Goal: Communication & Community: Answer question/provide support

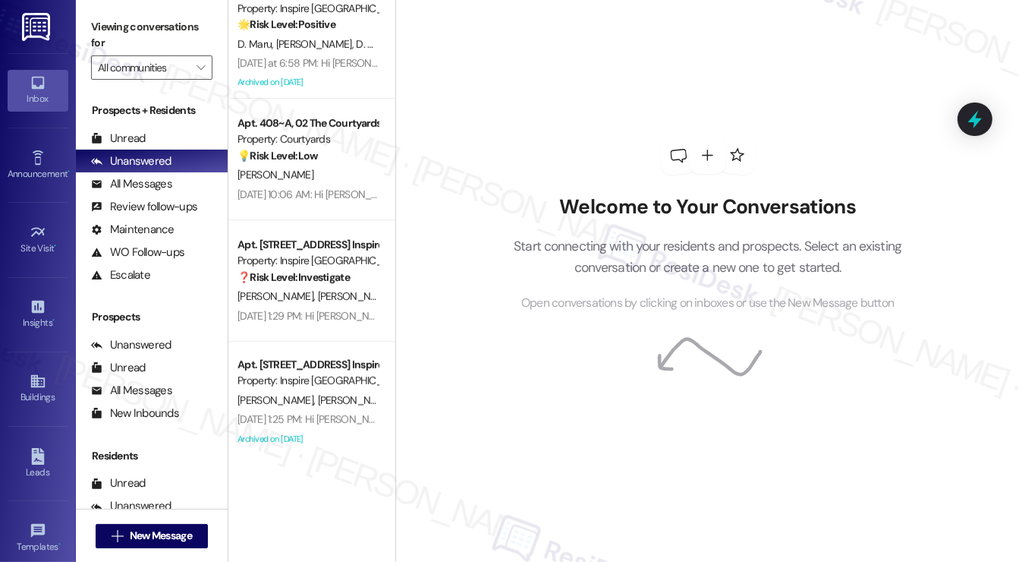
scroll to position [760, 0]
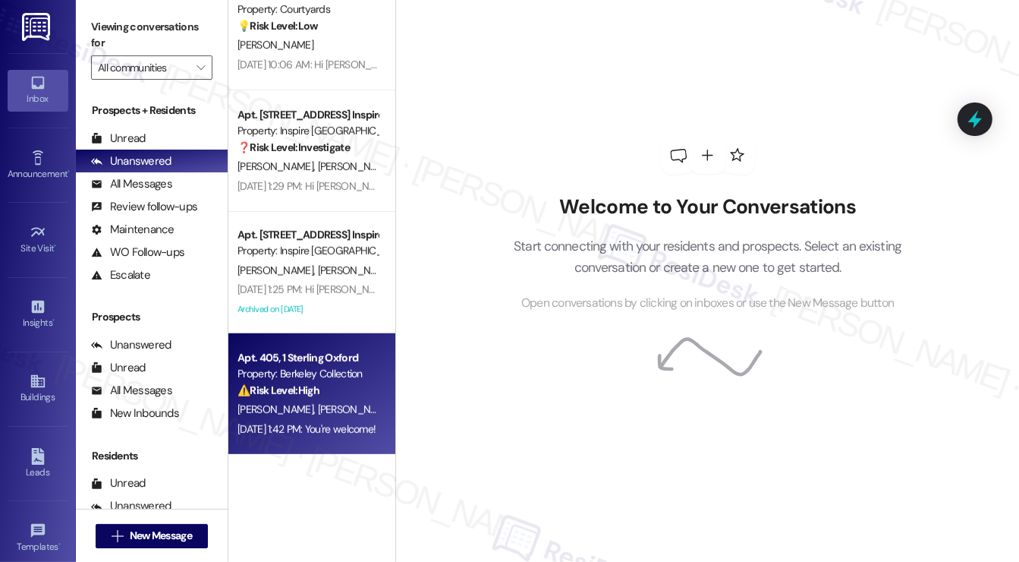
click at [301, 415] on div "L. Chen J. Yao" at bounding box center [307, 409] width 143 height 19
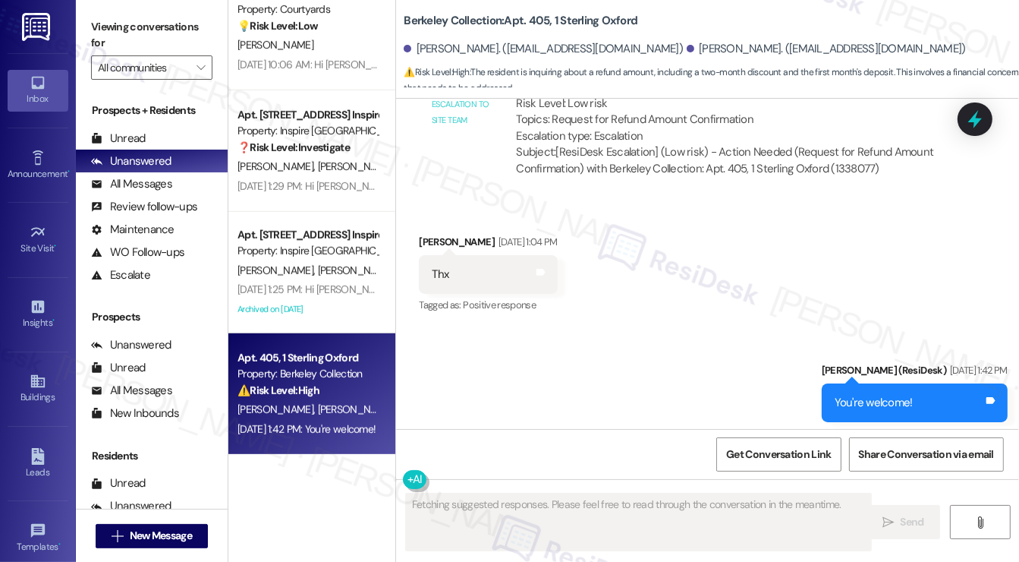
scroll to position [8337, 0]
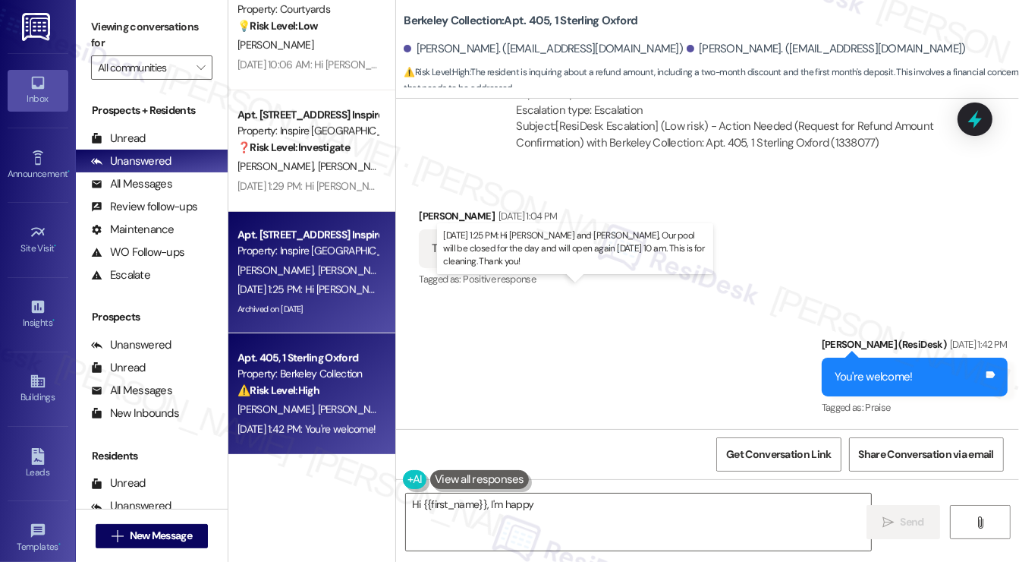
type textarea "Hi {{first_name}}, I'm happy"
click at [367, 289] on div "Aug 29, 2025 at 1:25 PM: Hi Ethan and Chloe, Our pool will be closed for the da…" at bounding box center [583, 289] width 691 height 14
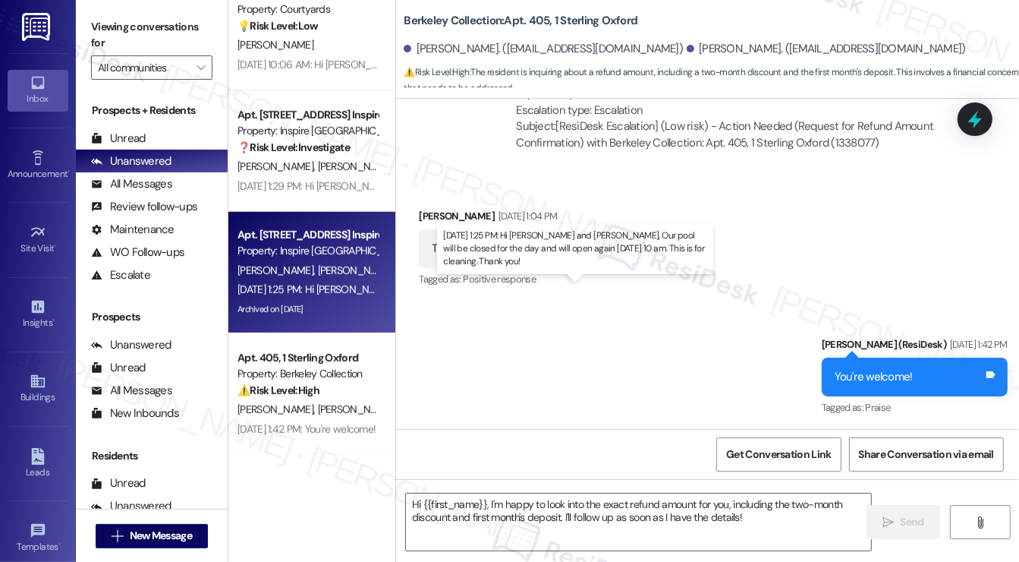
type textarea "Fetching suggested responses. Please feel free to read through the conversation…"
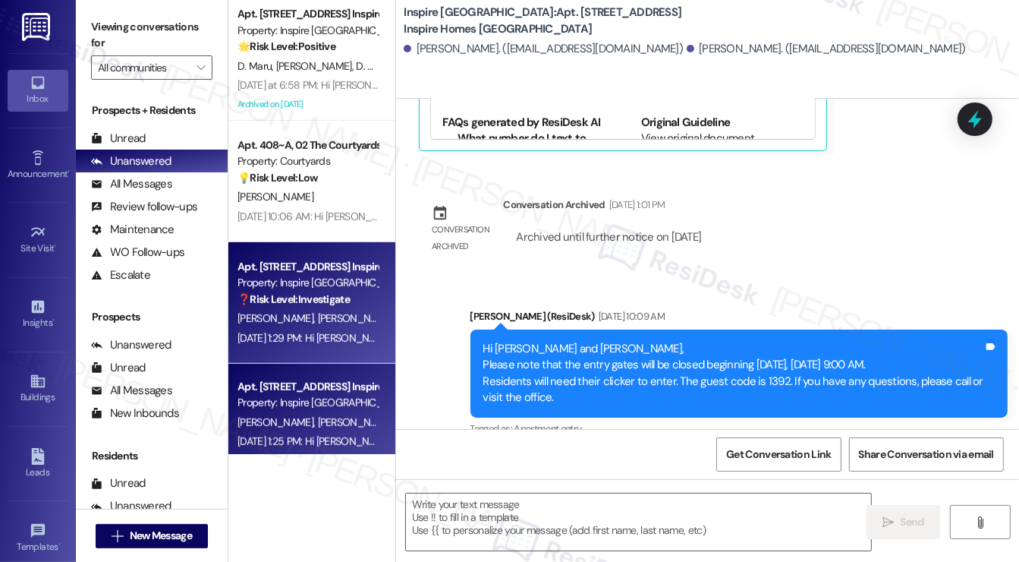
scroll to position [1325, 0]
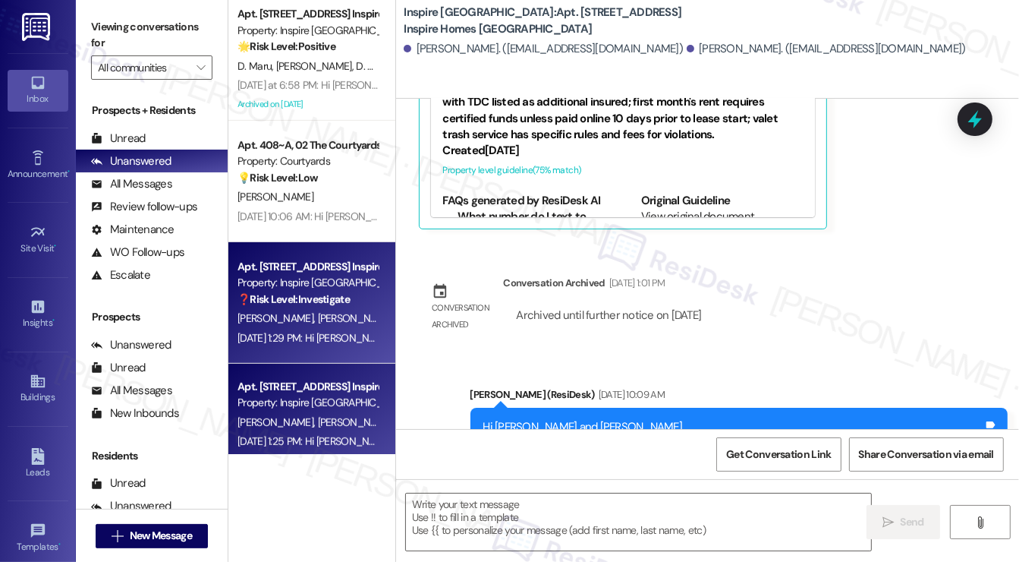
click at [328, 294] on strong "❓ Risk Level: Investigate" at bounding box center [294, 299] width 112 height 14
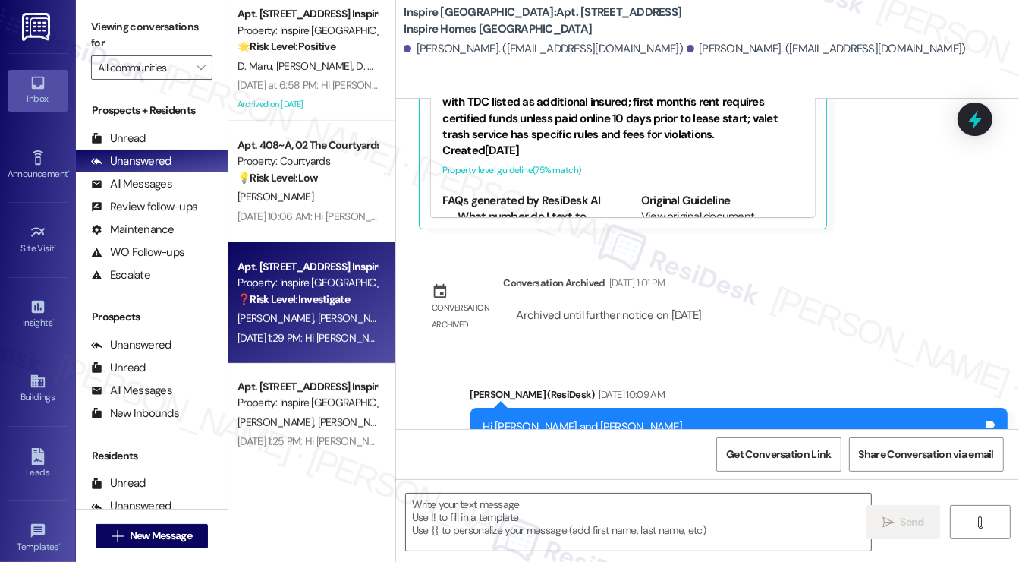
type textarea "Fetching suggested responses. Please feel free to read through the conversation…"
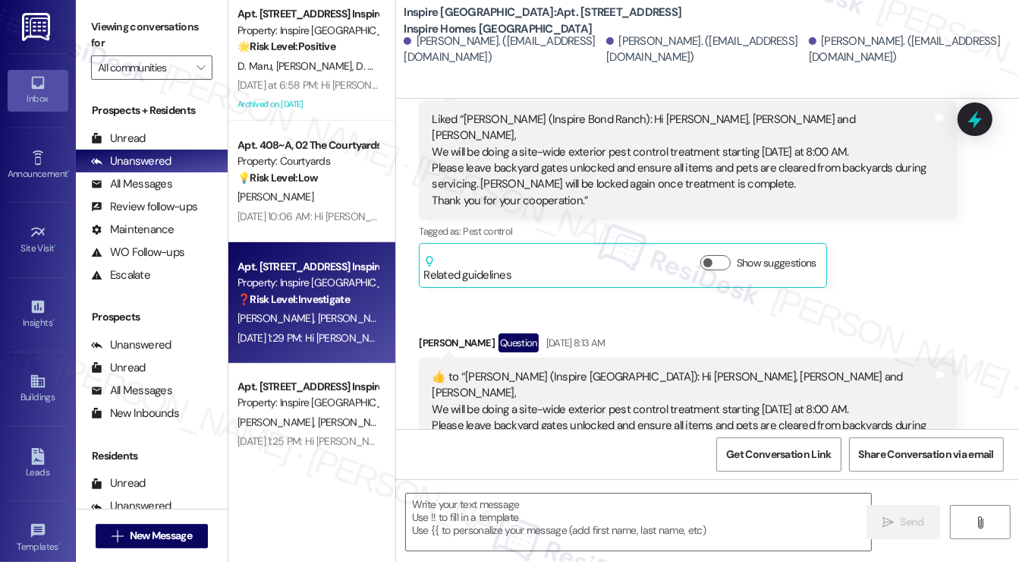
type textarea "Fetching suggested responses. Please feel free to read through the conversation…"
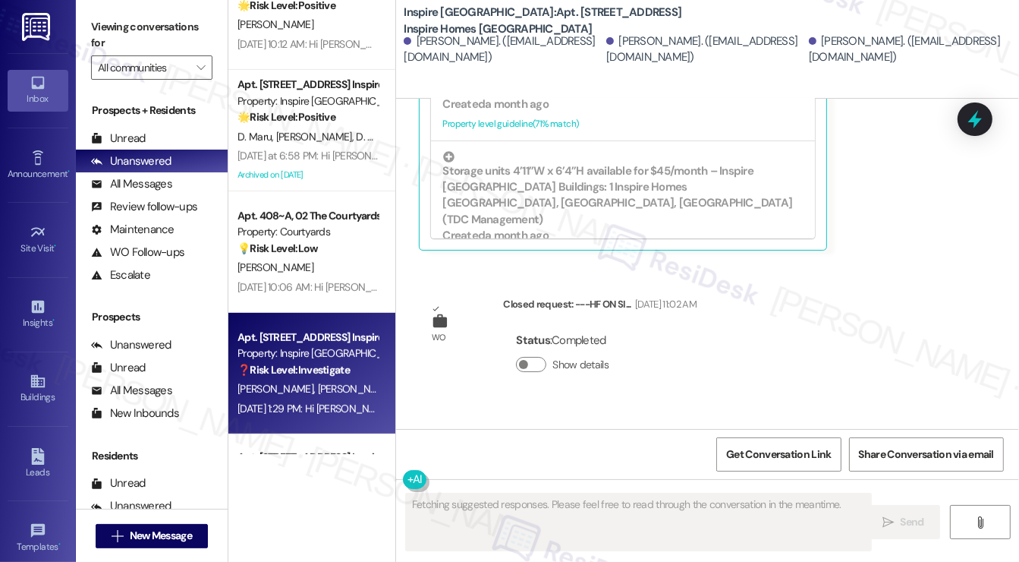
scroll to position [380, 0]
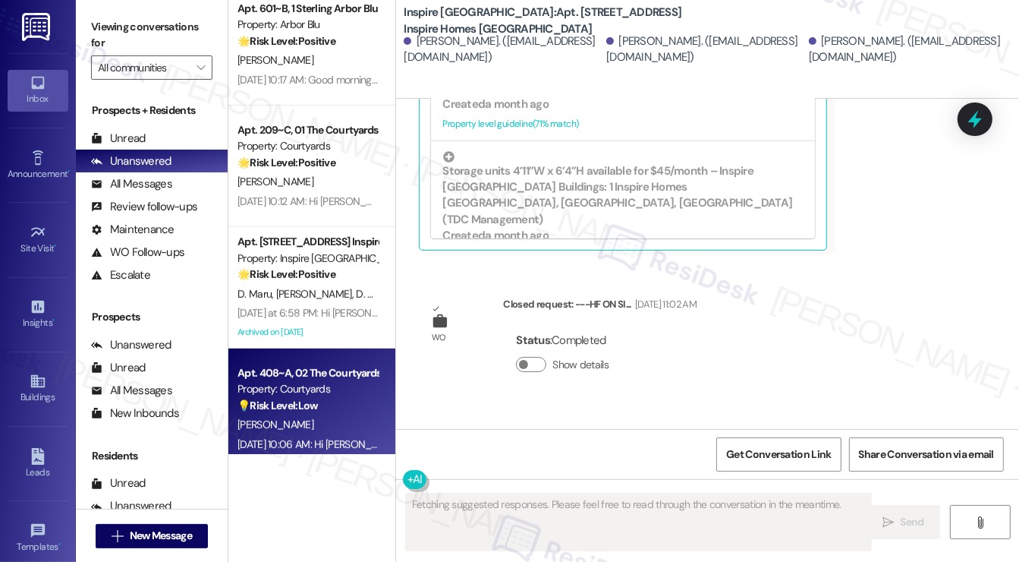
click at [298, 371] on div "Apt. 408~A, 02 The Courtyards Apartments" at bounding box center [308, 373] width 140 height 16
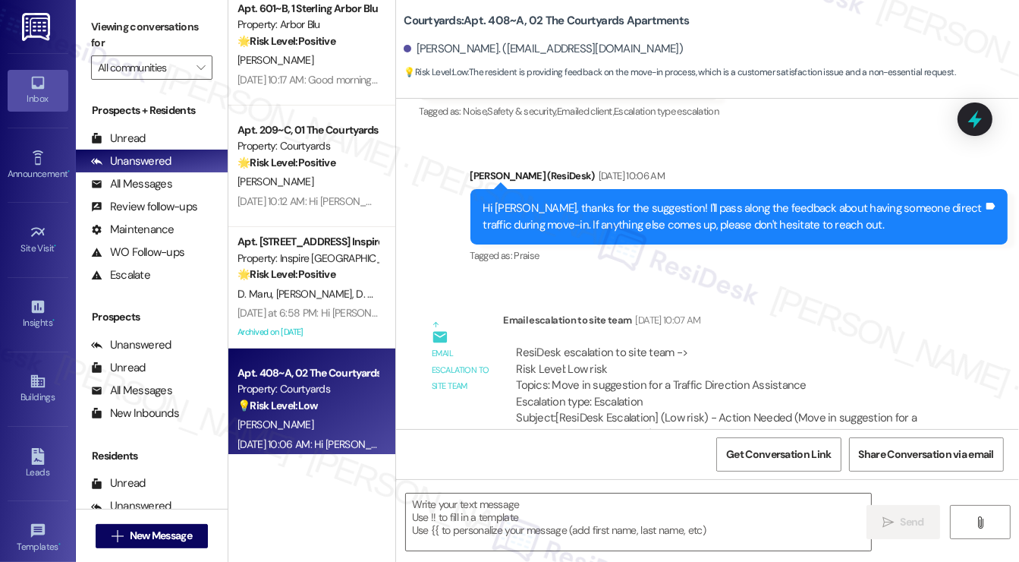
scroll to position [336, 0]
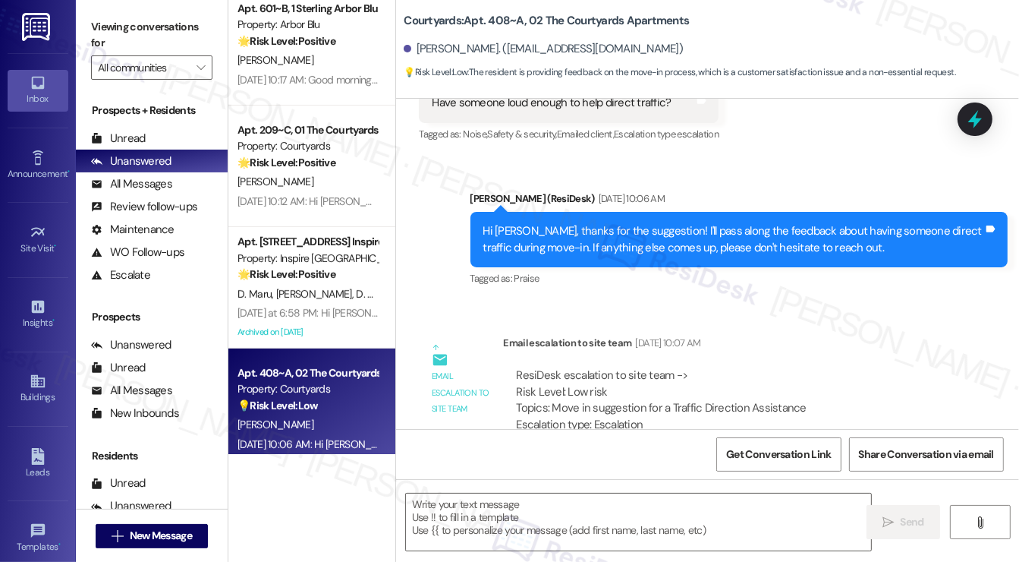
click at [666, 253] on div "Hi Maximus, thanks for the suggestion! I'll pass along the feedback about havin…" at bounding box center [734, 239] width 501 height 33
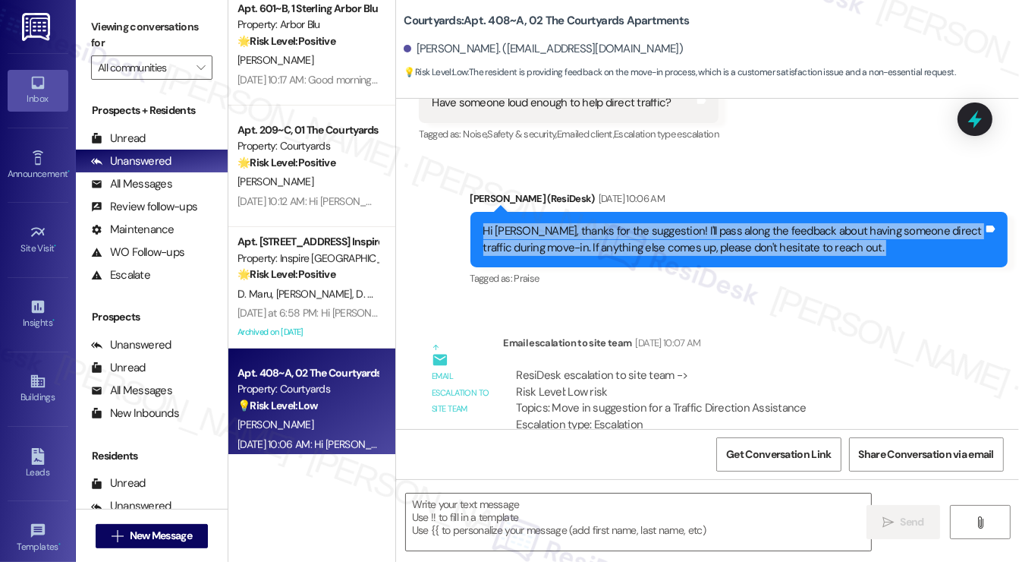
click at [666, 253] on div "Hi Maximus, thanks for the suggestion! I'll pass along the feedback about havin…" at bounding box center [734, 239] width 501 height 33
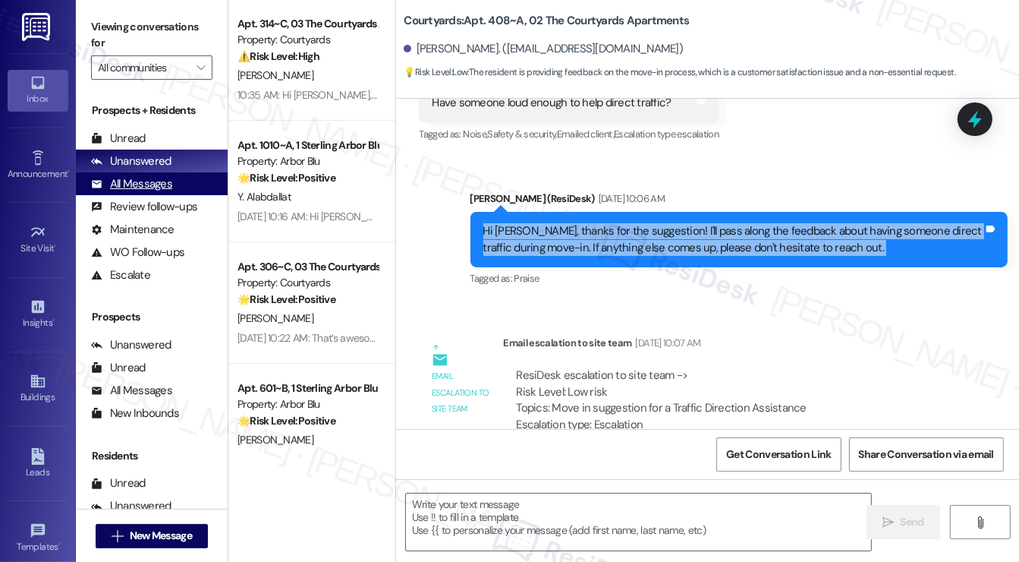
scroll to position [0, 0]
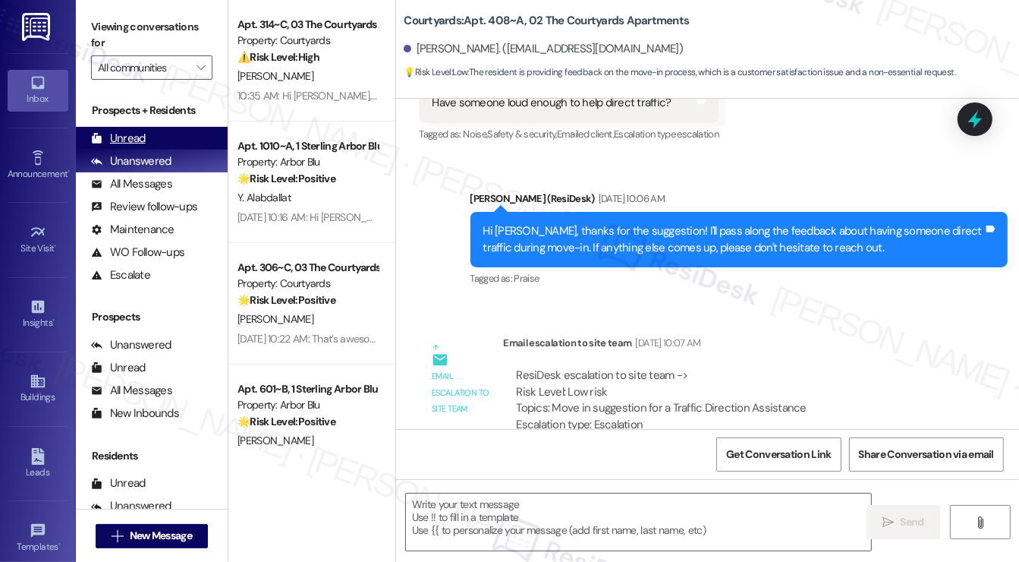
click at [161, 146] on div "Unread (0)" at bounding box center [152, 138] width 152 height 23
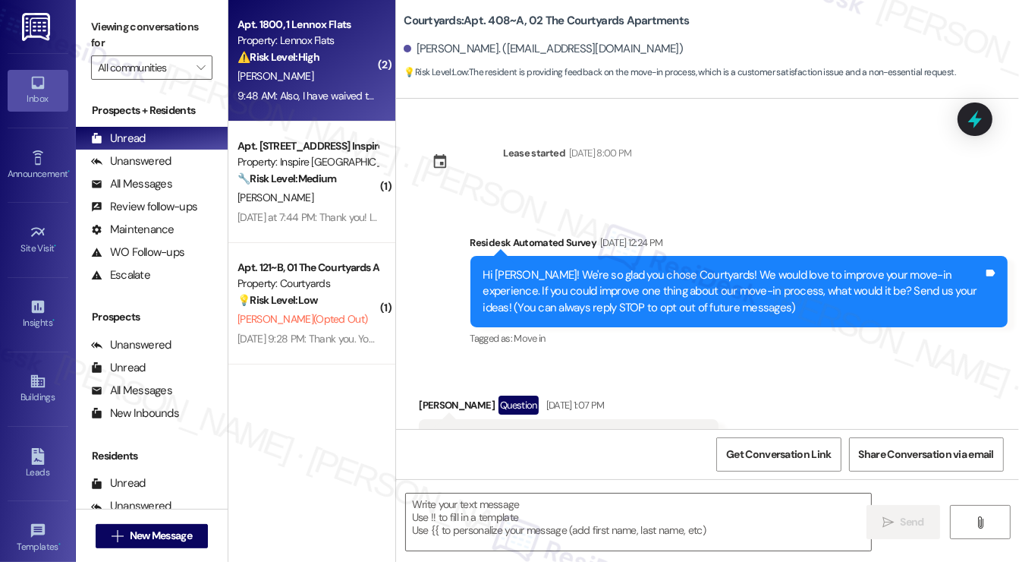
scroll to position [63, 0]
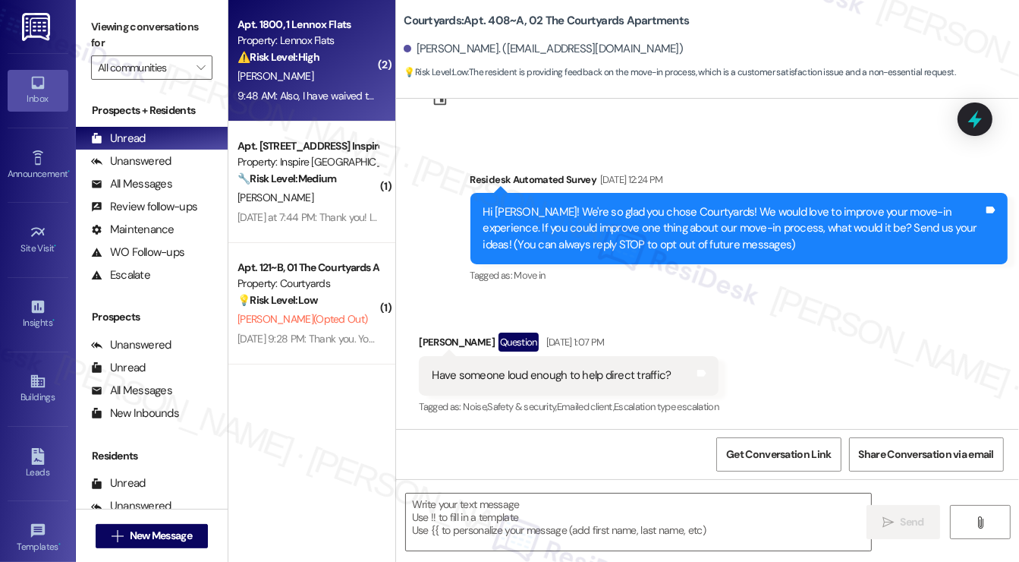
type textarea "Fetching suggested responses. Please feel free to read through the conversation…"
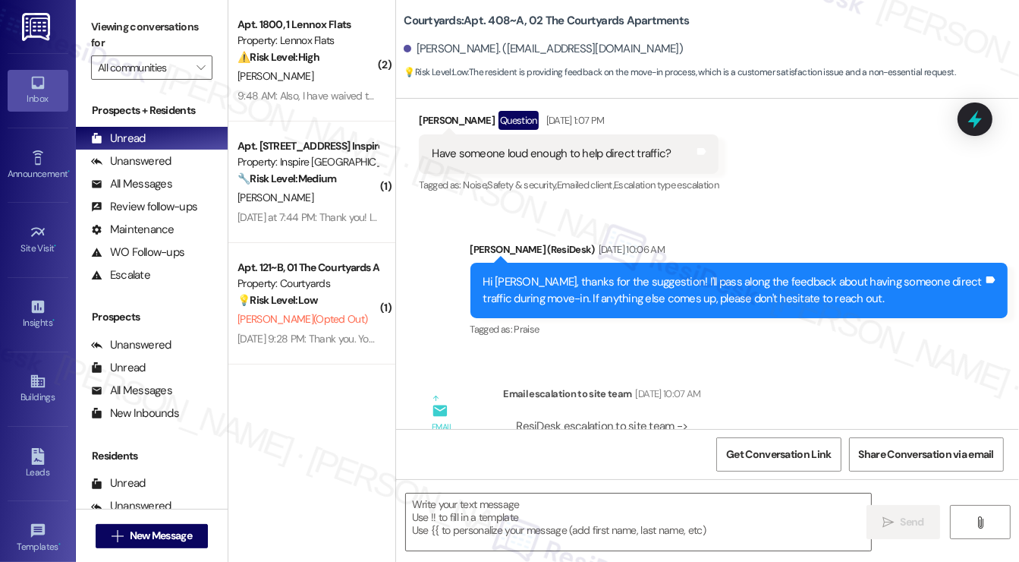
scroll to position [411, 0]
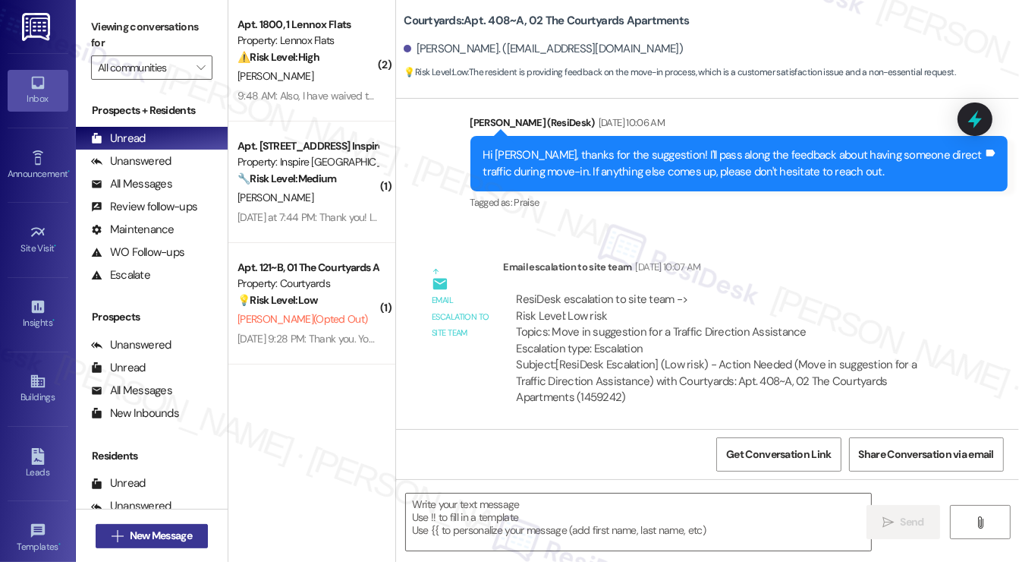
click at [178, 531] on span "New Message" at bounding box center [161, 536] width 62 height 16
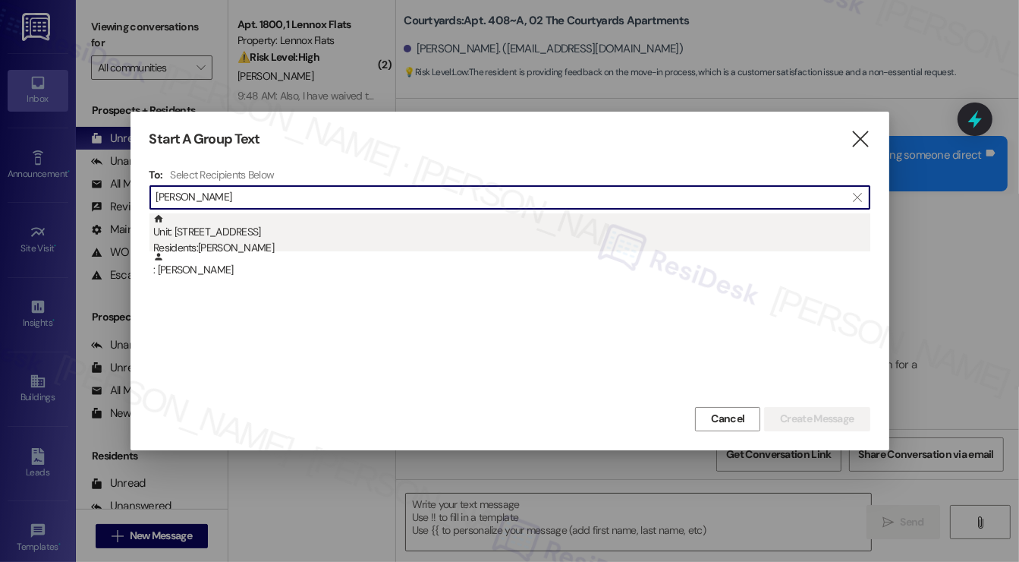
type input "[PERSON_NAME]"
click at [228, 240] on div "Residents: Sylvia Holesinger" at bounding box center [511, 248] width 717 height 16
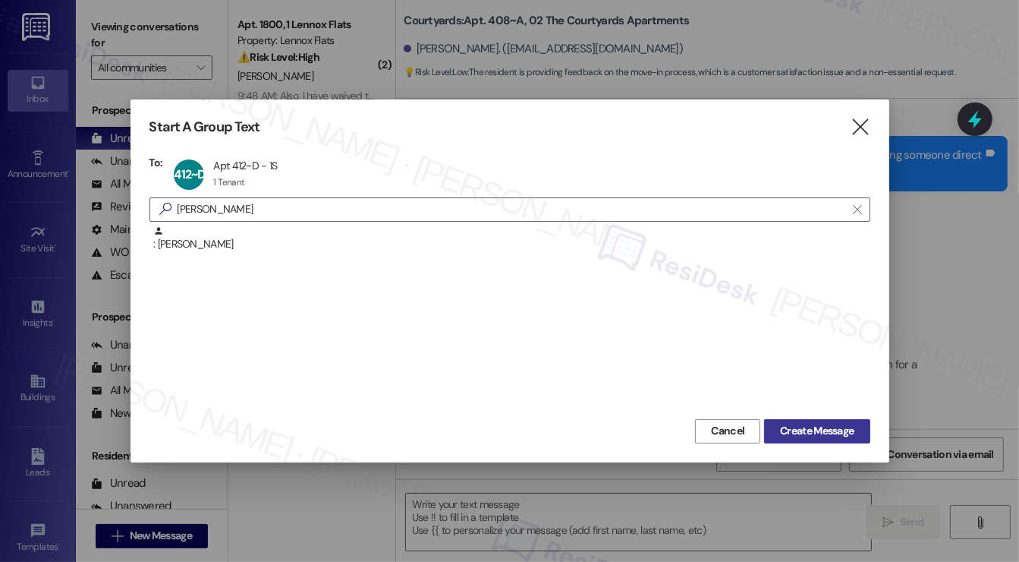
click at [820, 430] on span "Create Message" at bounding box center [817, 431] width 74 height 16
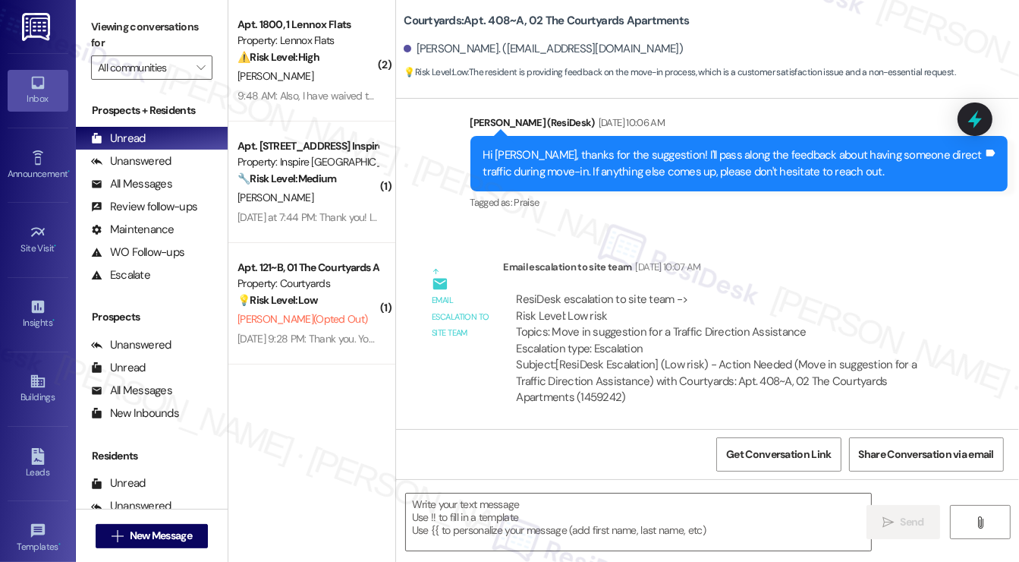
type textarea "Fetching suggested responses. Please feel free to read through the conversation…"
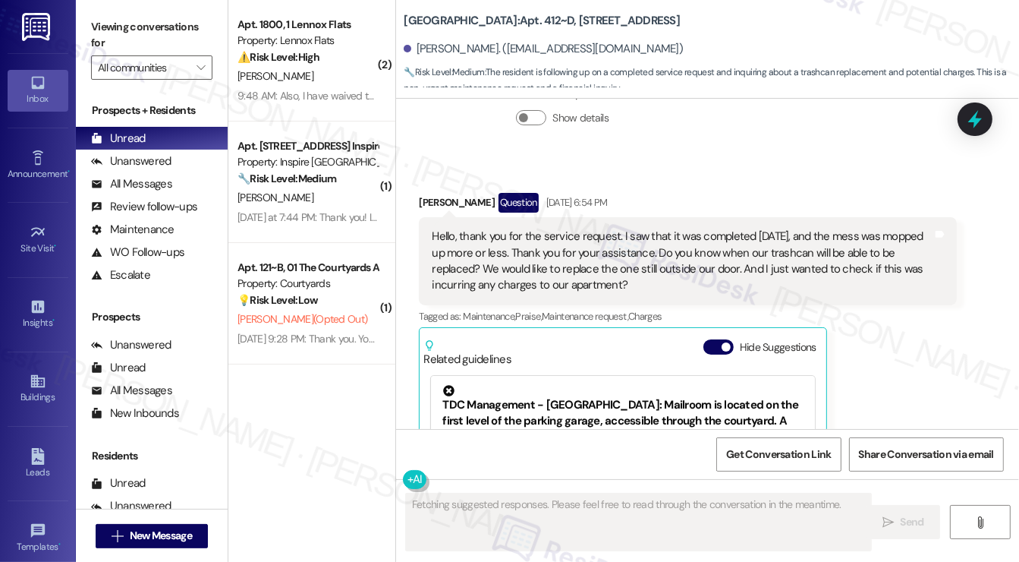
scroll to position [8731, 0]
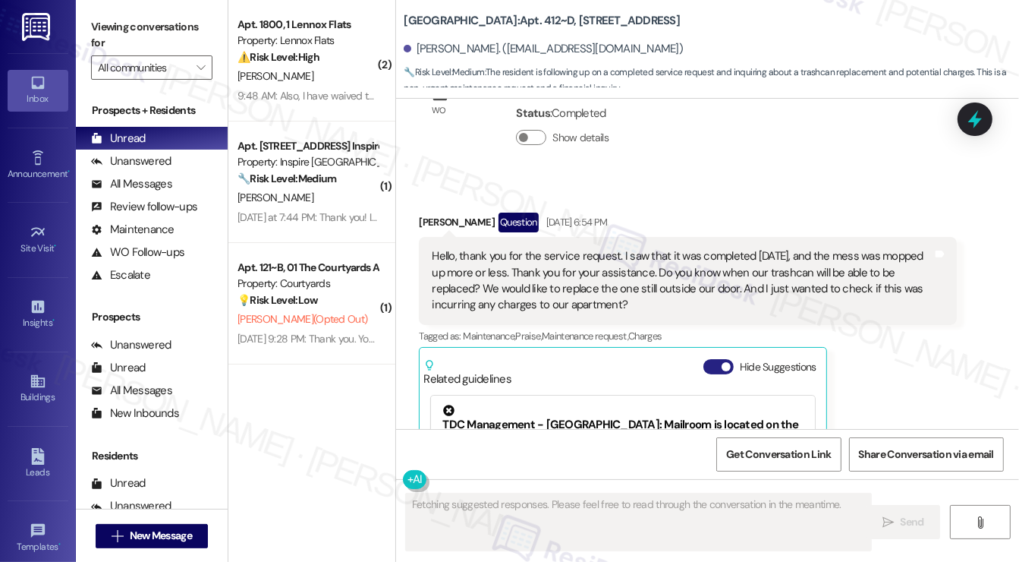
click at [722, 362] on span "button" at bounding box center [726, 366] width 9 height 9
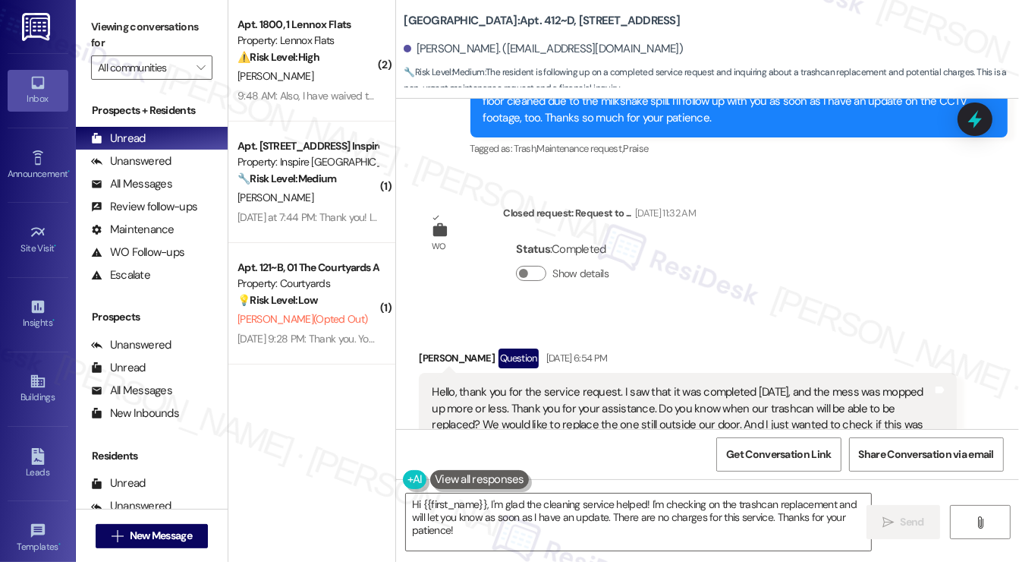
scroll to position [8658, 0]
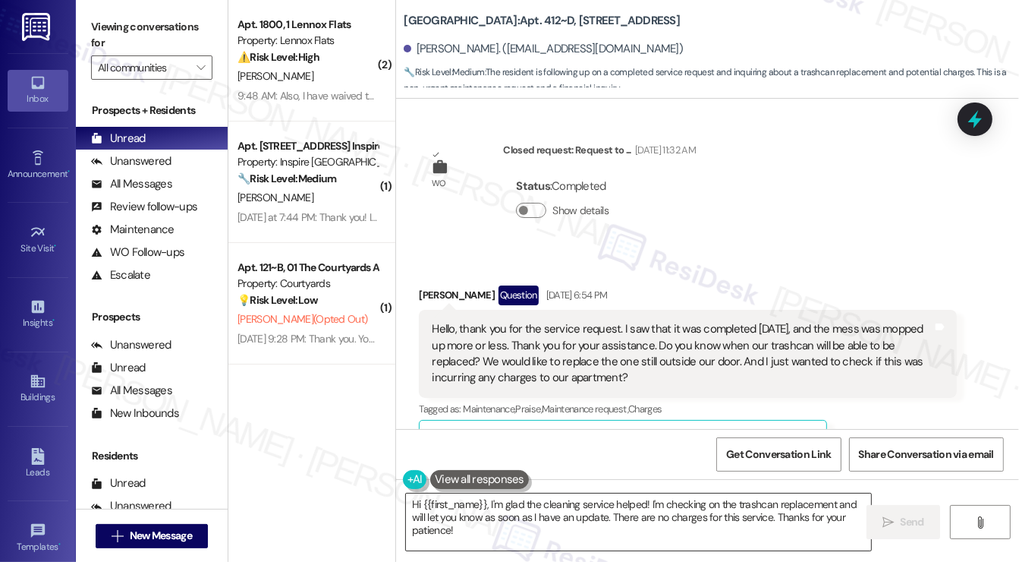
click at [548, 506] on textarea "Hi {{first_name}}, I'm glad the cleaning service helped! I'm checking on the tr…" at bounding box center [638, 521] width 465 height 57
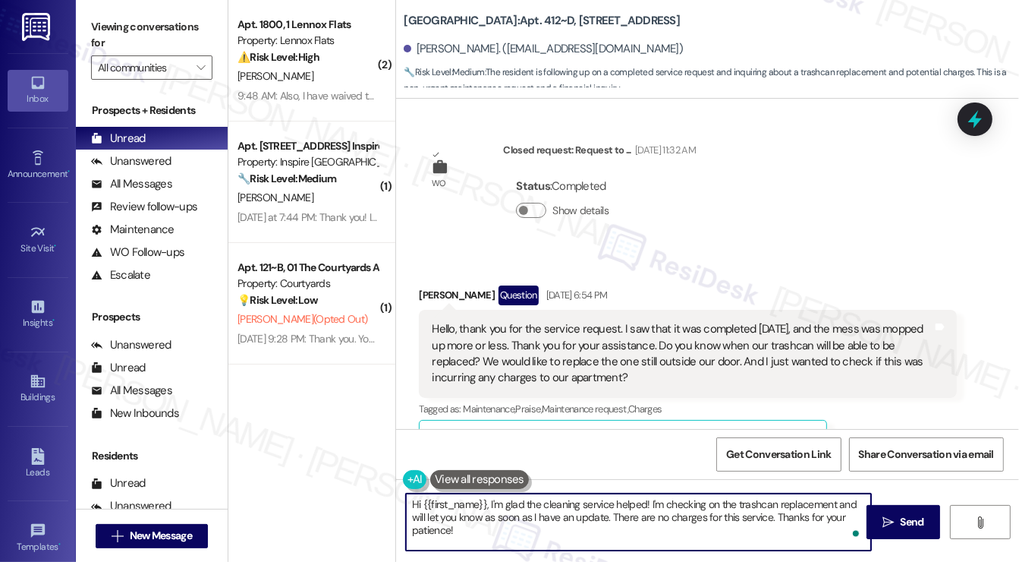
click at [488, 503] on textarea "Hi {{first_name}}, I'm glad the cleaning service helped! I'm checking on the tr…" at bounding box center [638, 521] width 465 height 57
click at [850, 506] on textarea "Hi {{first_name}}, I hope you enjoyed your Labor Day weekend! I'm glad the clea…" at bounding box center [638, 521] width 465 height 57
click at [816, 529] on textarea "Hi {{first_name}}, I hope you enjoyed your Labor Day weekend! I'm glad the clea…" at bounding box center [638, 521] width 465 height 57
click at [498, 515] on textarea "Hi {{first_name}}, I hope you enjoyed your Labor Day weekend! I'm glad the clea…" at bounding box center [638, 521] width 465 height 57
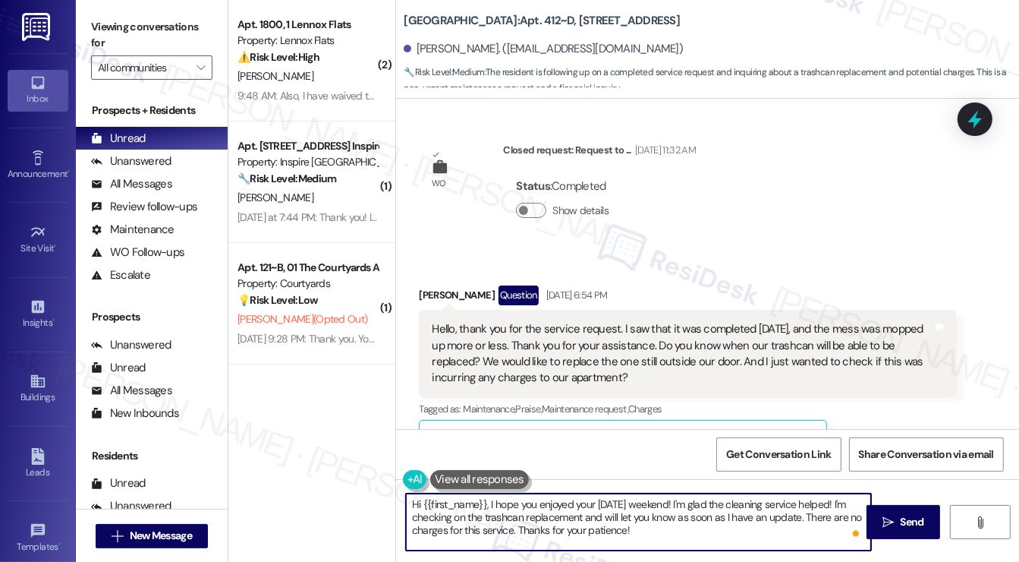
click at [498, 515] on textarea "Hi {{first_name}}, I hope you enjoyed your Labor Day weekend! I'm glad the clea…" at bounding box center [638, 521] width 465 height 57
click at [606, 525] on textarea "Hi {{first_name}}, I hope you enjoyed your Labor Day weekend! I'm glad the clea…" at bounding box center [638, 521] width 465 height 57
click at [653, 533] on textarea "Hi {{first_name}}, I hope you enjoyed your Labor Day weekend! I'm glad the clea…" at bounding box center [638, 521] width 465 height 57
drag, startPoint x: 802, startPoint y: 517, endPoint x: 817, endPoint y: 532, distance: 21.5
click at [817, 532] on textarea "Hi {{first_name}}, I hope you enjoyed your Labor Day weekend! I'm glad the clea…" at bounding box center [638, 521] width 465 height 57
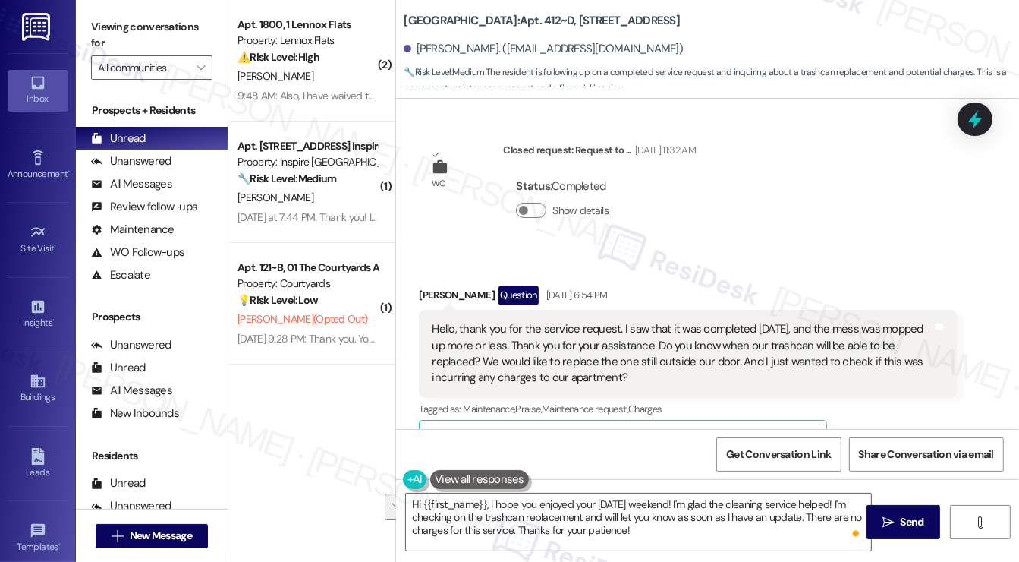
click at [799, 321] on div "Hello, thank you for the service request. I saw that it was completed [DATE], a…" at bounding box center [682, 353] width 501 height 65
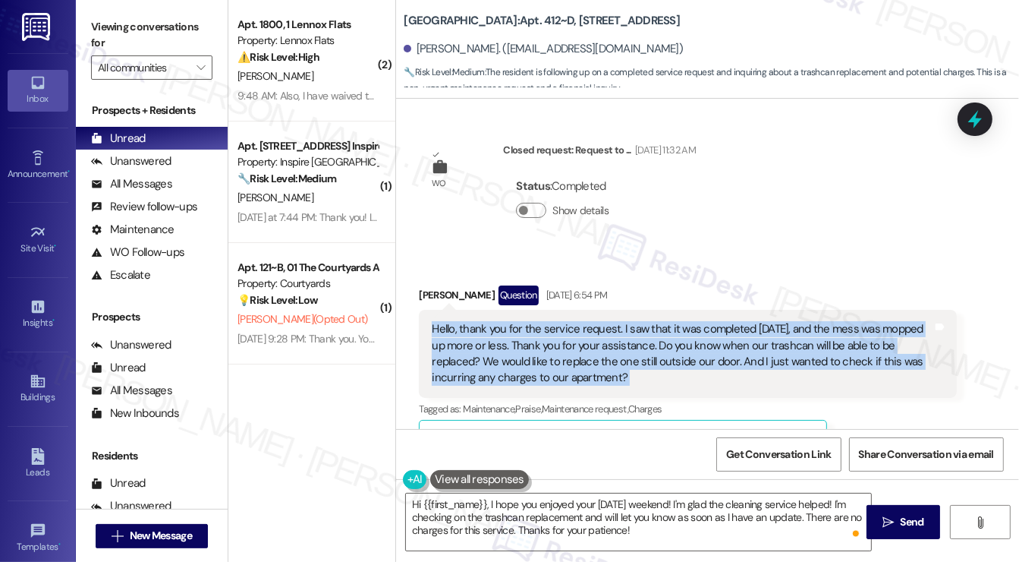
click at [799, 321] on div "Hello, thank you for the service request. I saw that it was completed [DATE], a…" at bounding box center [682, 353] width 501 height 65
copy div "Hello, thank you for the service request. I saw that it was completed today, an…"
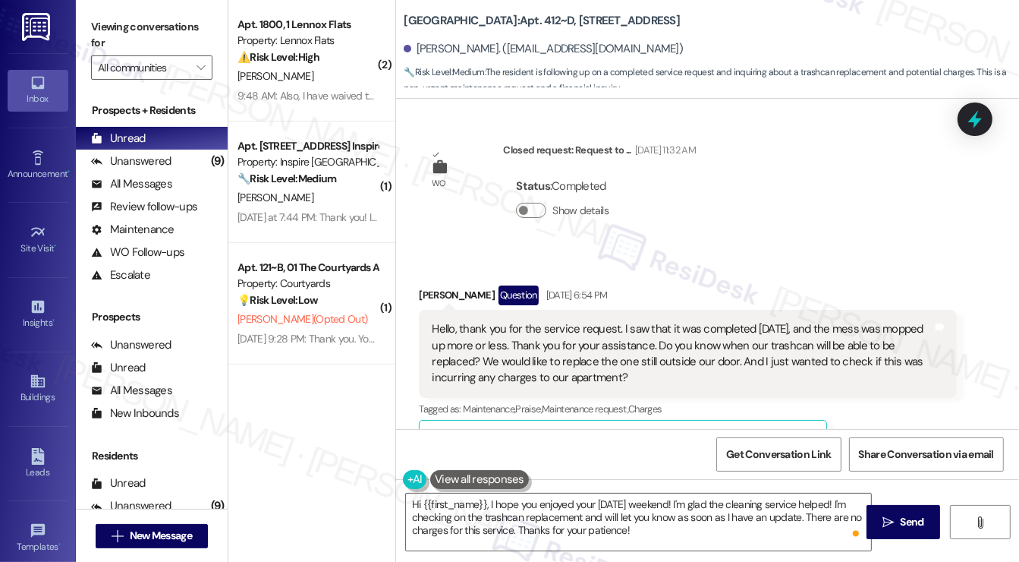
drag, startPoint x: 96, startPoint y: 19, endPoint x: 128, endPoint y: 39, distance: 36.9
click at [96, 19] on label "Viewing conversations for" at bounding box center [151, 35] width 121 height 40
click at [597, 321] on div "Hello, thank you for the service request. I saw that it was completed [DATE], a…" at bounding box center [682, 353] width 501 height 65
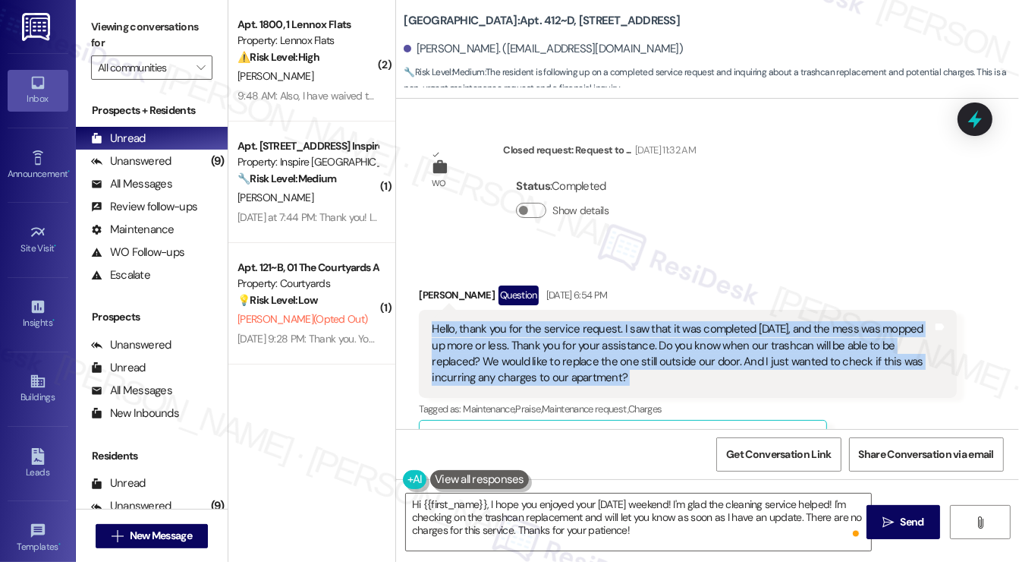
click at [597, 321] on div "Hello, thank you for the service request. I saw that it was completed [DATE], a…" at bounding box center [682, 353] width 501 height 65
click at [753, 321] on div "Hello, thank you for the service request. I saw that it was completed [DATE], a…" at bounding box center [682, 353] width 501 height 65
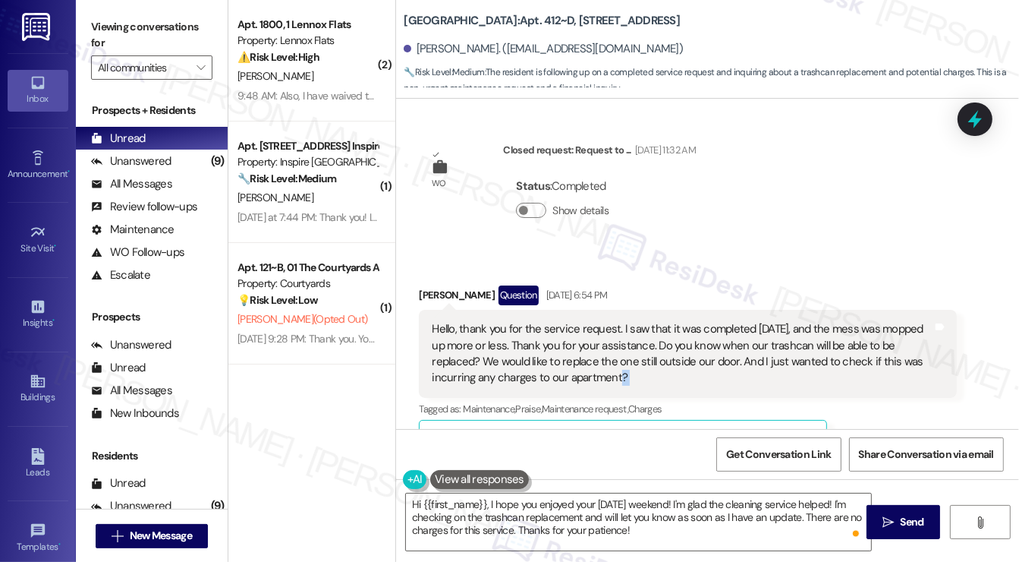
click at [753, 321] on div "Hello, thank you for the service request. I saw that it was completed [DATE], a…" at bounding box center [682, 353] width 501 height 65
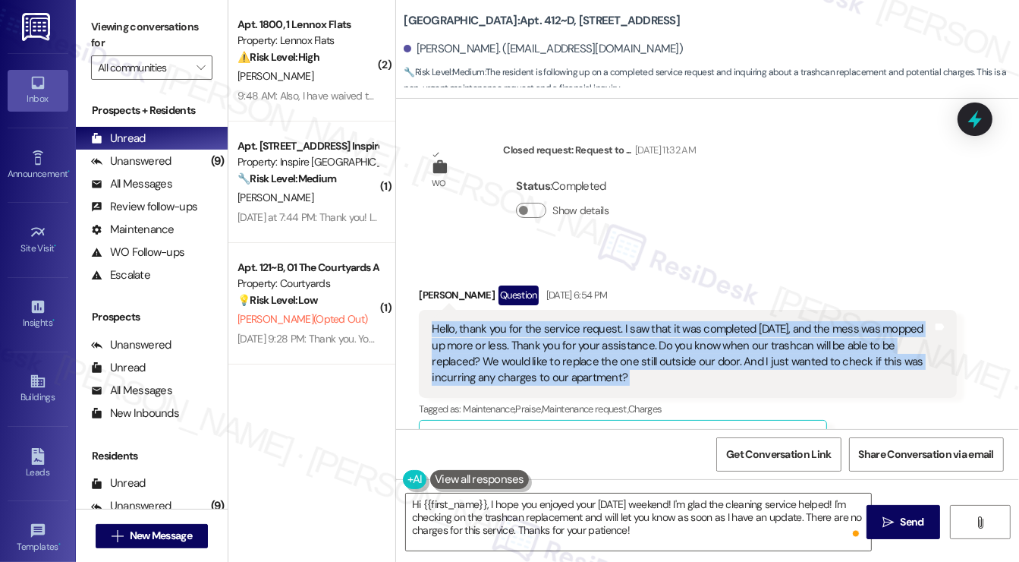
click at [753, 321] on div "Hello, thank you for the service request. I saw that it was completed [DATE], a…" at bounding box center [682, 353] width 501 height 65
click at [821, 326] on div "Hello, thank you for the service request. I saw that it was completed [DATE], a…" at bounding box center [682, 353] width 501 height 65
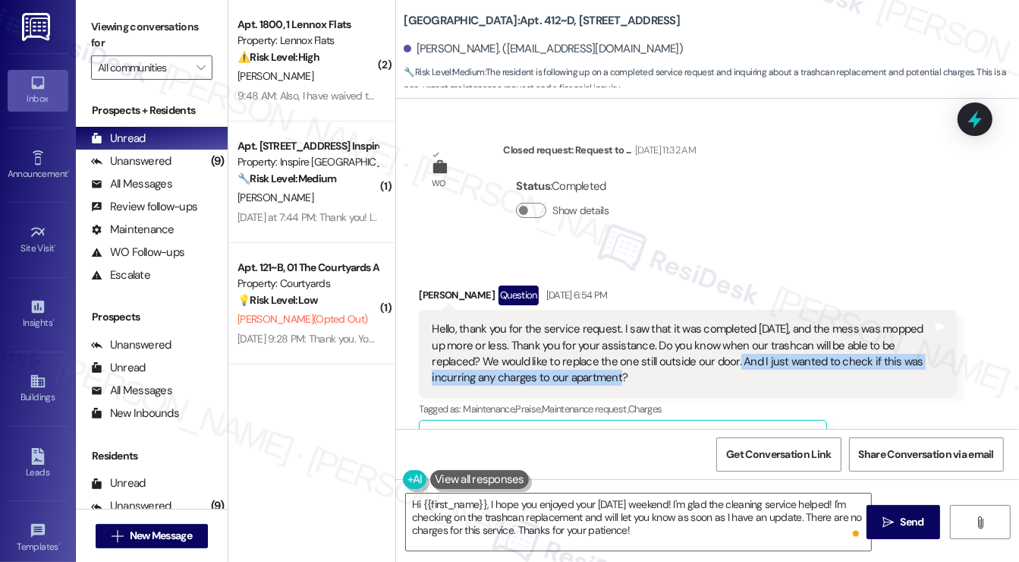
drag, startPoint x: 686, startPoint y: 310, endPoint x: 771, endPoint y: 336, distance: 88.8
click at [800, 336] on div "Hello, thank you for the service request. I saw that it was completed today, an…" at bounding box center [688, 354] width 538 height 88
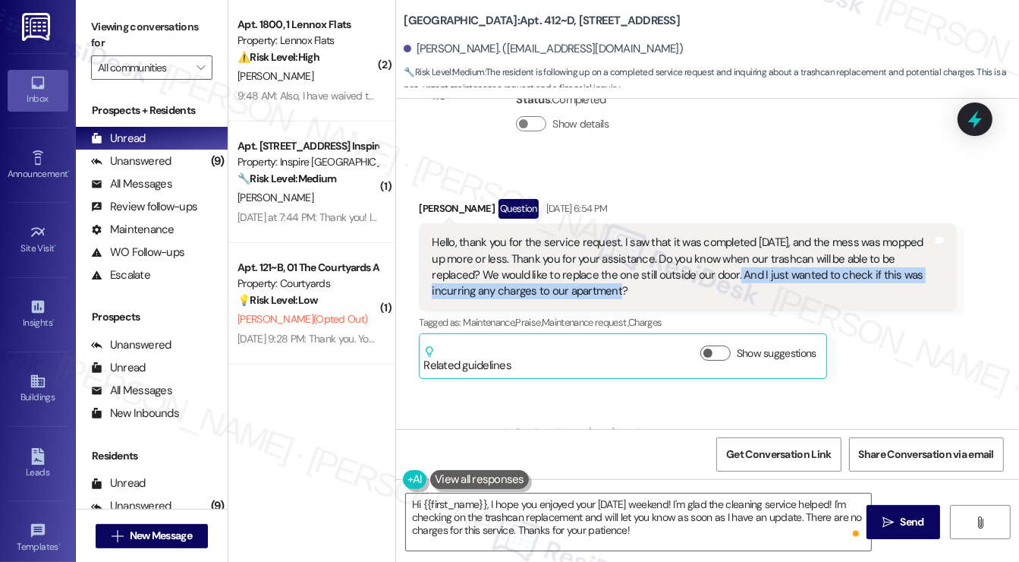
scroll to position [8810, 0]
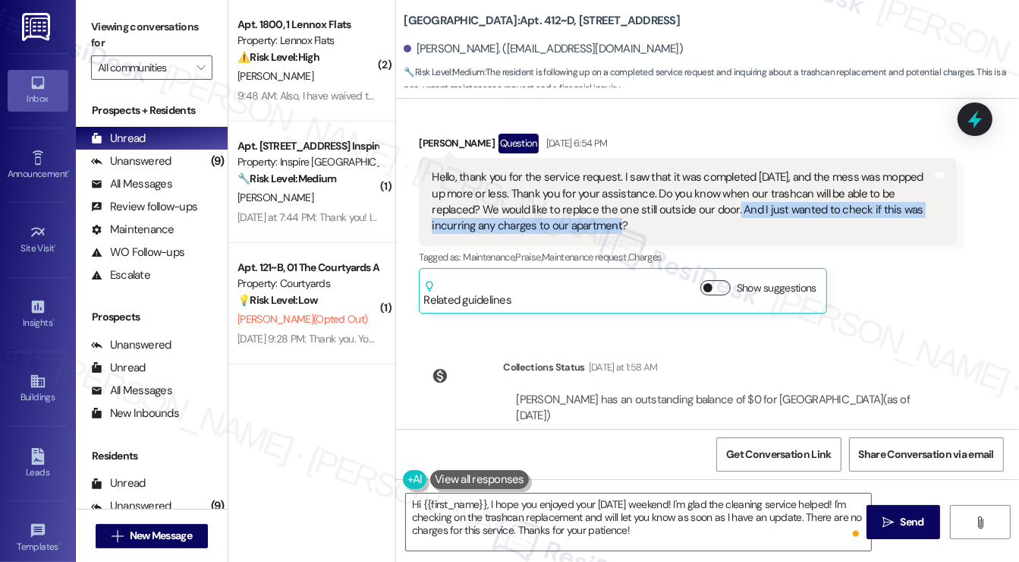
click at [717, 280] on button "Show suggestions" at bounding box center [716, 287] width 30 height 15
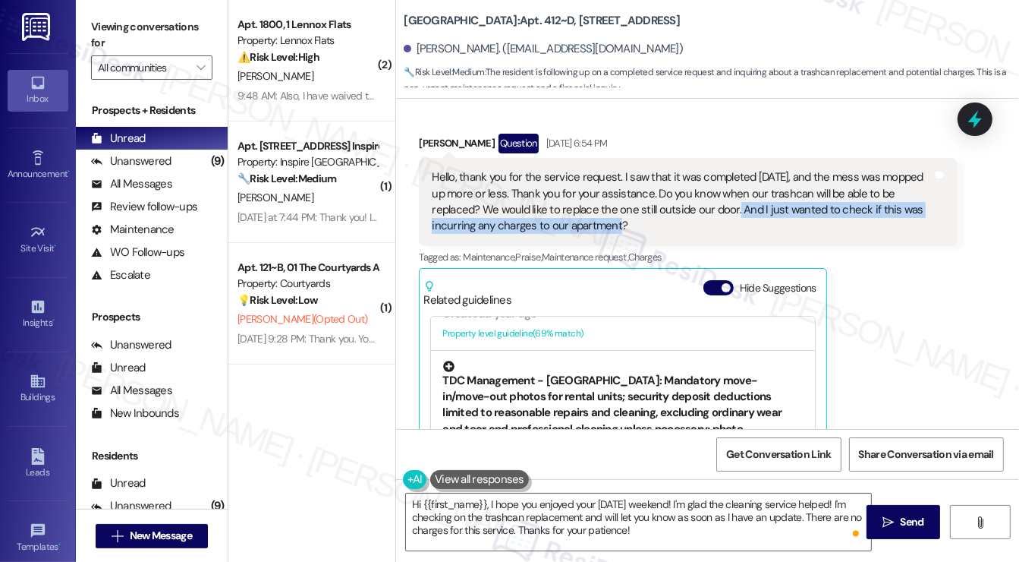
scroll to position [455, 0]
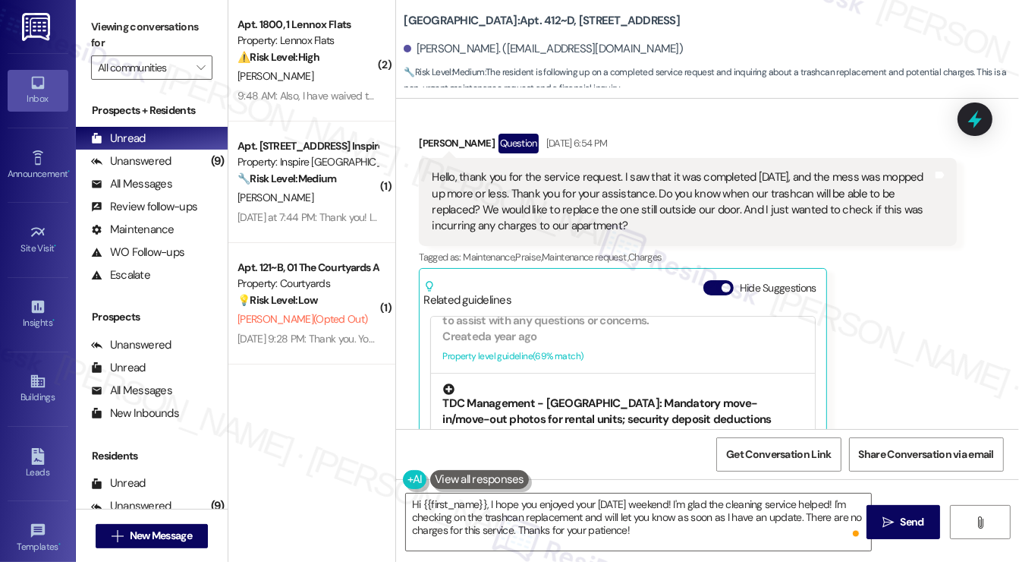
click at [601, 383] on div "TDC Management - Sterling 5th Street: Mandatory move-in/move-out photos for ren…" at bounding box center [623, 429] width 361 height 93
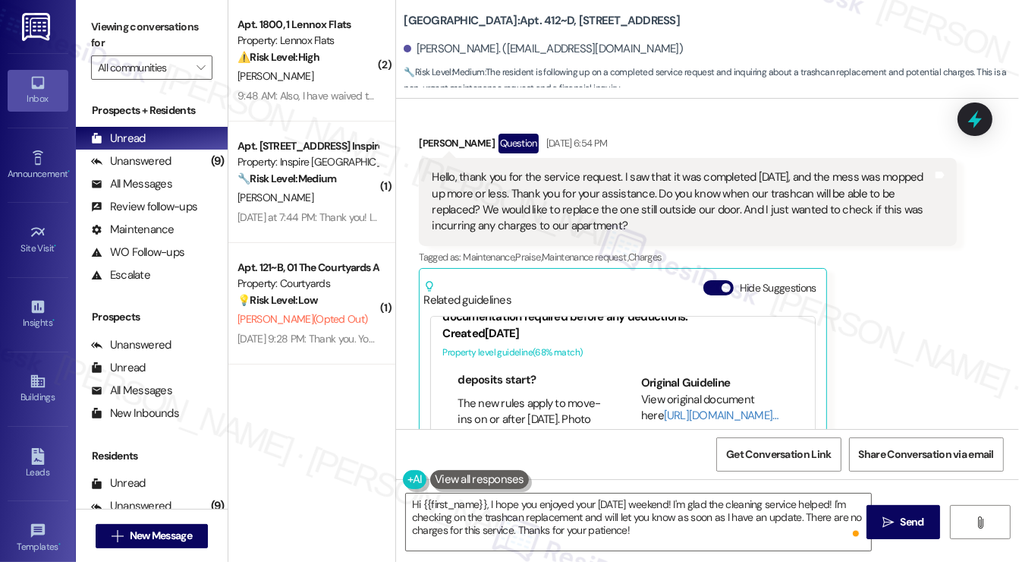
scroll to position [76, 0]
click at [682, 408] on link "[URL][DOMAIN_NAME]…" at bounding box center [721, 415] width 115 height 15
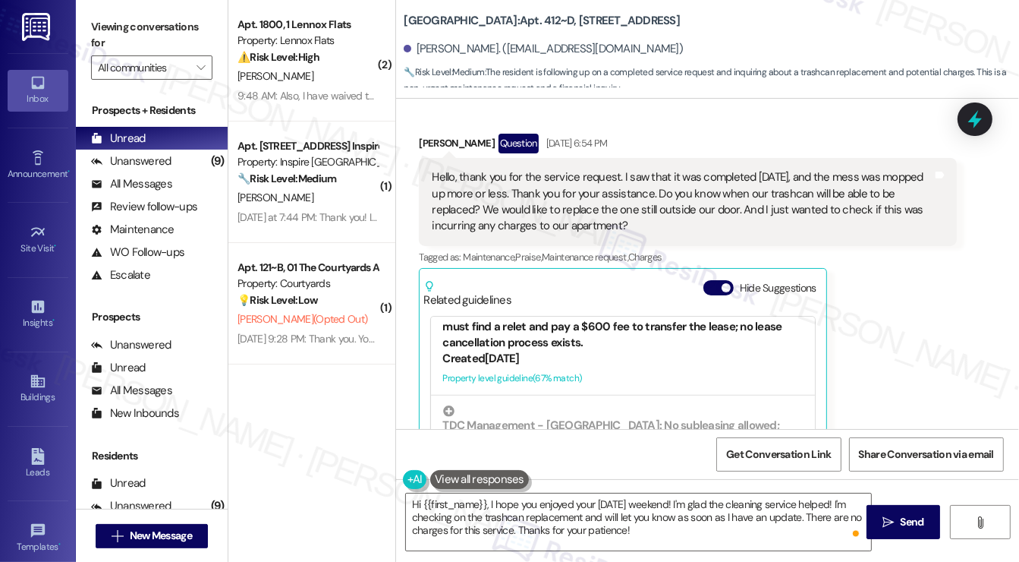
scroll to position [851, 0]
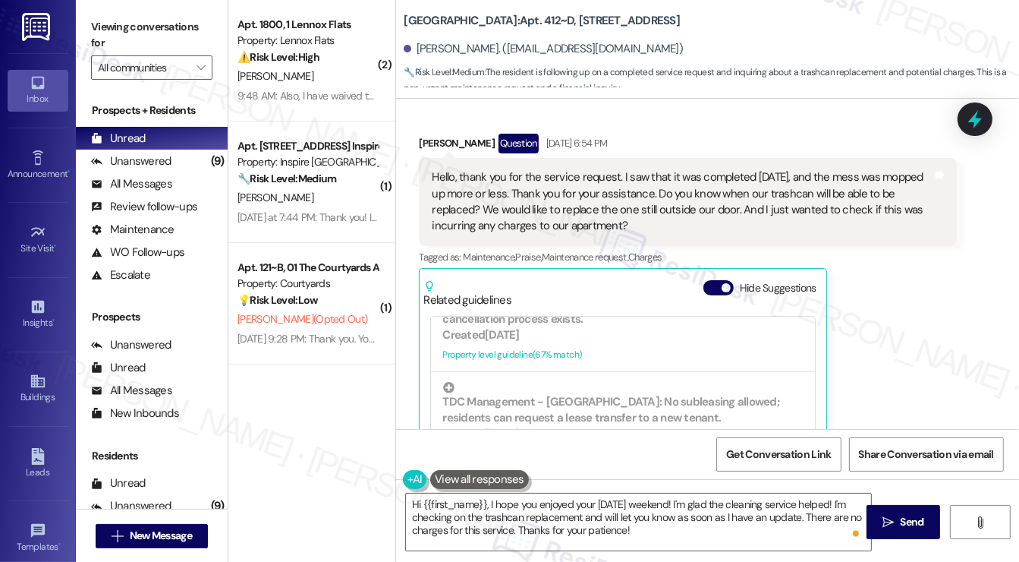
drag, startPoint x: 552, startPoint y: 349, endPoint x: 901, endPoint y: 382, distance: 350.7
click at [901, 382] on div "Sylvia Holesinger Question Aug 29, 2025 at 6:54 PM Hello, thank you for the ser…" at bounding box center [688, 336] width 538 height 404
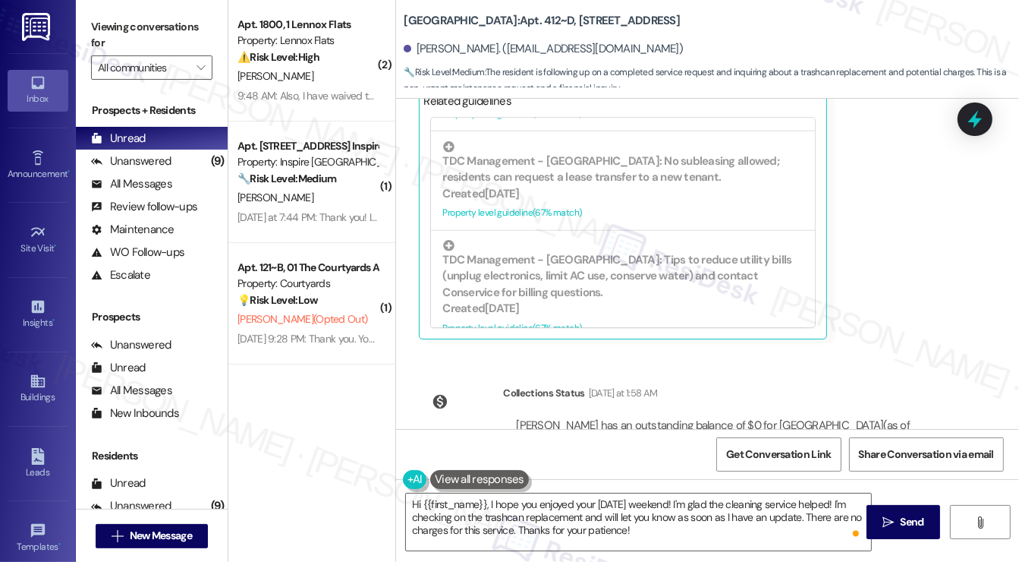
scroll to position [9034, 0]
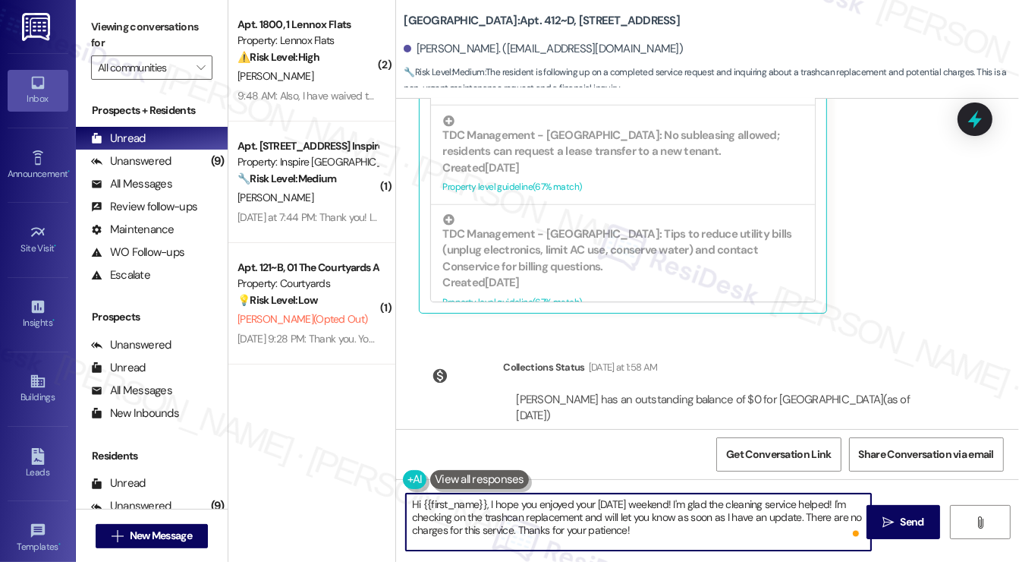
click at [540, 506] on textarea "Hi {{first_name}}, I hope you enjoyed your Labor Day weekend! I'm glad the clea…" at bounding box center [638, 521] width 465 height 57
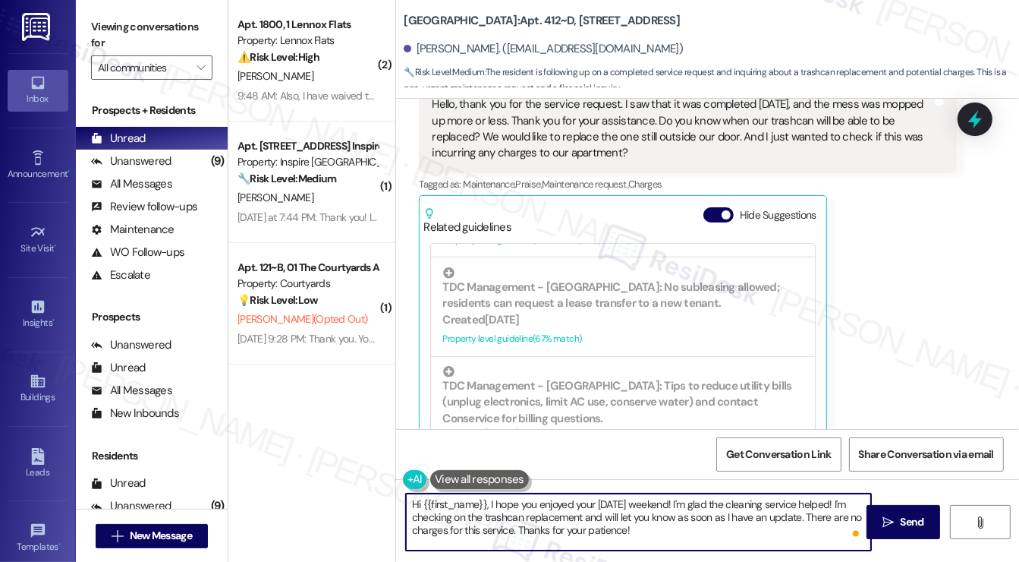
scroll to position [8731, 0]
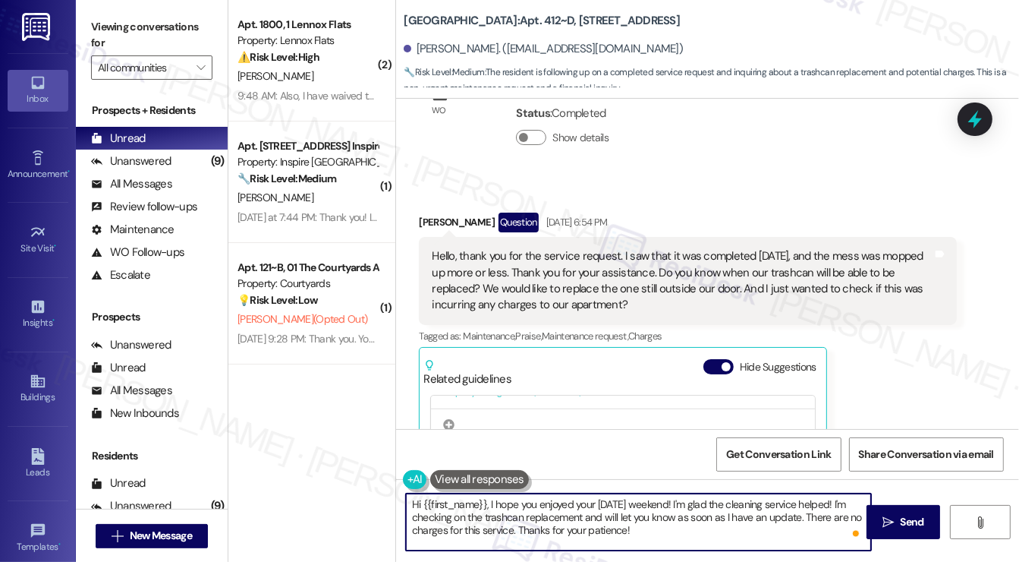
drag, startPoint x: 462, startPoint y: 515, endPoint x: 479, endPoint y: 508, distance: 19.0
click at [422, 512] on textarea "Hi {{first_name}}, I hope you enjoyed your Labor Day weekend! I'm glad the clea…" at bounding box center [638, 521] width 465 height 57
click at [854, 503] on textarea "Hi {{first_name}}, I hope you enjoyed your Labor Day weekend! I'm glad the clea…" at bounding box center [638, 521] width 465 height 57
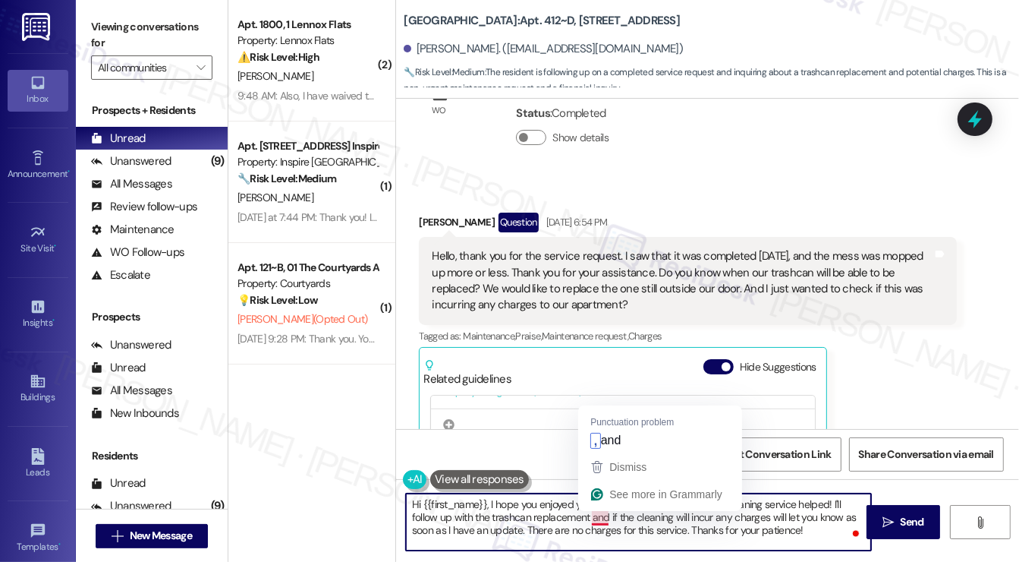
click at [607, 512] on textarea "Hi {{first_name}}, I hope you enjoyed your Labor Day weekend! I'm glad the clea…" at bounding box center [638, 521] width 465 height 57
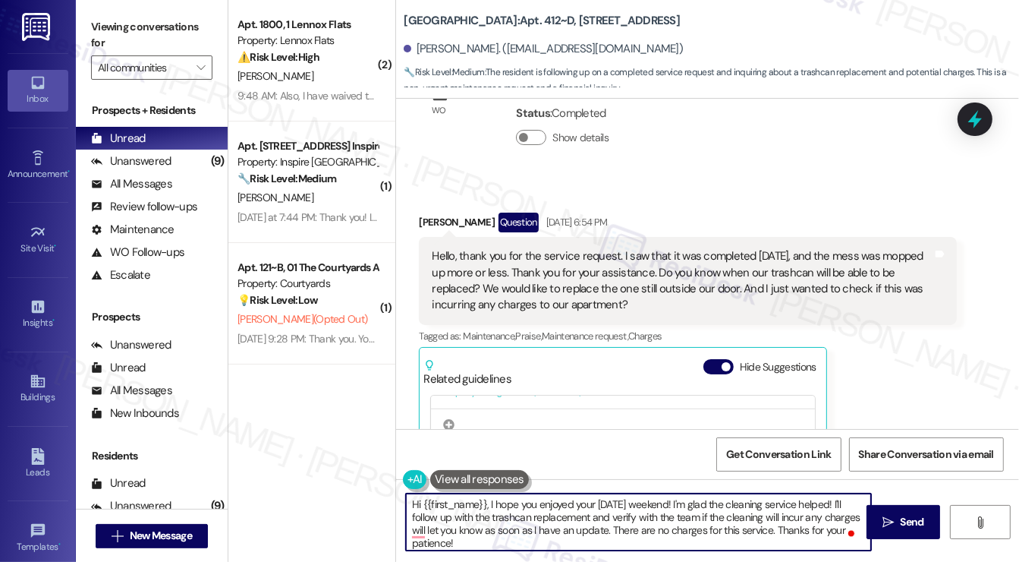
click at [411, 527] on textarea "Hi {{first_name}}, I hope you enjoyed your Labor Day weekend! I'm glad the clea…" at bounding box center [638, 521] width 465 height 57
click at [857, 513] on textarea "Hi {{first_name}}, I hope you enjoyed your Labor Day weekend! I'm glad the clea…" at bounding box center [638, 521] width 465 height 57
drag, startPoint x: 597, startPoint y: 525, endPoint x: 760, endPoint y: 529, distance: 163.3
click at [760, 529] on textarea "Hi {{first_name}}, I hope you enjoyed your Labor Day weekend! I'm glad the clea…" at bounding box center [638, 521] width 465 height 57
drag, startPoint x: 761, startPoint y: 518, endPoint x: 710, endPoint y: 518, distance: 50.9
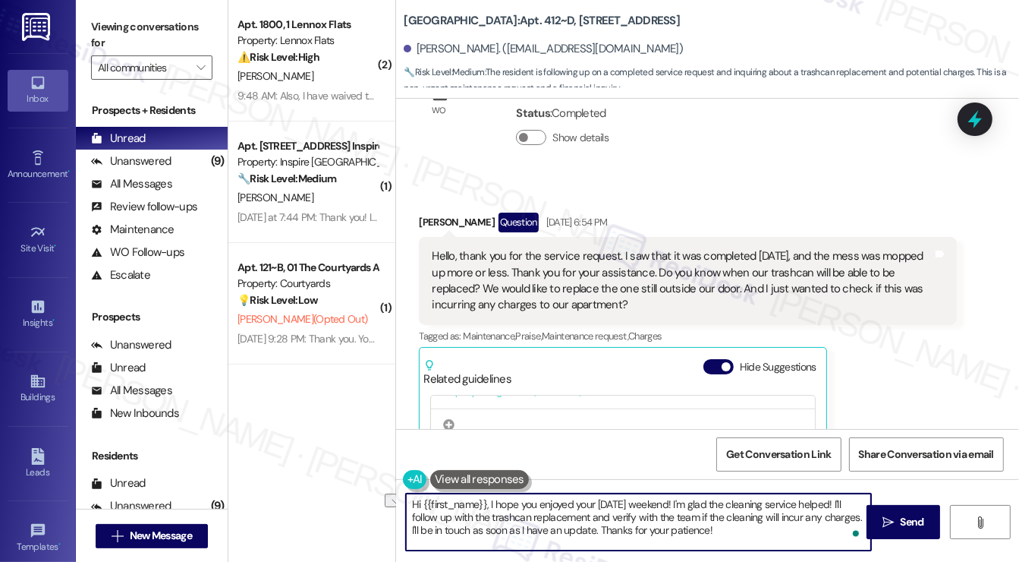
click at [710, 518] on textarea "Hi {{first_name}}, I hope you enjoyed your Labor Day weekend! I'm glad the clea…" at bounding box center [638, 521] width 465 height 57
type textarea "Hi {{first_name}}, I hope you enjoyed your Labor Day weekend! I'm glad the clea…"
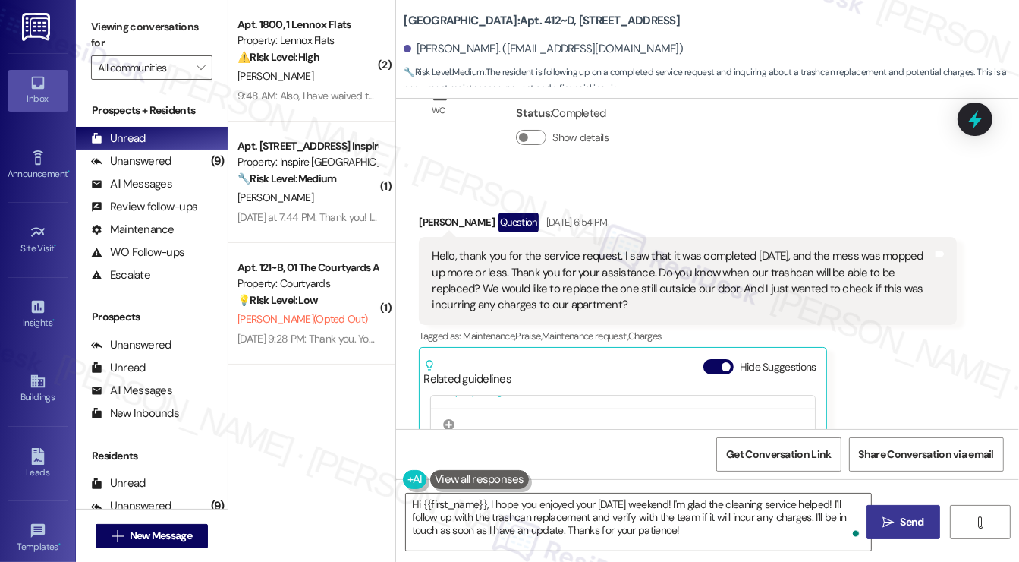
click at [905, 521] on span "Send" at bounding box center [912, 522] width 24 height 16
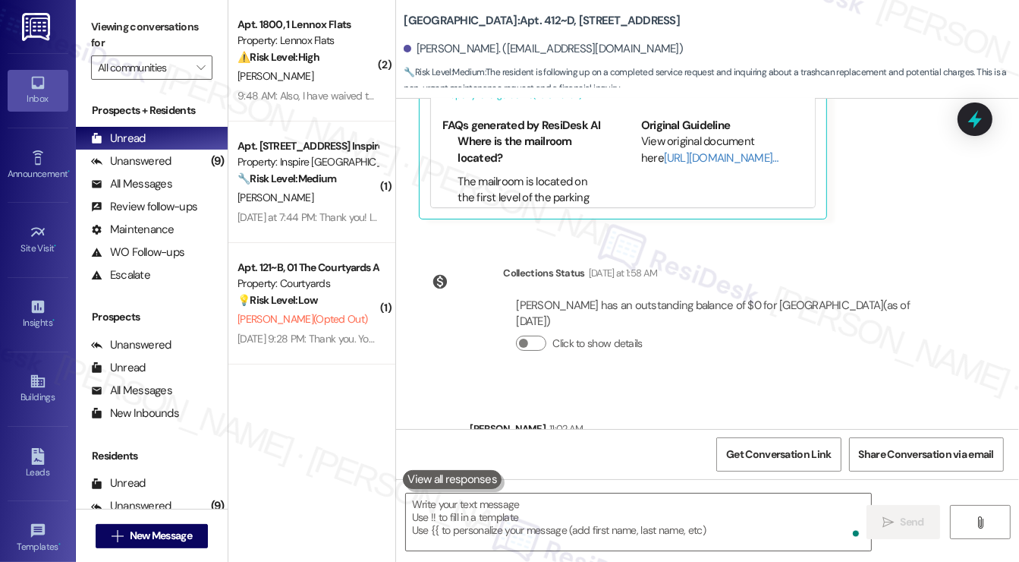
scroll to position [9172, 0]
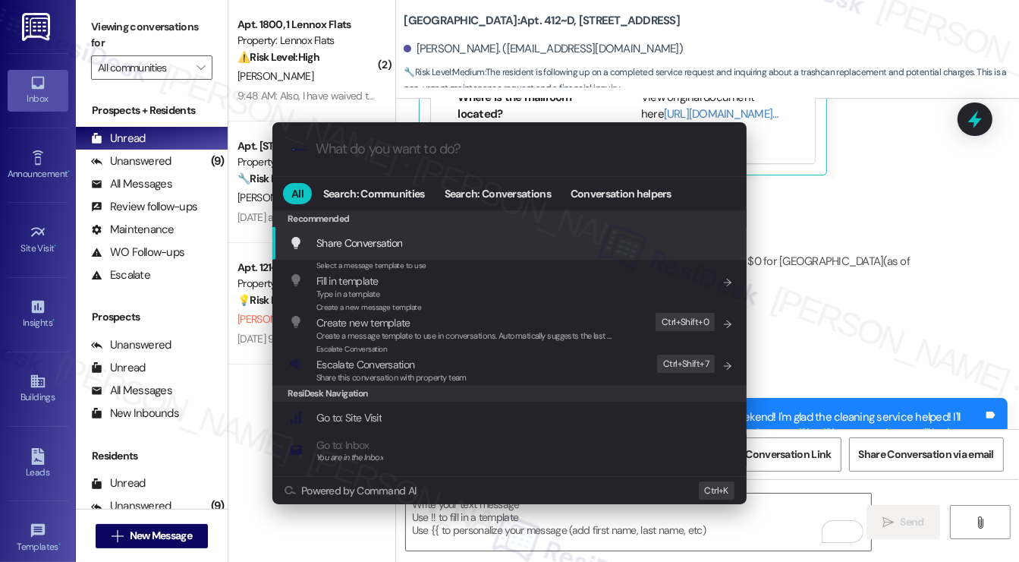
click at [887, 200] on div ".cls-1{fill:#0a055f;}.cls-2{fill:#0cc4c4;} resideskLogoBlueOrange All Search: C…" at bounding box center [509, 281] width 1019 height 562
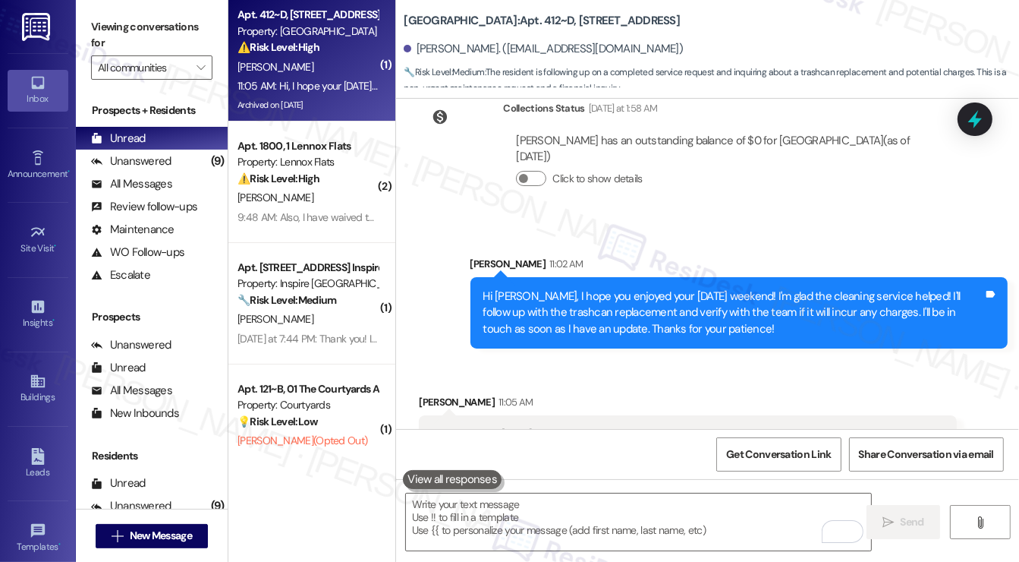
scroll to position [9310, 0]
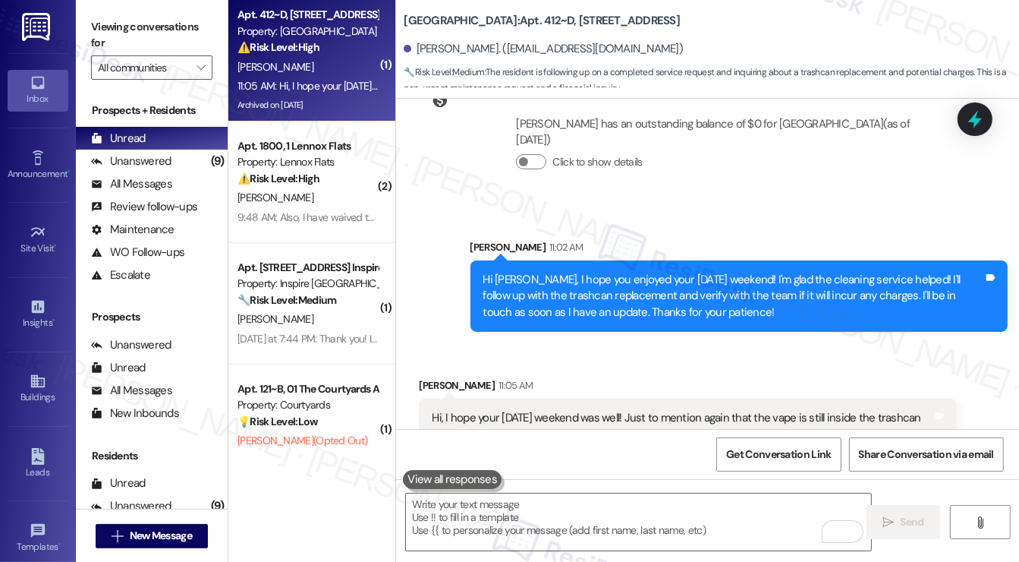
click at [591, 410] on div "Hi, I hope your [DATE] weekend was well! Just to mention again that the vape is…" at bounding box center [682, 434] width 501 height 49
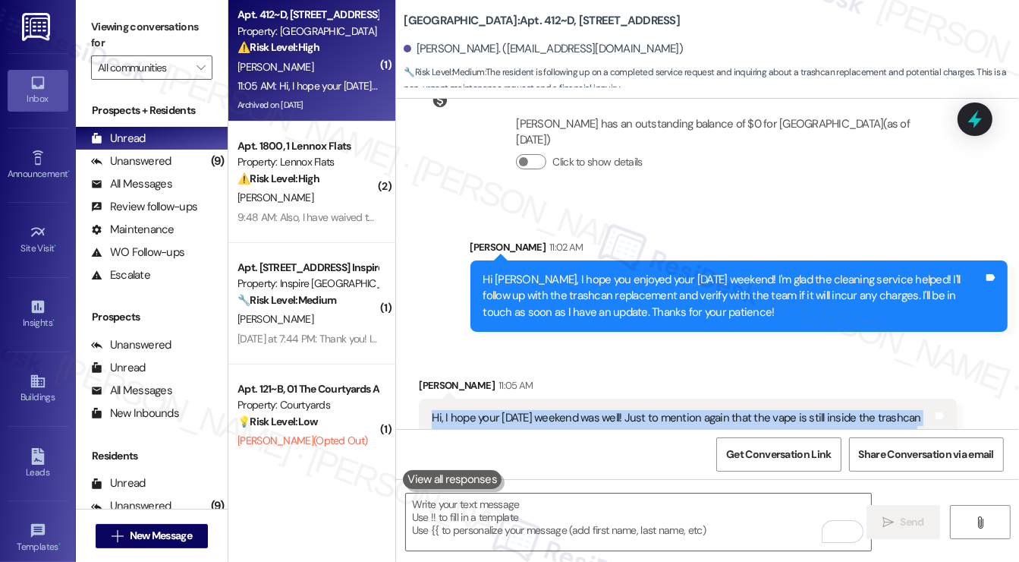
click at [591, 410] on div "Hi, I hope your [DATE] weekend was well! Just to mention again that the vape is…" at bounding box center [682, 434] width 501 height 49
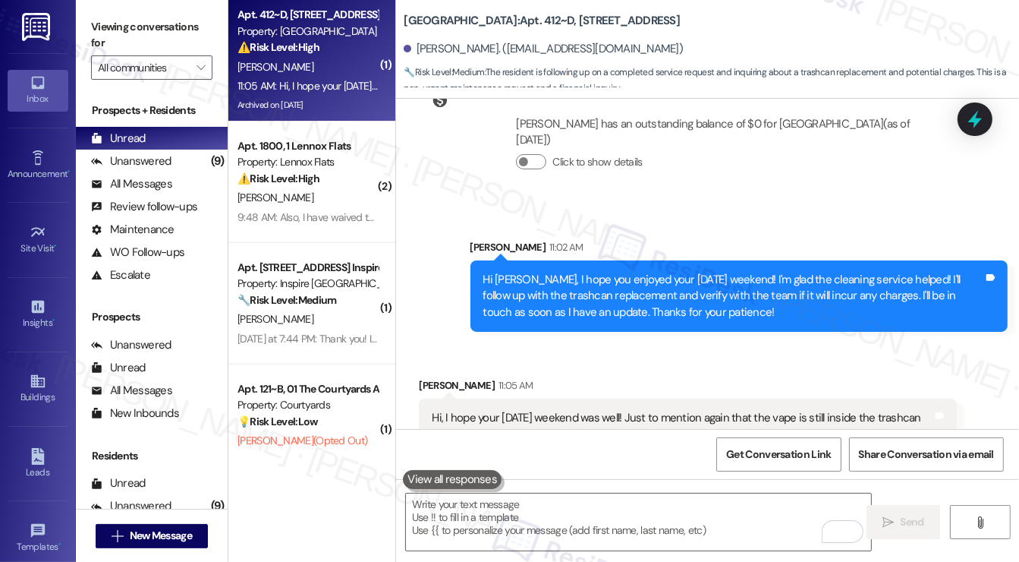
click at [647, 272] on div "Hi [PERSON_NAME], I hope you enjoyed your [DATE] weekend! I'm glad the cleaning…" at bounding box center [734, 296] width 501 height 49
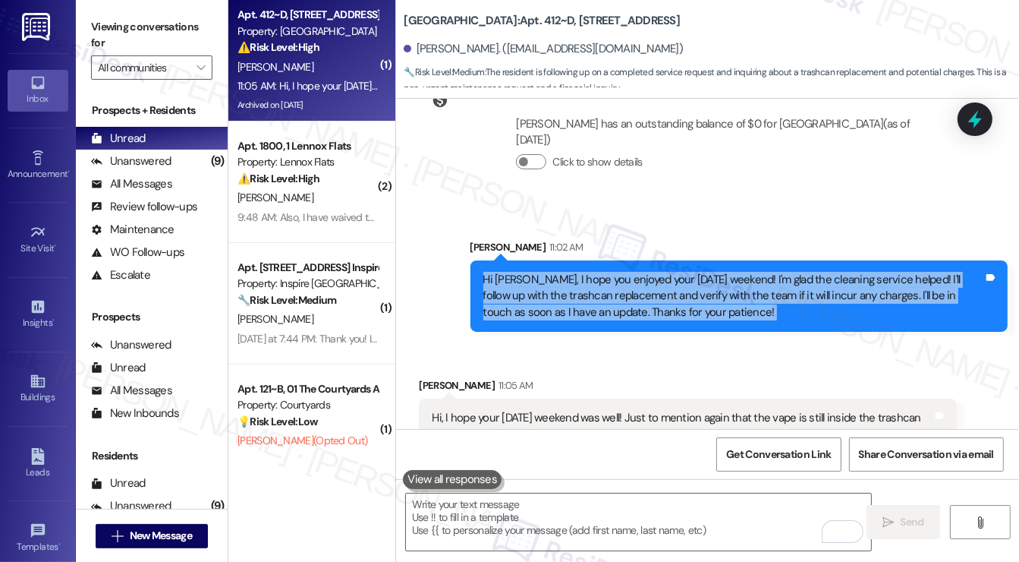
click at [647, 272] on div "Hi [PERSON_NAME], I hope you enjoyed your [DATE] weekend! I'm glad the cleaning…" at bounding box center [734, 296] width 501 height 49
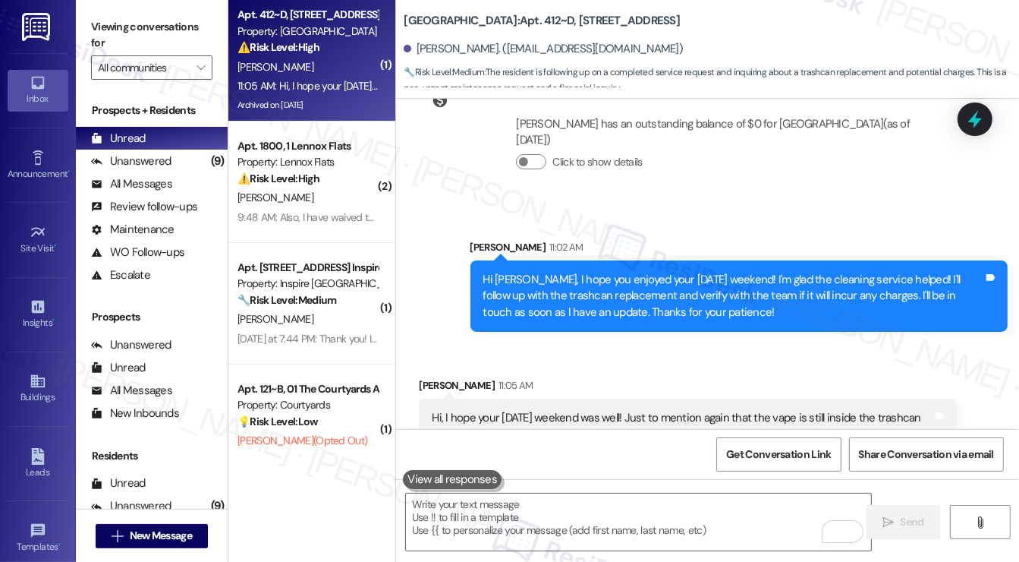
click at [614, 410] on div "Hi, I hope your [DATE] weekend was well! Just to mention again that the vape is…" at bounding box center [682, 434] width 501 height 49
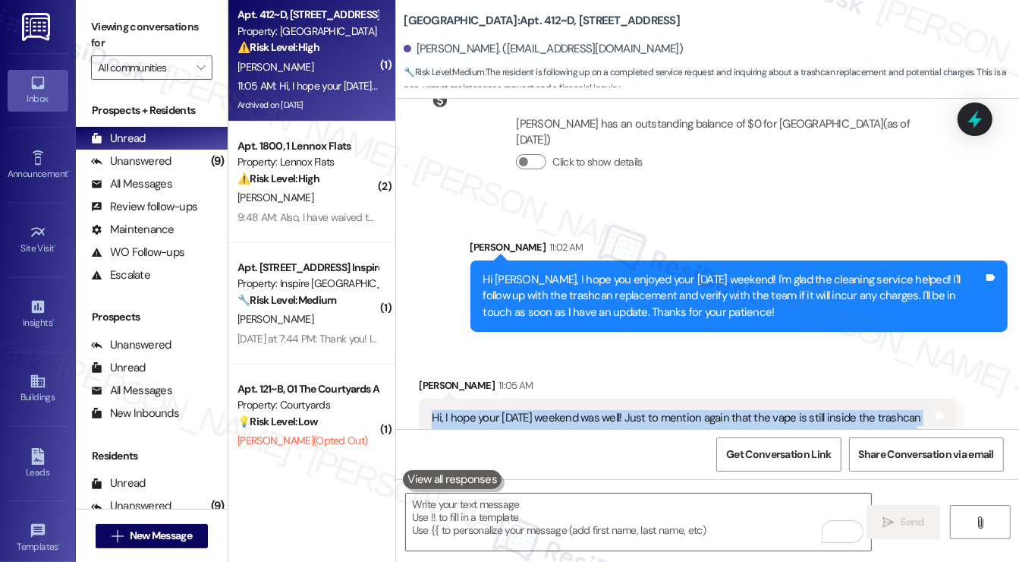
click at [614, 410] on div "Hi, I hope your [DATE] weekend was well! Just to mention again that the vape is…" at bounding box center [682, 434] width 501 height 49
click at [611, 410] on div "Hi, I hope your [DATE] weekend was well! Just to mention again that the vape is…" at bounding box center [682, 434] width 501 height 49
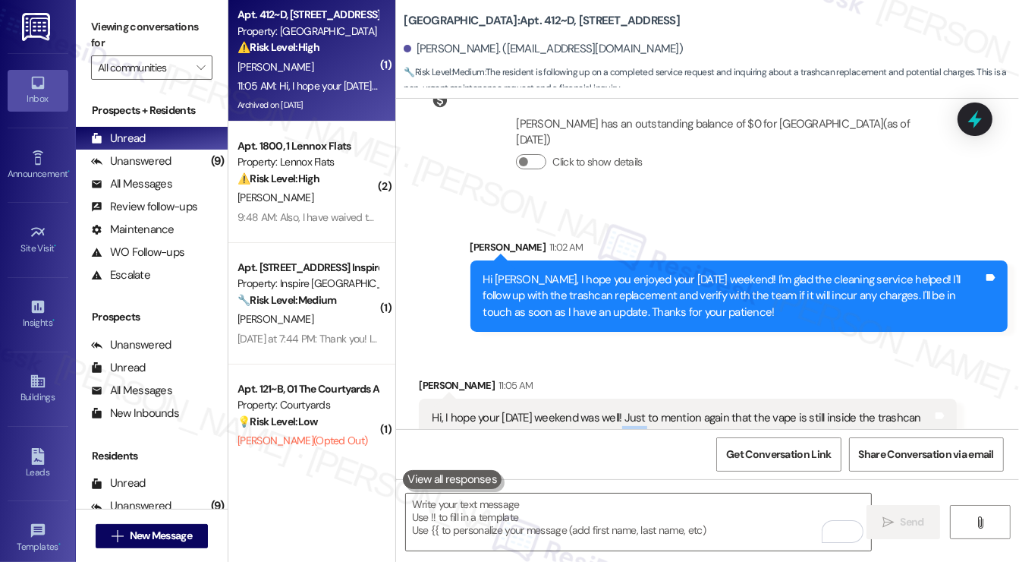
click at [611, 410] on div "Hi, I hope your [DATE] weekend was well! Just to mention again that the vape is…" at bounding box center [682, 434] width 501 height 49
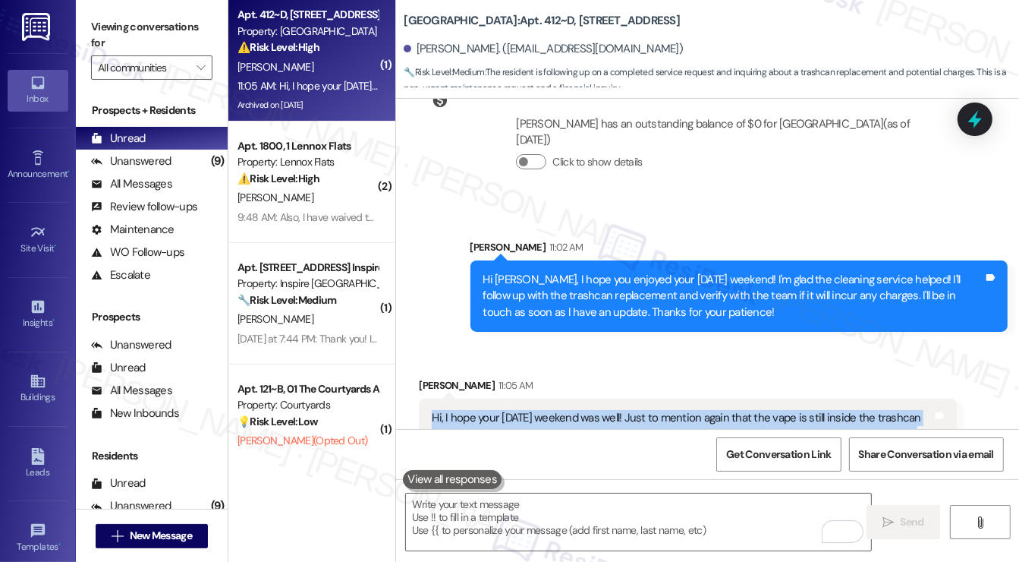
click at [611, 410] on div "Hi, I hope your [DATE] weekend was well! Just to mention again that the vape is…" at bounding box center [682, 434] width 501 height 49
click at [529, 410] on div "Hi, I hope your [DATE] weekend was well! Just to mention again that the vape is…" at bounding box center [682, 434] width 501 height 49
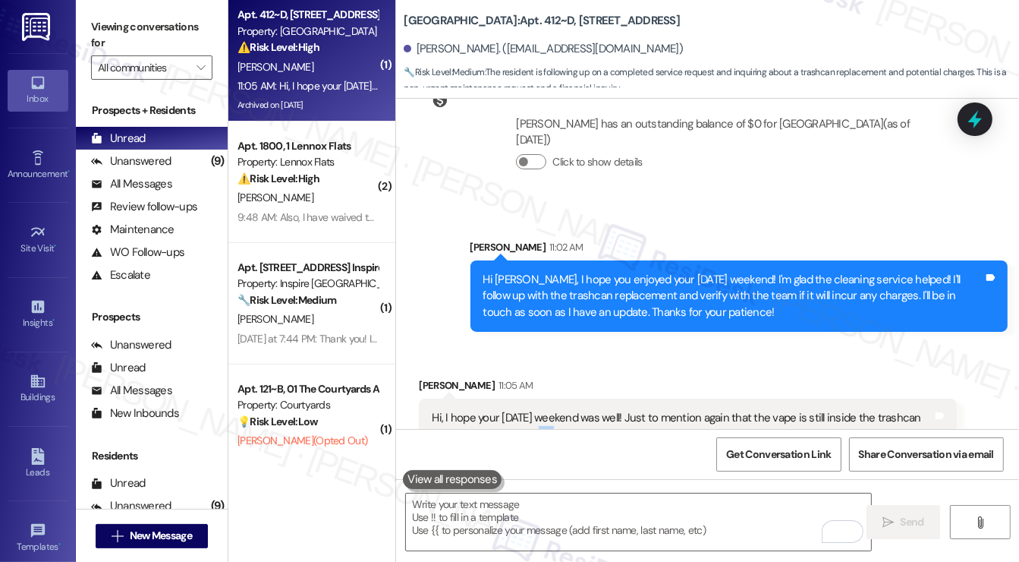
click at [529, 410] on div "Hi, I hope your [DATE] weekend was well! Just to mention again that the vape is…" at bounding box center [682, 434] width 501 height 49
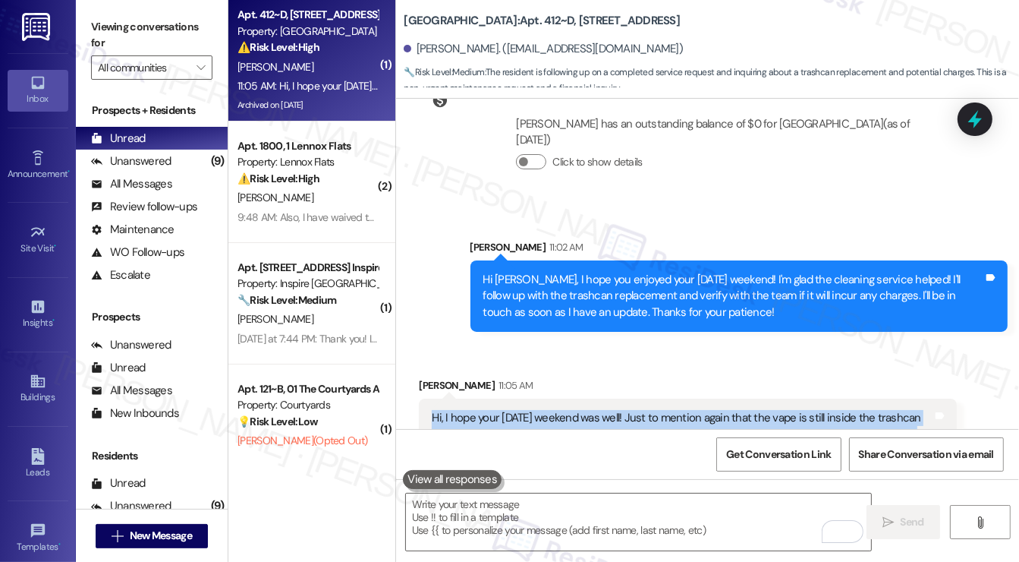
click at [529, 410] on div "Hi, I hope your [DATE] weekend was well! Just to mention again that the vape is…" at bounding box center [682, 434] width 501 height 49
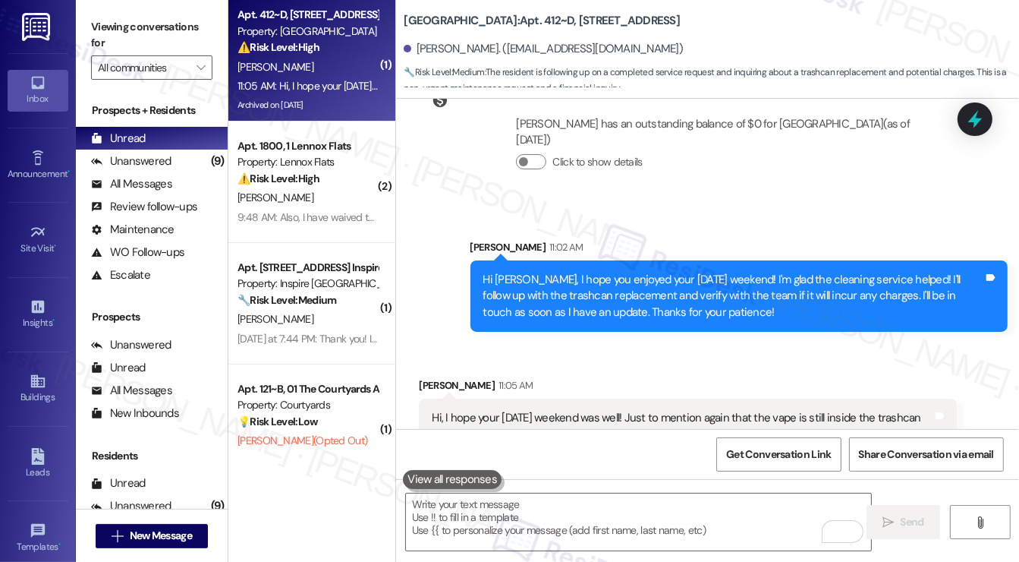
click at [524, 272] on div "Hi [PERSON_NAME], I hope you enjoyed your [DATE] weekend! I'm glad the cleaning…" at bounding box center [734, 296] width 501 height 49
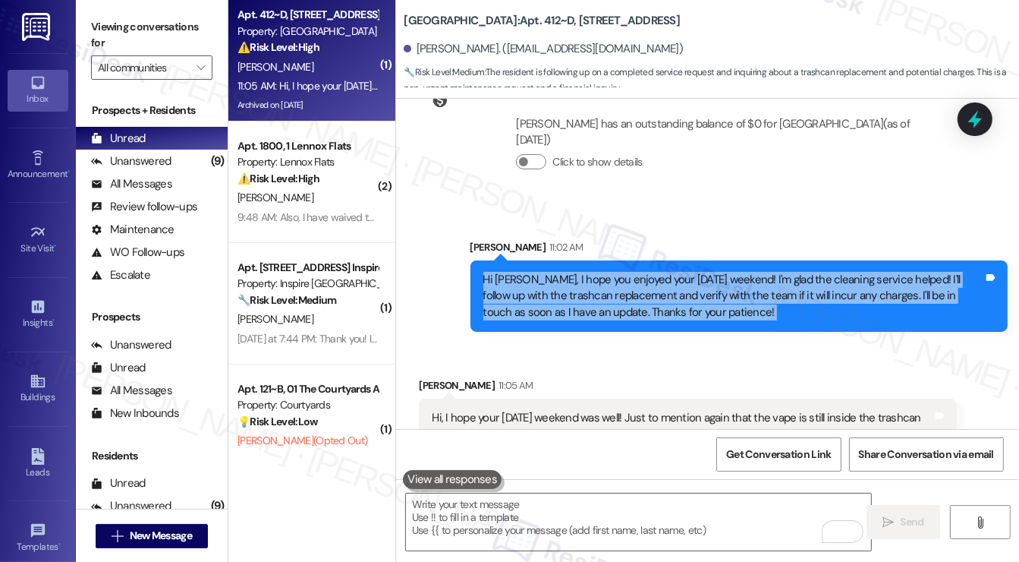
click at [524, 272] on div "Hi [PERSON_NAME], I hope you enjoyed your [DATE] weekend! I'm glad the cleaning…" at bounding box center [734, 296] width 501 height 49
click at [628, 272] on div "Hi [PERSON_NAME], I hope you enjoyed your [DATE] weekend! I'm glad the cleaning…" at bounding box center [734, 296] width 501 height 49
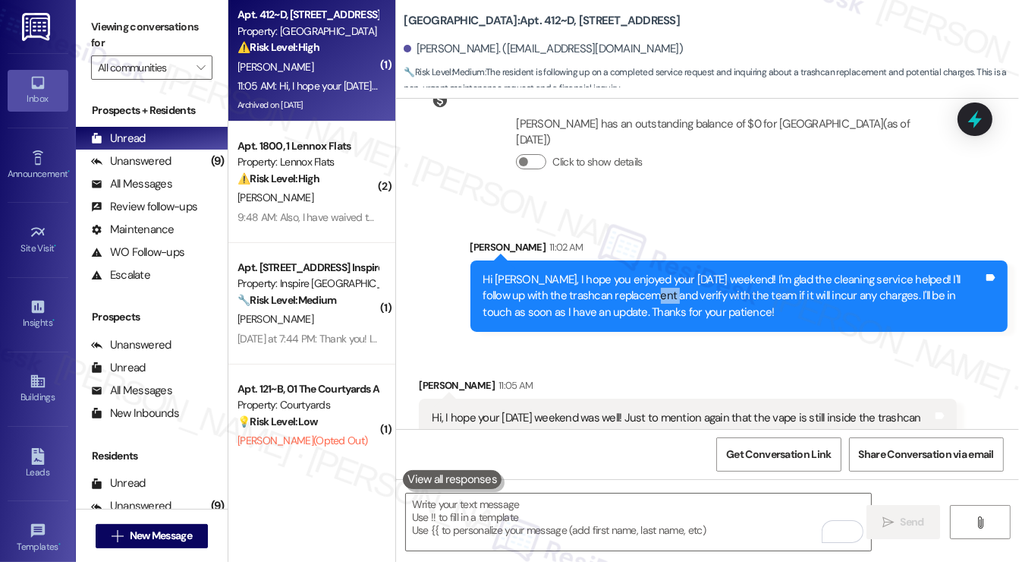
click at [628, 272] on div "Hi [PERSON_NAME], I hope you enjoyed your [DATE] weekend! I'm glad the cleaning…" at bounding box center [734, 296] width 501 height 49
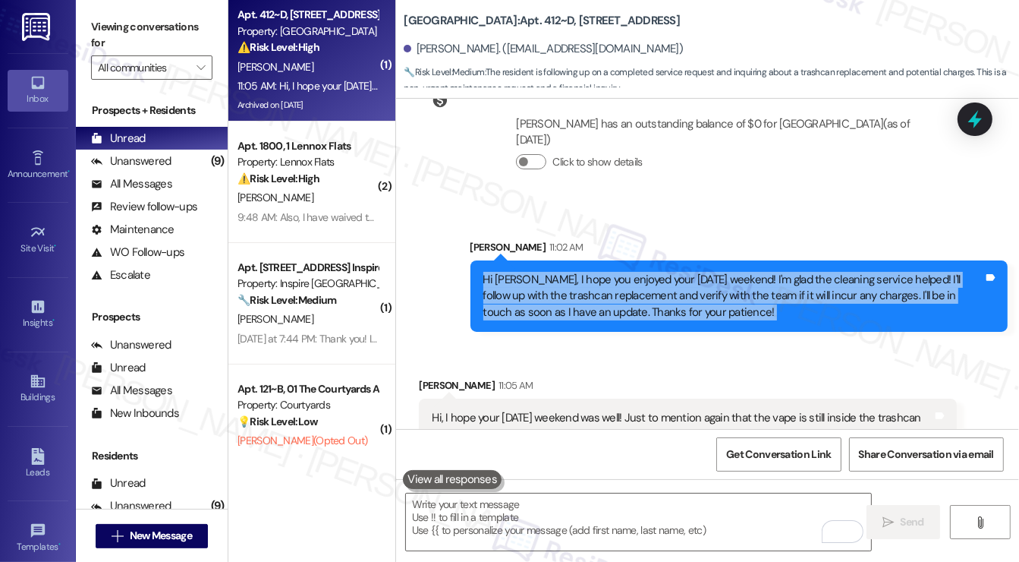
click at [628, 272] on div "Hi [PERSON_NAME], I hope you enjoyed your [DATE] weekend! I'm glad the cleaning…" at bounding box center [734, 296] width 501 height 49
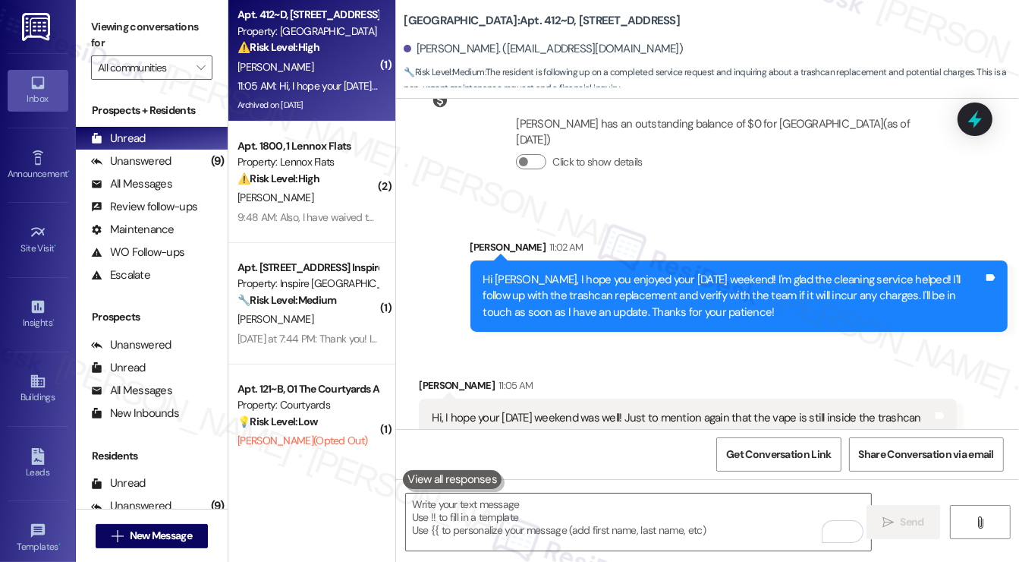
click at [604, 410] on div "Hi, I hope your [DATE] weekend was well! Just to mention again that the vape is…" at bounding box center [682, 434] width 501 height 49
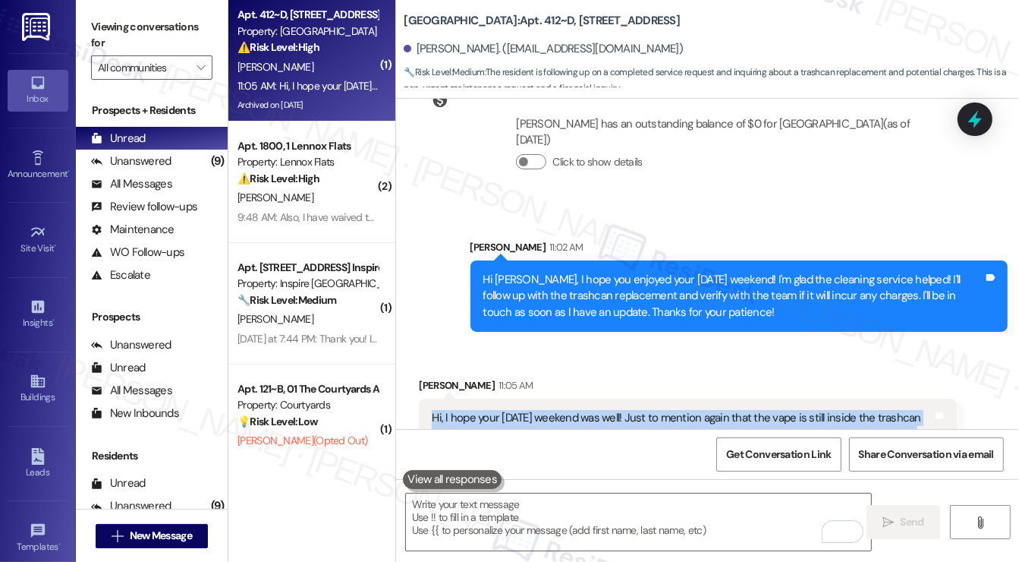
click at [604, 410] on div "Hi, I hope your [DATE] weekend was well! Just to mention again that the vape is…" at bounding box center [682, 434] width 501 height 49
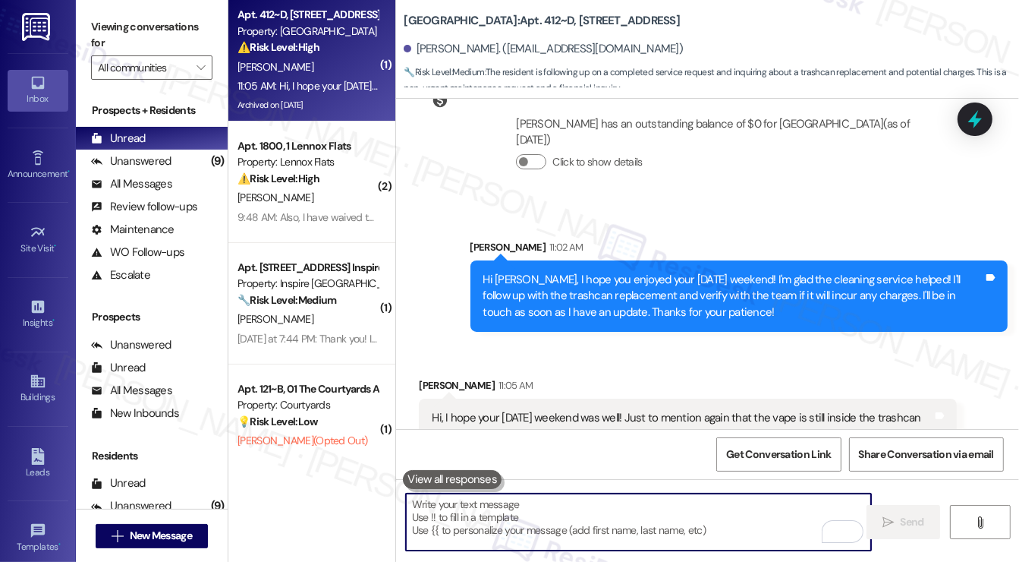
click at [516, 513] on textarea "To enrich screen reader interactions, please activate Accessibility in Grammarl…" at bounding box center [638, 521] width 465 height 57
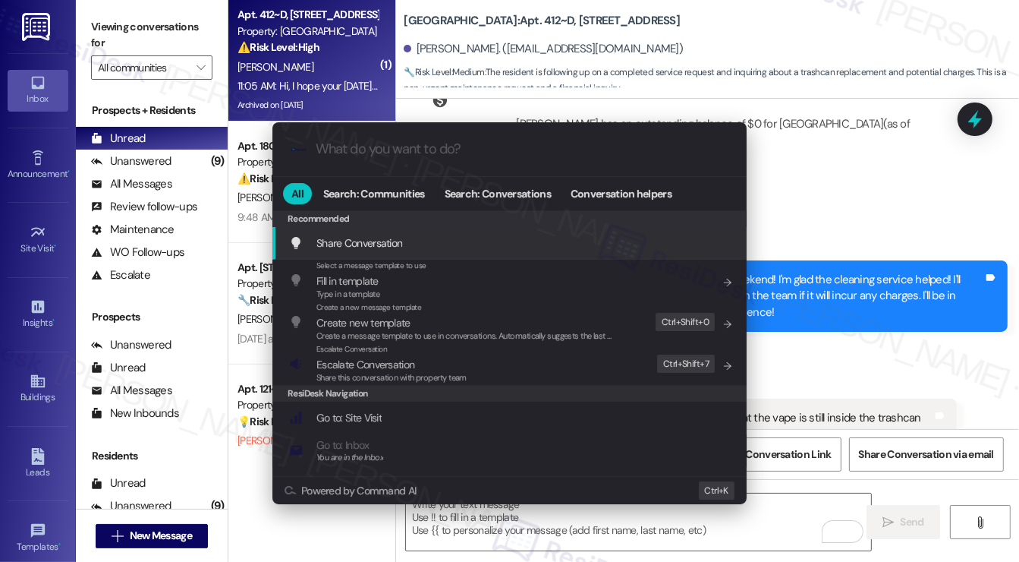
click at [93, 32] on div ".cls-1{fill:#0a055f;}.cls-2{fill:#0cc4c4;} resideskLogoBlueOrange All Search: C…" at bounding box center [509, 281] width 1019 height 562
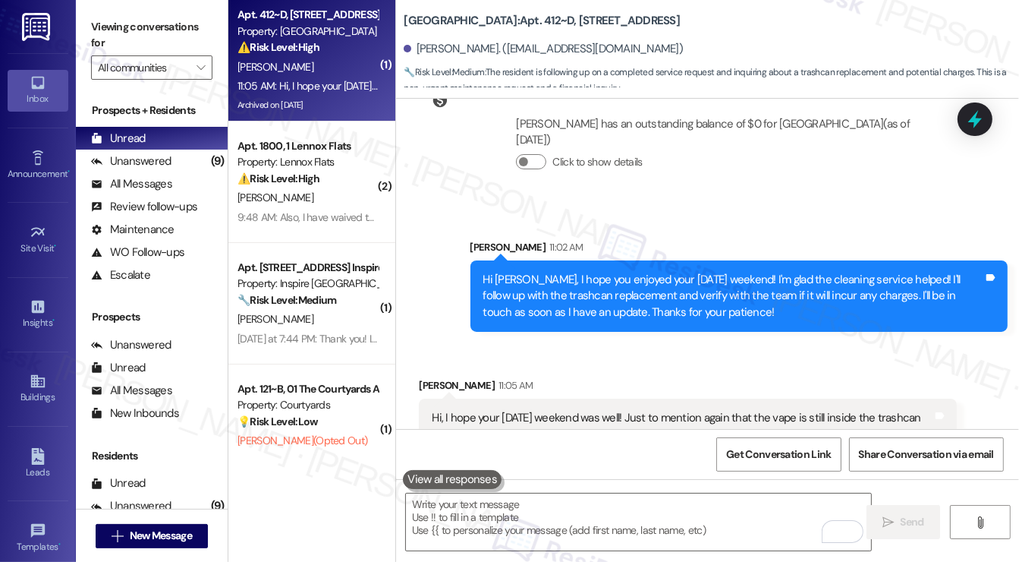
click at [124, 24] on label "Viewing conversations for" at bounding box center [151, 35] width 121 height 40
click at [540, 410] on div "Hi, I hope your [DATE] weekend was well! Just to mention again that the vape is…" at bounding box center [682, 434] width 501 height 49
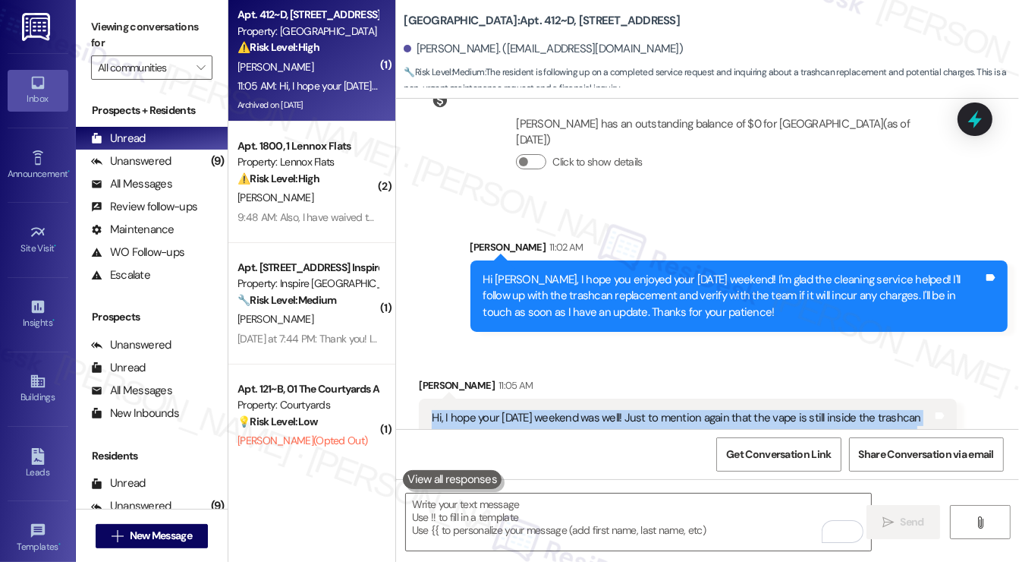
click at [540, 410] on div "Hi, I hope your [DATE] weekend was well! Just to mention again that the vape is…" at bounding box center [682, 434] width 501 height 49
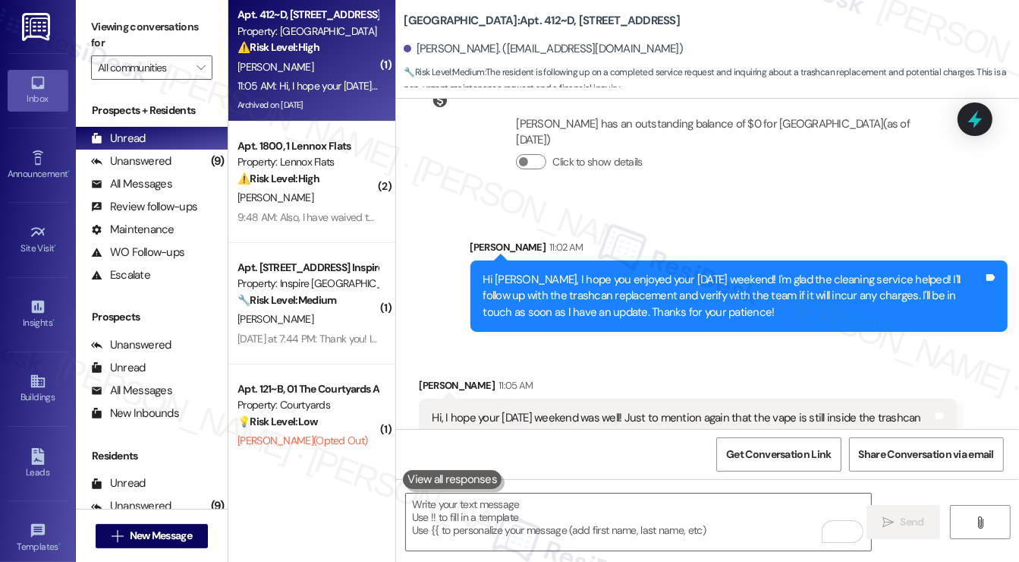
click at [86, 25] on div "Viewing conversations for All communities " at bounding box center [152, 47] width 152 height 95
click at [654, 410] on div "Hi, I hope your [DATE] weekend was well! Just to mention again that the vape is…" at bounding box center [682, 434] width 501 height 49
click at [669, 410] on div "Hi, I hope your [DATE] weekend was well! Just to mention again that the vape is…" at bounding box center [682, 434] width 501 height 49
drag, startPoint x: 780, startPoint y: 362, endPoint x: 851, endPoint y: 378, distance: 72.4
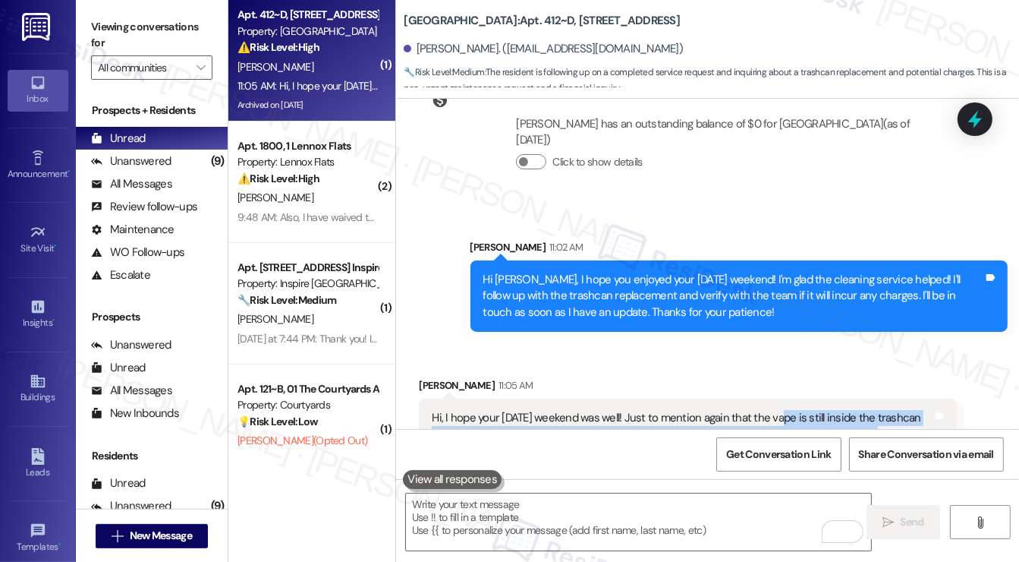
click at [851, 410] on div "Hi, I hope your [DATE] weekend was well! Just to mention again that the vape is…" at bounding box center [682, 434] width 501 height 49
copy div "vape is still inside the trashcan and I am not sure how to dispose of that beca…"
click at [108, 8] on div "Viewing conversations for All communities " at bounding box center [152, 47] width 152 height 95
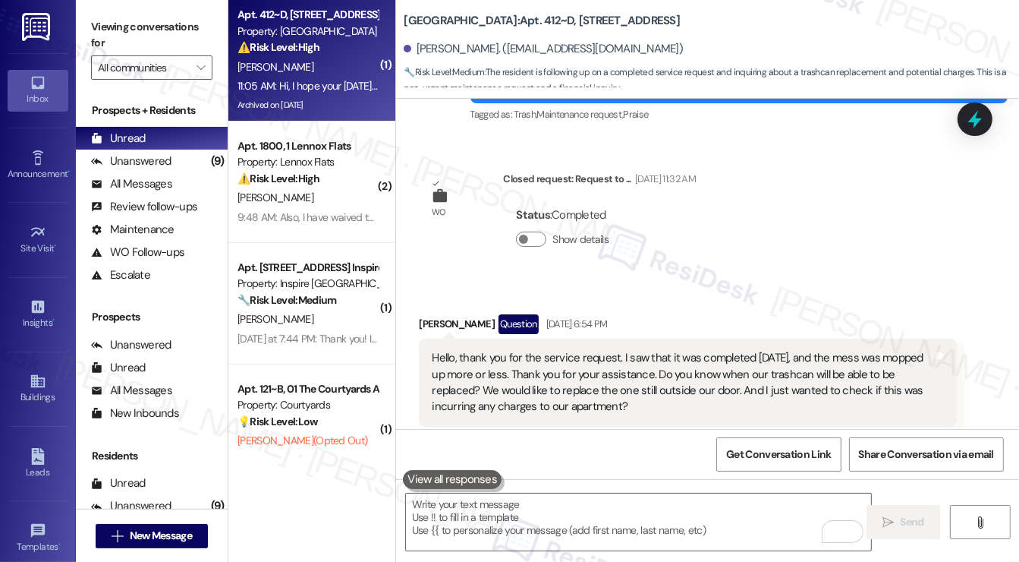
scroll to position [8627, 0]
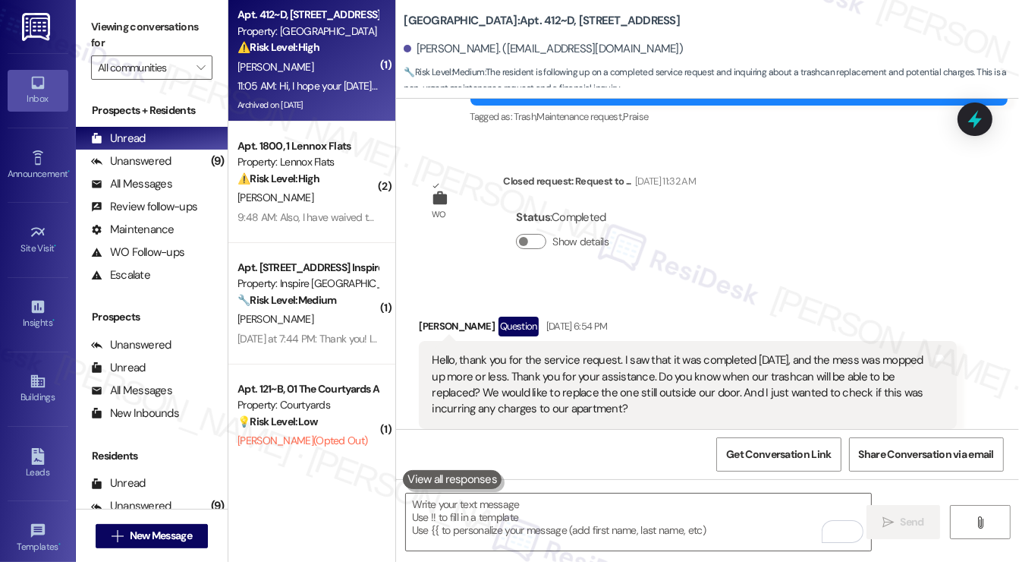
click at [761, 352] on div "Hello, thank you for the service request. I saw that it was completed [DATE], a…" at bounding box center [682, 384] width 501 height 65
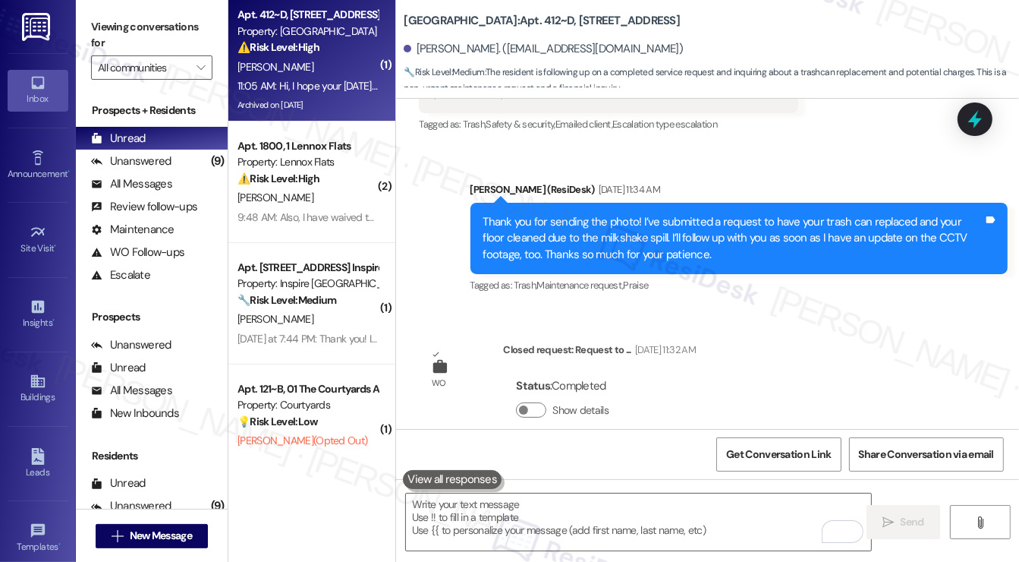
scroll to position [8551, 0]
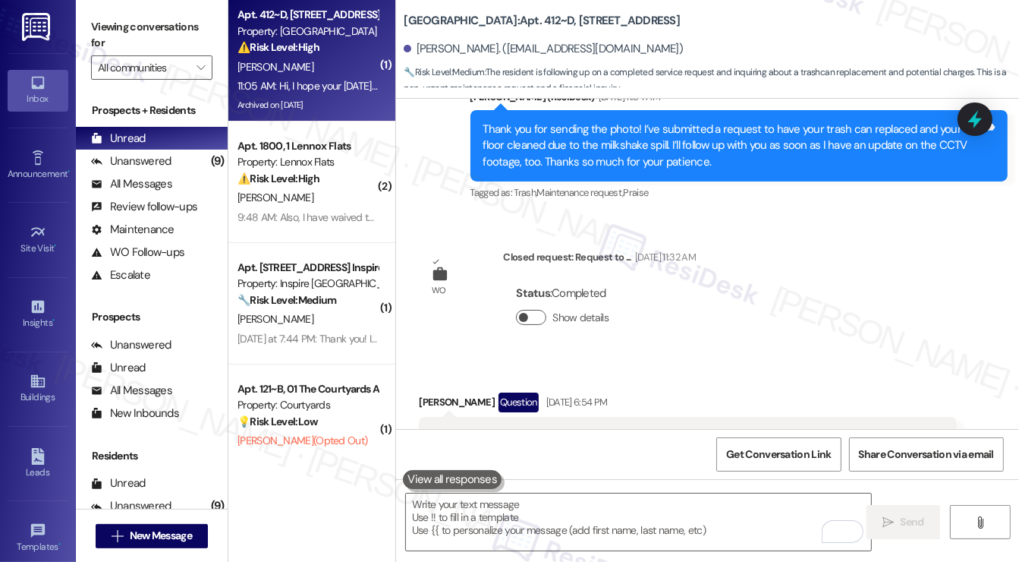
click at [534, 310] on button "Show details" at bounding box center [531, 317] width 30 height 15
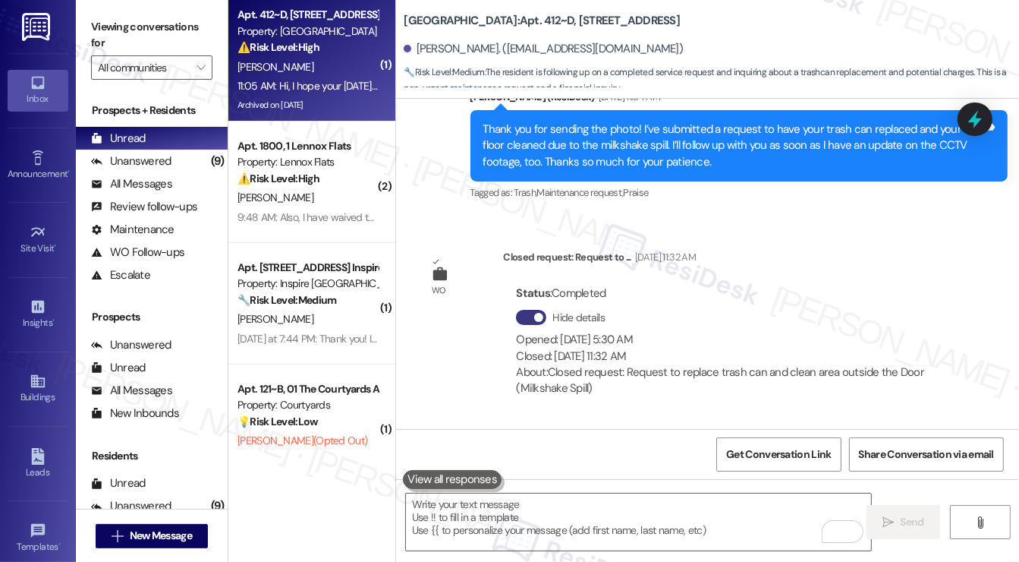
drag, startPoint x: 622, startPoint y: 307, endPoint x: 674, endPoint y: 326, distance: 54.7
click at [638, 348] on div "Closed: Aug 29, 2025 at 11:32 AM" at bounding box center [730, 356] width 428 height 16
click at [674, 364] on div "About: Closed request: Request to replace trash can and clean area outside the …" at bounding box center [730, 380] width 428 height 33
click at [676, 364] on div "About: Closed request: Request to replace trash can and clean area outside the …" at bounding box center [730, 380] width 428 height 33
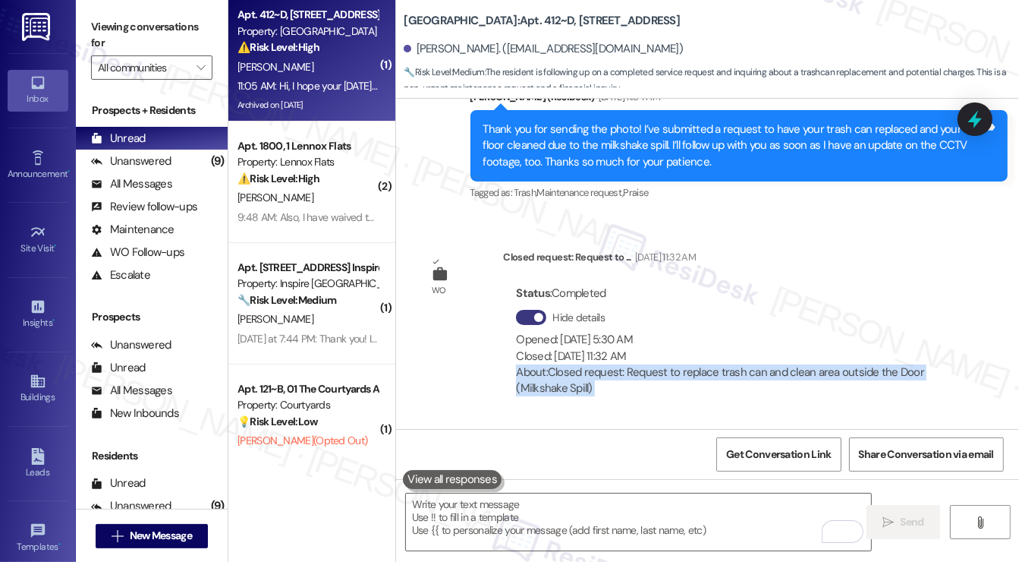
click at [676, 364] on div "About: Closed request: Request to replace trash can and clean area outside the …" at bounding box center [730, 380] width 428 height 33
click at [692, 364] on div "About: Closed request: Request to replace trash can and clean area outside the …" at bounding box center [730, 380] width 428 height 33
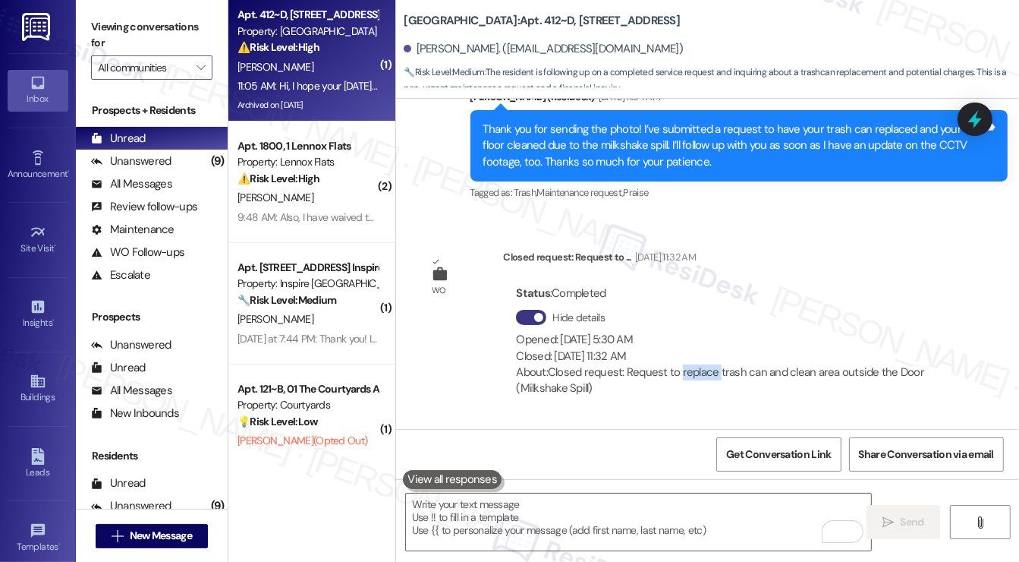
click at [692, 364] on div "About: Closed request: Request to replace trash can and clean area outside the …" at bounding box center [730, 380] width 428 height 33
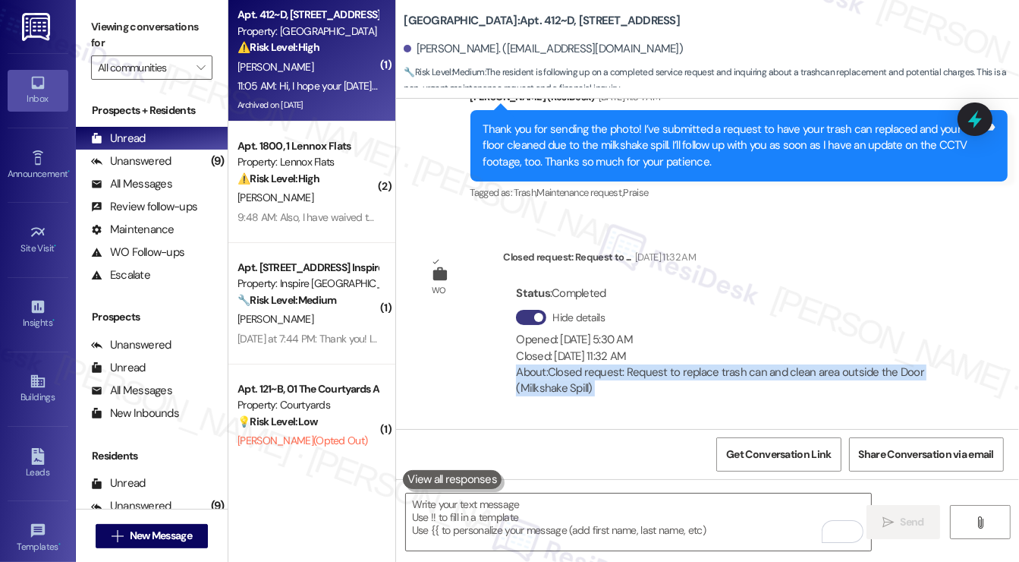
click at [692, 364] on div "About: Closed request: Request to replace trash can and clean area outside the …" at bounding box center [730, 380] width 428 height 33
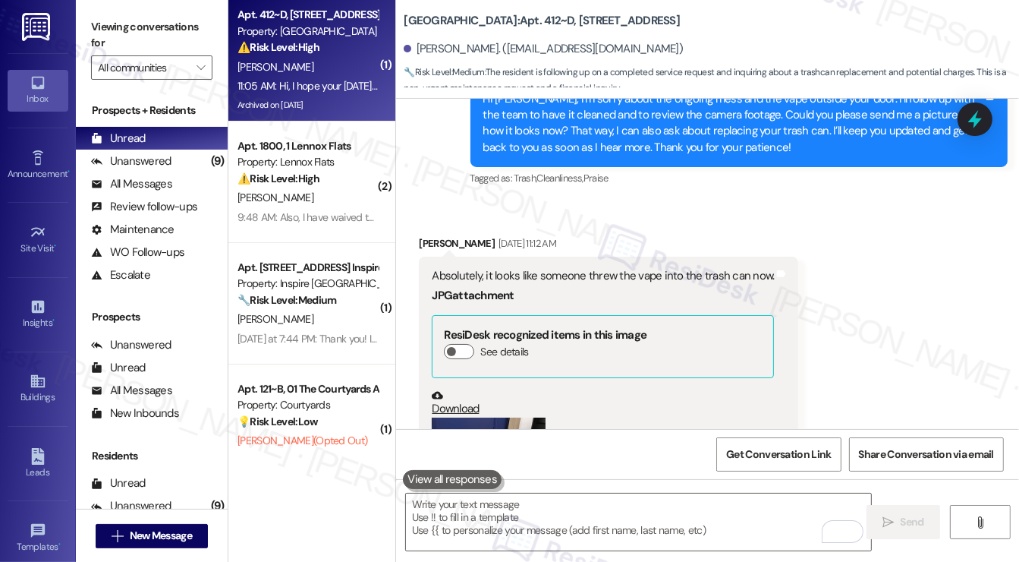
scroll to position [7868, 0]
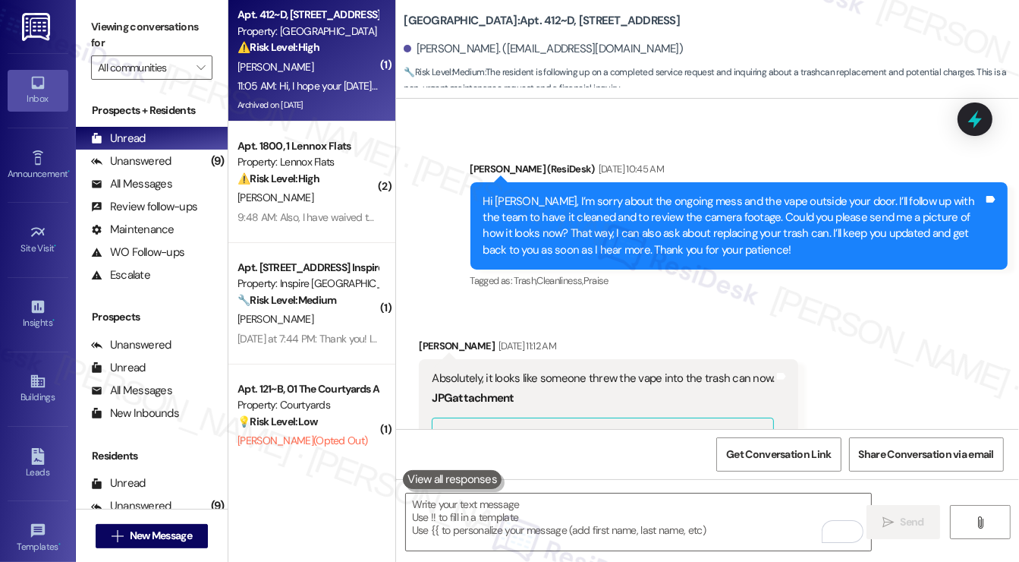
click at [549, 370] on div "Absolutely, it looks like someone threw the vape into the trash can now." at bounding box center [603, 378] width 342 height 16
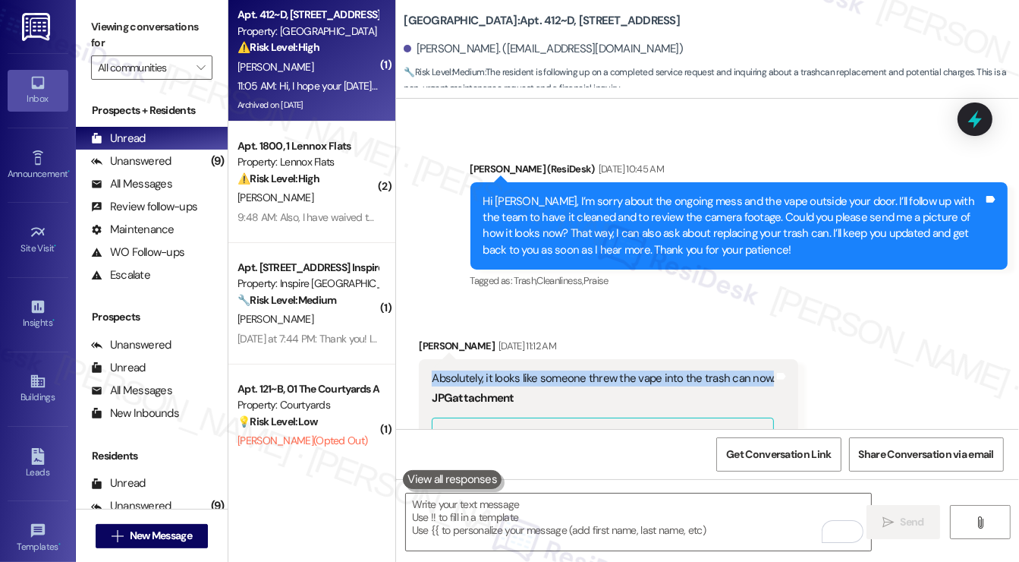
click at [549, 370] on div "Absolutely, it looks like someone threw the vape into the trash can now." at bounding box center [603, 378] width 342 height 16
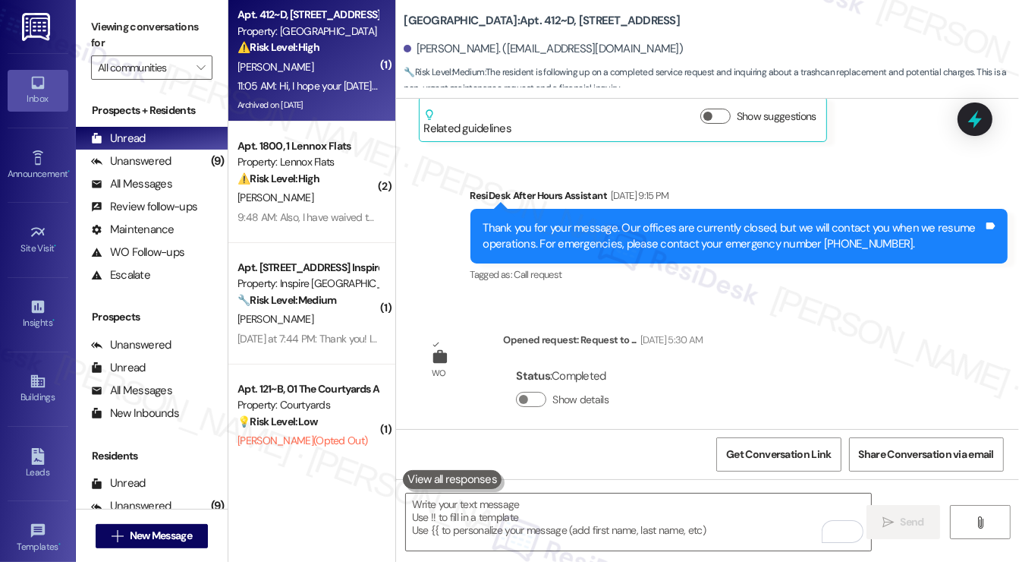
scroll to position [7640, 0]
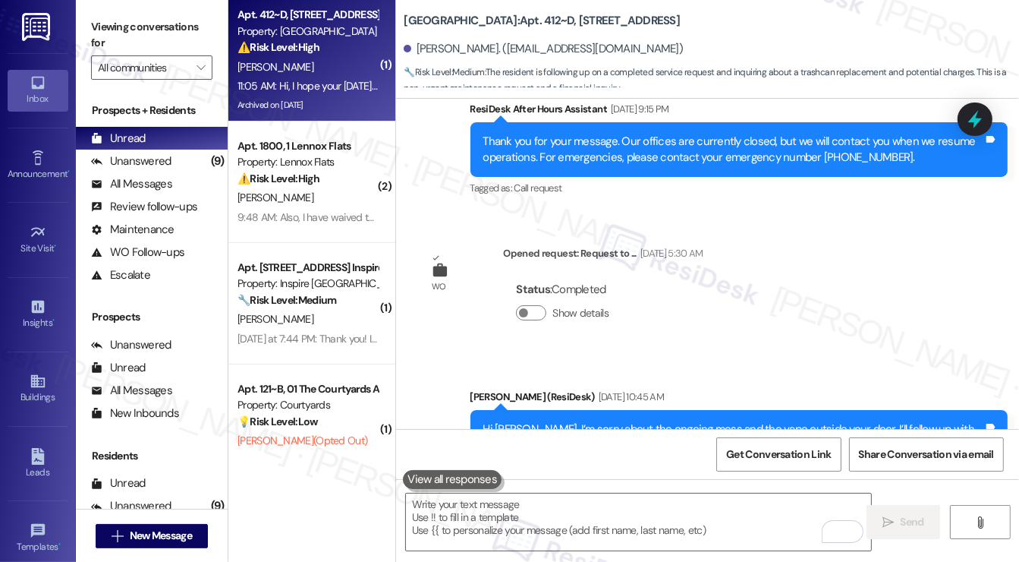
click at [531, 305] on div "Show details" at bounding box center [565, 313] width 99 height 16
click at [535, 305] on button "Show details" at bounding box center [531, 312] width 30 height 15
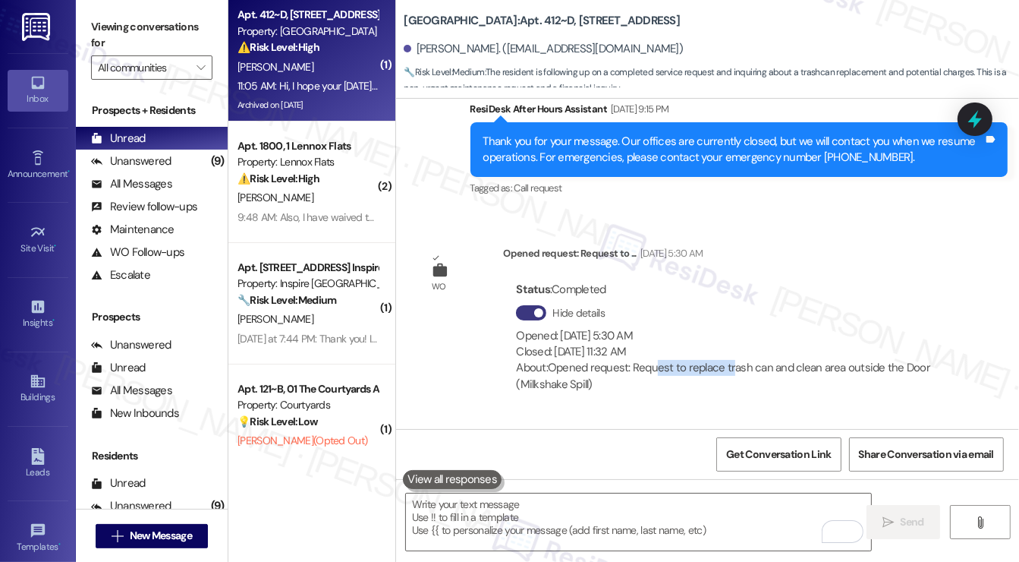
drag, startPoint x: 656, startPoint y: 313, endPoint x: 731, endPoint y: 320, distance: 75.4
click at [731, 360] on div "About: Opened request: Request to replace trash can and clean area outside the …" at bounding box center [730, 376] width 428 height 33
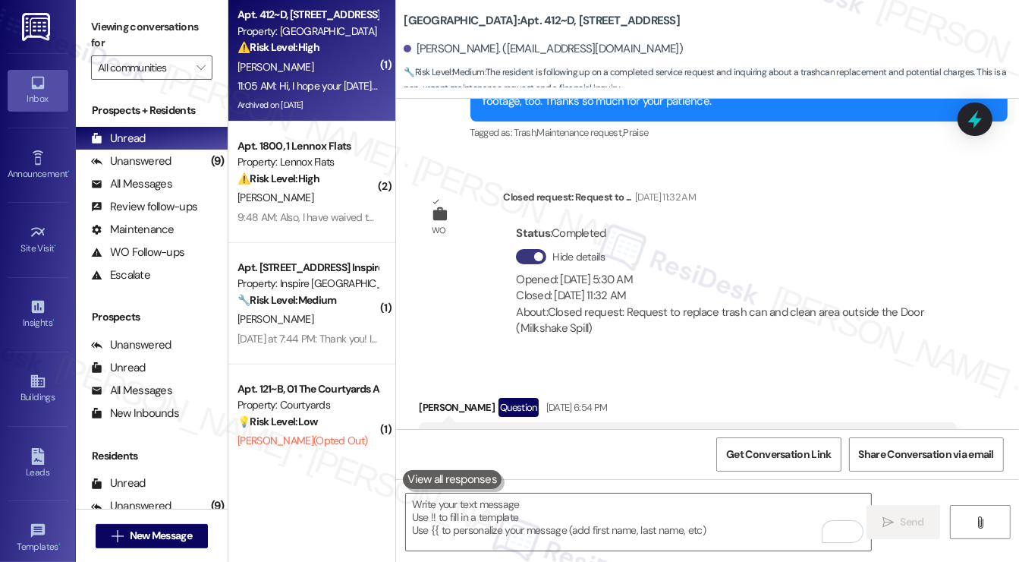
scroll to position [8703, 0]
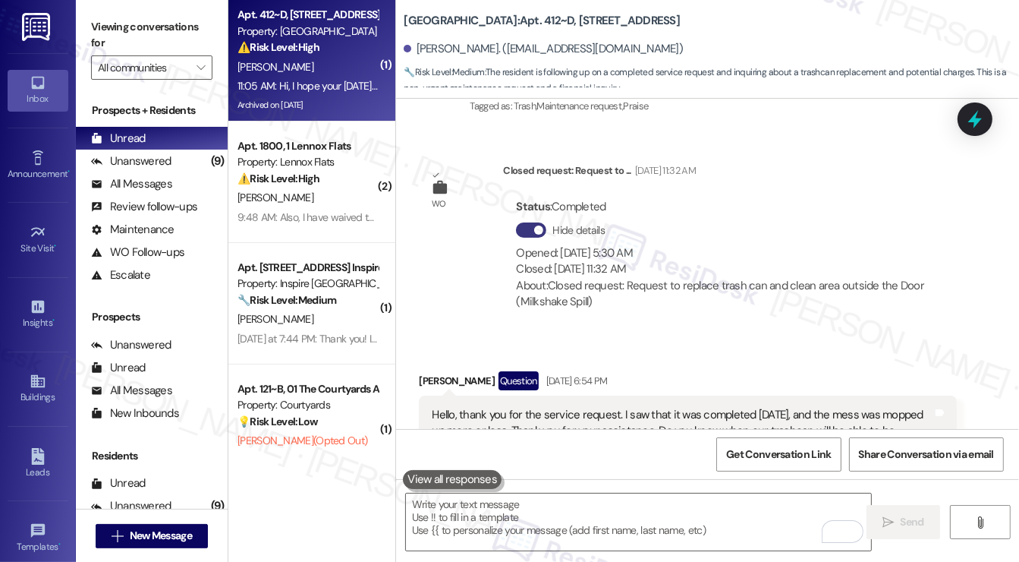
drag, startPoint x: 531, startPoint y: 211, endPoint x: 647, endPoint y: 212, distance: 116.9
click at [647, 261] on div "Closed: Aug 29, 2025 at 11:32 AM" at bounding box center [730, 269] width 428 height 16
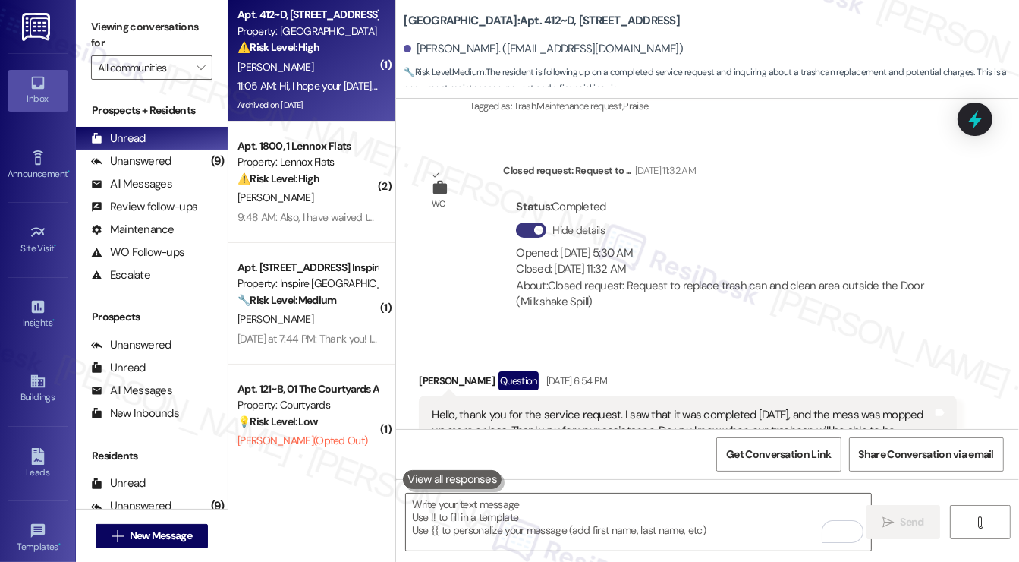
click at [597, 278] on div "About: Closed request: Request to replace trash can and clean area outside the …" at bounding box center [730, 294] width 428 height 33
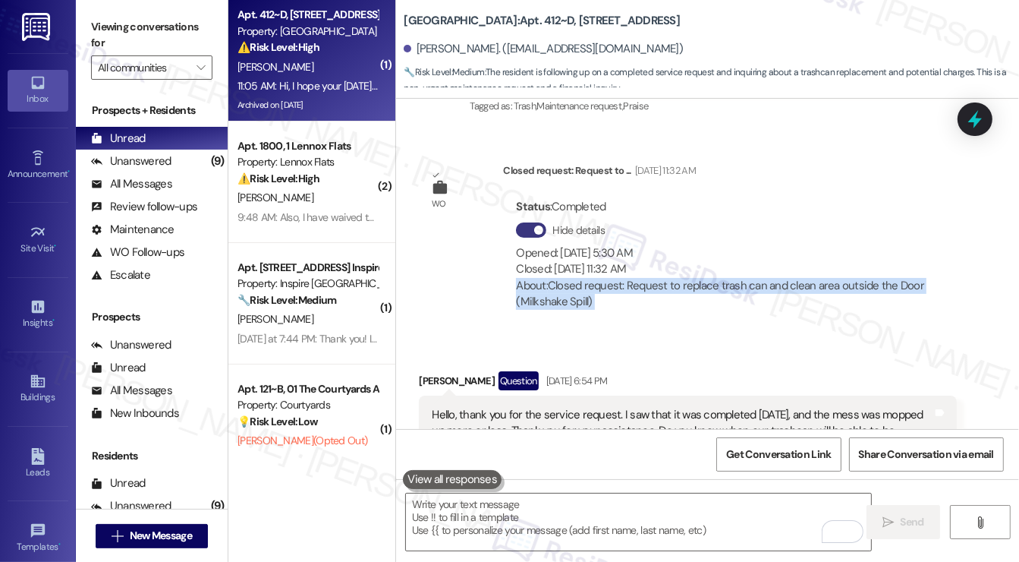
click at [596, 278] on div "About: Closed request: Request to replace trash can and clean area outside the …" at bounding box center [730, 294] width 428 height 33
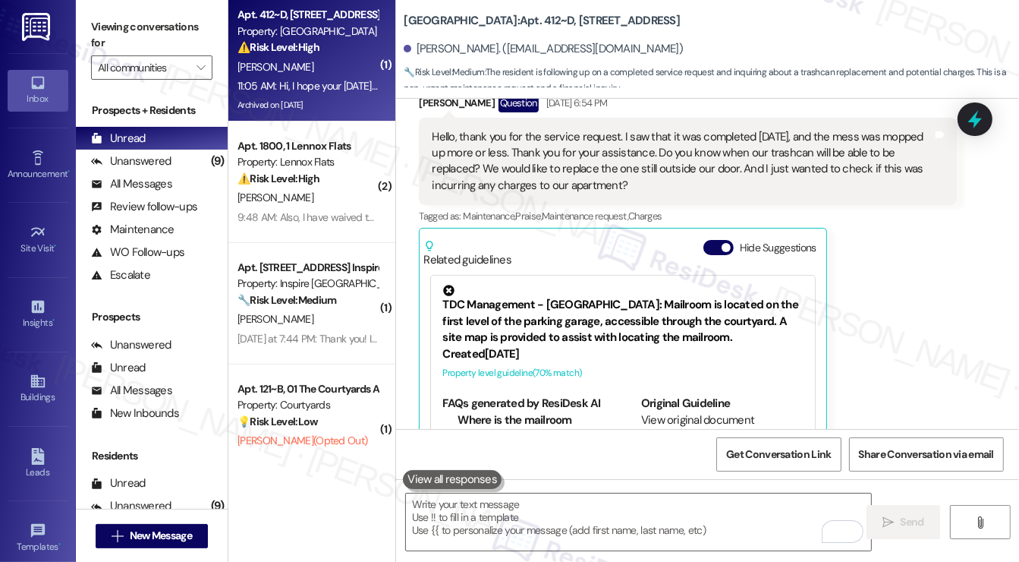
scroll to position [9006, 0]
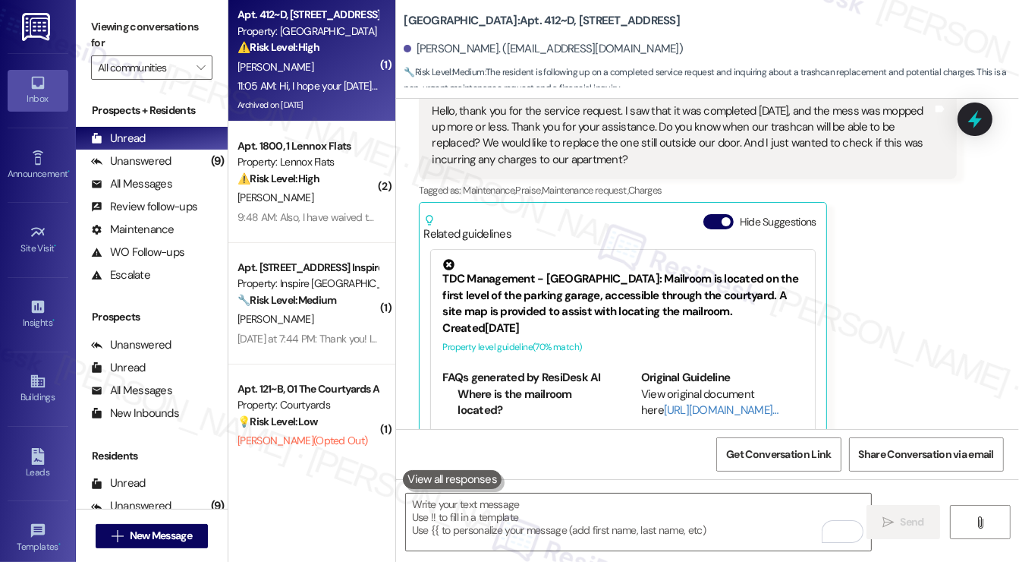
click at [90, 23] on div "Viewing conversations for All communities " at bounding box center [152, 47] width 152 height 95
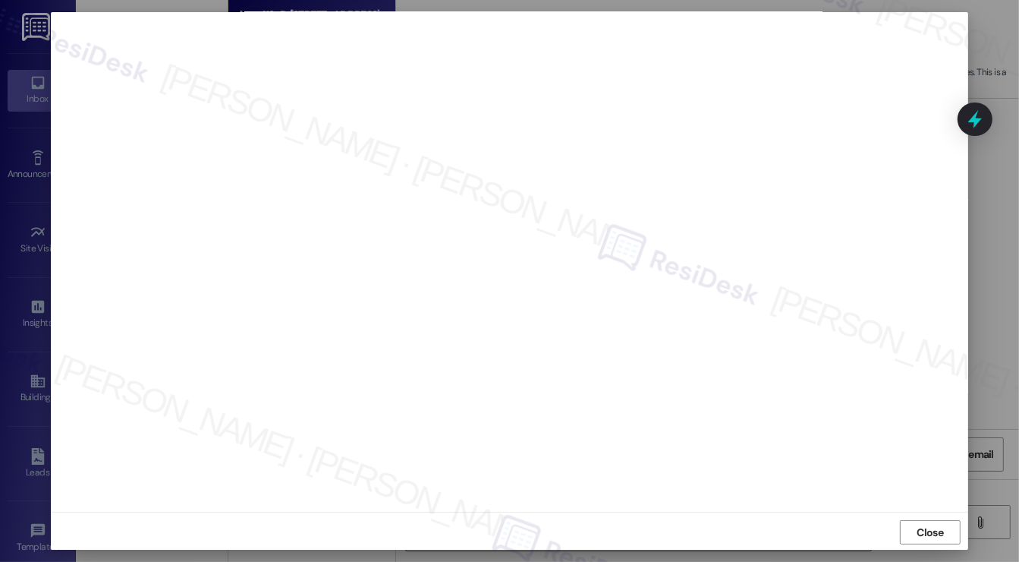
scroll to position [8, 0]
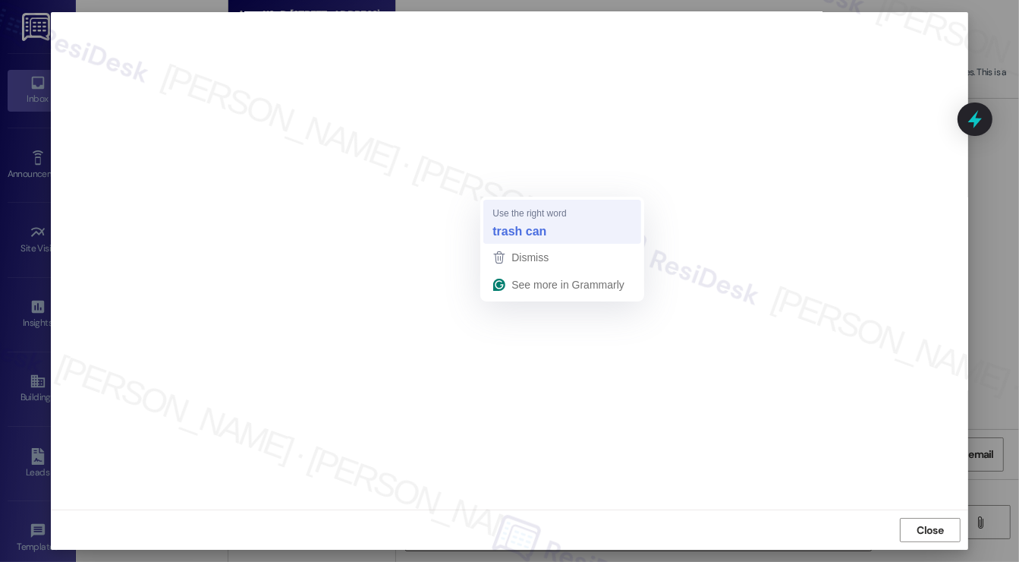
click at [513, 219] on div "trash can" at bounding box center [563, 231] width 146 height 24
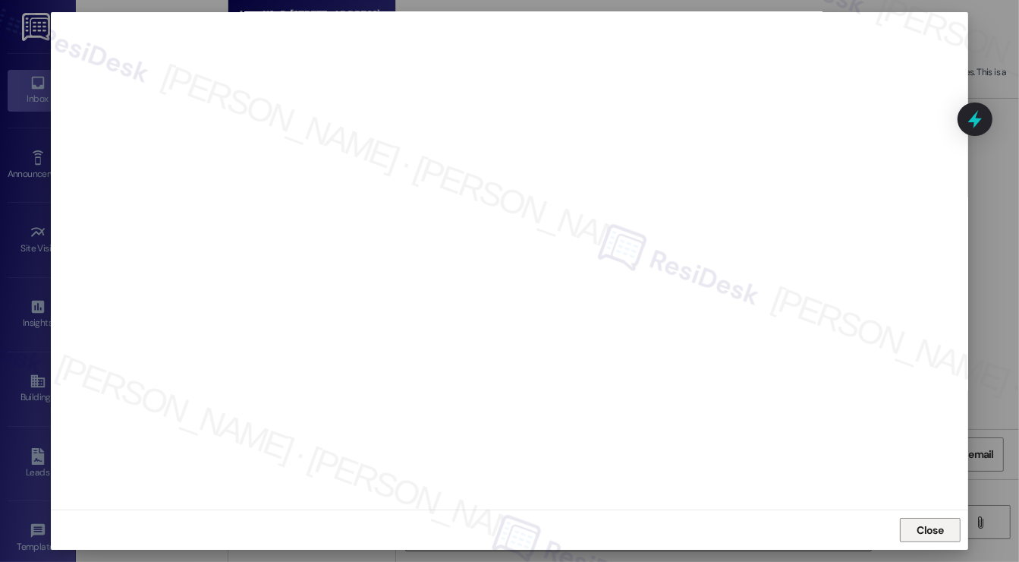
click at [918, 523] on span "Close" at bounding box center [931, 530] width 27 height 16
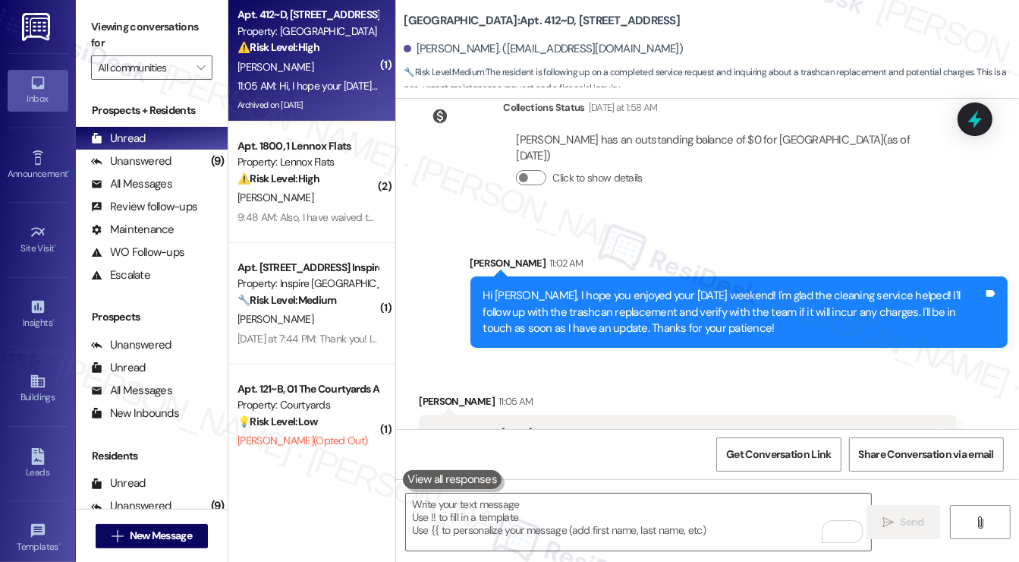
scroll to position [9441, 0]
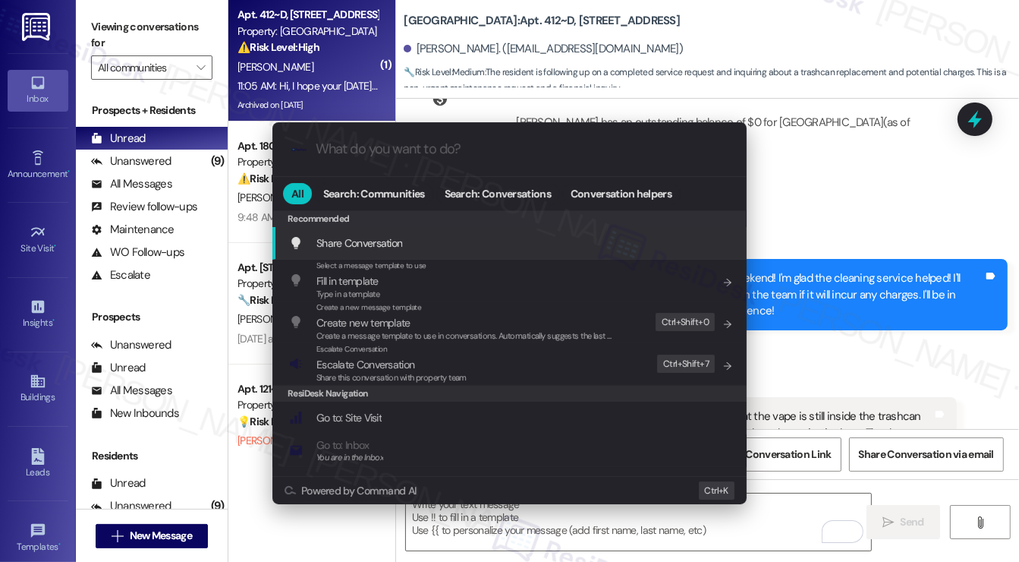
drag, startPoint x: 100, startPoint y: 35, endPoint x: 317, endPoint y: 96, distance: 225.6
click at [100, 35] on div ".cls-1{fill:#0a055f;}.cls-2{fill:#0cc4c4;} resideskLogoBlueOrange All Search: C…" at bounding box center [509, 281] width 1019 height 562
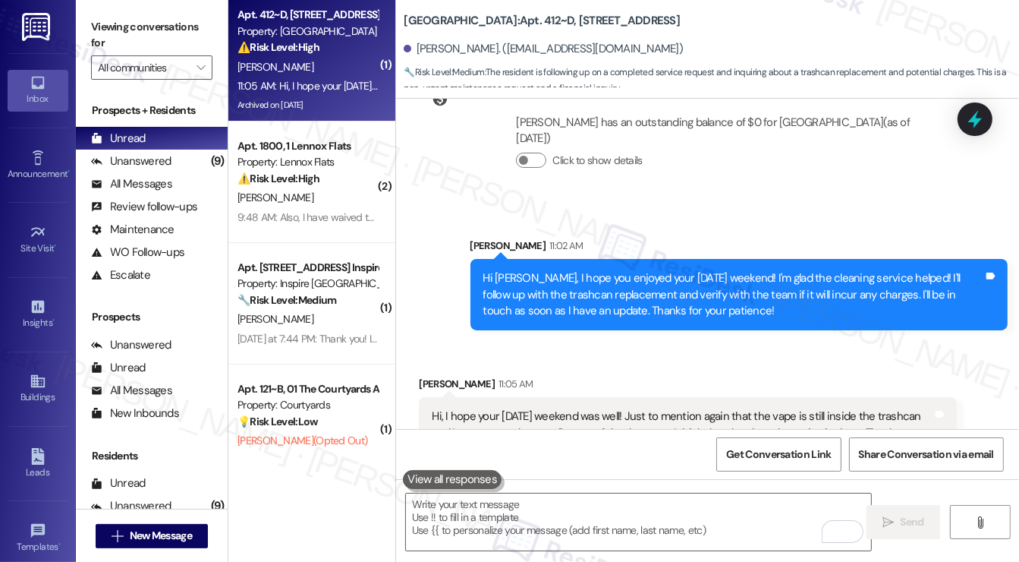
click at [903, 270] on div "Hi [PERSON_NAME], I hope you enjoyed your [DATE] weekend! I'm glad the cleaning…" at bounding box center [734, 294] width 501 height 49
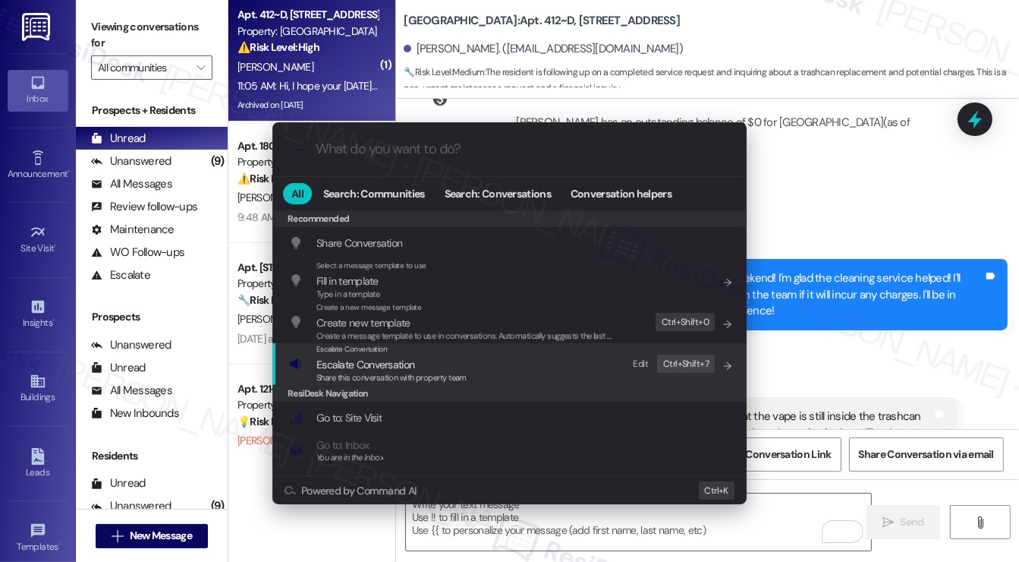
click at [495, 352] on div "Escalate Conversation Escalate Conversation Share this conversation with proper…" at bounding box center [511, 363] width 444 height 41
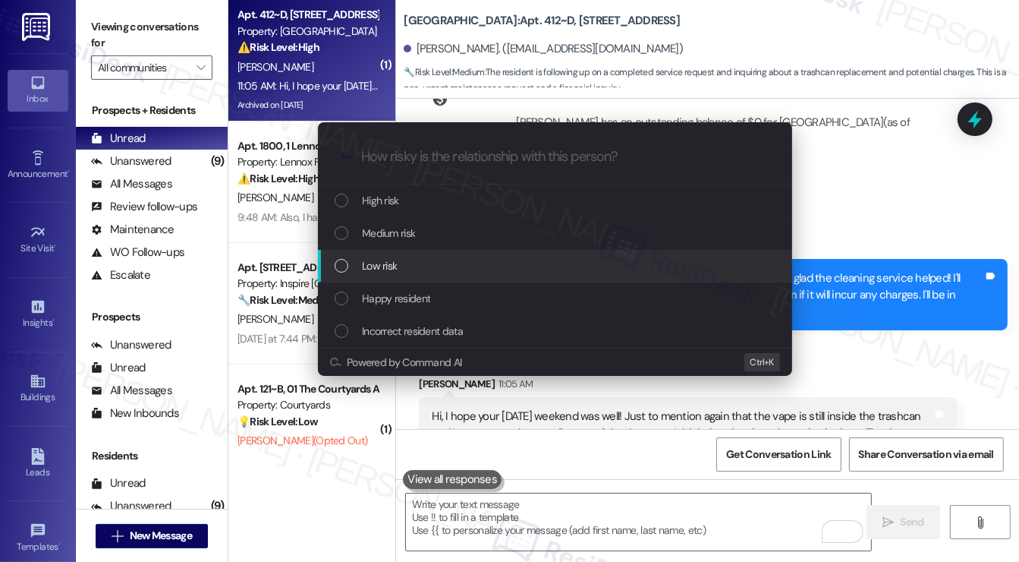
click at [375, 269] on span "Low risk" at bounding box center [379, 265] width 35 height 17
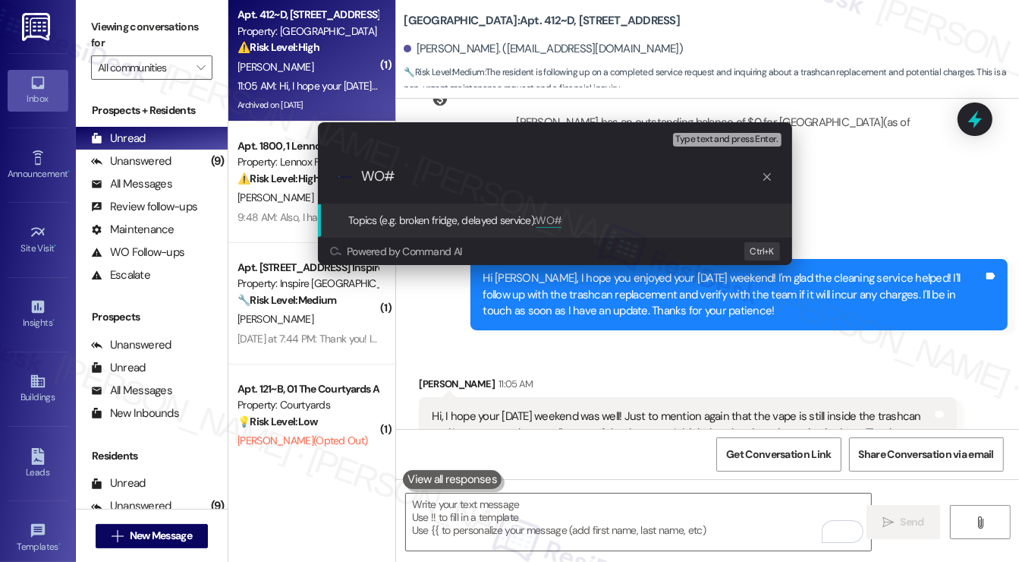
paste input "7556385"
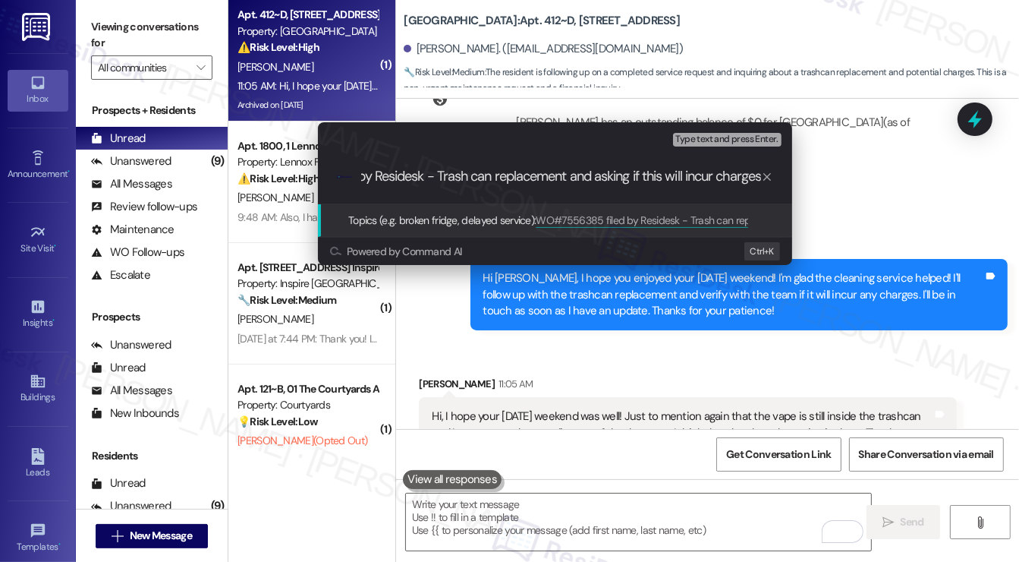
scroll to position [0, 129]
type input "WO#7556385 filed by Residesk - Trash can replacement and asking if this will in…"
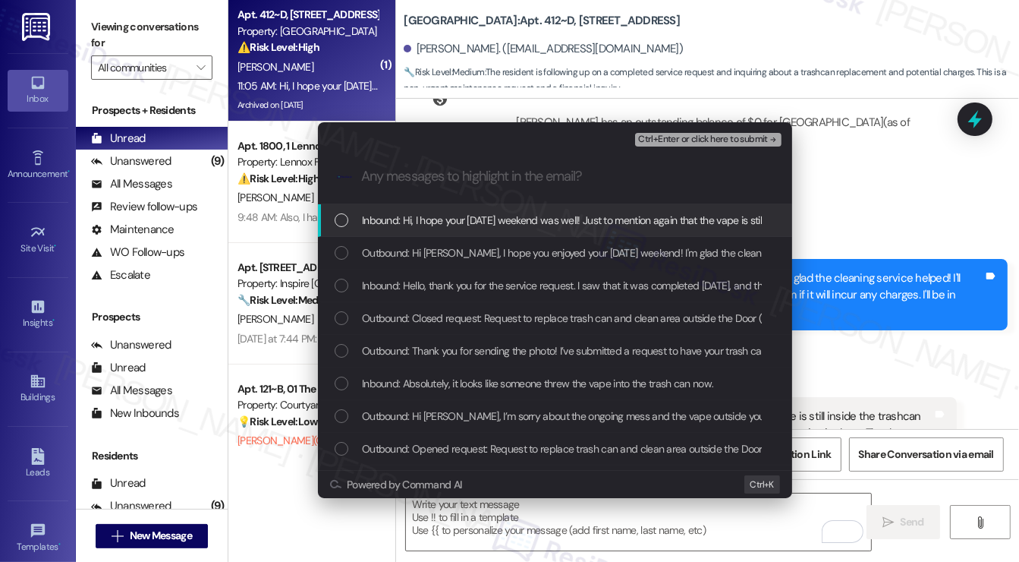
scroll to position [0, 0]
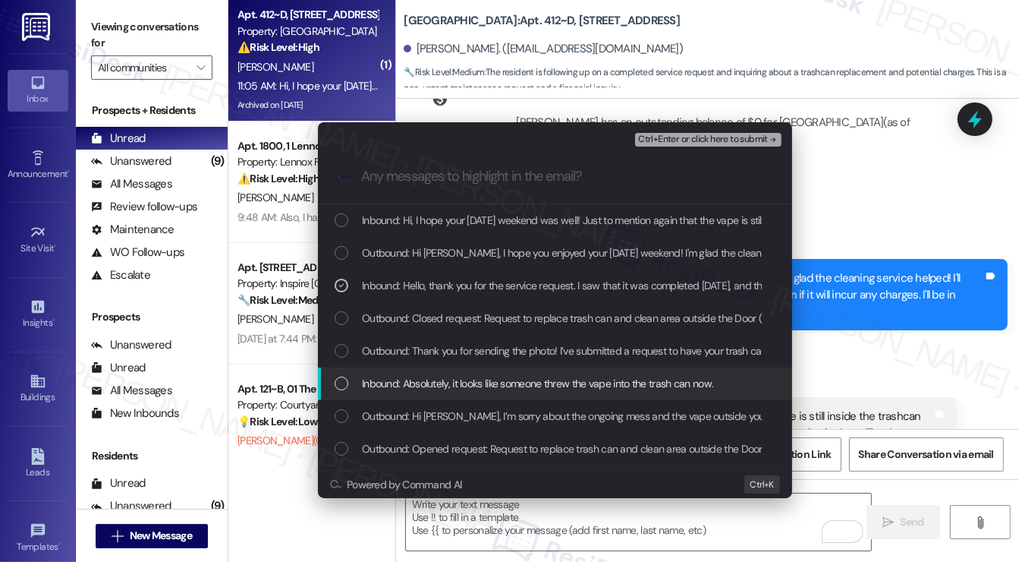
click at [430, 388] on span "Inbound: Absolutely, it looks like someone threw the vape into the trash can no…" at bounding box center [537, 383] width 351 height 17
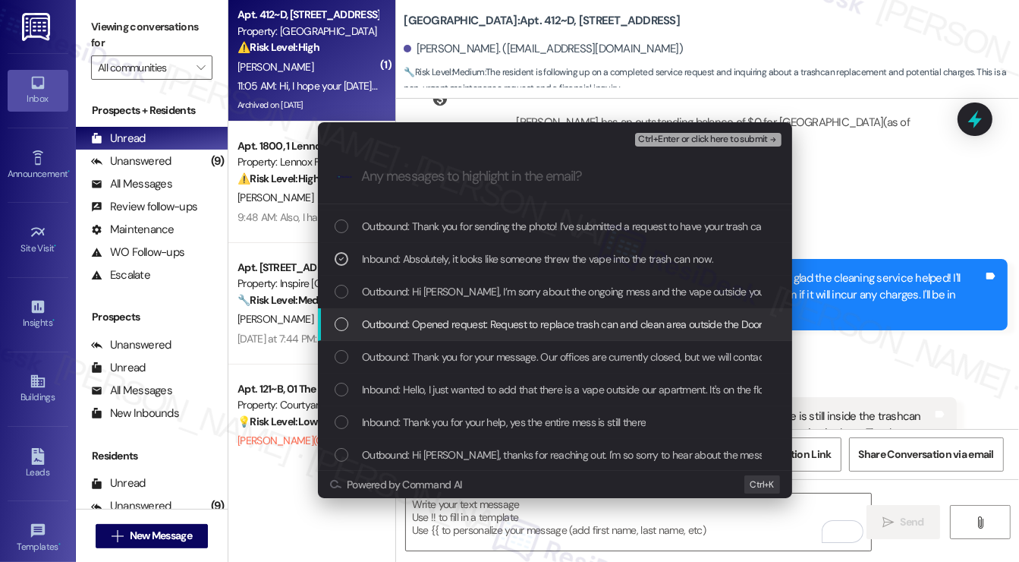
scroll to position [152, 0]
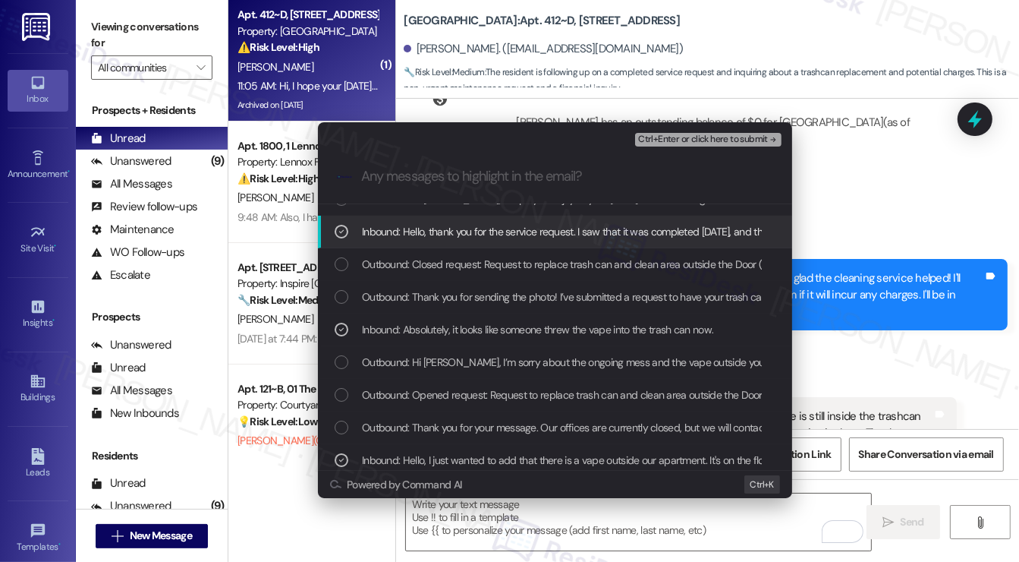
scroll to position [76, 0]
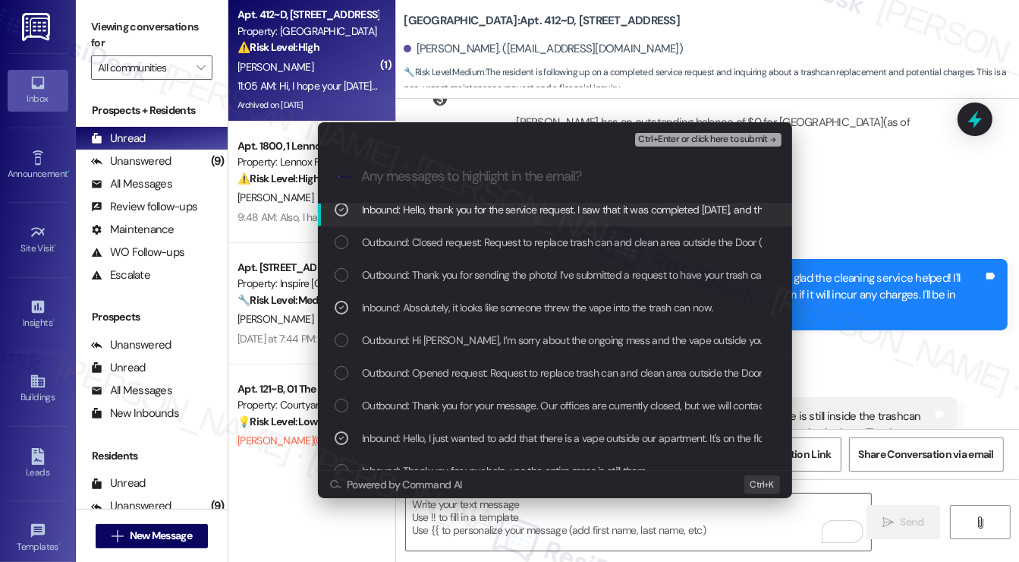
click at [686, 138] on span "Ctrl+Enter or click here to submit" at bounding box center [703, 139] width 130 height 11
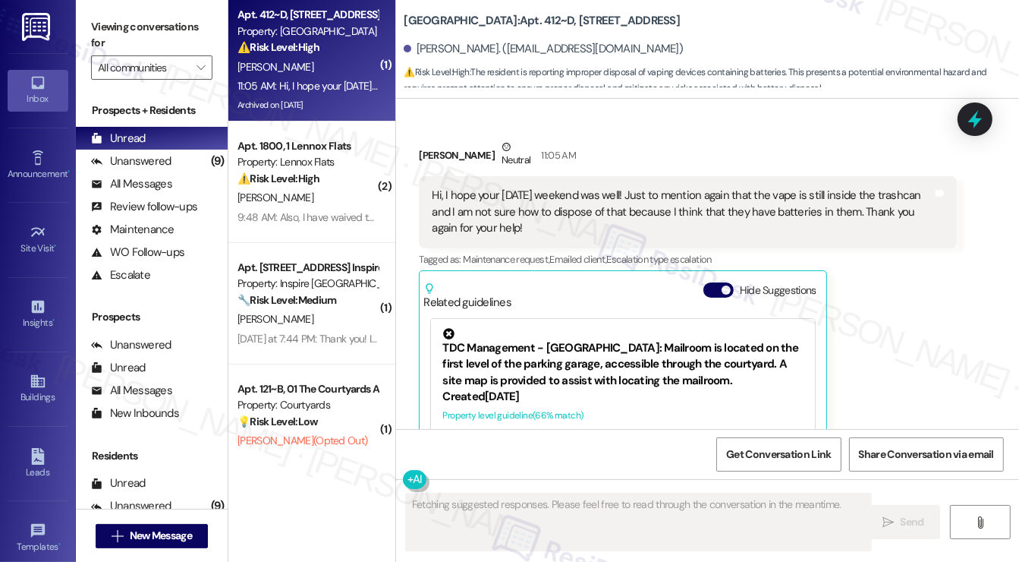
scroll to position [9263, 0]
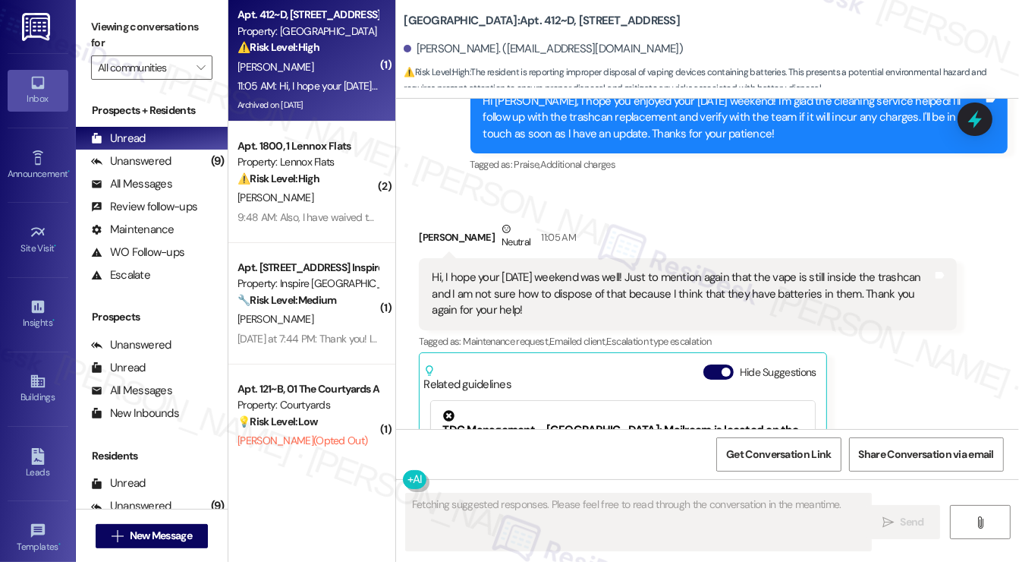
click at [468, 269] on div "Hi, I hope your [DATE] weekend was well! Just to mention again that the vape is…" at bounding box center [682, 293] width 501 height 49
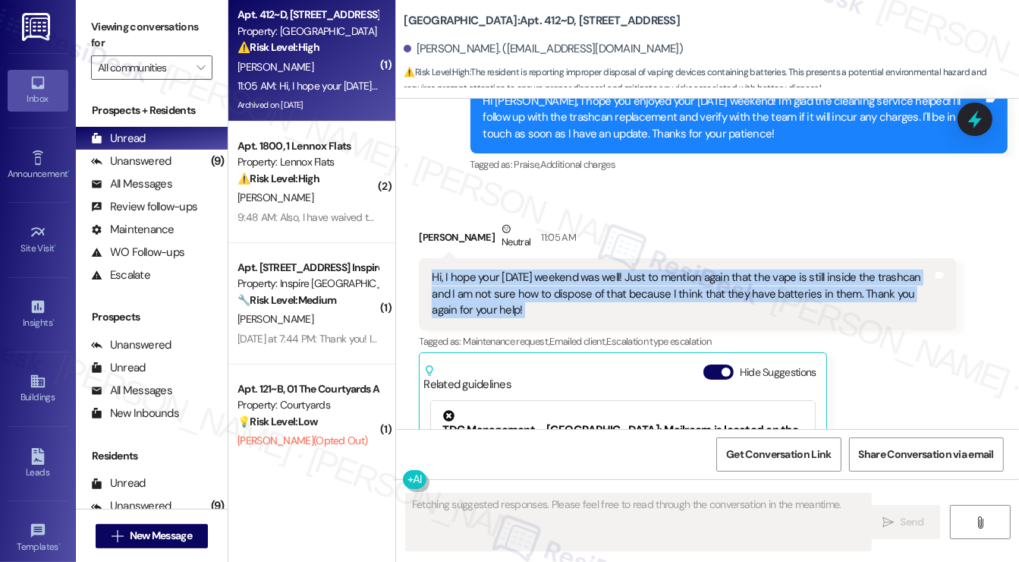
click at [468, 269] on div "Hi, I hope your [DATE] weekend was well! Just to mention again that the vape is…" at bounding box center [682, 293] width 501 height 49
copy div "Hi, I hope your Labor Day weekend was well! Just to mention again that the vape…"
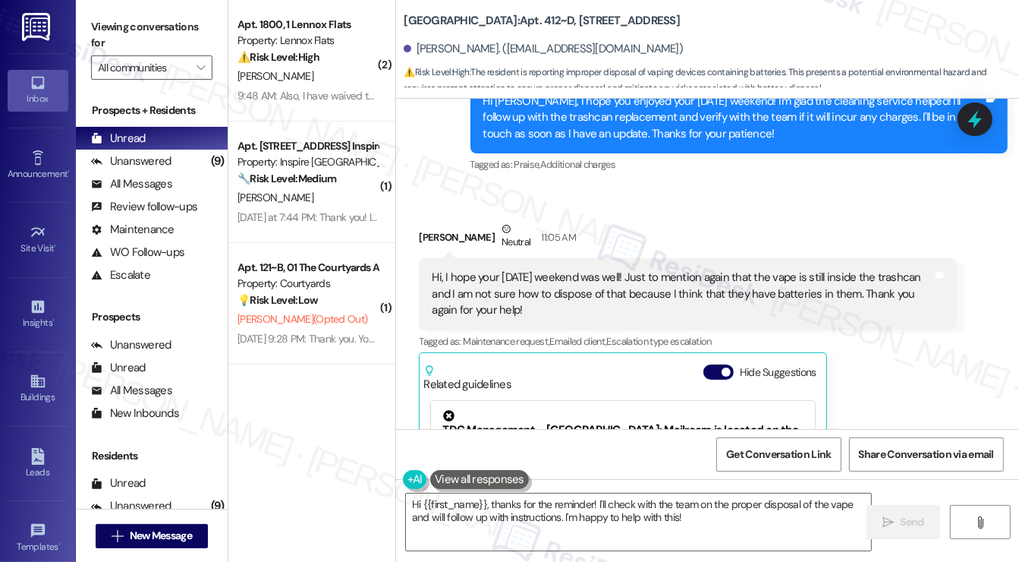
click at [117, 52] on label "Viewing conversations for" at bounding box center [151, 35] width 121 height 40
click at [100, 22] on label "Viewing conversations for" at bounding box center [151, 35] width 121 height 40
click at [489, 269] on div "Hi, I hope your [DATE] weekend was well! Just to mention again that the vape is…" at bounding box center [682, 293] width 501 height 49
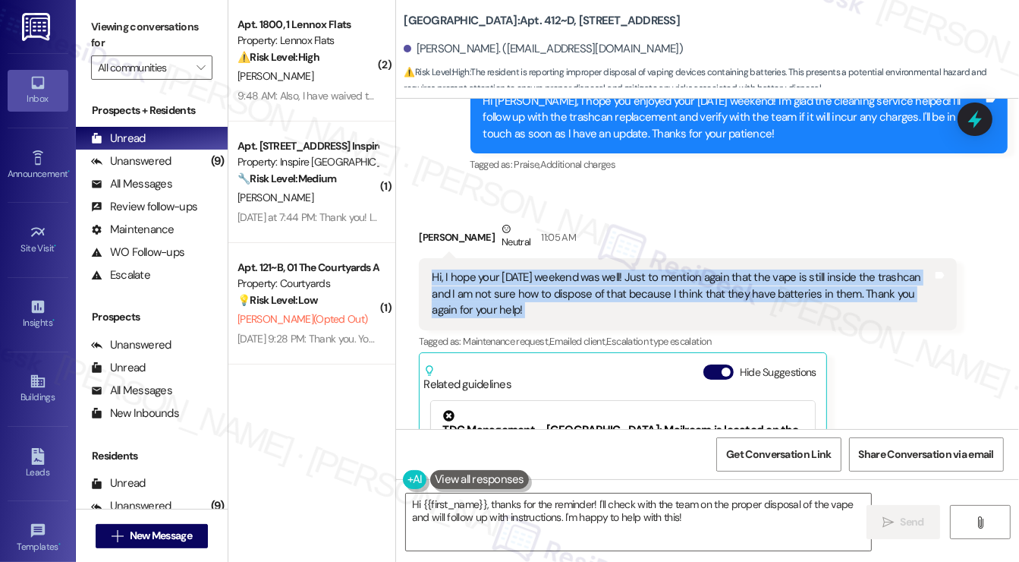
click at [489, 269] on div "Hi, I hope your [DATE] weekend was well! Just to mention again that the vape is…" at bounding box center [682, 293] width 501 height 49
click at [729, 269] on div "Hi, I hope your [DATE] weekend was well! Just to mention again that the vape is…" at bounding box center [682, 293] width 501 height 49
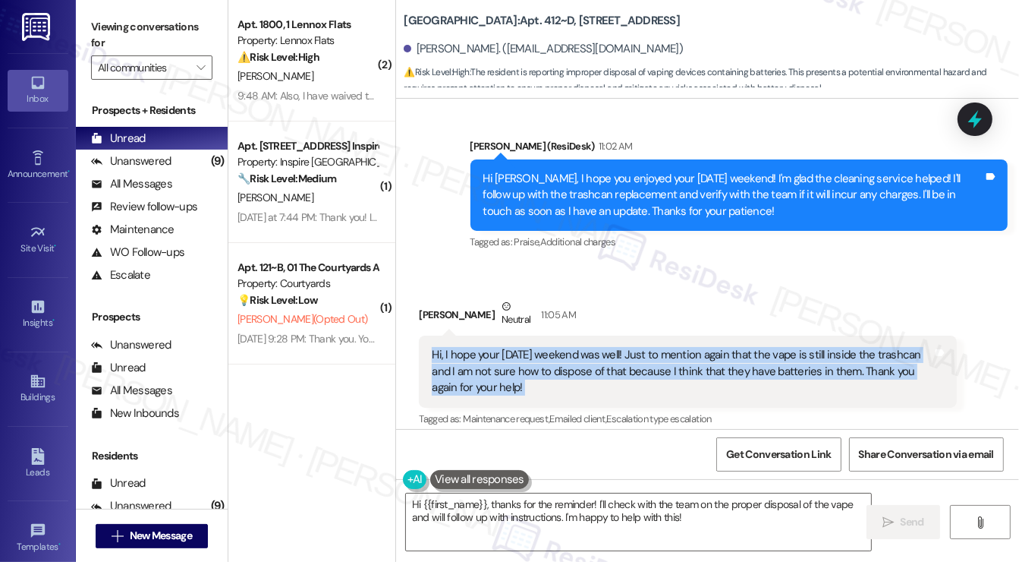
scroll to position [9112, 0]
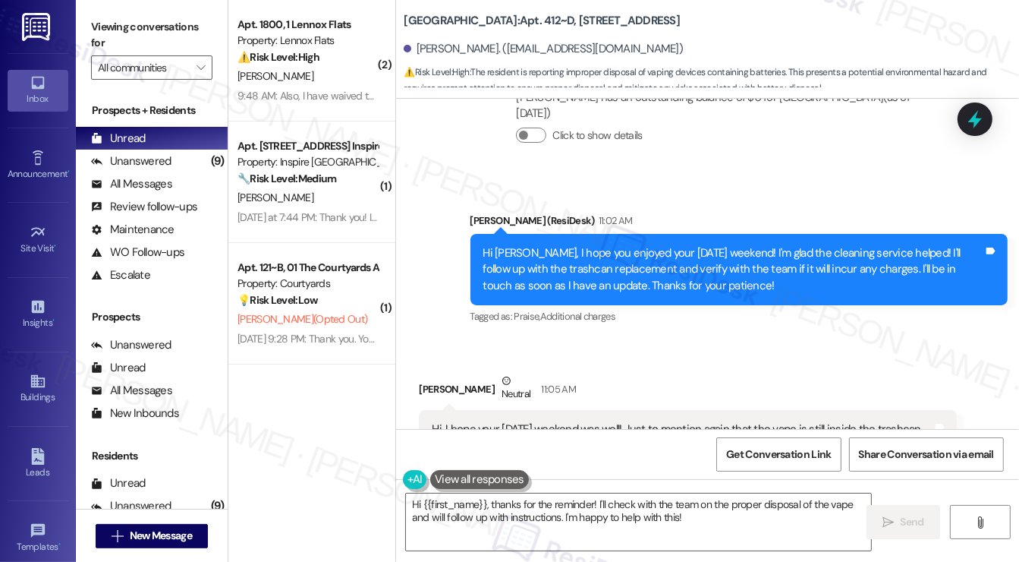
click at [550, 245] on div "Hi [PERSON_NAME], I hope you enjoyed your [DATE] weekend! I'm glad the cleaning…" at bounding box center [734, 269] width 501 height 49
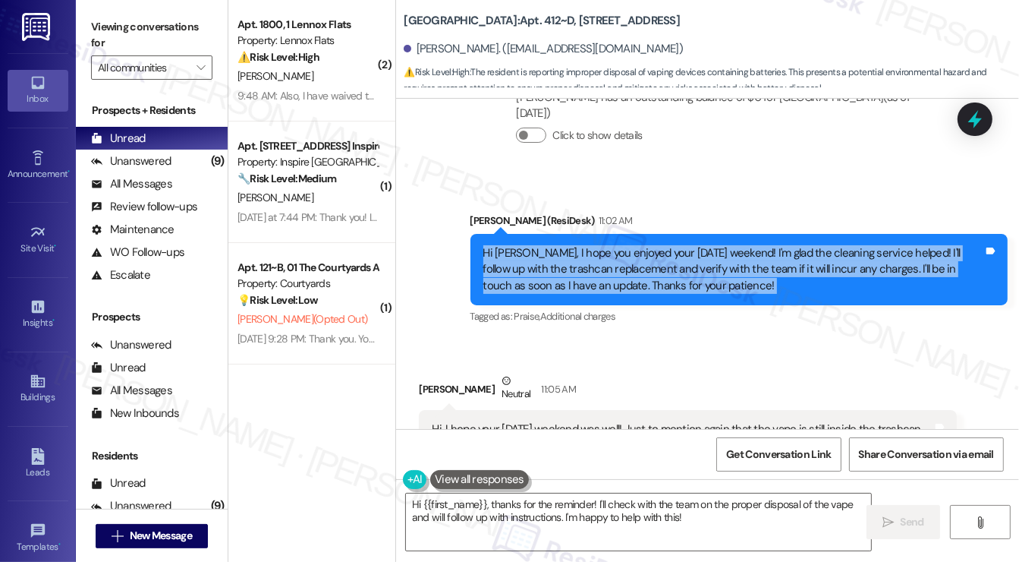
click at [550, 245] on div "Hi [PERSON_NAME], I hope you enjoyed your [DATE] weekend! I'm glad the cleaning…" at bounding box center [734, 269] width 501 height 49
click at [689, 245] on div "Hi [PERSON_NAME], I hope you enjoyed your [DATE] weekend! I'm glad the cleaning…" at bounding box center [734, 269] width 501 height 49
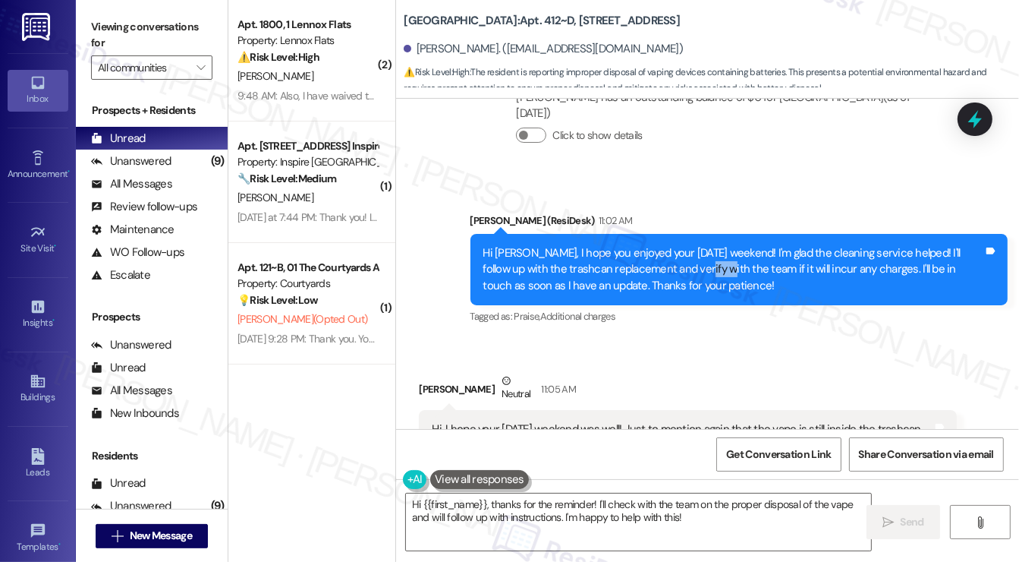
click at [689, 245] on div "Hi [PERSON_NAME], I hope you enjoyed your [DATE] weekend! I'm glad the cleaning…" at bounding box center [734, 269] width 501 height 49
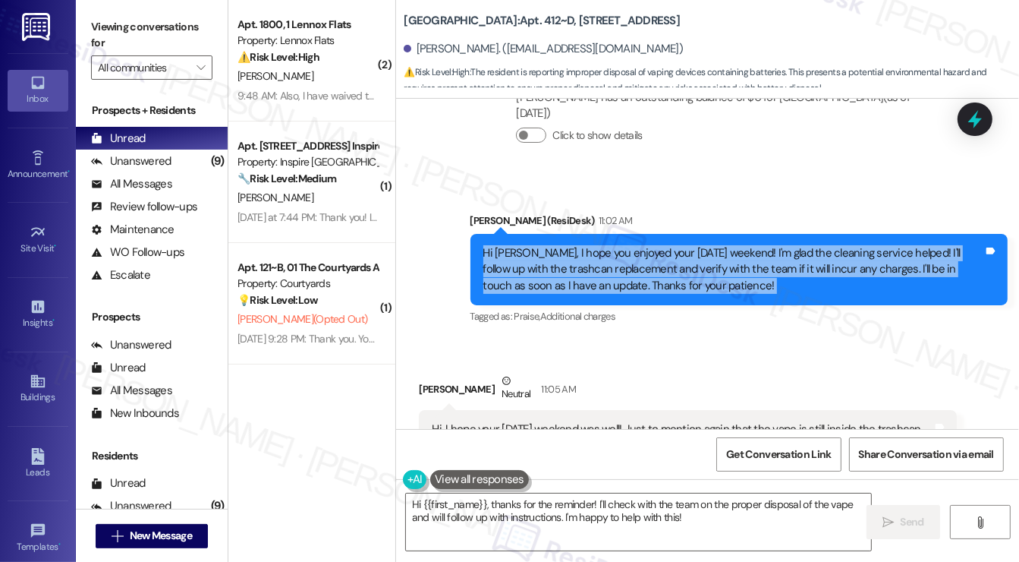
click at [689, 245] on div "Hi [PERSON_NAME], I hope you enjoyed your [DATE] weekend! I'm glad the cleaning…" at bounding box center [734, 269] width 501 height 49
click at [562, 245] on div "Hi [PERSON_NAME], I hope you enjoyed your [DATE] weekend! I'm glad the cleaning…" at bounding box center [734, 269] width 501 height 49
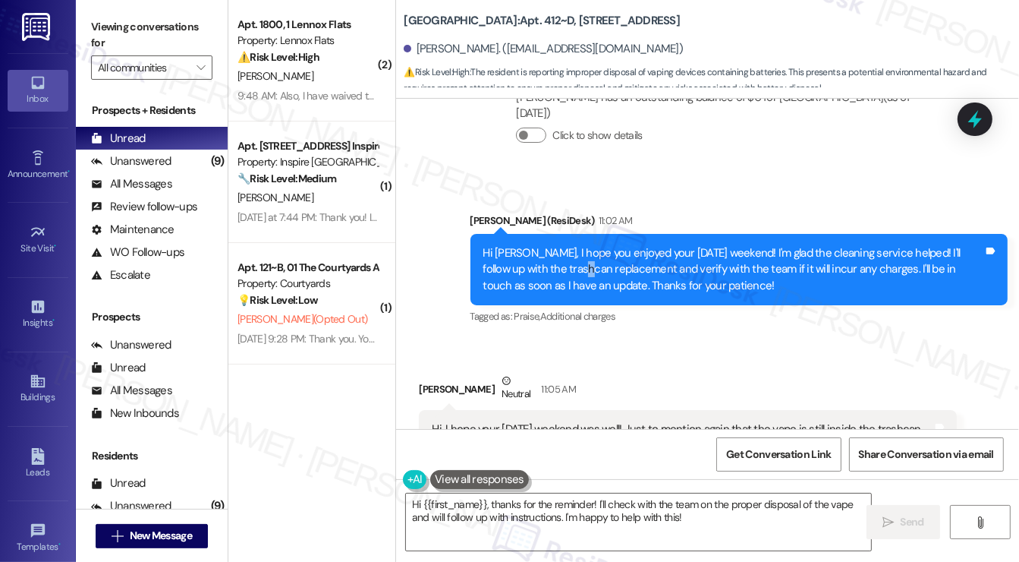
click at [562, 245] on div "Hi [PERSON_NAME], I hope you enjoyed your [DATE] weekend! I'm glad the cleaning…" at bounding box center [734, 269] width 501 height 49
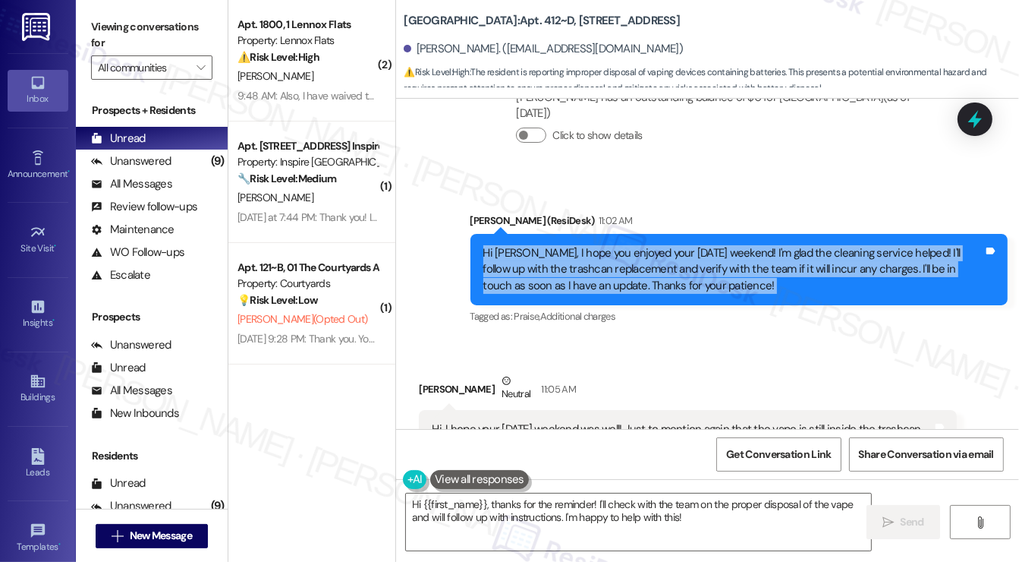
click at [562, 245] on div "Hi [PERSON_NAME], I hope you enjoyed your [DATE] weekend! I'm glad the cleaning…" at bounding box center [734, 269] width 501 height 49
click at [743, 245] on div "Hi [PERSON_NAME], I hope you enjoyed your [DATE] weekend! I'm glad the cleaning…" at bounding box center [734, 269] width 501 height 49
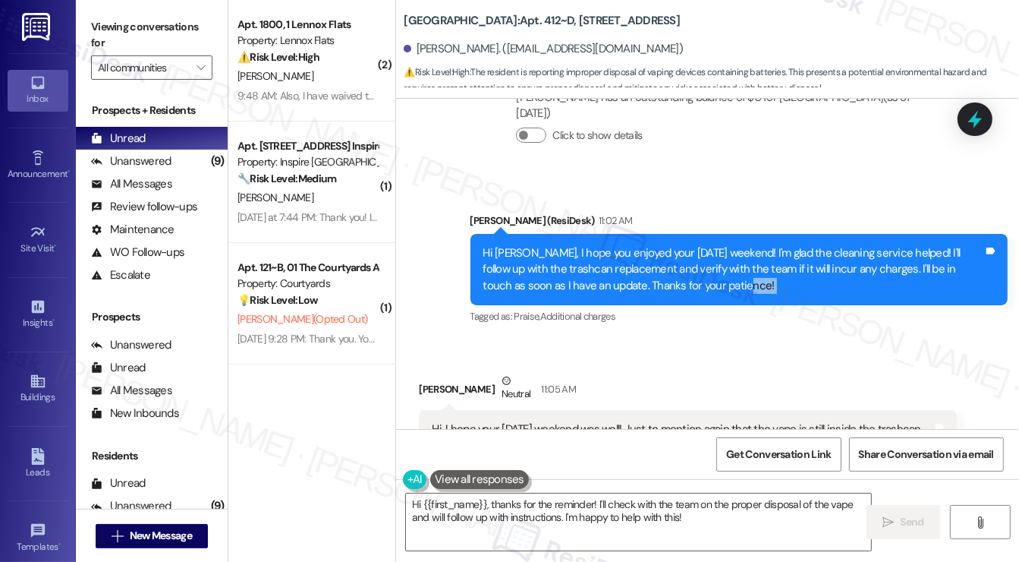
click at [743, 245] on div "Hi [PERSON_NAME], I hope you enjoyed your [DATE] weekend! I'm glad the cleaning…" at bounding box center [734, 269] width 501 height 49
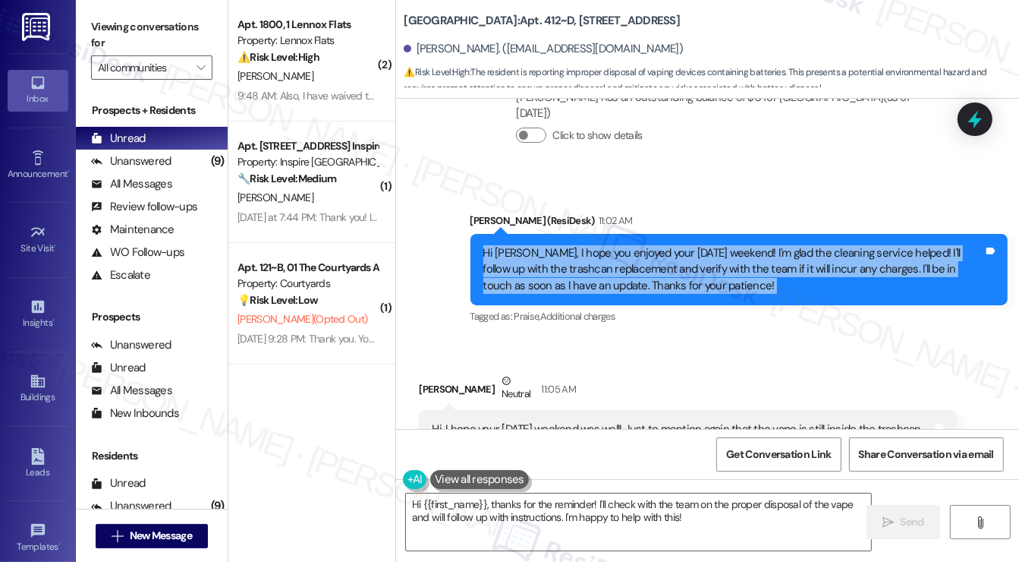
click at [743, 245] on div "Hi [PERSON_NAME], I hope you enjoyed your [DATE] weekend! I'm glad the cleaning…" at bounding box center [734, 269] width 501 height 49
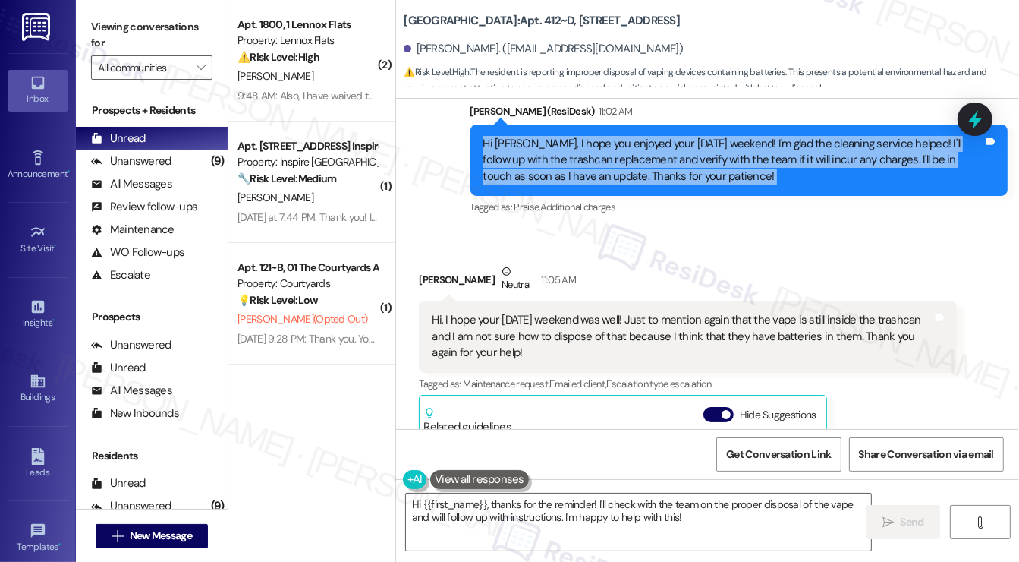
scroll to position [9339, 0]
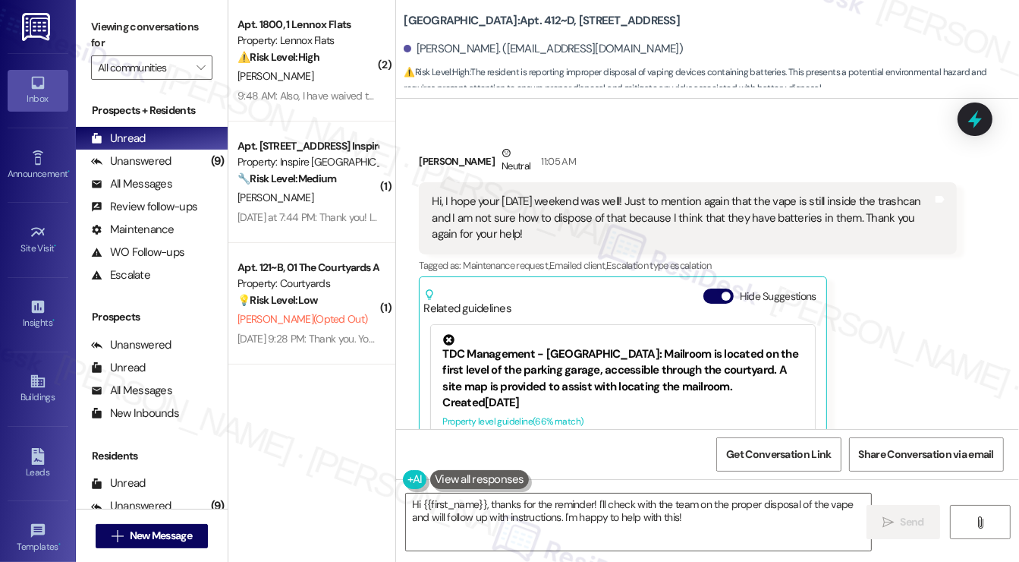
click at [532, 194] on div "Hi, I hope your [DATE] weekend was well! Just to mention again that the vape is…" at bounding box center [682, 218] width 501 height 49
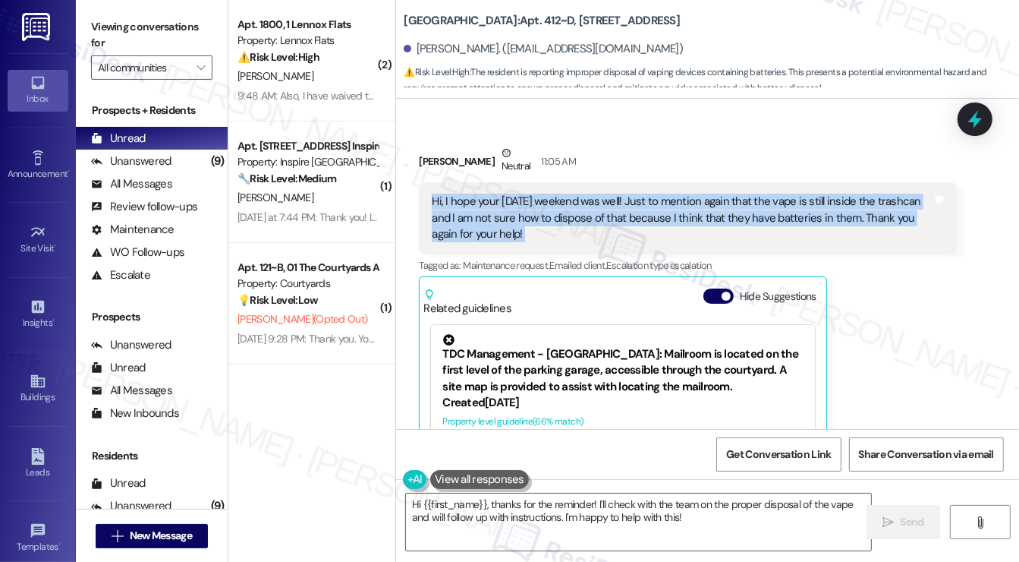
click at [532, 194] on div "Hi, I hope your [DATE] weekend was well! Just to mention again that the vape is…" at bounding box center [682, 218] width 501 height 49
click at [564, 503] on textarea "Hi {{first_name}}, thanks for the reminder! I'll check with the team on the pro…" at bounding box center [638, 521] width 465 height 57
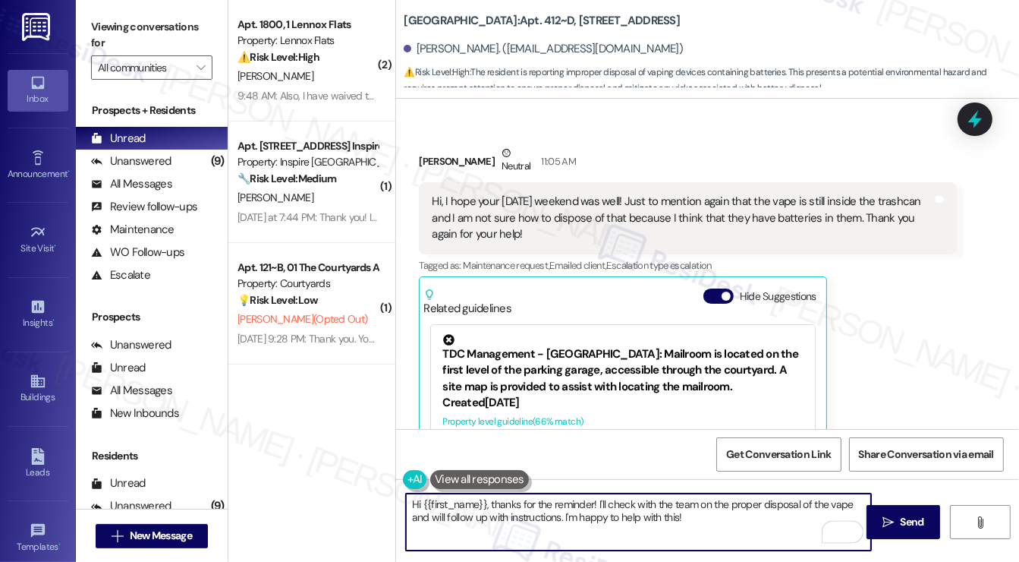
drag, startPoint x: 592, startPoint y: 503, endPoint x: 451, endPoint y: 491, distance: 141.7
click at [451, 491] on div "Hi {{first_name}}, thanks for the reminder! I'll check with the team on the pro…" at bounding box center [707, 536] width 623 height 114
click at [615, 509] on textarea "Hi {{first_name}}, thanks for the reminder! I'll check with the team on the pro…" at bounding box center [638, 521] width 465 height 57
drag, startPoint x: 595, startPoint y: 503, endPoint x: 373, endPoint y: 487, distance: 222.2
click at [373, 487] on div "( 2 ) Apt. 1800, 1 Lennox Flats Property: Lennox Flats ⚠️ Risk Level: High The …" at bounding box center [623, 281] width 791 height 562
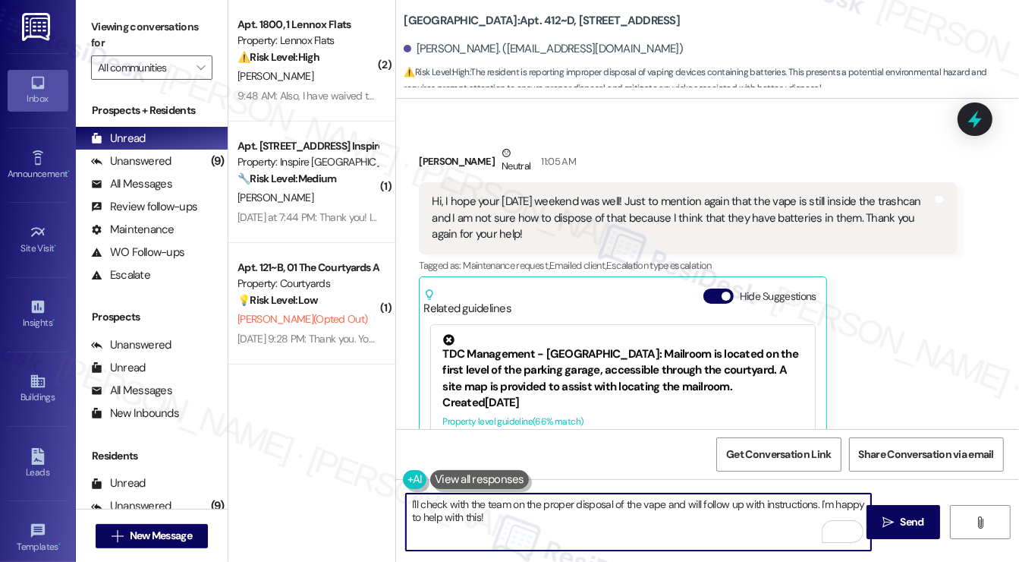
click at [408, 506] on textarea "I'll check with the team on the proper disposal of the vape and will follow up …" at bounding box center [638, 521] width 465 height 57
type textarea "I have submitted the work order to have it checked and I'll check with the team…"
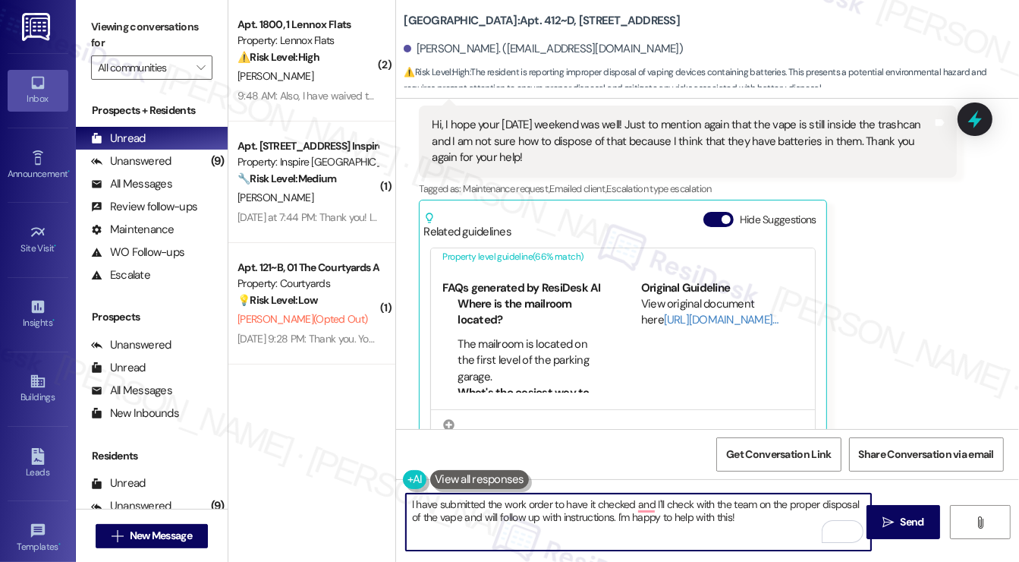
scroll to position [155, 0]
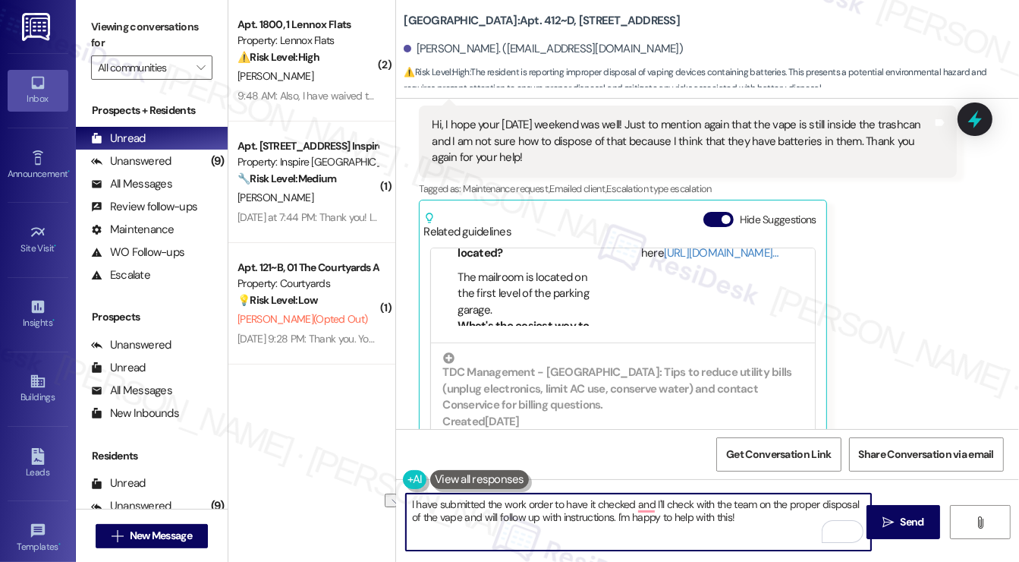
drag, startPoint x: 552, startPoint y: 502, endPoint x: 635, endPoint y: 494, distance: 83.2
click at [635, 494] on textarea "I have submitted the work order to have it checked and I'll check with the team…" at bounding box center [638, 521] width 465 height 57
drag, startPoint x: 721, startPoint y: 528, endPoint x: 646, endPoint y: 506, distance: 78.1
click at [646, 506] on textarea "I have submitted the work order for the trash can and I'll check with the team …" at bounding box center [638, 521] width 465 height 57
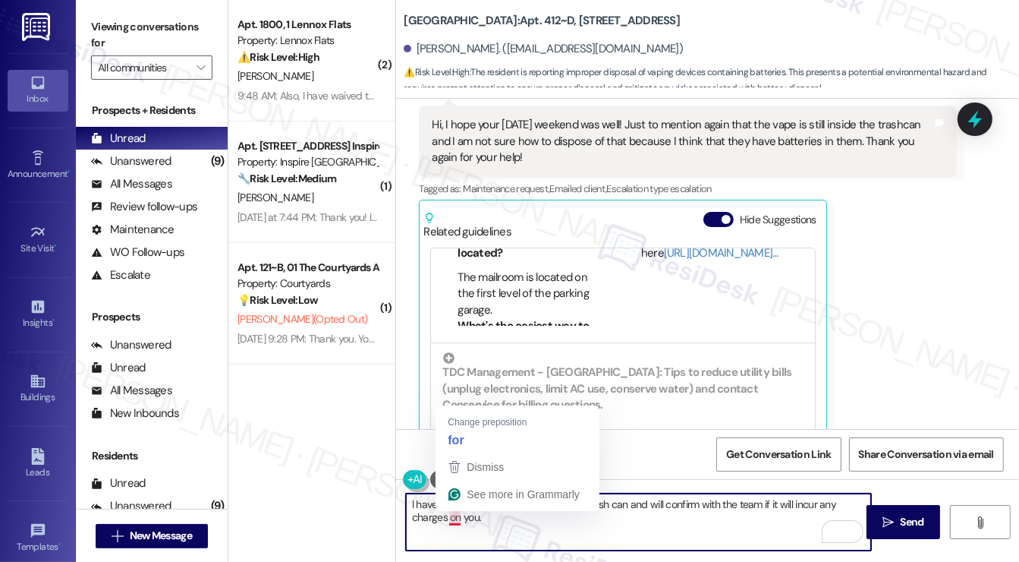
click at [479, 518] on textarea "I have submitted the work order for the trash can and will confirm with the tea…" at bounding box center [638, 521] width 465 height 57
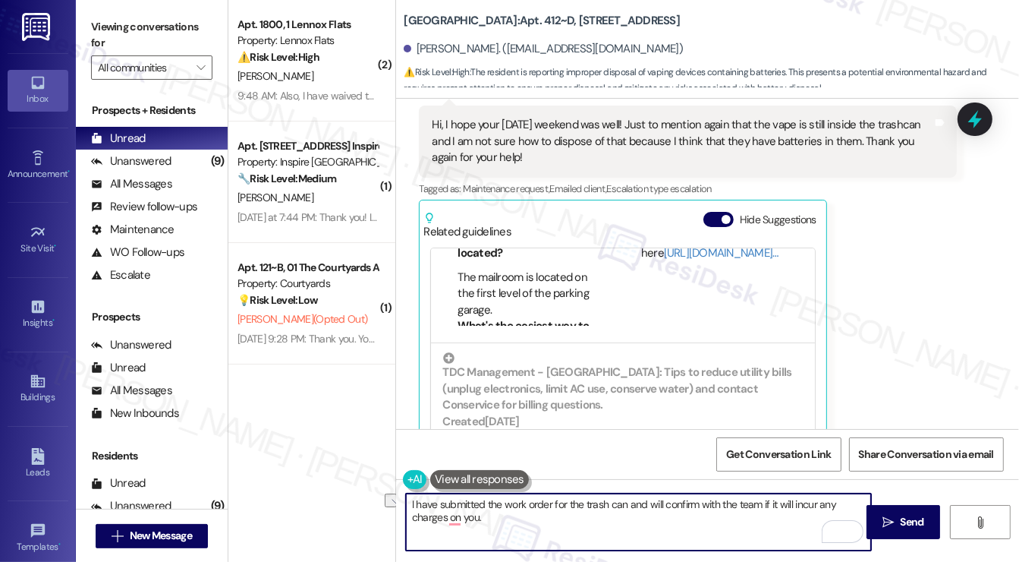
drag, startPoint x: 511, startPoint y: 515, endPoint x: 444, endPoint y: 514, distance: 66.8
click at [444, 514] on textarea "I have submitted the work order for the trash can and will confirm with the tea…" at bounding box center [638, 521] width 465 height 57
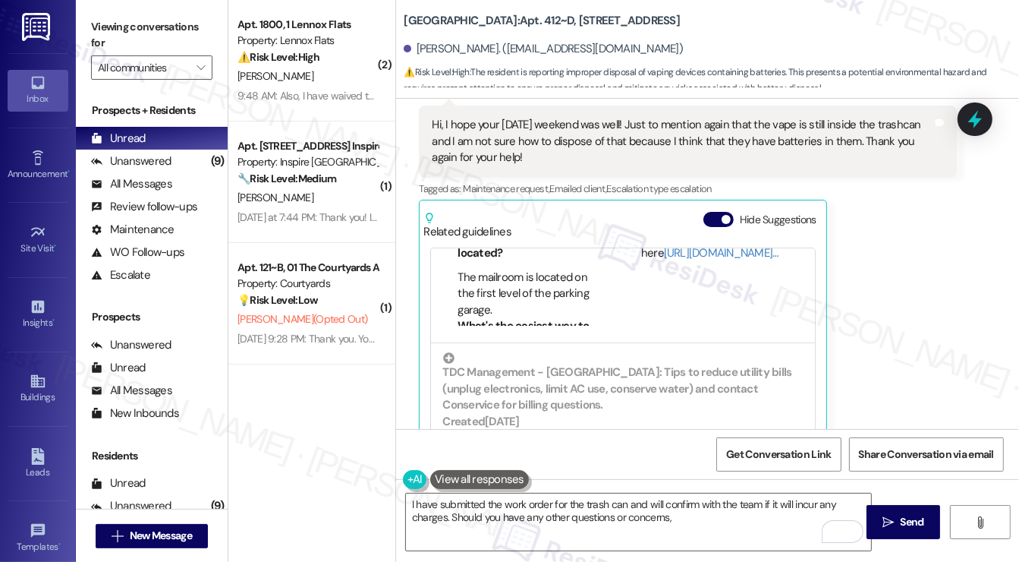
click at [600, 204] on div "Related guidelines Hide Suggestions" at bounding box center [623, 222] width 399 height 36
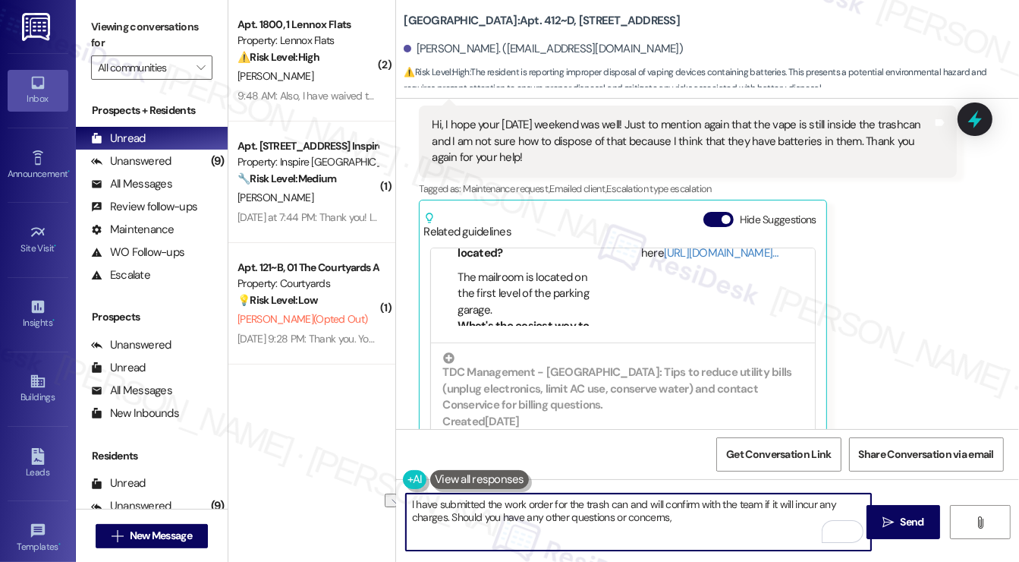
drag, startPoint x: 687, startPoint y: 517, endPoint x: 458, endPoint y: 526, distance: 229.4
click at [458, 526] on textarea "I have submitted the work order for the trash can and will confirm with the tea…" at bounding box center [638, 521] width 465 height 57
click at [457, 525] on textarea "I have submitted the work order for the trash can and will confirm with the tea…" at bounding box center [638, 521] width 465 height 57
click at [446, 517] on textarea "I have submitted the work order for the trash can and will confirm with the tea…" at bounding box center [638, 521] width 465 height 57
drag, startPoint x: 448, startPoint y: 514, endPoint x: 710, endPoint y: 514, distance: 261.9
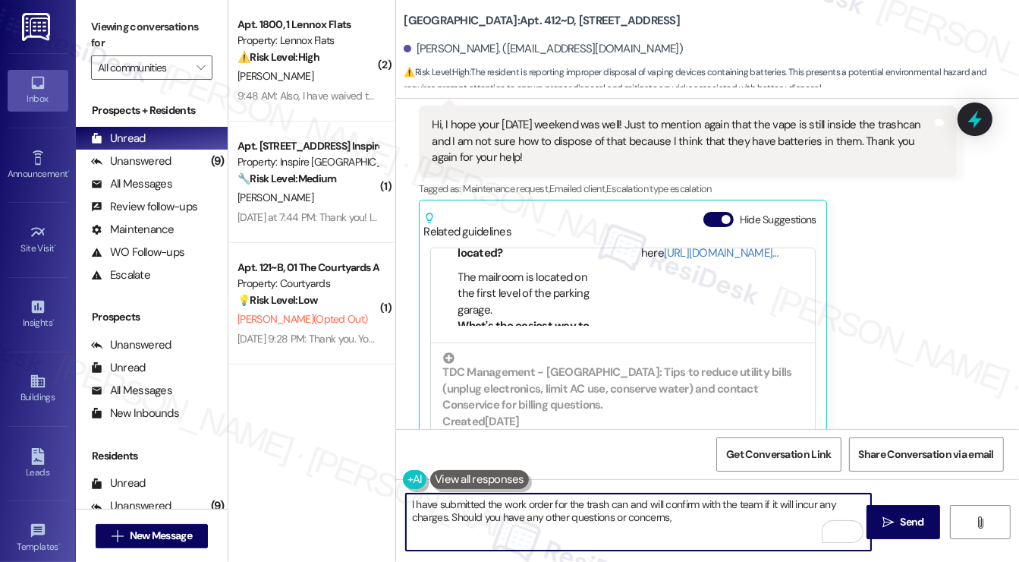
click at [710, 514] on textarea "I have submitted the work order for the trash can and will confirm with the tea…" at bounding box center [638, 521] width 465 height 57
click at [814, 519] on textarea "I have submitted the work order for the trash can and will confirm with the tea…" at bounding box center [638, 521] width 465 height 57
type textarea "I have submitted the work order for the trash can and will confirm with the tea…"
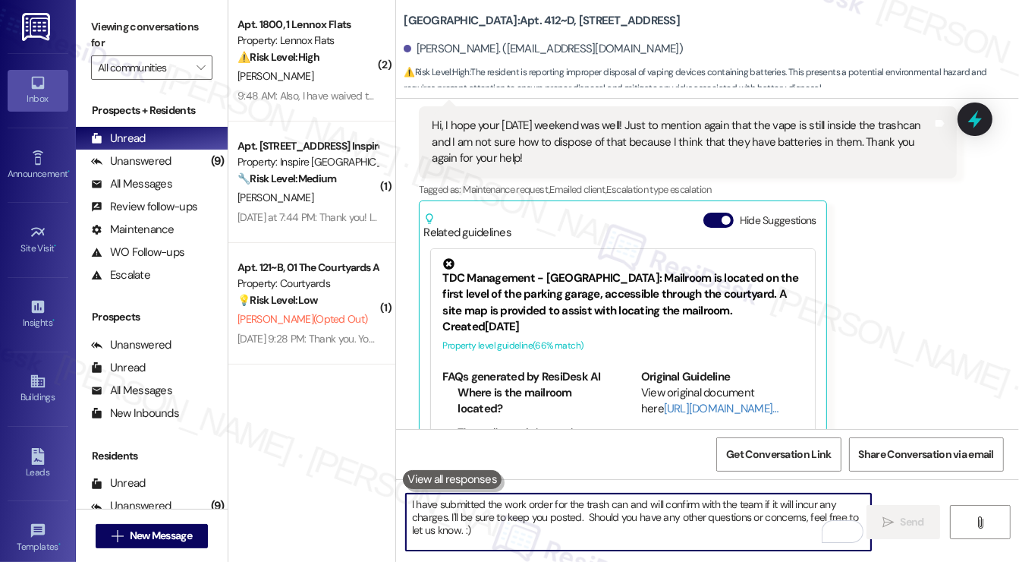
scroll to position [9538, 0]
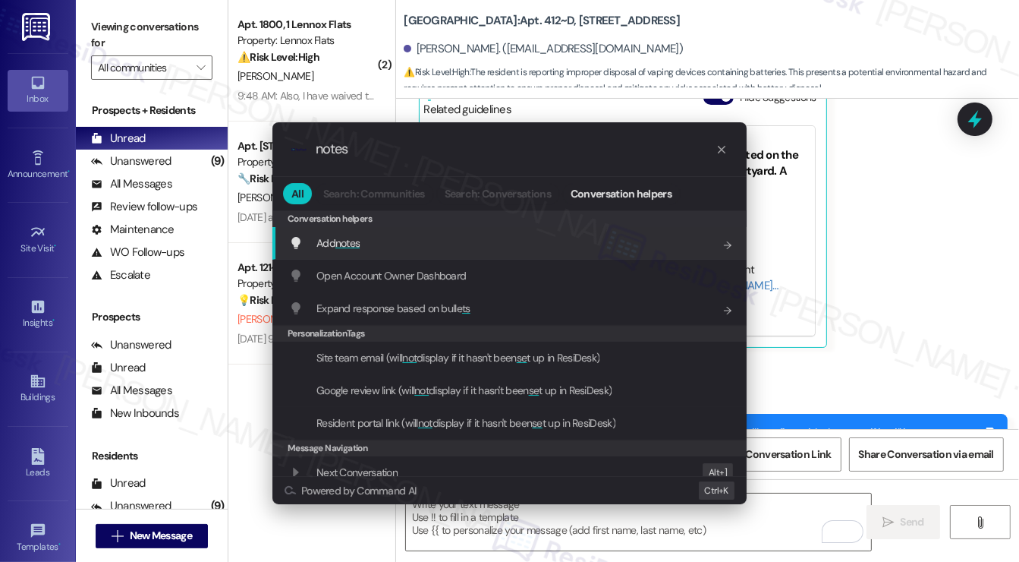
type input "notes"
click at [877, 247] on div ".cls-1{fill:#0a055f;}.cls-2{fill:#0cc4c4;} resideskLogoBlueOrange notes All Sea…" at bounding box center [509, 281] width 1019 height 562
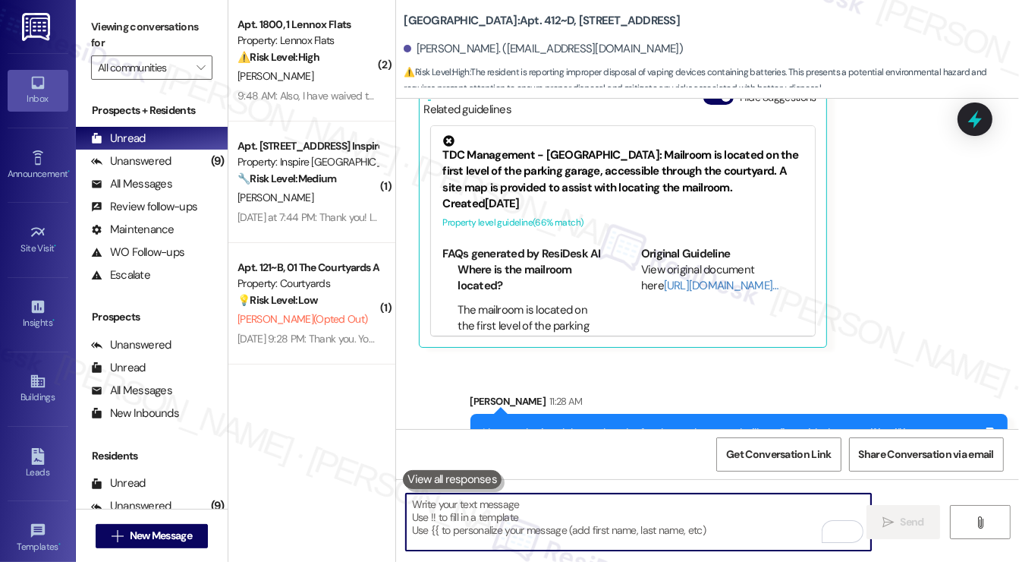
scroll to position [9311, 0]
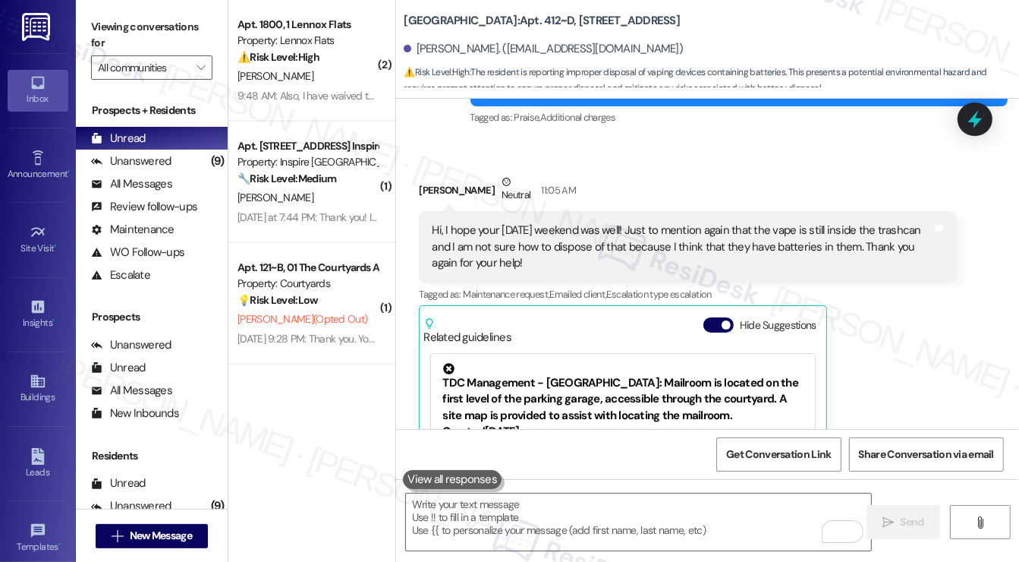
click at [433, 174] on div "[PERSON_NAME] Neutral 11:05 AM" at bounding box center [688, 192] width 538 height 37
copy div "[PERSON_NAME]"
click at [172, 540] on span "New Message" at bounding box center [161, 536] width 62 height 16
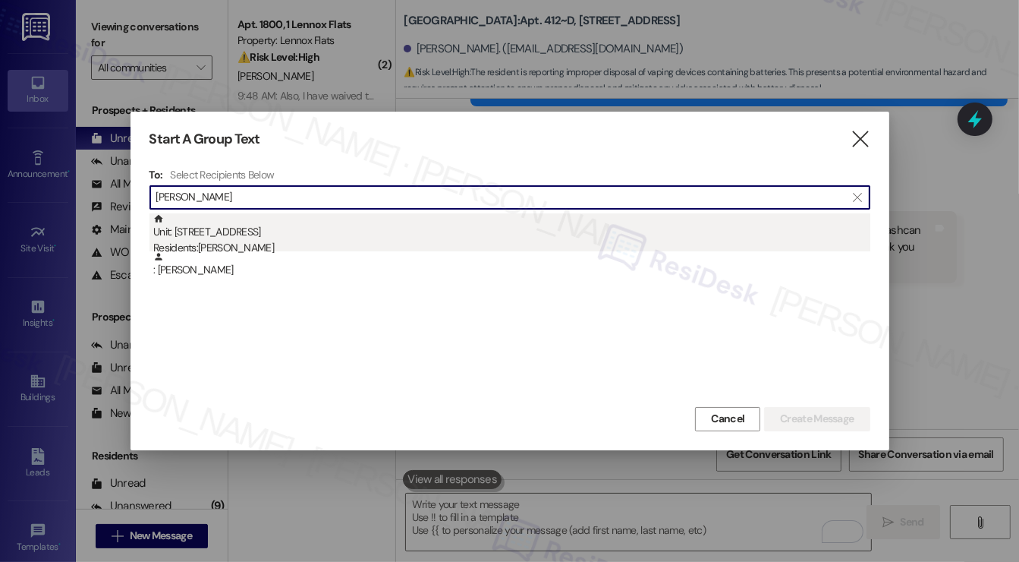
type input "[PERSON_NAME]"
click at [307, 235] on div "Unit: [STREET_ADDRESS] Residents: [PERSON_NAME]" at bounding box center [511, 234] width 717 height 43
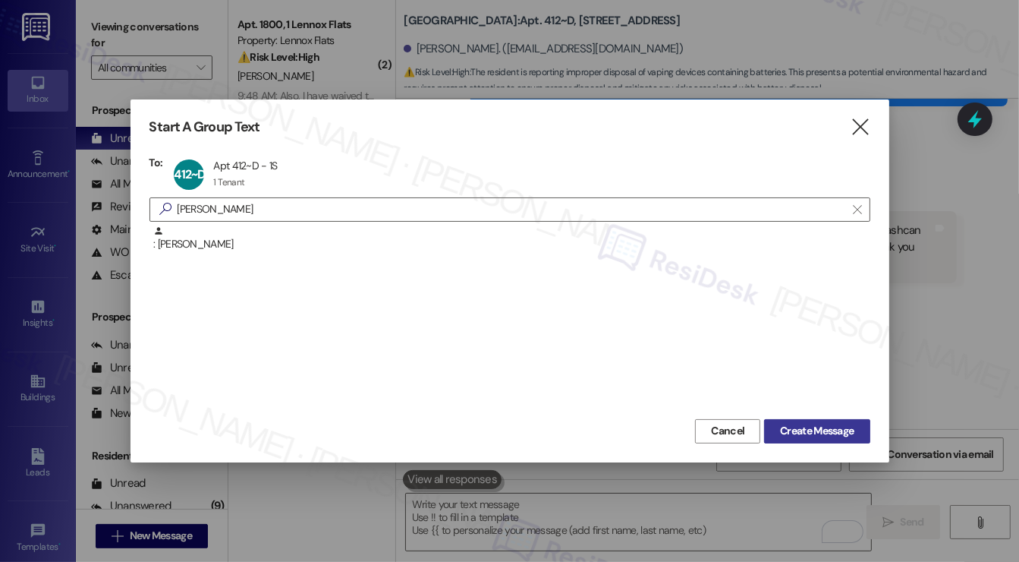
click at [841, 431] on span "Create Message" at bounding box center [817, 431] width 74 height 16
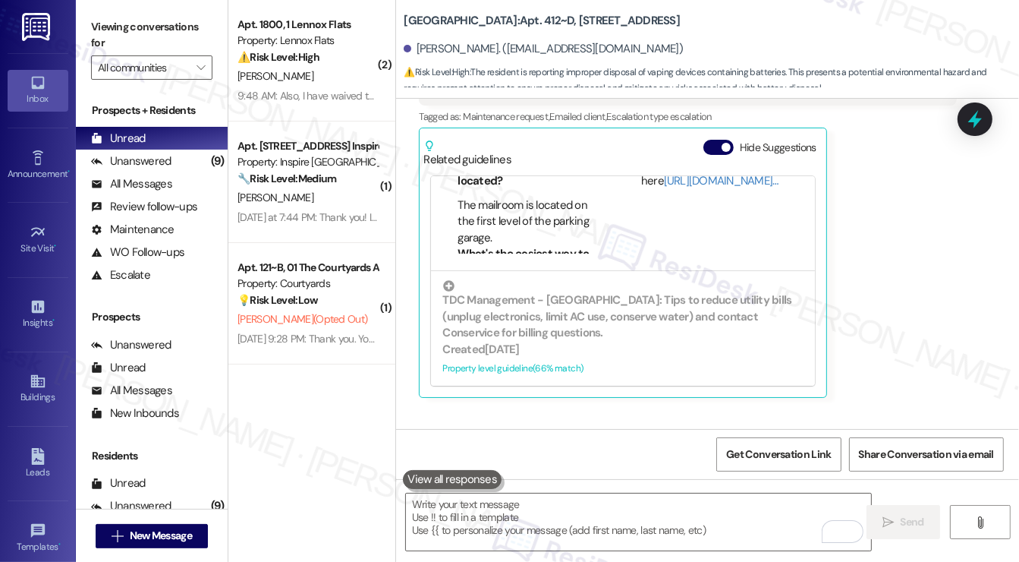
scroll to position [9538, 0]
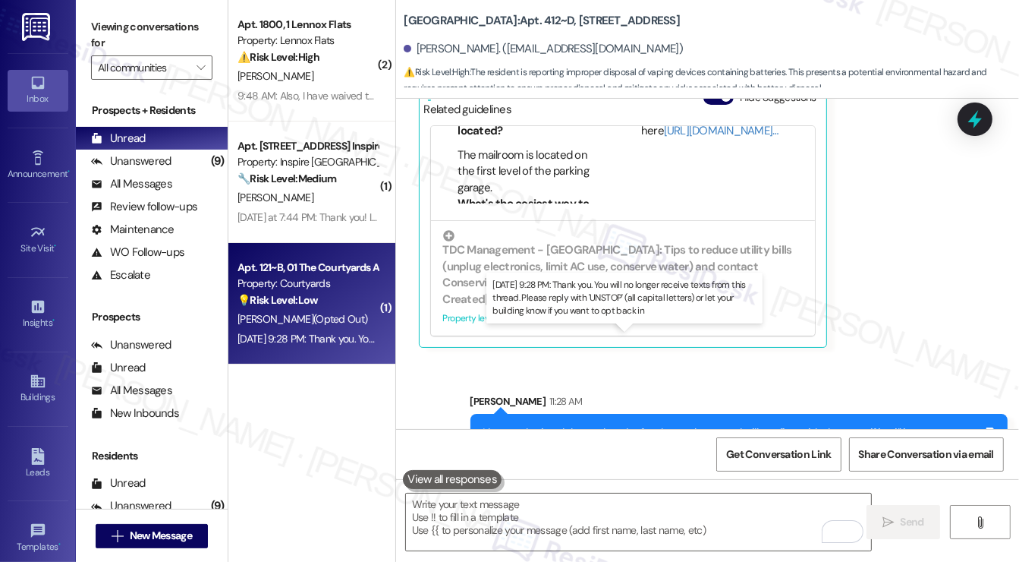
click at [348, 342] on div "[DATE] 9:28 PM: Thank you. You will no longer receive texts from this thread. P…" at bounding box center [613, 339] width 750 height 14
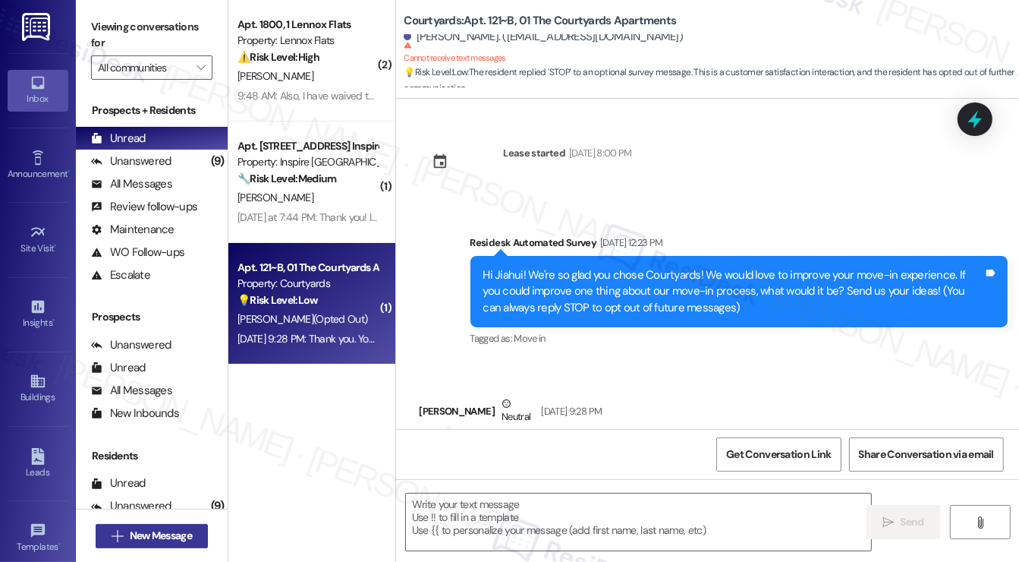
scroll to position [54, 0]
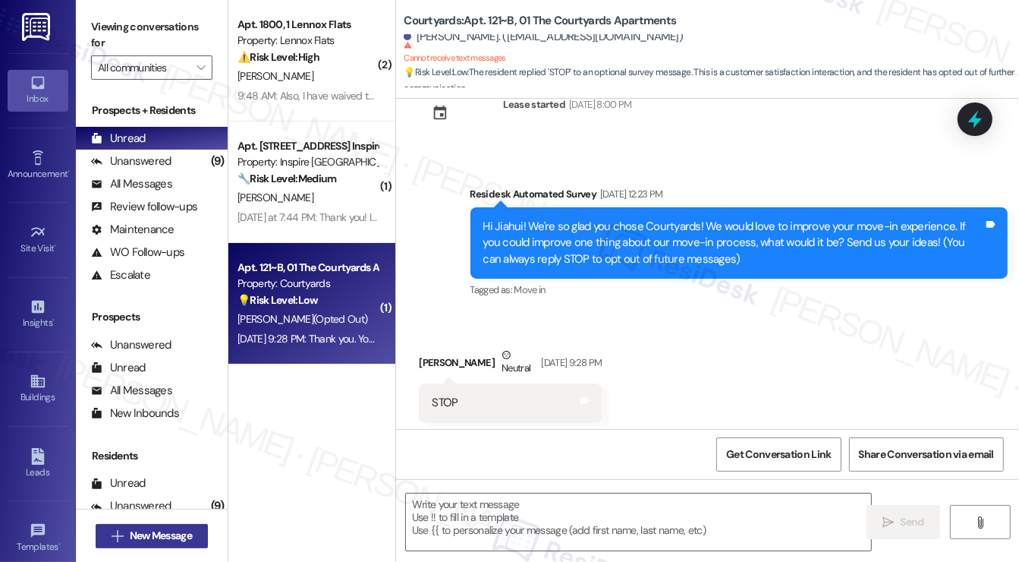
click at [177, 540] on span "New Message" at bounding box center [161, 536] width 62 height 16
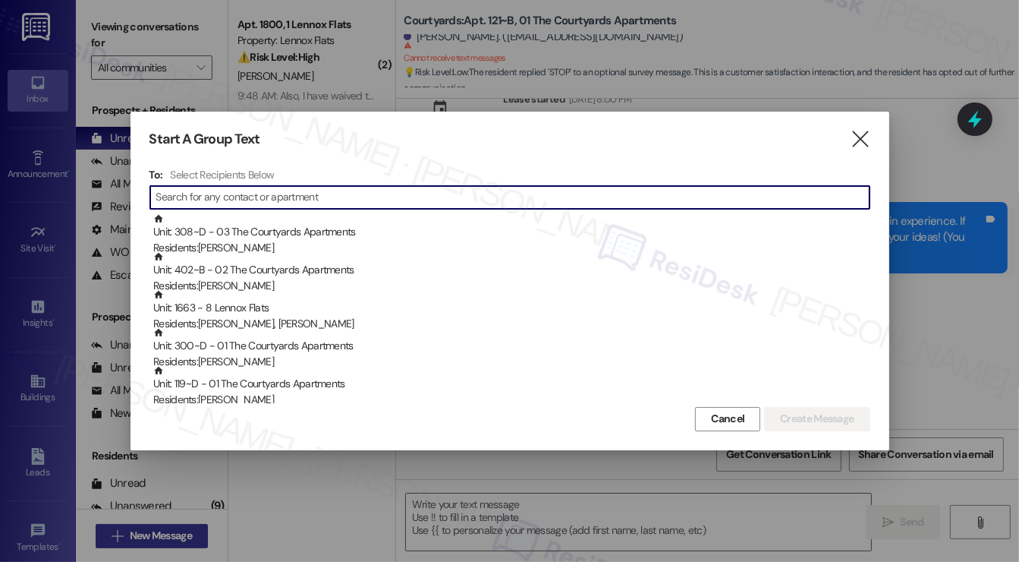
type textarea "Fetching suggested responses. Please feel free to read through the conversation…"
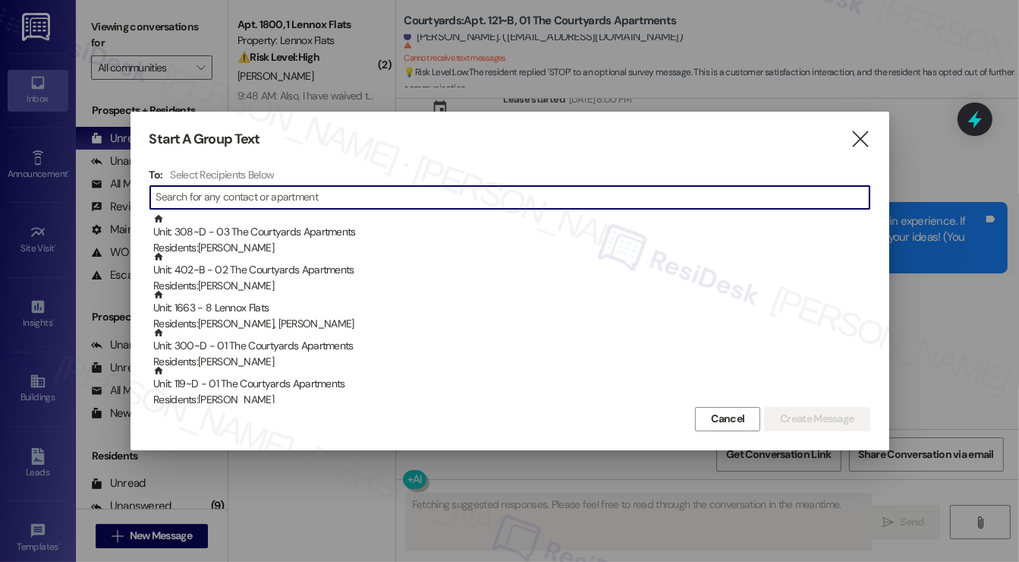
type input "[PERSON_NAME]"
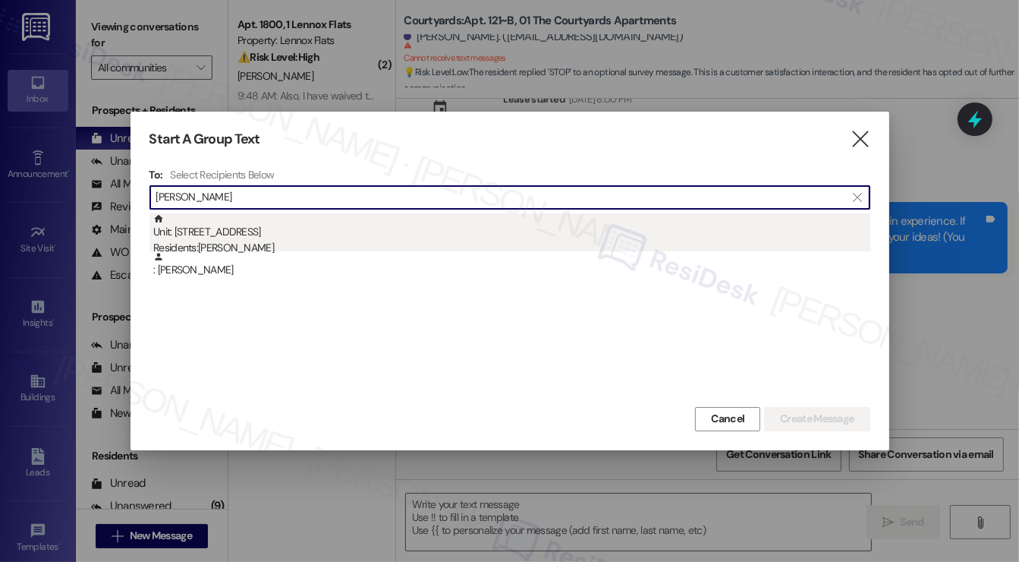
type input "[PERSON_NAME]"
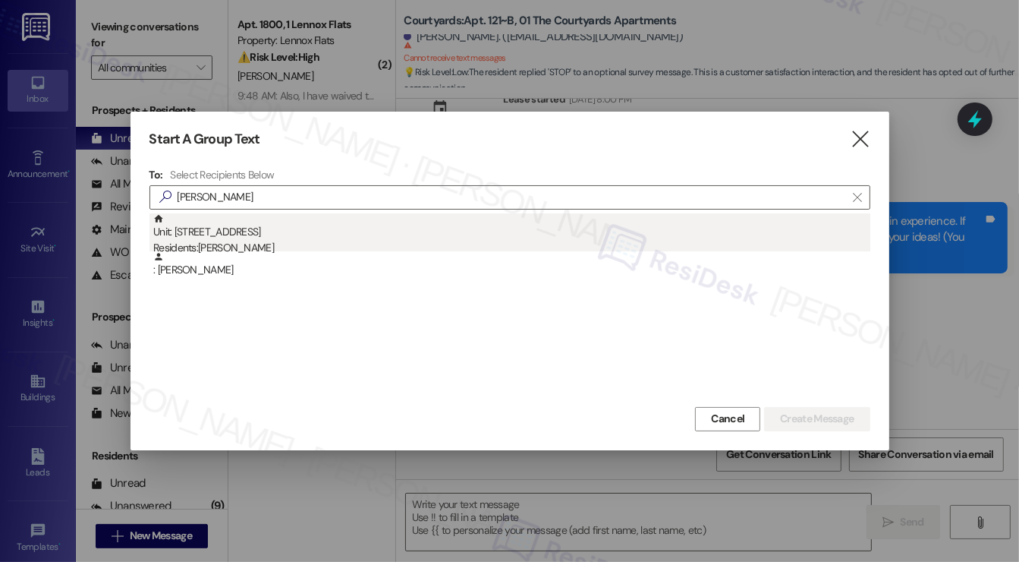
click at [400, 230] on div "Unit: [STREET_ADDRESS] Residents: [PERSON_NAME]" at bounding box center [511, 234] width 717 height 43
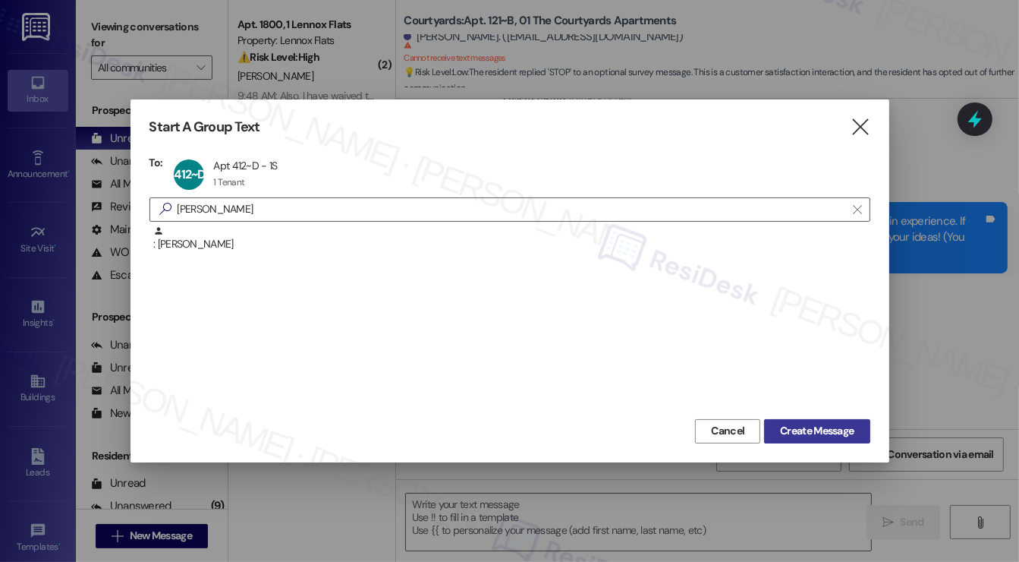
click at [825, 427] on span "Create Message" at bounding box center [817, 431] width 74 height 16
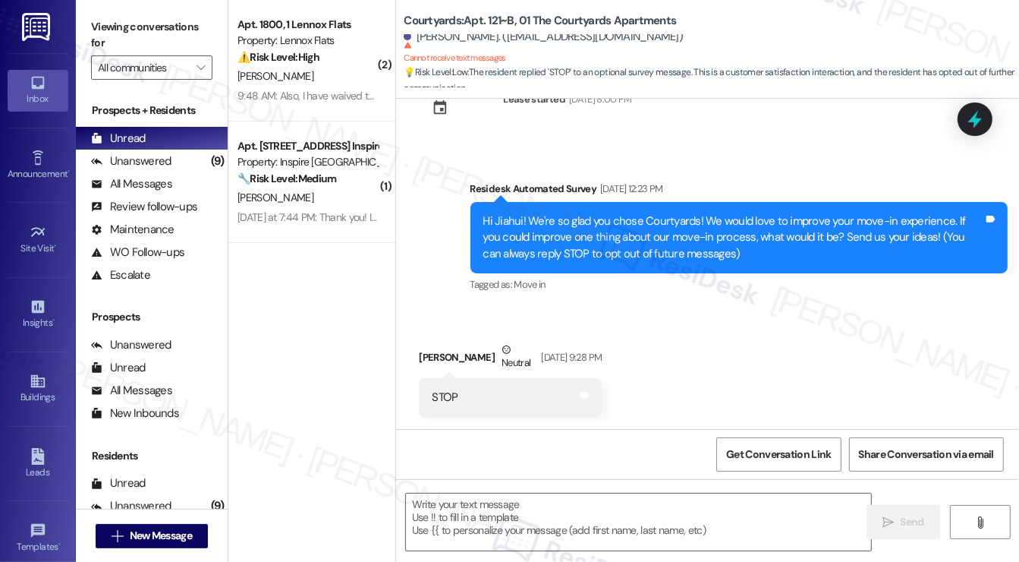
type textarea "Fetching suggested responses. Please feel free to read through the conversation…"
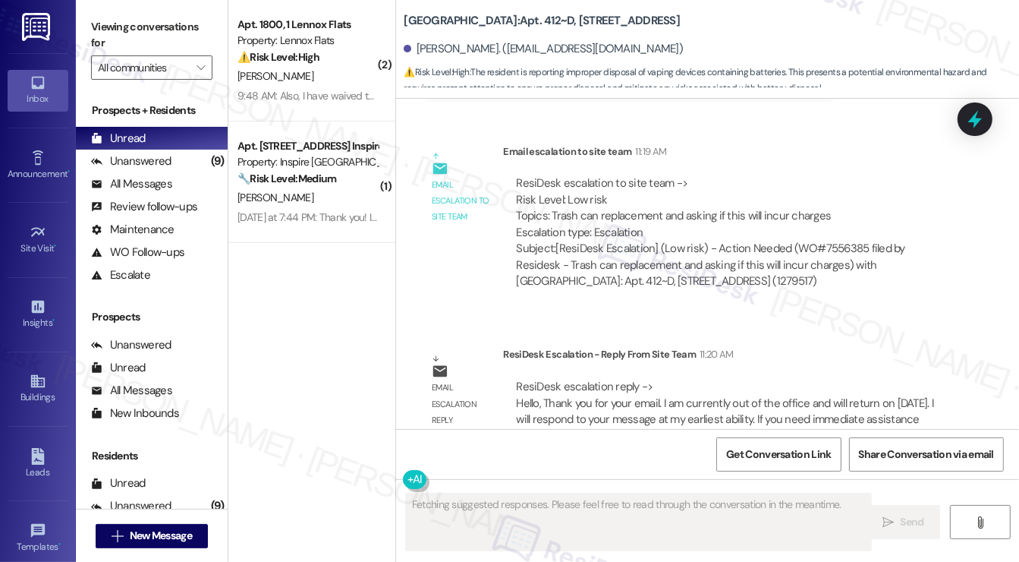
scroll to position [9767, 0]
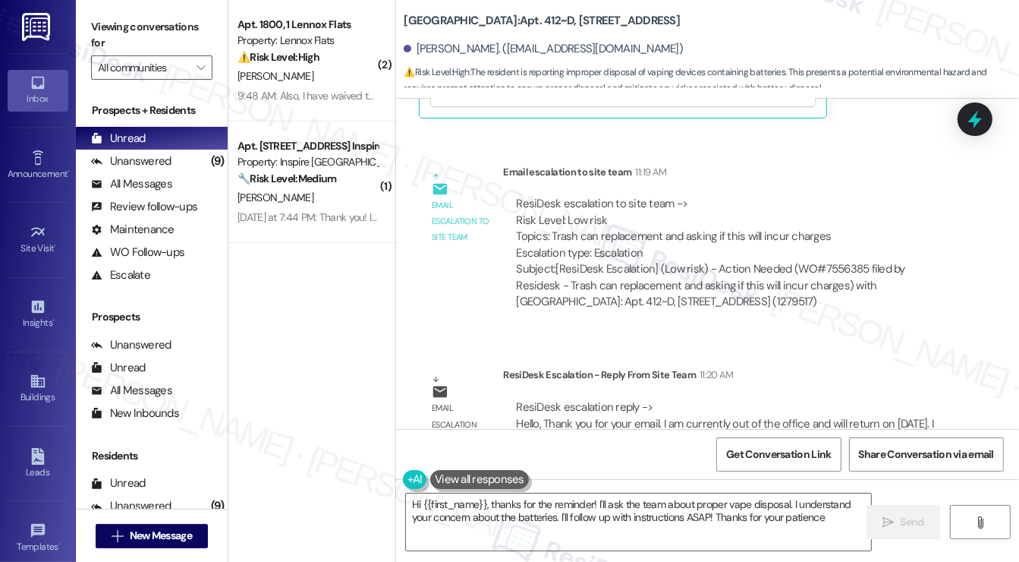
type textarea "Hi {{first_name}}, thanks for the reminder! I'll ask the team about proper vape…"
drag, startPoint x: 789, startPoint y: 216, endPoint x: 863, endPoint y: 210, distance: 73.9
click at [863, 261] on div "Subject: [ResiDesk Escalation] (Low risk) - Action Needed (WO#7556385 filed by …" at bounding box center [730, 285] width 428 height 49
copy div "WO#7556385"
click at [978, 131] on icon at bounding box center [975, 119] width 26 height 26
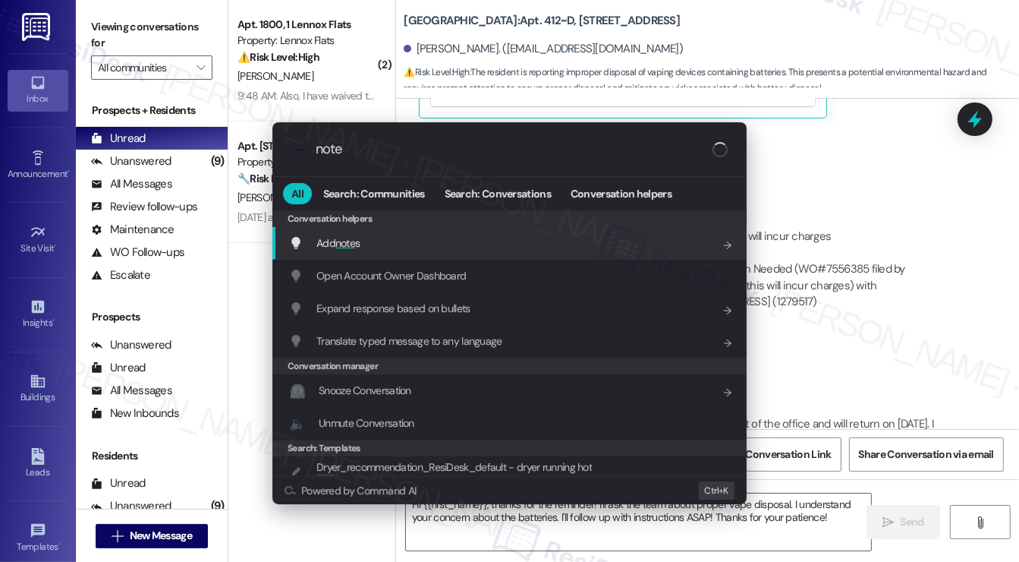
type input "notes"
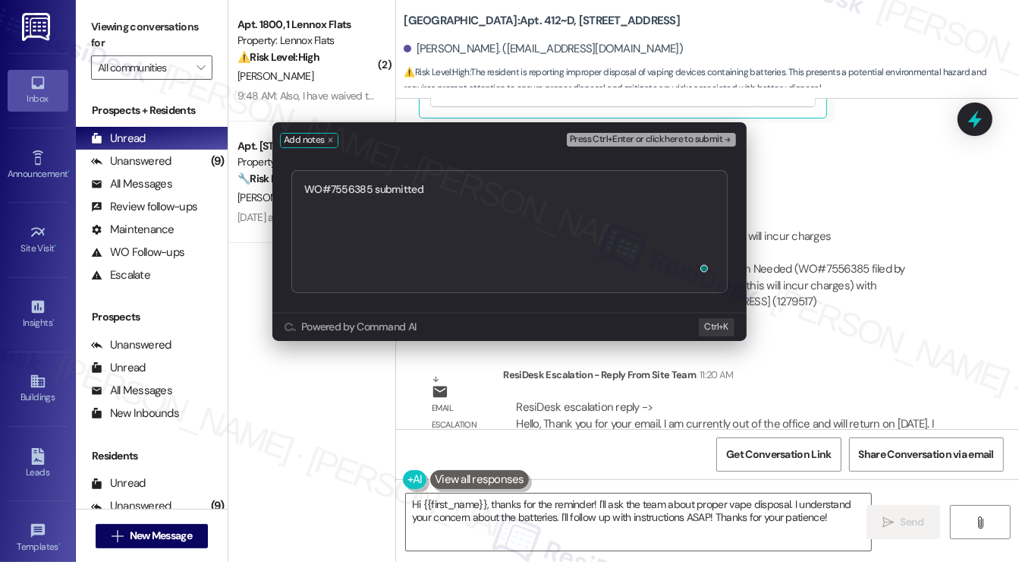
type textarea "WO#7556385 submitted"
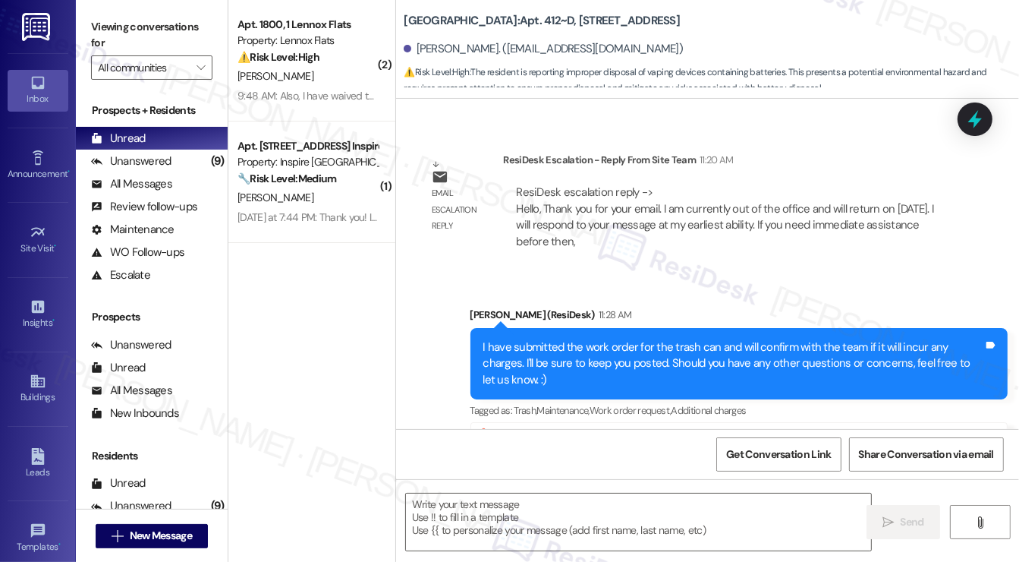
type textarea "Fetching suggested responses. Please feel free to read through the conversation…"
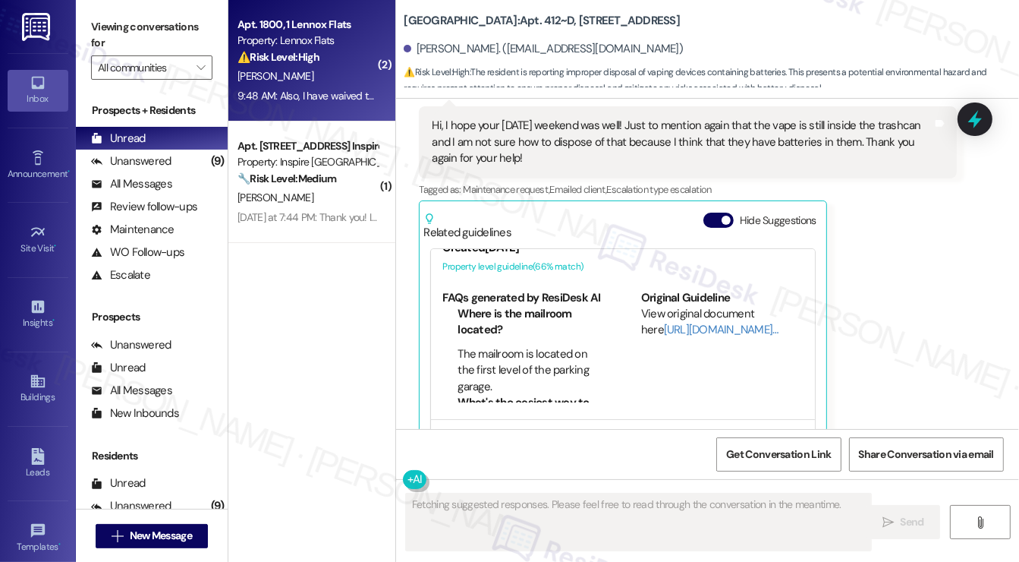
scroll to position [155, 0]
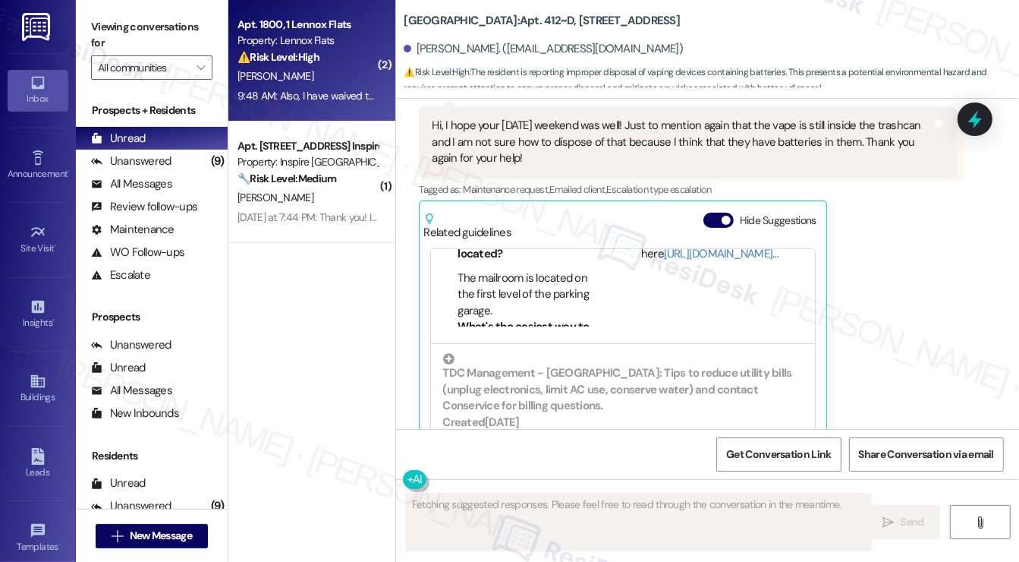
click at [331, 87] on div "9:48 AM: Also, I have waived the insurance on [PERSON_NAME] but I was still cha…" at bounding box center [307, 96] width 143 height 19
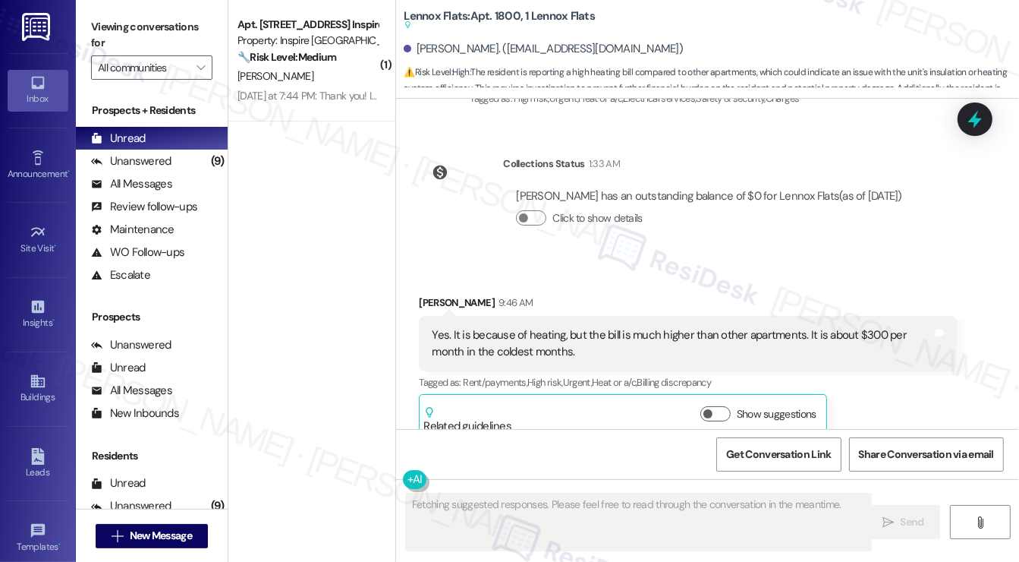
scroll to position [3930, 0]
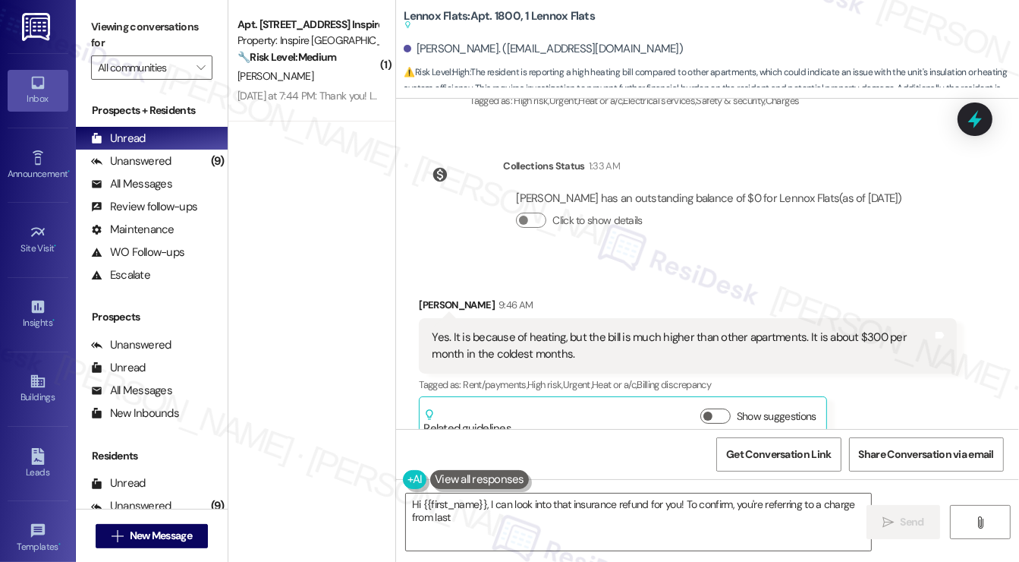
click at [472, 329] on div "Yes. It is because of heating, but the bill is much higher than other apartment…" at bounding box center [682, 345] width 501 height 33
type textarea "Hi {{first_name}}, I can look into that insurance refund for you! To confirm, y…"
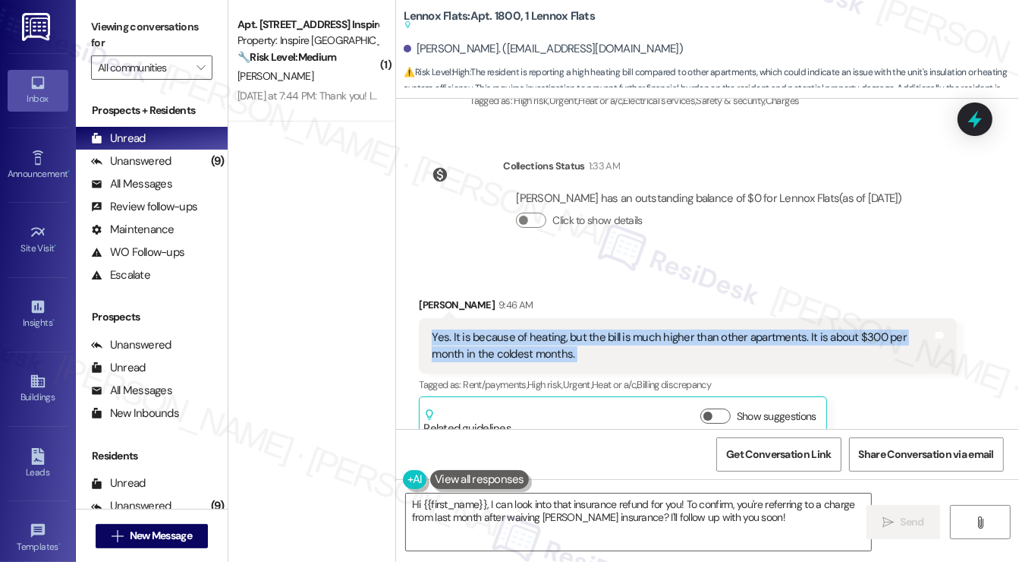
click at [472, 329] on div "Yes. It is because of heating, but the bill is much higher than other apartment…" at bounding box center [682, 345] width 501 height 33
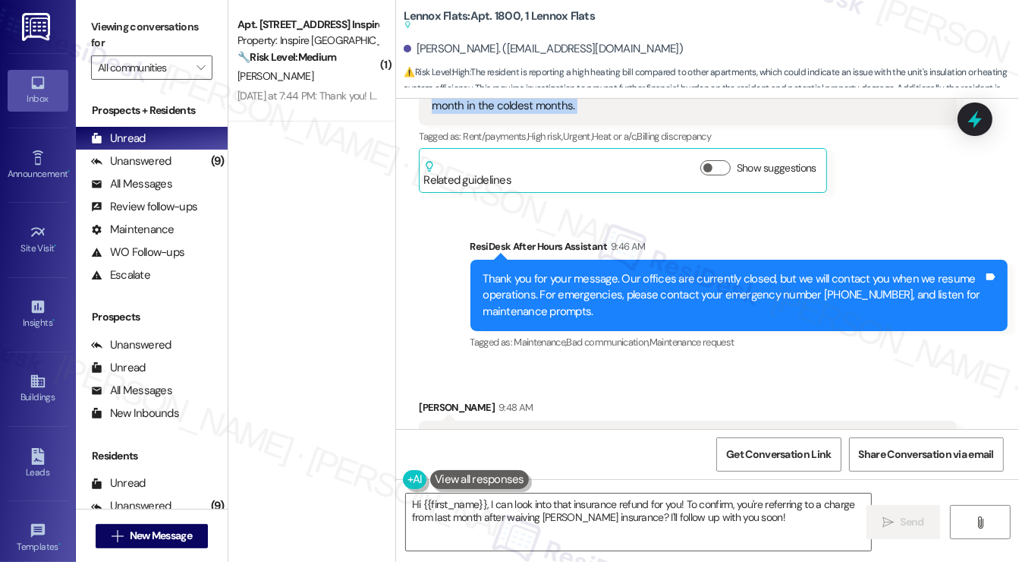
scroll to position [4081, 0]
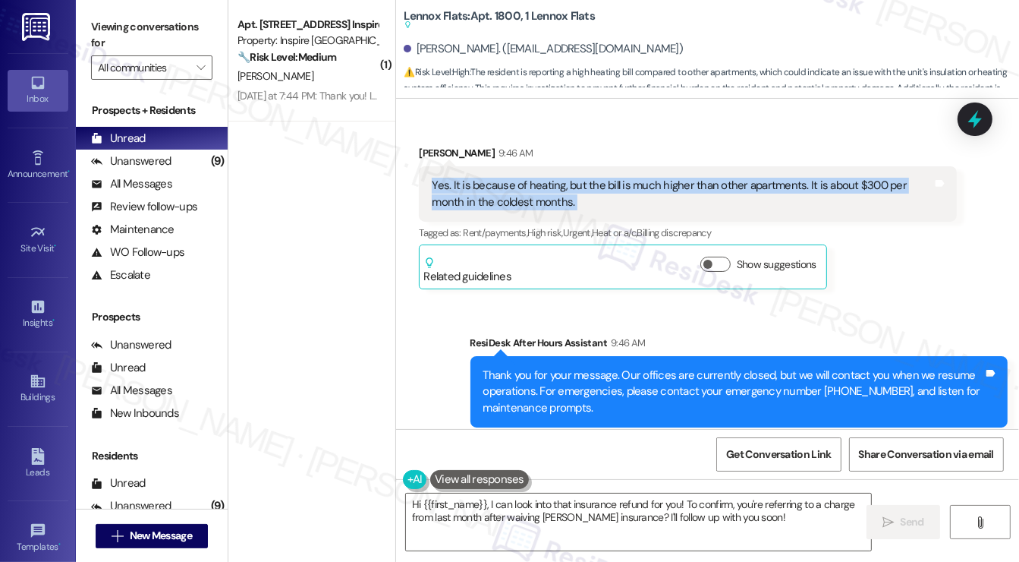
click at [668, 178] on div "Yes. It is because of heating, but the bill is much higher than other apartment…" at bounding box center [682, 194] width 501 height 33
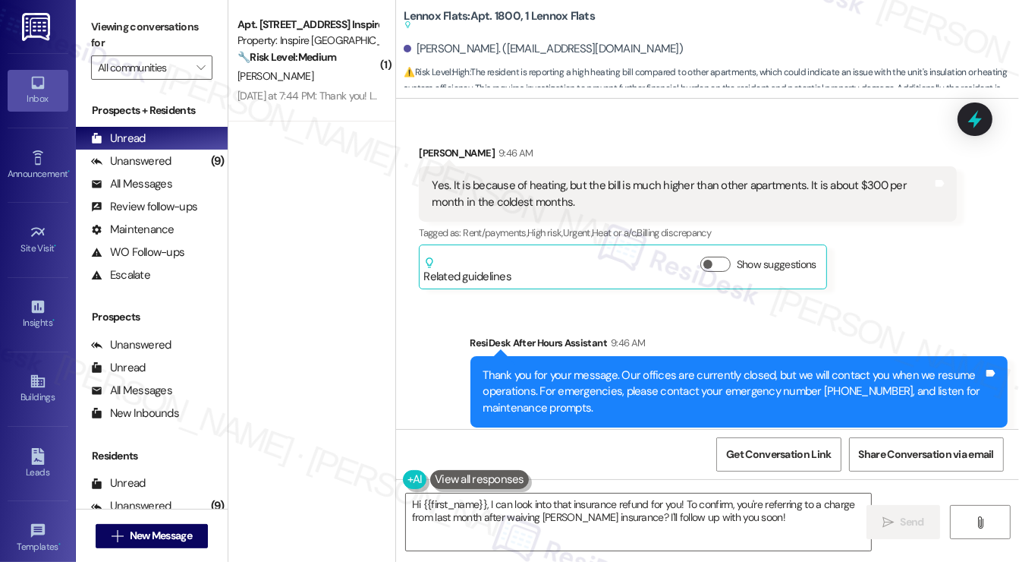
click at [668, 178] on div "Yes. It is because of heating, but the bill is much higher than other apartment…" at bounding box center [682, 194] width 501 height 33
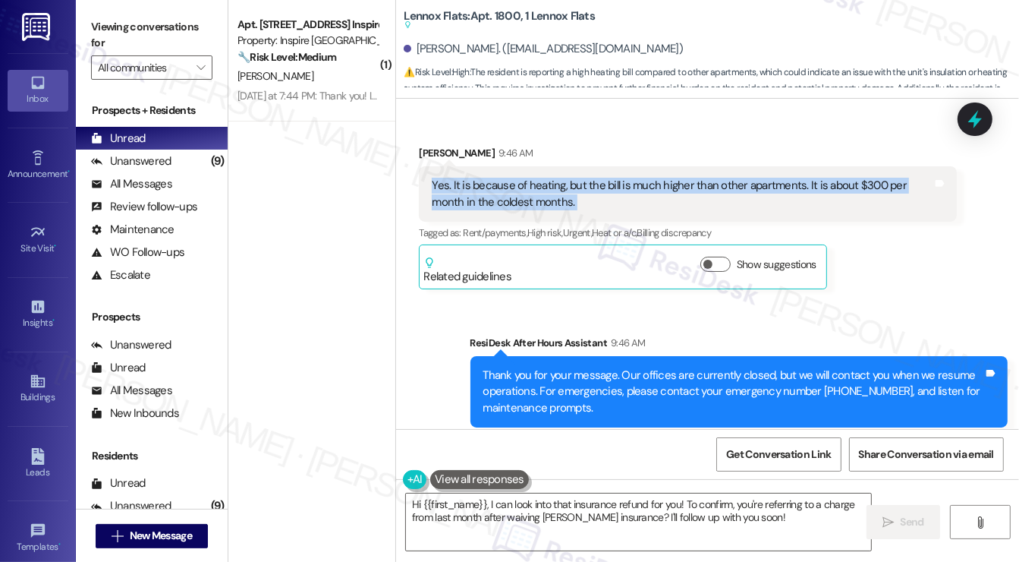
click at [668, 178] on div "Yes. It is because of heating, but the bill is much higher than other apartment…" at bounding box center [682, 194] width 501 height 33
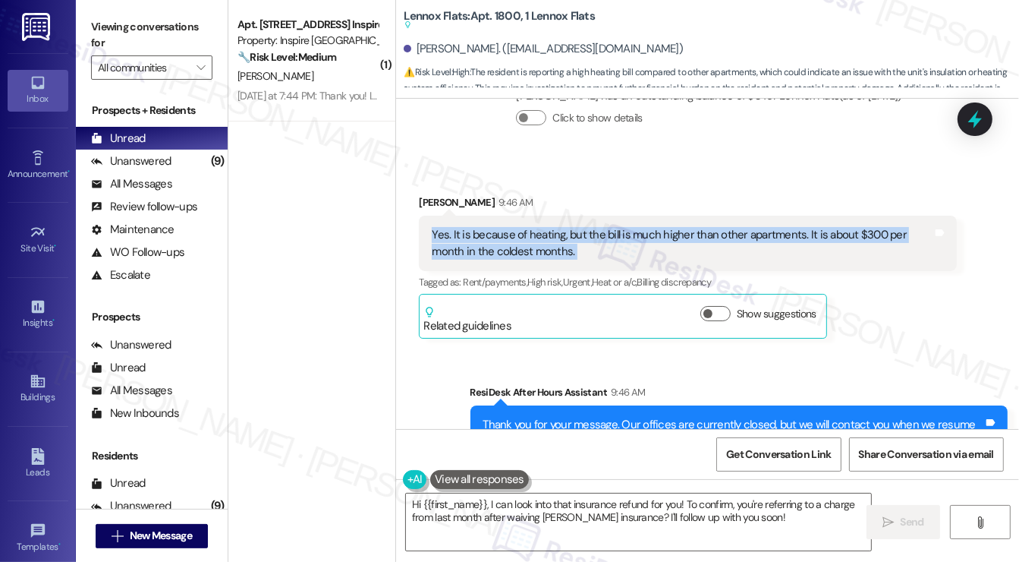
scroll to position [4006, 0]
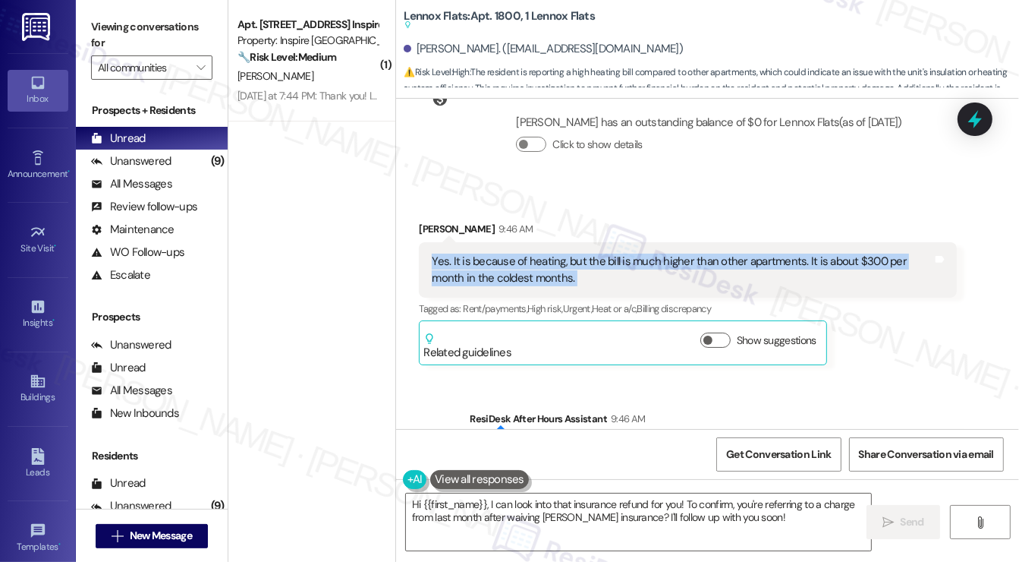
click at [748, 254] on div "Yes. It is because of heating, but the bill is much higher than other apartment…" at bounding box center [682, 270] width 501 height 33
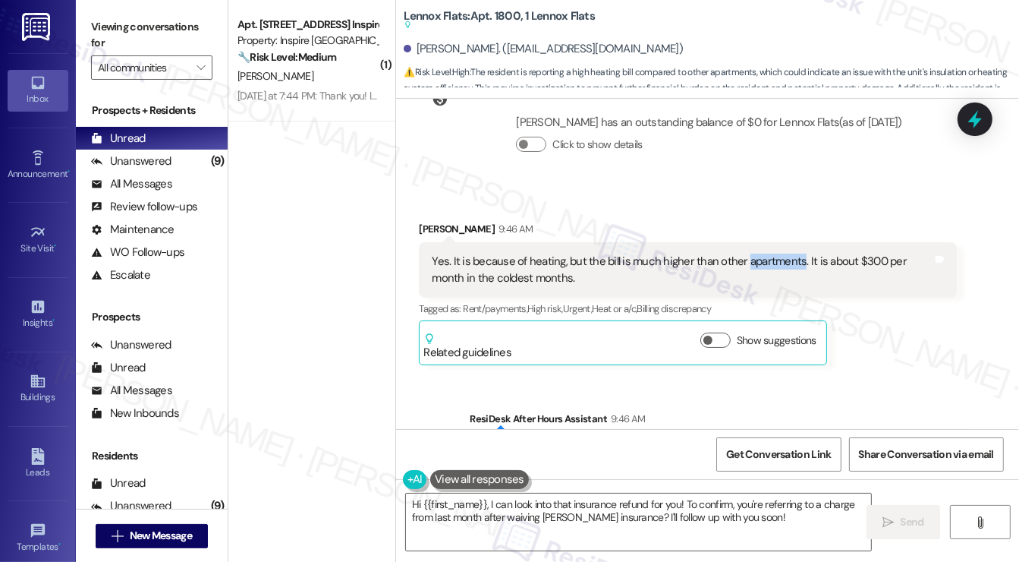
click at [748, 254] on div "Yes. It is because of heating, but the bill is much higher than other apartment…" at bounding box center [682, 270] width 501 height 33
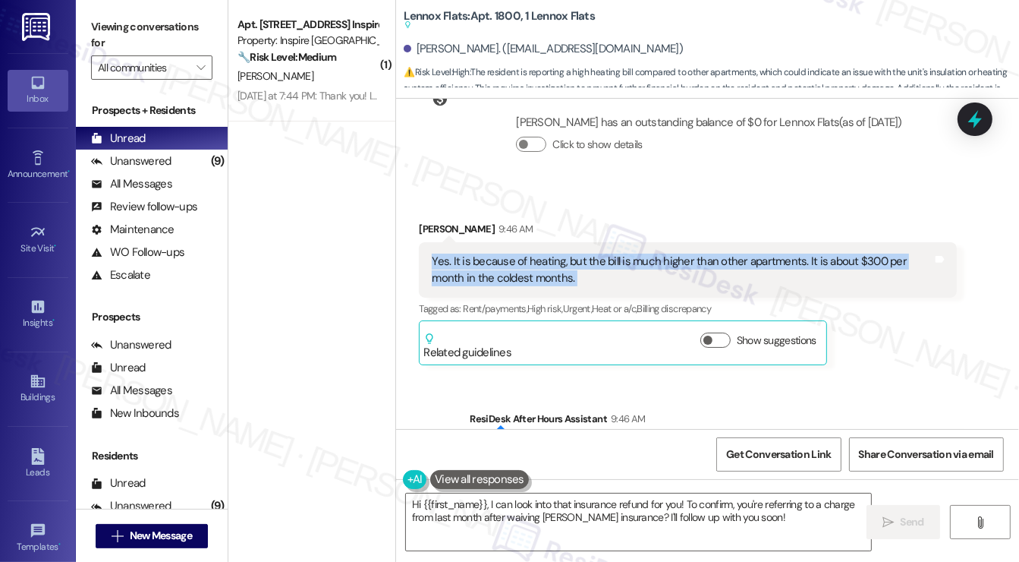
click at [748, 254] on div "Yes. It is because of heating, but the bill is much higher than other apartment…" at bounding box center [682, 270] width 501 height 33
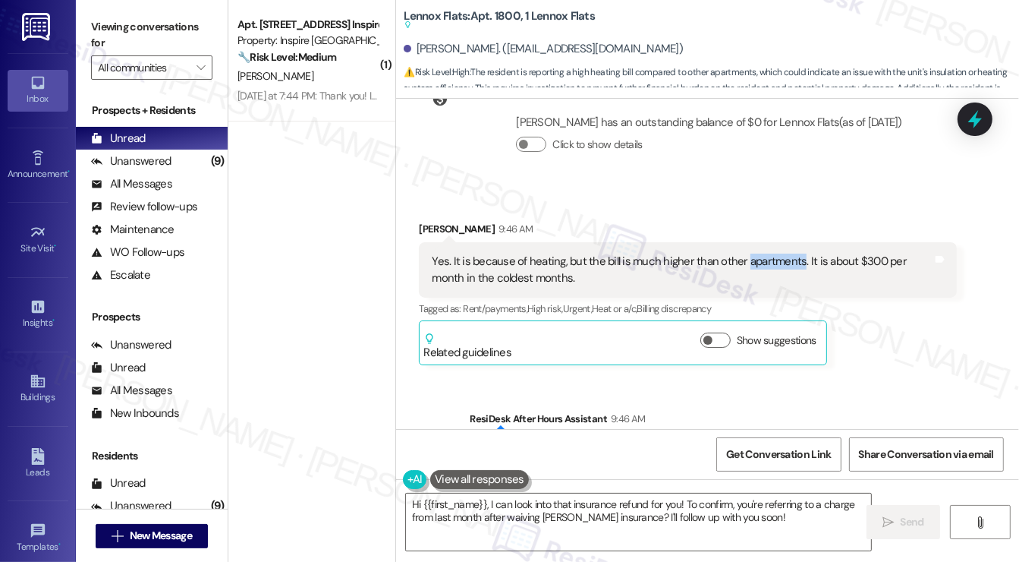
click at [748, 254] on div "Yes. It is because of heating, but the bill is much higher than other apartment…" at bounding box center [682, 270] width 501 height 33
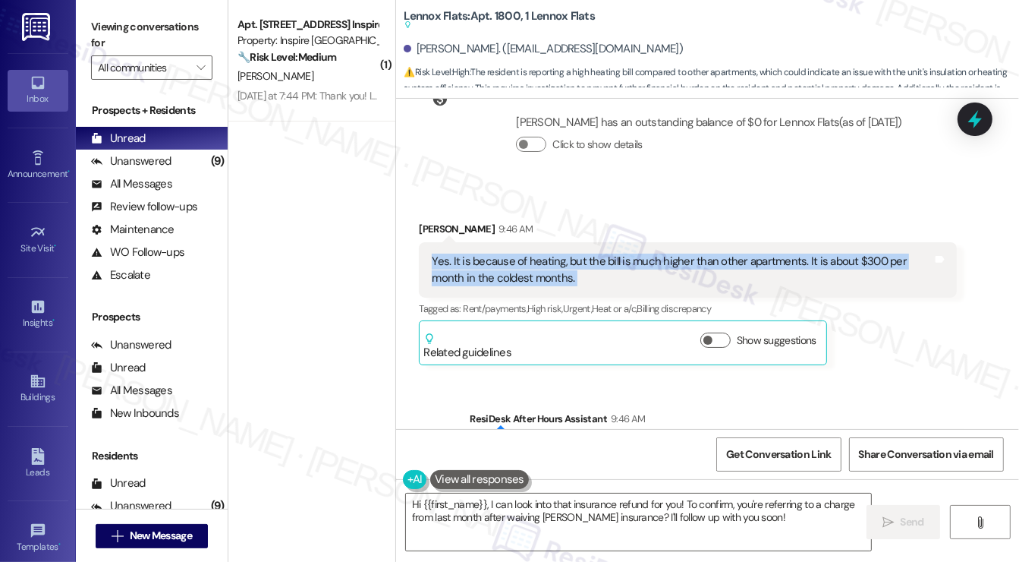
click at [748, 254] on div "Yes. It is because of heating, but the bill is much higher than other apartment…" at bounding box center [682, 270] width 501 height 33
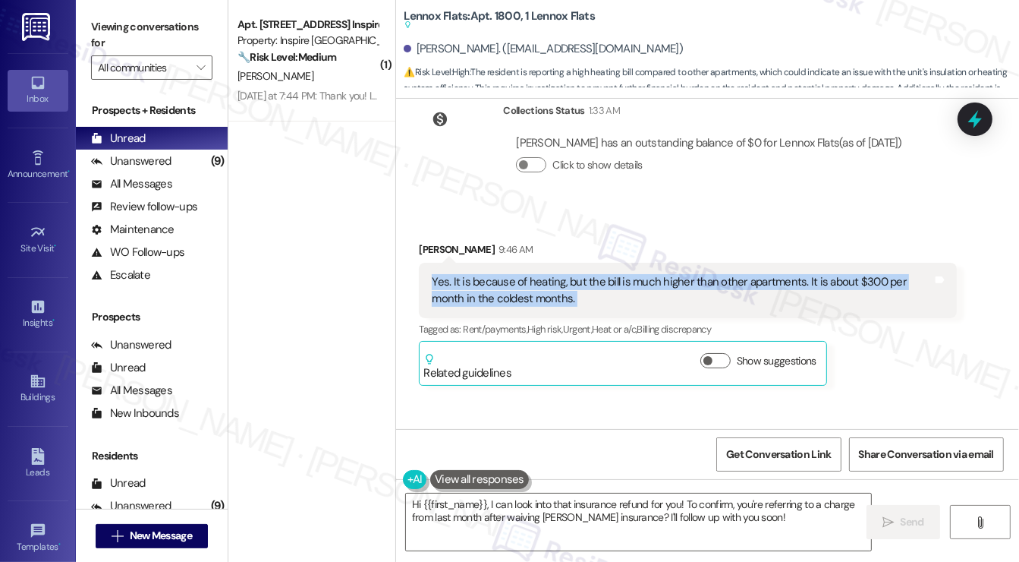
scroll to position [3930, 0]
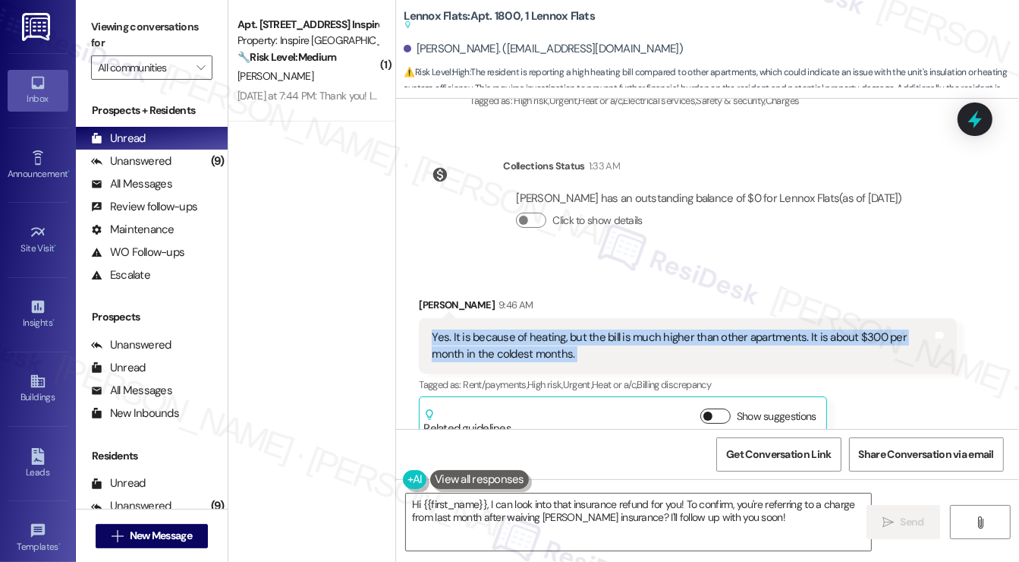
click at [711, 408] on button "Show suggestions" at bounding box center [716, 415] width 30 height 15
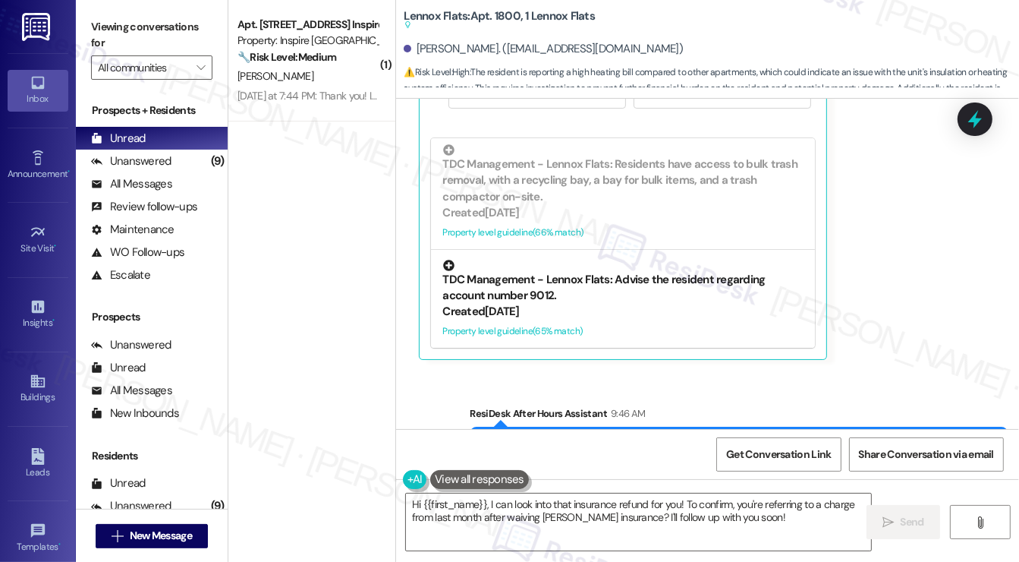
scroll to position [4461, 0]
click at [521, 259] on div "TDC Management - Lennox Flats: Advise the resident regarding account number 901…" at bounding box center [623, 281] width 361 height 45
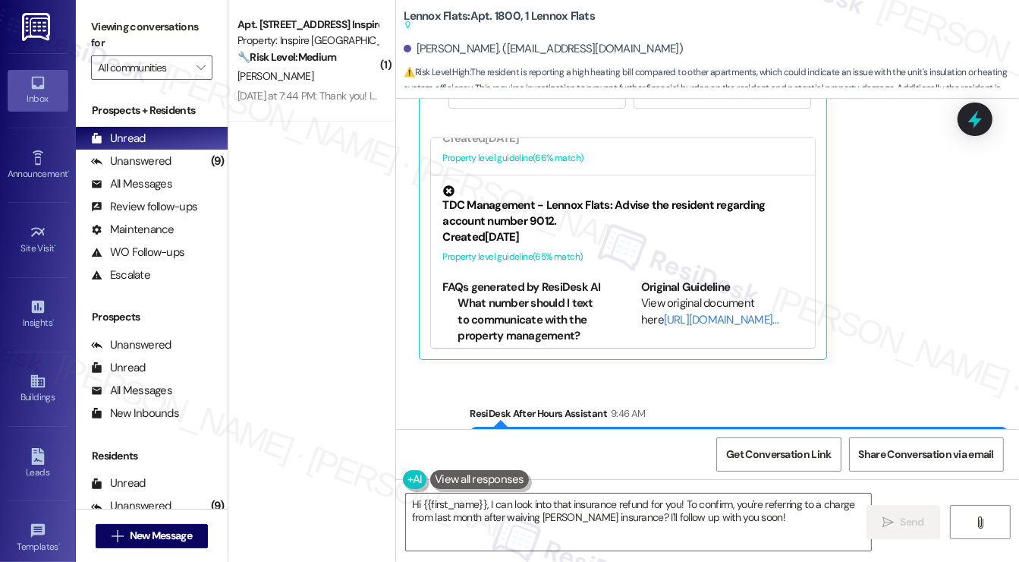
scroll to position [254, 0]
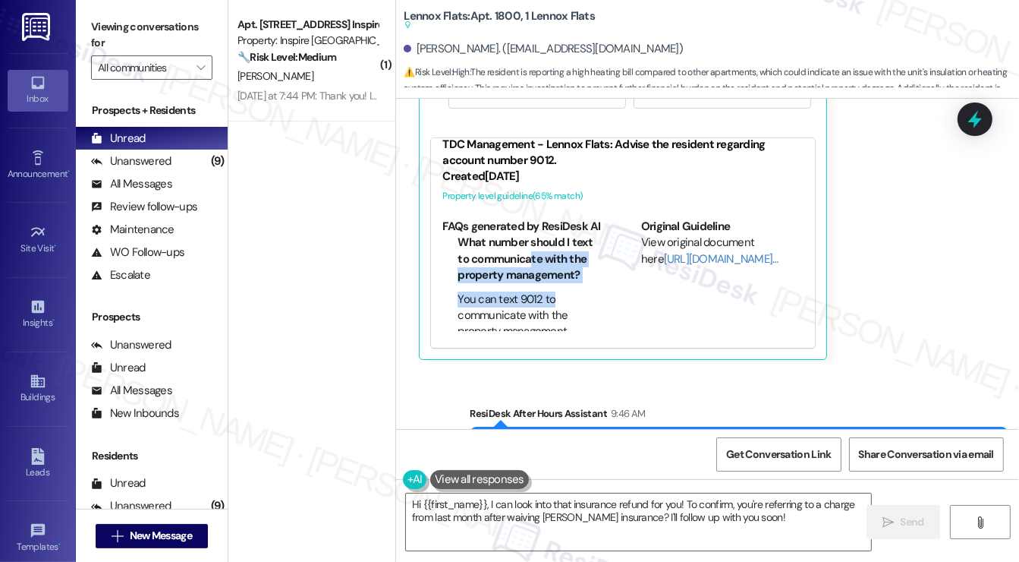
drag, startPoint x: 529, startPoint y: 210, endPoint x: 550, endPoint y: 235, distance: 31.8
click at [550, 235] on ul "What number should I text to communicate with the property management? You can …" at bounding box center [524, 288] width 162 height 106
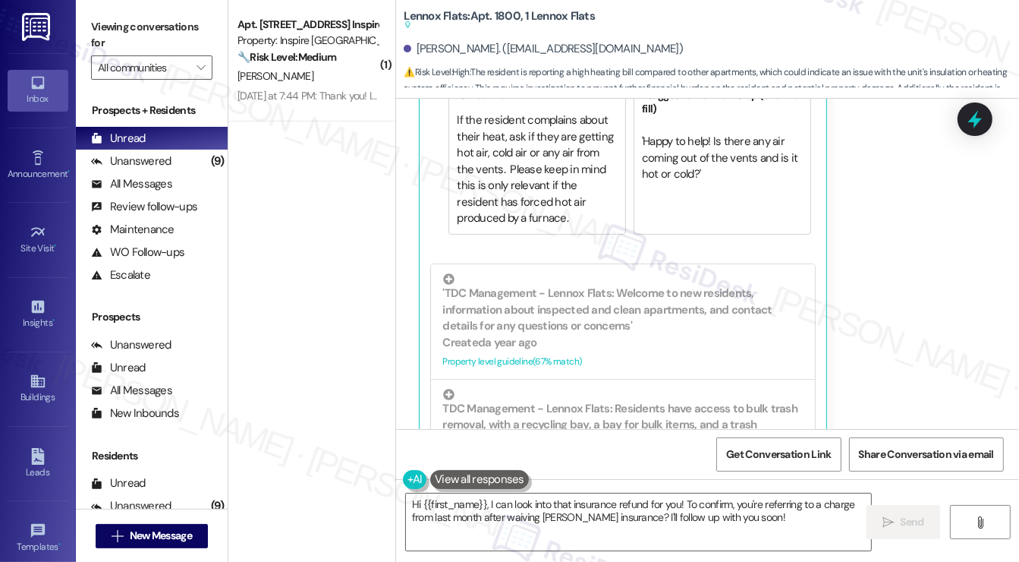
scroll to position [4308, 0]
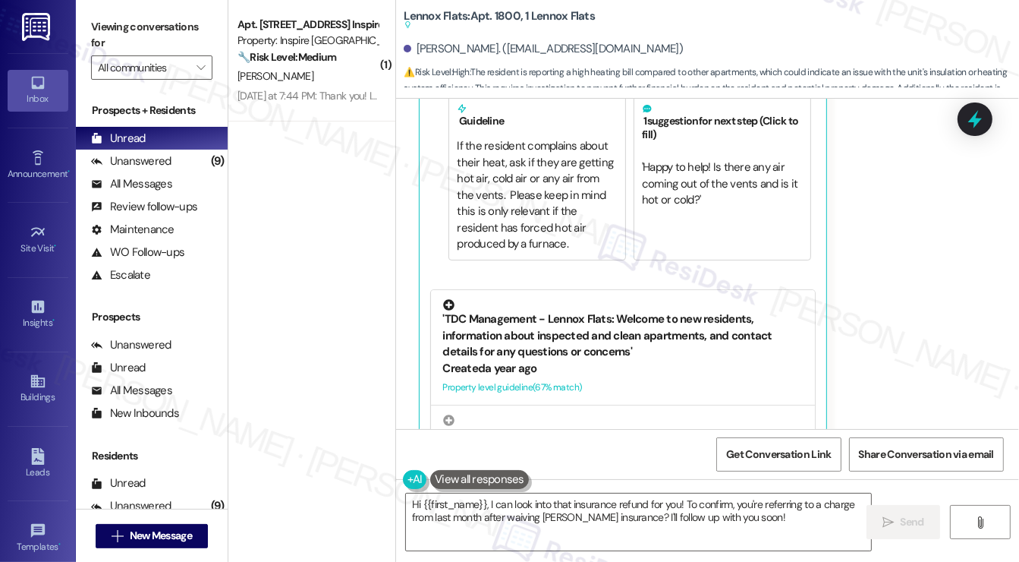
click at [529, 299] on div "'TDC Management - Lennox Flats: Welcome to new residents, information about ins…" at bounding box center [623, 329] width 361 height 61
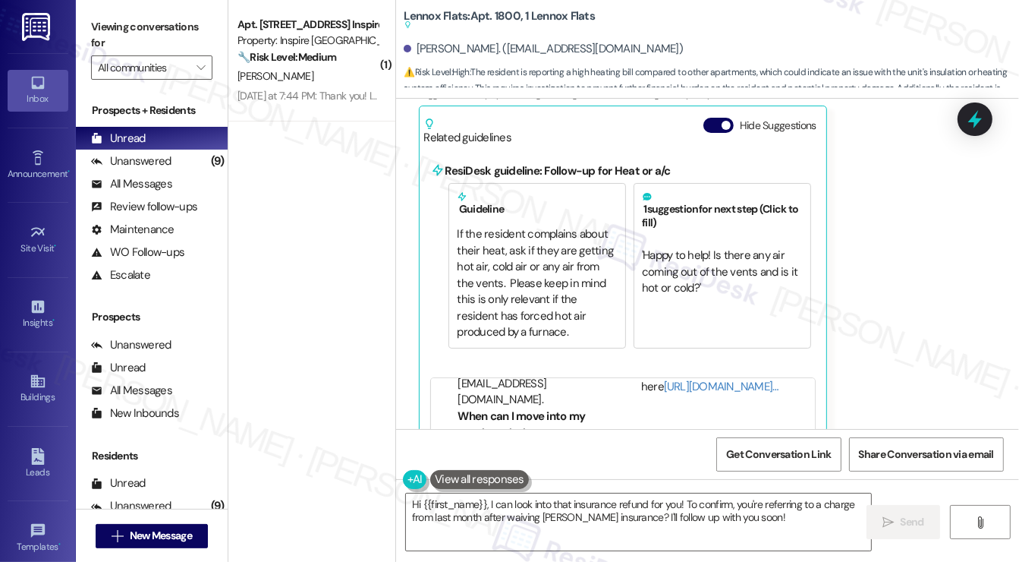
scroll to position [4157, 0]
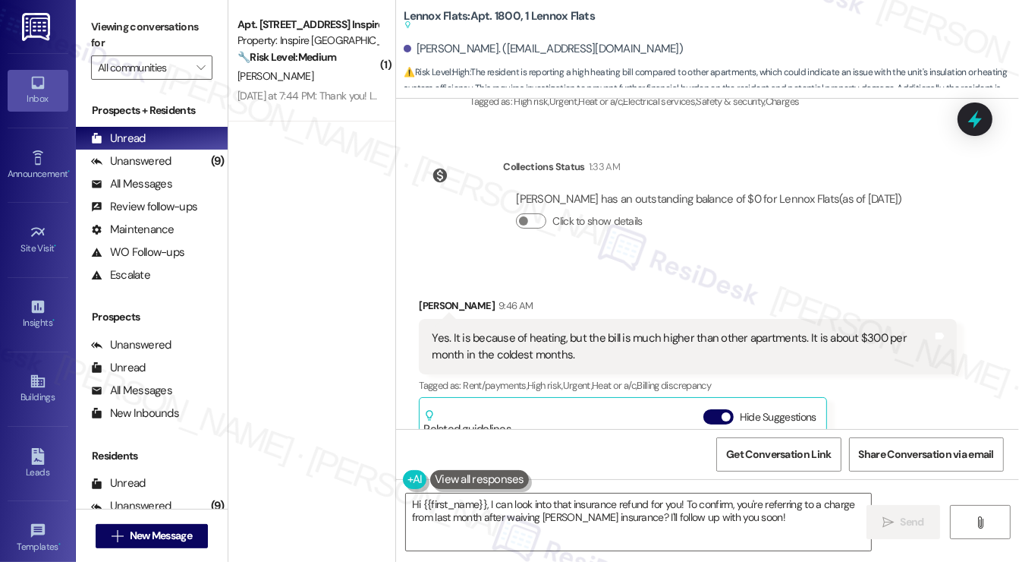
click at [625, 330] on div "Yes. It is because of heating, but the bill is much higher than other apartment…" at bounding box center [682, 346] width 501 height 33
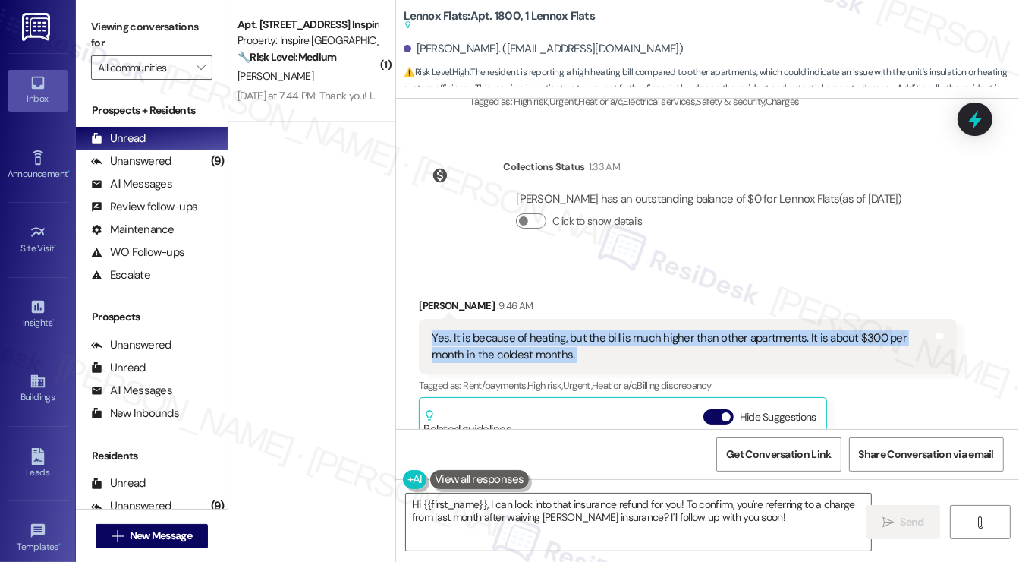
click at [625, 330] on div "Yes. It is because of heating, but the bill is much higher than other apartment…" at bounding box center [682, 346] width 501 height 33
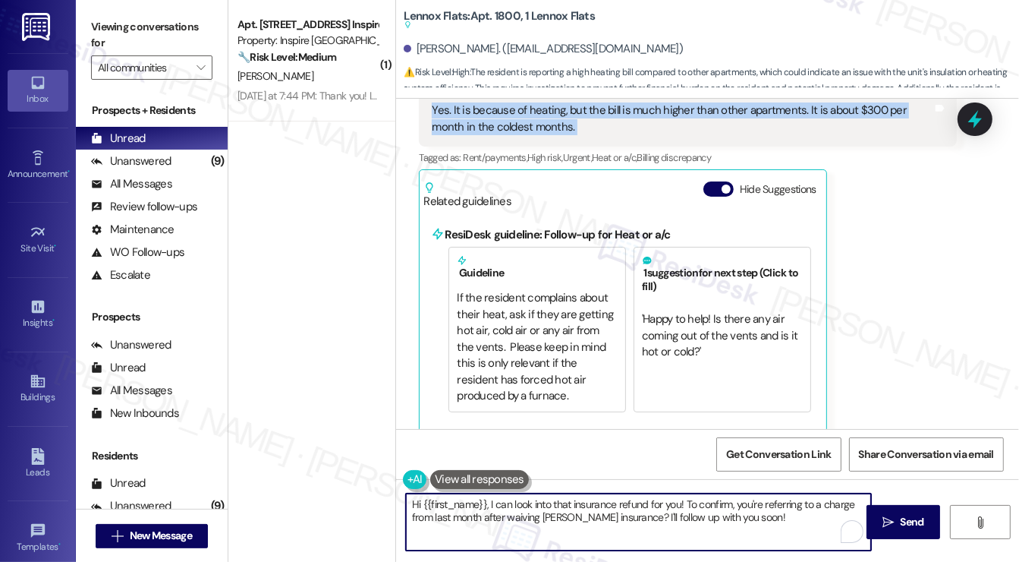
click at [598, 515] on textarea "Hi {{first_name}}, I can look into that insurance refund for you! To confirm, y…" at bounding box center [638, 521] width 465 height 57
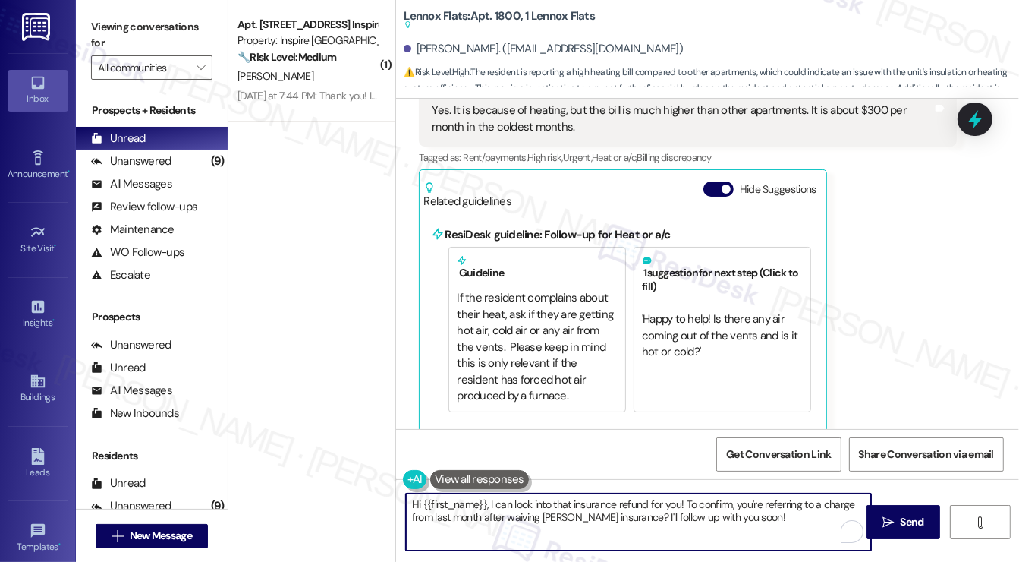
click at [598, 515] on textarea "Hi {{first_name}}, I can look into that insurance refund for you! To confirm, y…" at bounding box center [638, 521] width 465 height 57
click at [750, 506] on textarea "Hi {{first_name}}, I can look into that insurance refund for you! To confirm, y…" at bounding box center [638, 521] width 465 height 57
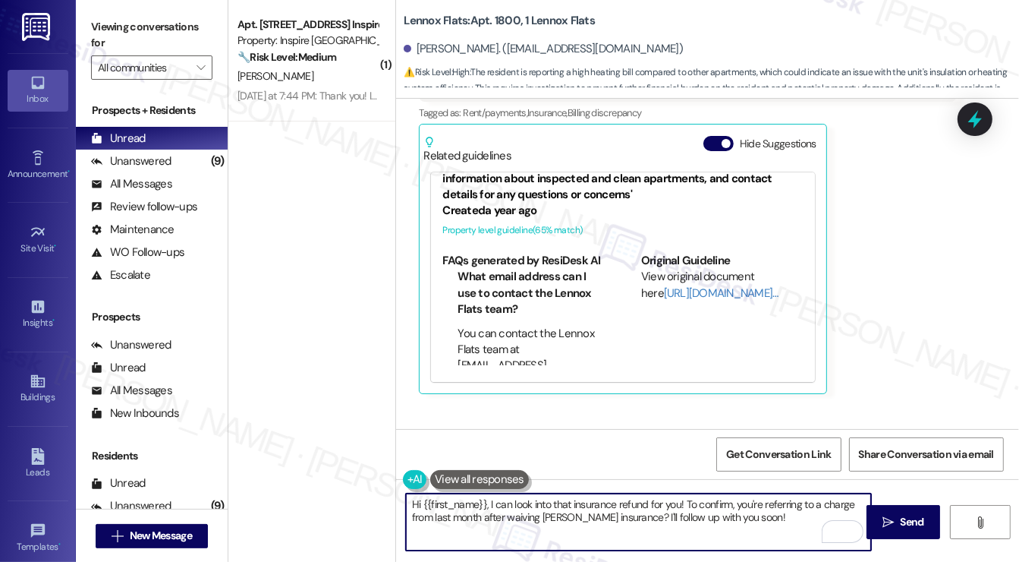
scroll to position [4796, 0]
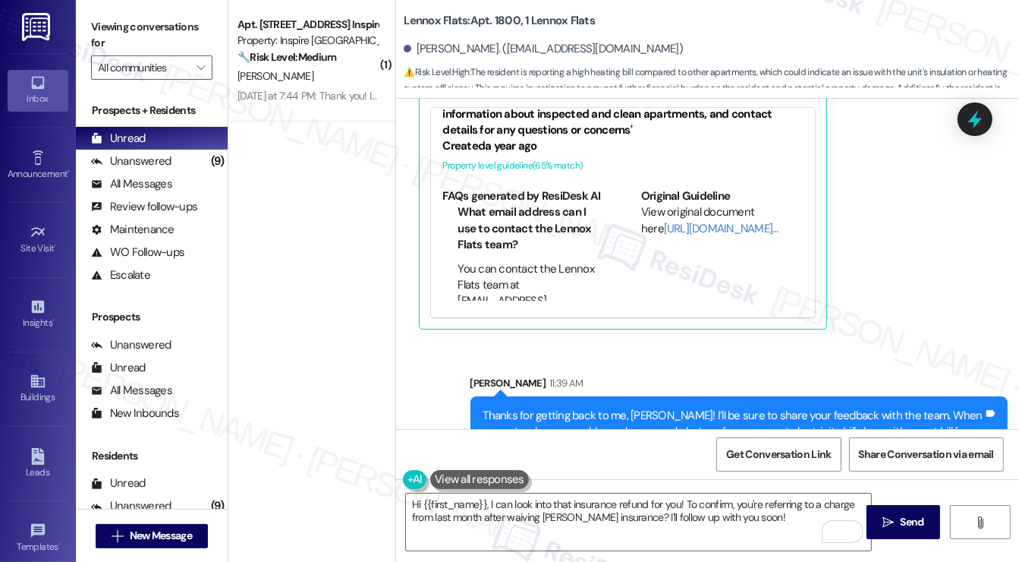
click at [625, 408] on div "Thanks for getting back to me, [PERSON_NAME]! I’ll be sure to share your feedba…" at bounding box center [734, 440] width 501 height 65
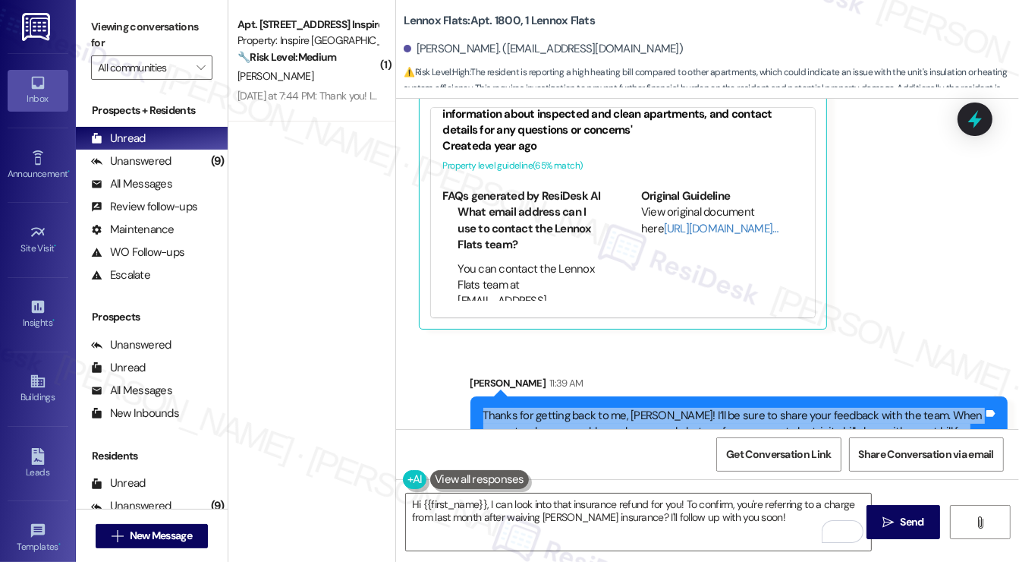
click at [625, 408] on div "Thanks for getting back to me, [PERSON_NAME]! I’ll be sure to share your feedba…" at bounding box center [734, 440] width 501 height 65
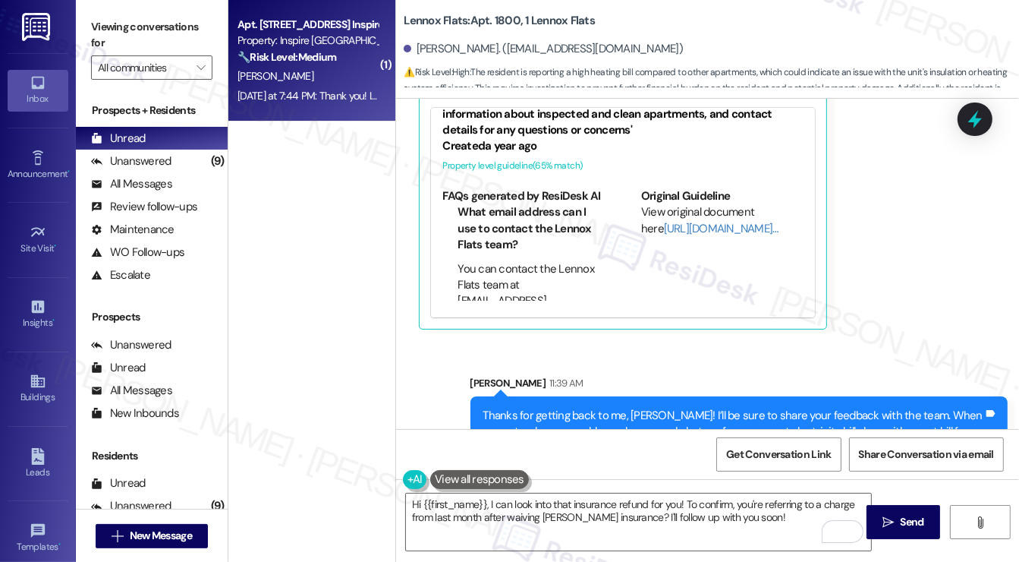
click at [281, 68] on div "[PERSON_NAME]" at bounding box center [307, 76] width 143 height 19
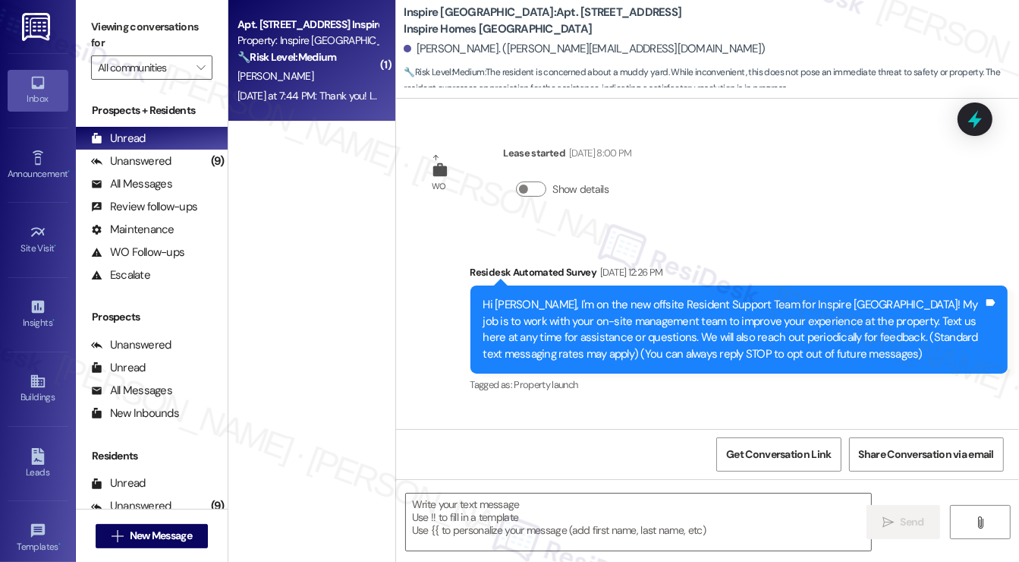
scroll to position [4651, 0]
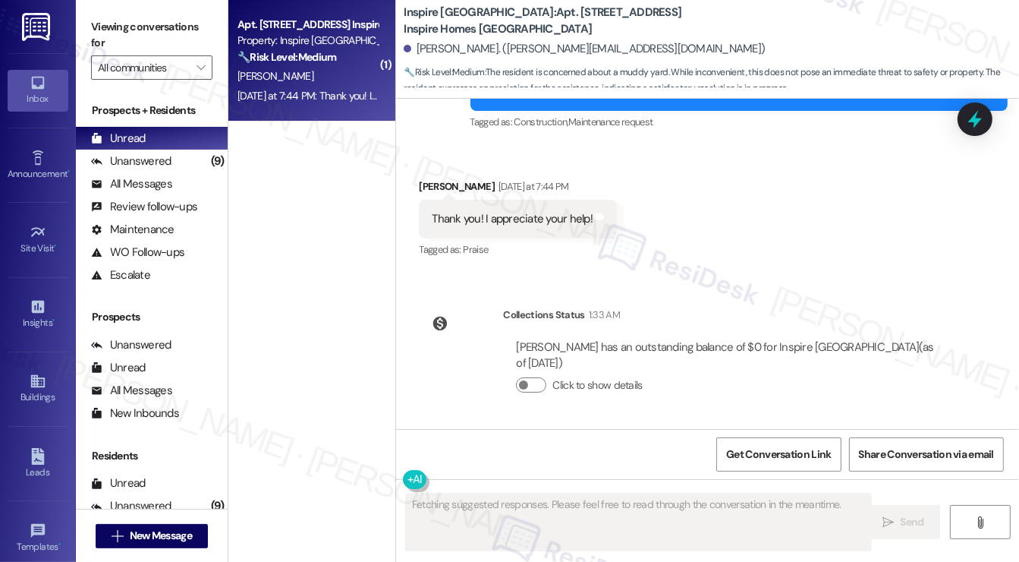
drag, startPoint x: 605, startPoint y: 241, endPoint x: 528, endPoint y: 172, distance: 103.3
click at [528, 172] on div "Received via SMS [PERSON_NAME] [DATE] at 7:44 PM Thank you! I appreciate your h…" at bounding box center [518, 220] width 221 height 106
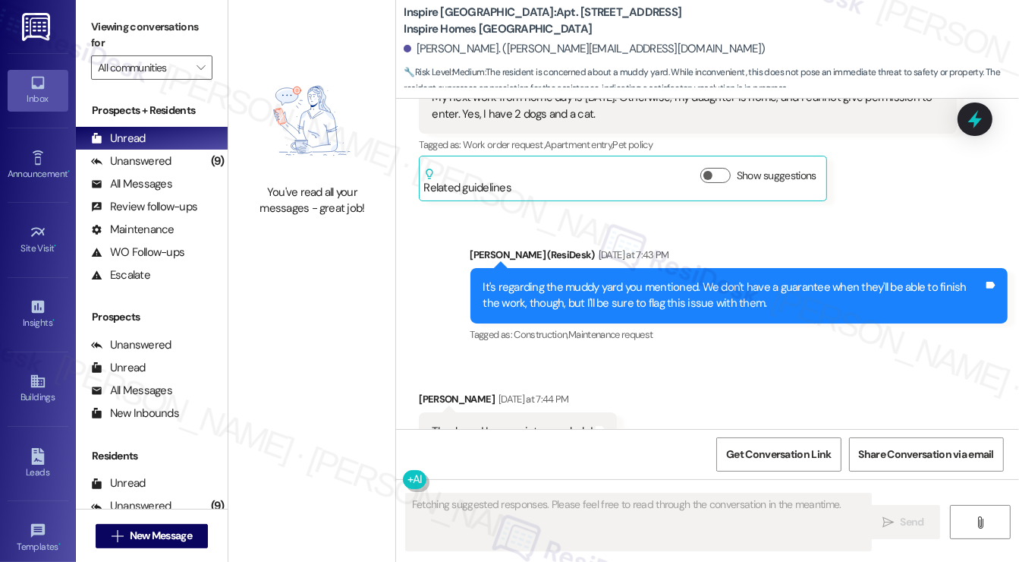
click at [543, 295] on div "It's regarding the muddy yard you mentioned. We don't have a guarantee when the…" at bounding box center [734, 295] width 501 height 33
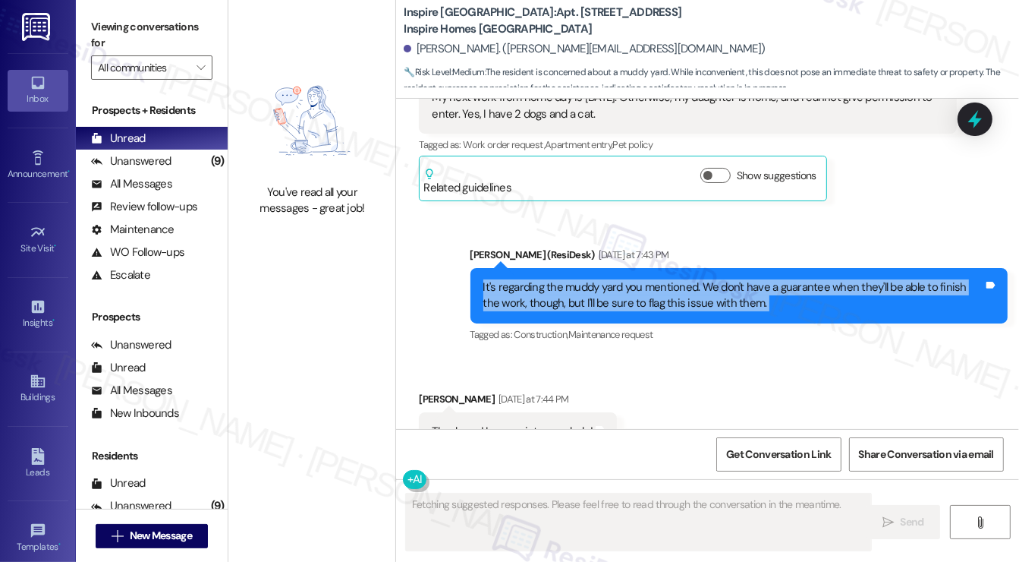
click at [543, 295] on div "It's regarding the muddy yard you mentioned. We don't have a guarantee when the…" at bounding box center [734, 295] width 501 height 33
click at [795, 291] on div "It's regarding the muddy yard you mentioned. We don't have a guarantee when the…" at bounding box center [740, 295] width 538 height 55
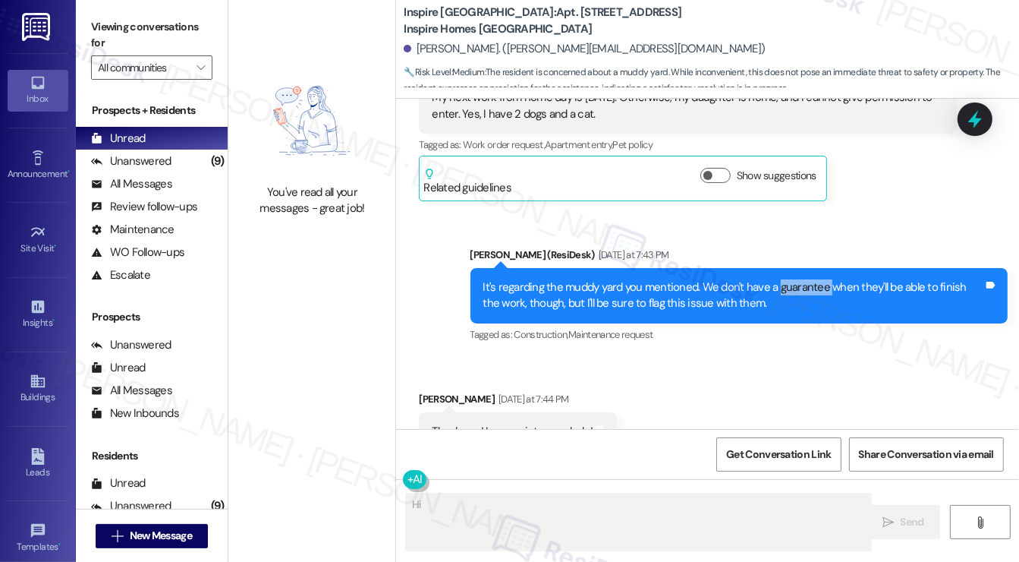
click at [795, 291] on div "It's regarding the muddy yard you mentioned. We don't have a guarantee when the…" at bounding box center [740, 295] width 538 height 55
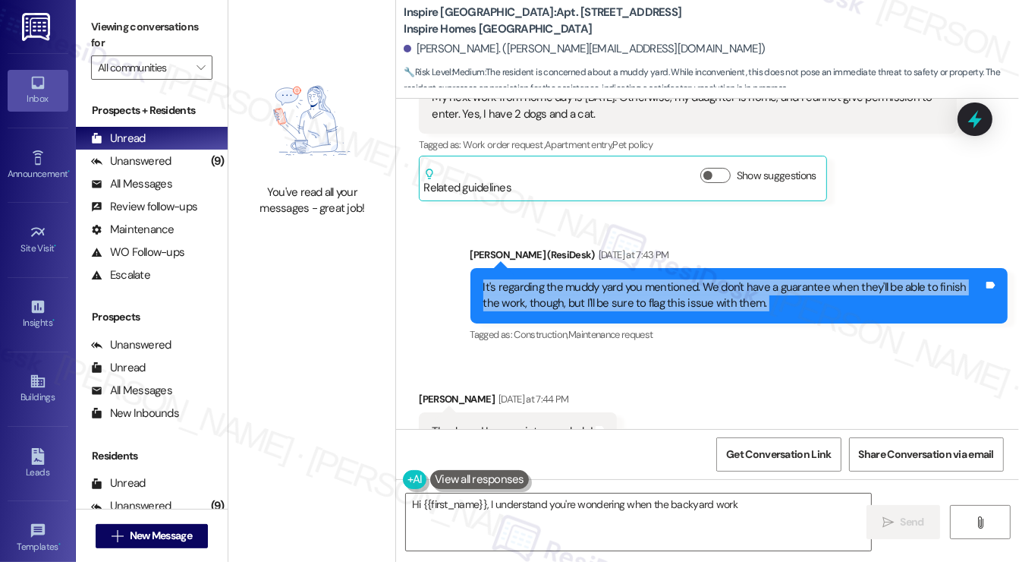
click at [795, 291] on div "It's regarding the muddy yard you mentioned. We don't have a guarantee when the…" at bounding box center [740, 295] width 538 height 55
type textarea "Hi {{first_name}}, I understand you're wondering when the backyard work will be…"
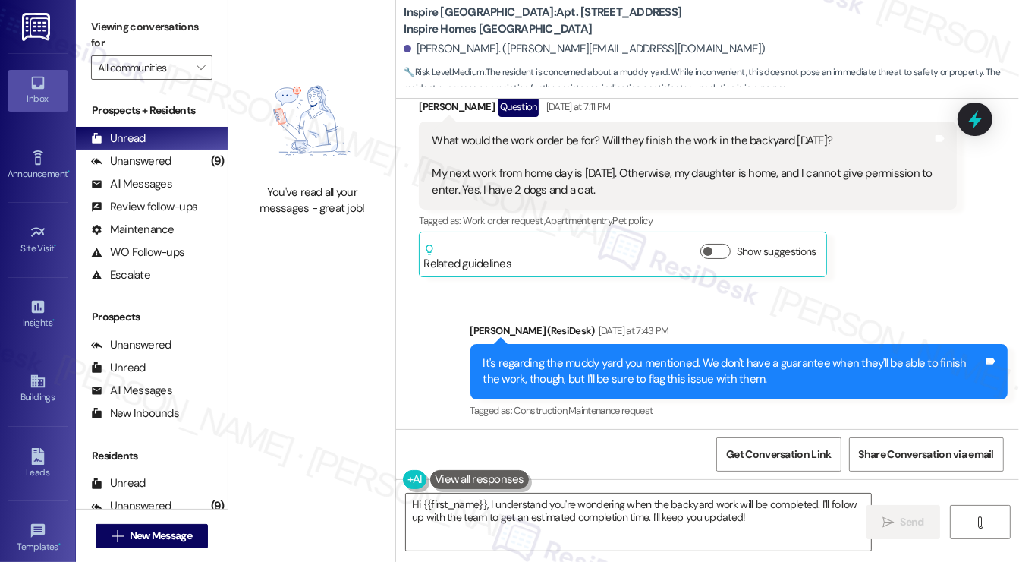
click at [588, 172] on div "What would the work order be for? Will they finish the work in the backyard [DA…" at bounding box center [682, 165] width 501 height 65
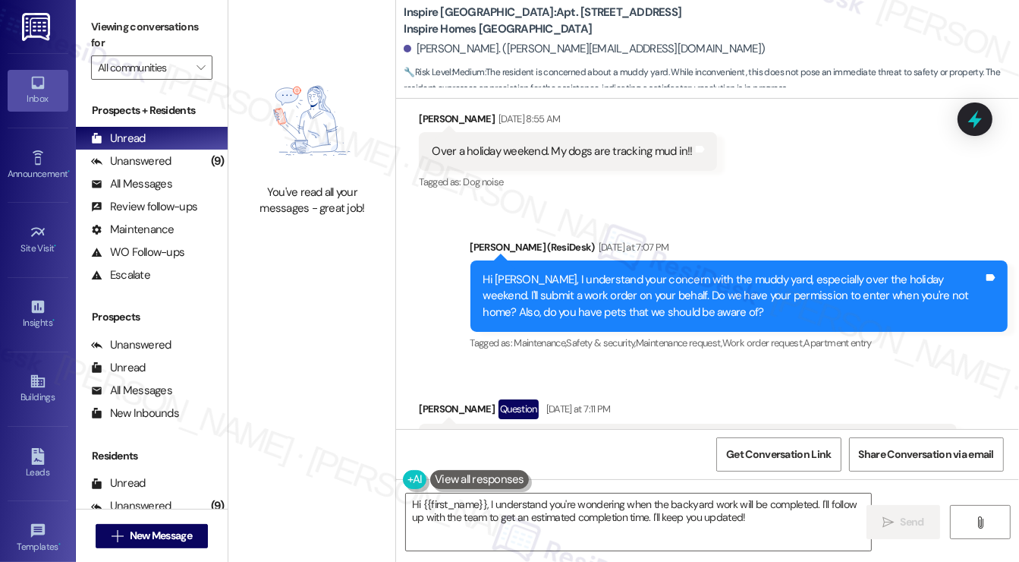
scroll to position [4043, 0]
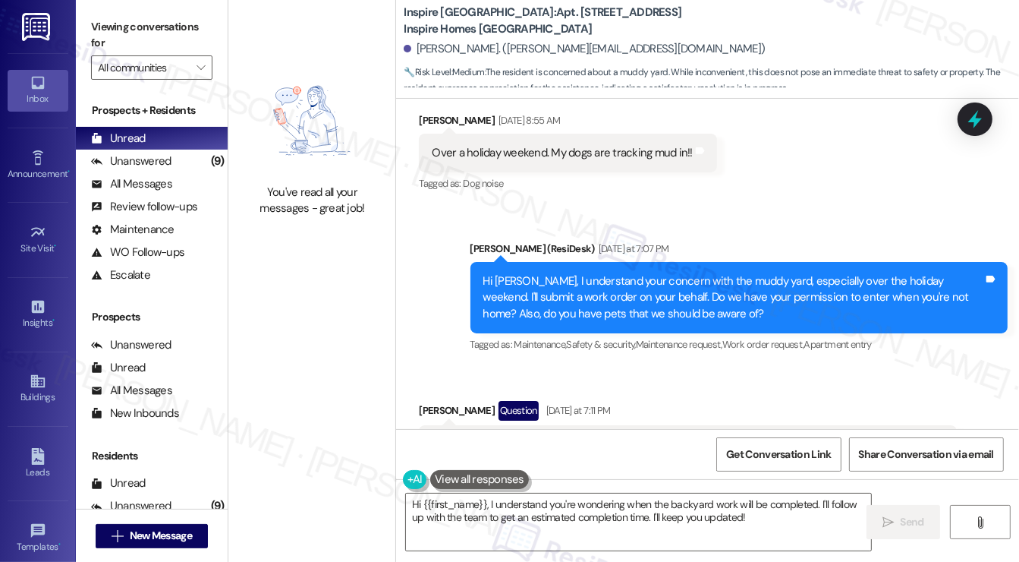
click at [592, 301] on div "Hi [PERSON_NAME], I understand your concern with the muddy yard, especially ove…" at bounding box center [734, 297] width 501 height 49
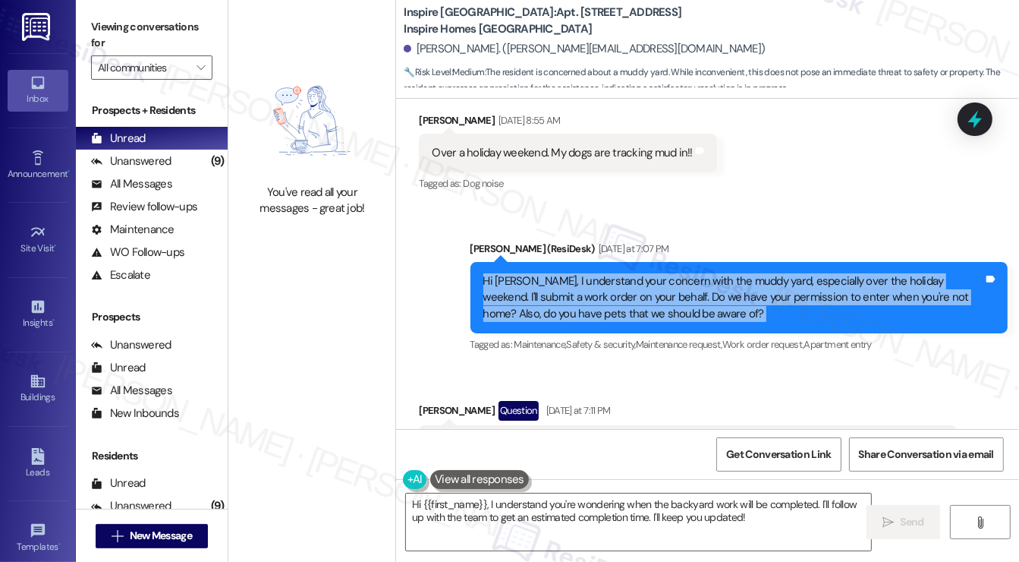
click at [592, 301] on div "Hi [PERSON_NAME], I understand your concern with the muddy yard, especially ove…" at bounding box center [734, 297] width 501 height 49
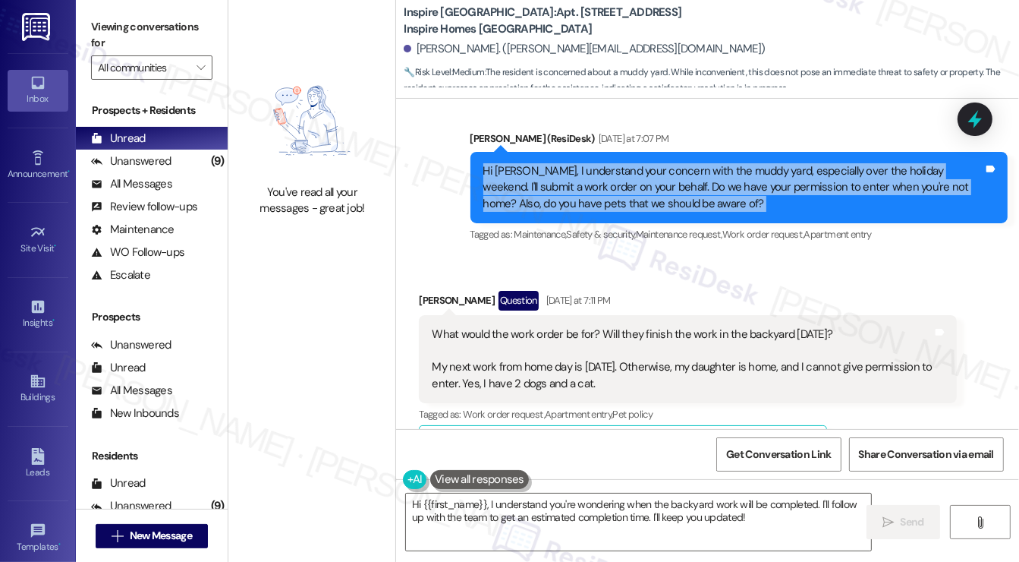
scroll to position [4271, 0]
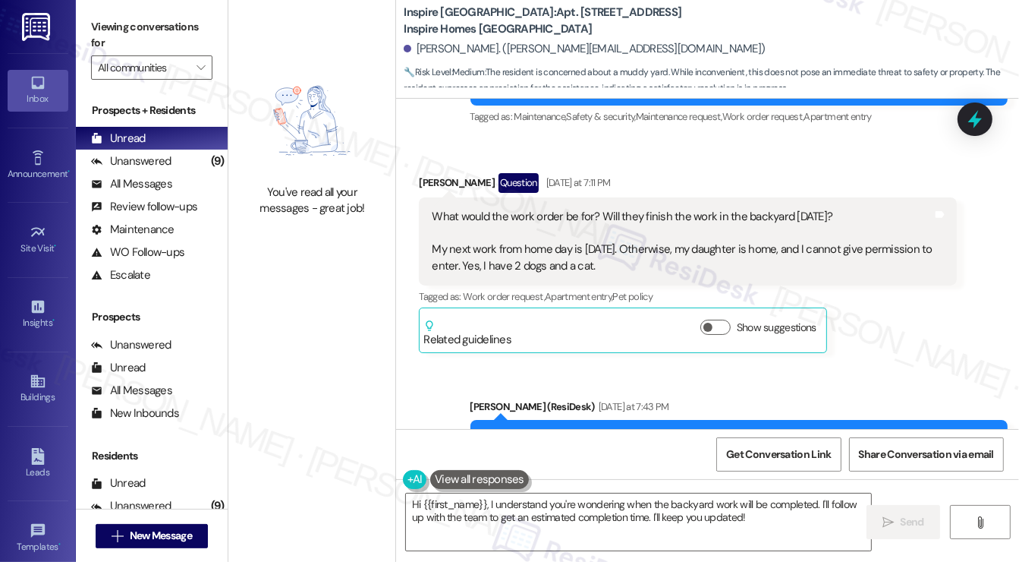
click at [641, 225] on div "What would the work order be for? Will they finish the work in the backyard [DA…" at bounding box center [682, 241] width 501 height 65
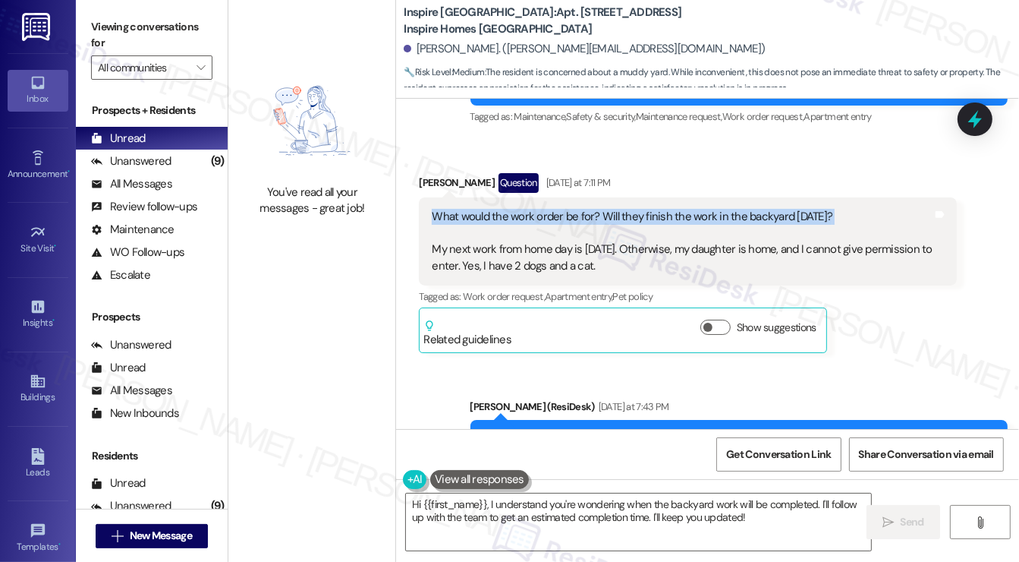
click at [641, 226] on div "What would the work order be for? Will they finish the work in the backyard [DA…" at bounding box center [682, 241] width 501 height 65
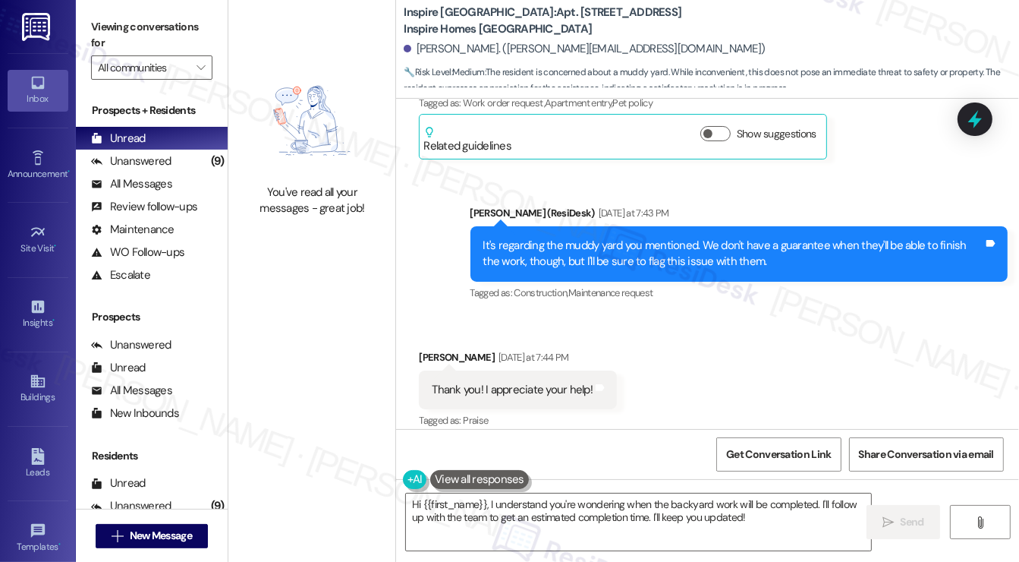
scroll to position [4499, 0]
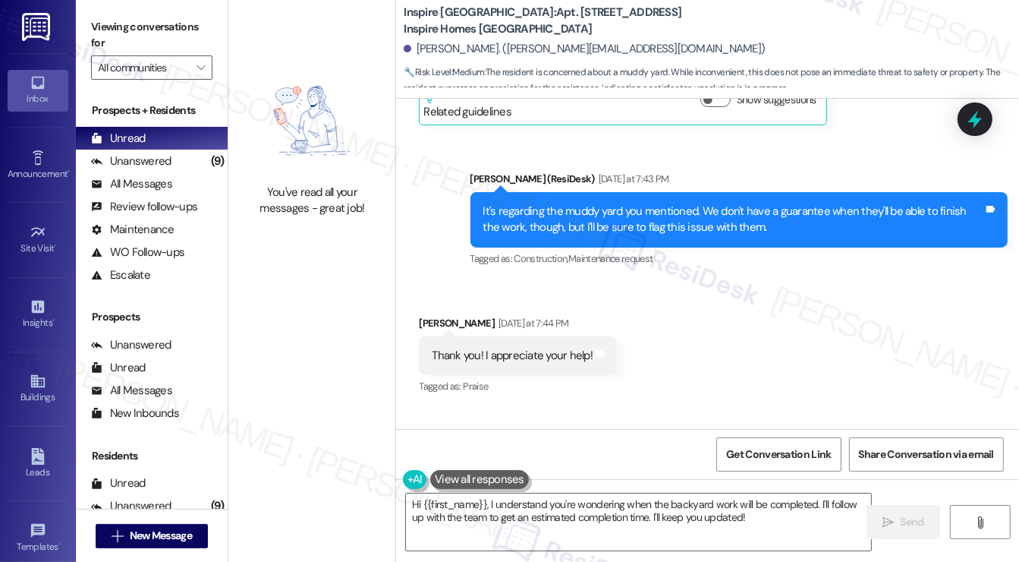
click at [583, 236] on div "It's regarding the muddy yard you mentioned. We don't have a guarantee when the…" at bounding box center [734, 219] width 501 height 33
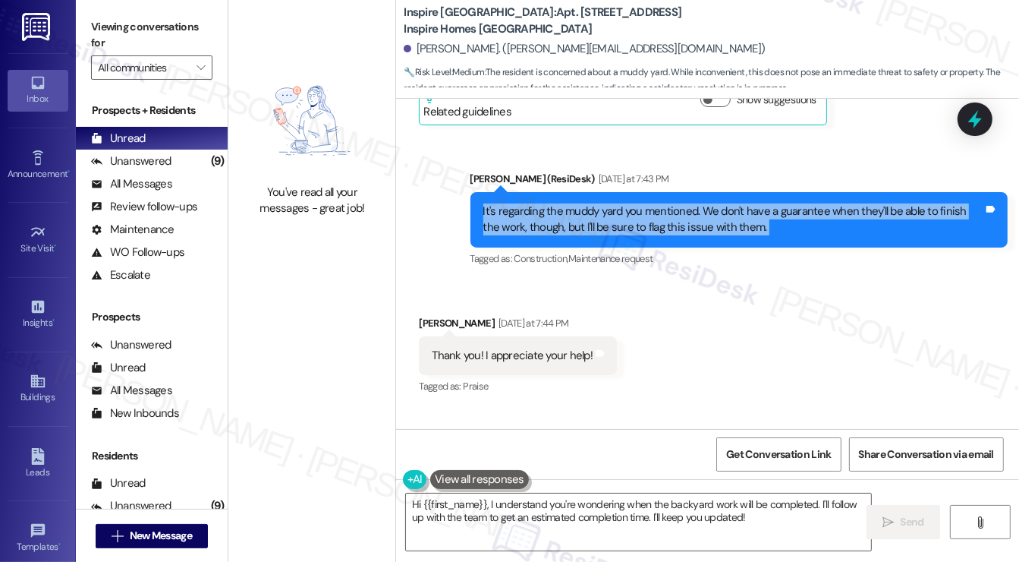
click at [583, 236] on div "It's regarding the muddy yard you mentioned. We don't have a guarantee when the…" at bounding box center [734, 219] width 501 height 33
click at [664, 231] on div "It's regarding the muddy yard you mentioned. We don't have a guarantee when the…" at bounding box center [734, 219] width 501 height 33
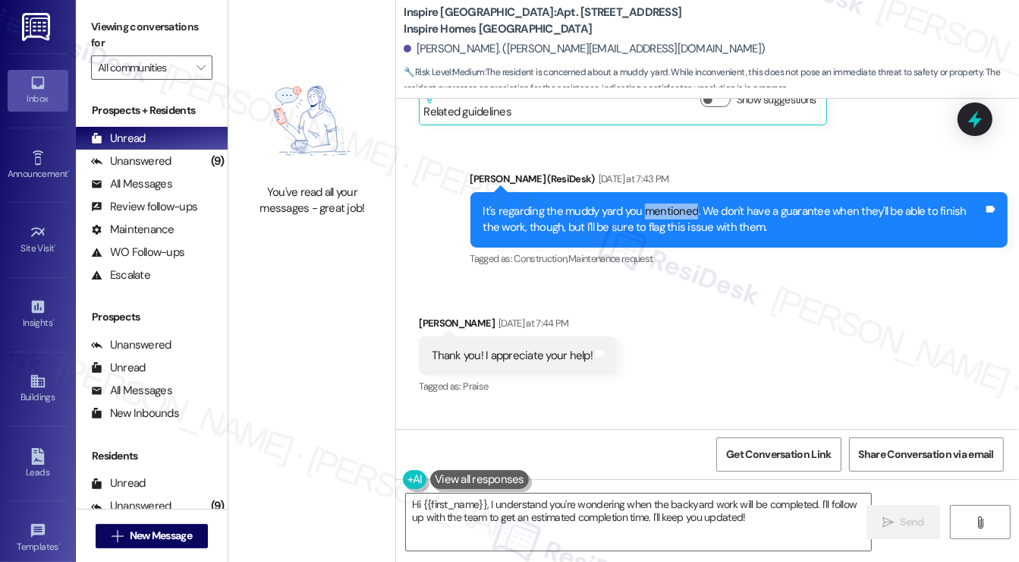
click at [664, 231] on div "It's regarding the muddy yard you mentioned. We don't have a guarantee when the…" at bounding box center [734, 219] width 501 height 33
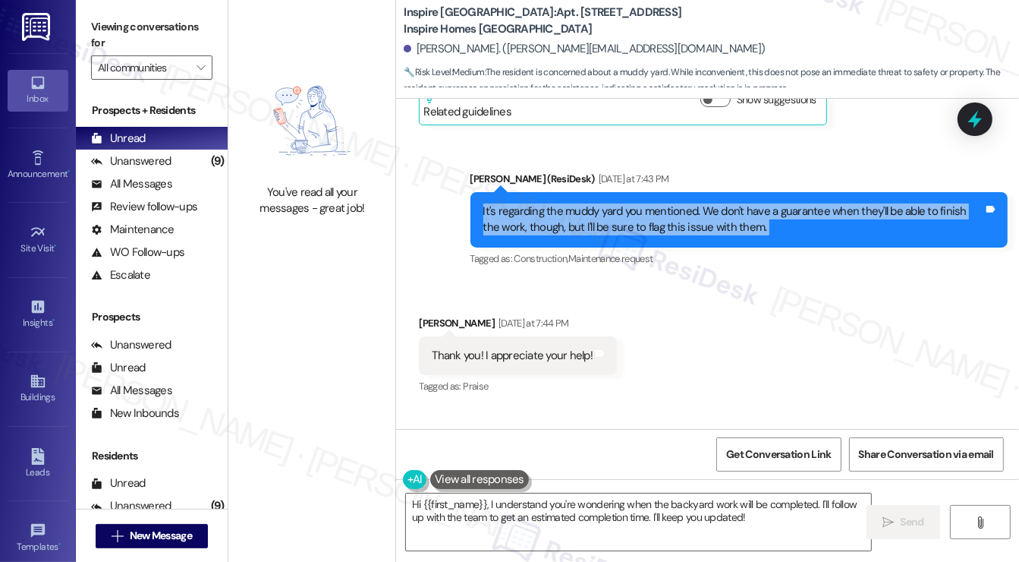
click at [664, 231] on div "It's regarding the muddy yard you mentioned. We don't have a guarantee when the…" at bounding box center [734, 219] width 501 height 33
click at [631, 236] on div "It's regarding the muddy yard you mentioned. We don't have a guarantee when the…" at bounding box center [734, 219] width 501 height 33
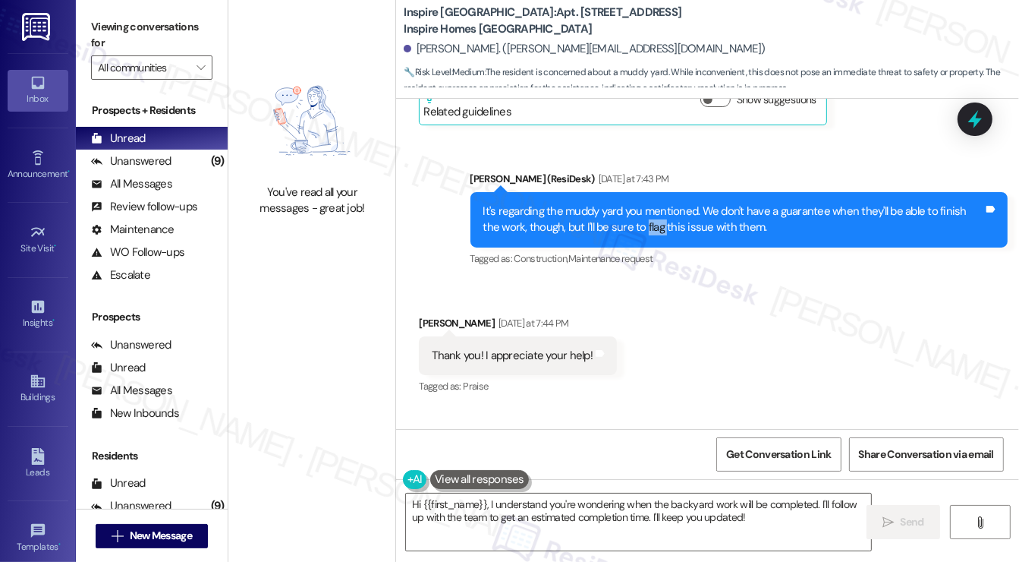
click at [631, 236] on div "It's regarding the muddy yard you mentioned. We don't have a guarantee when the…" at bounding box center [734, 219] width 501 height 33
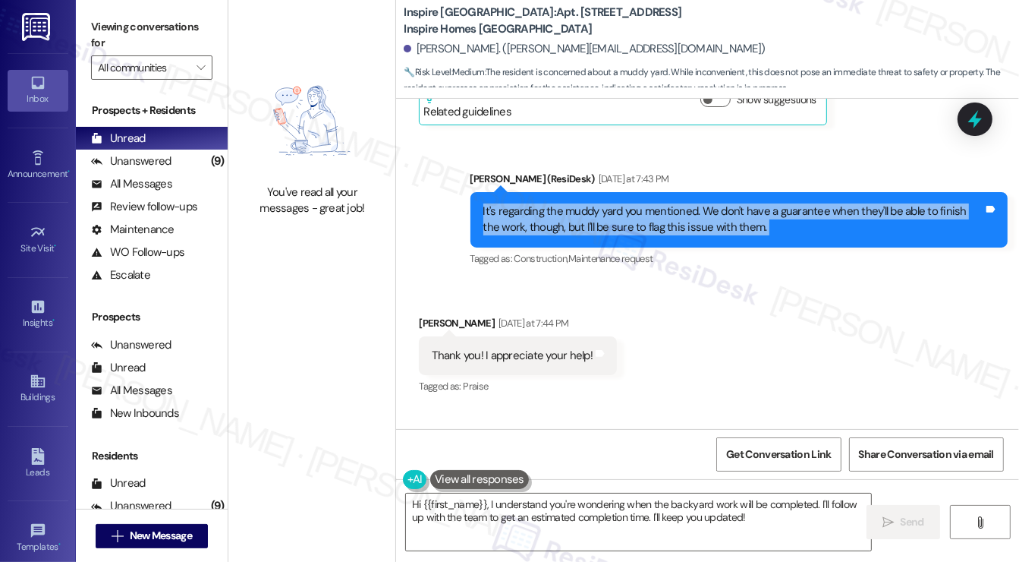
click at [631, 236] on div "It's regarding the muddy yard you mentioned. We don't have a guarantee when the…" at bounding box center [734, 219] width 501 height 33
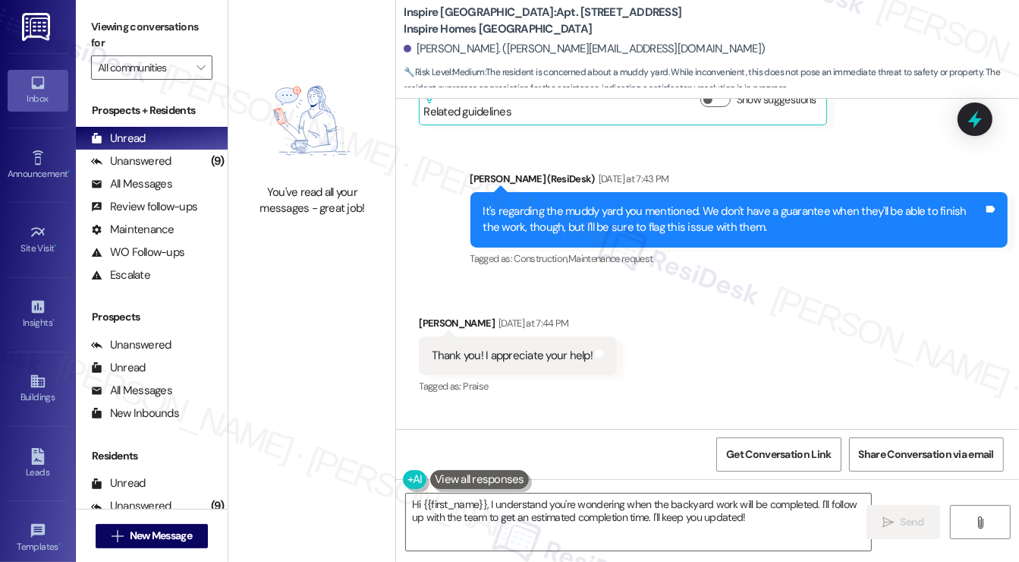
click at [482, 364] on div "Thank you! I appreciate your help!" at bounding box center [512, 356] width 161 height 16
click at [483, 362] on div "Thank you! I appreciate your help! Tags and notes" at bounding box center [518, 355] width 198 height 39
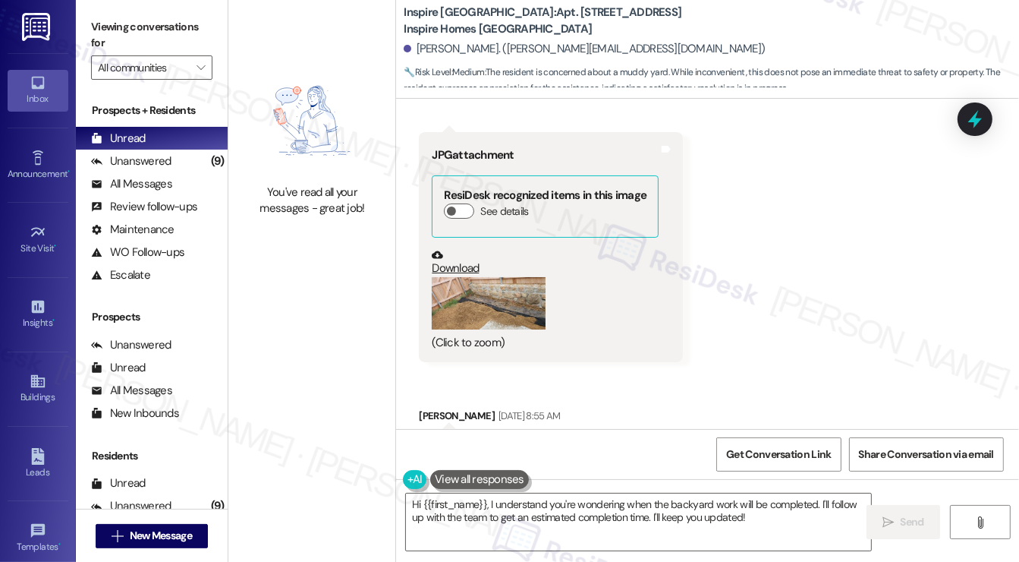
scroll to position [3740, 0]
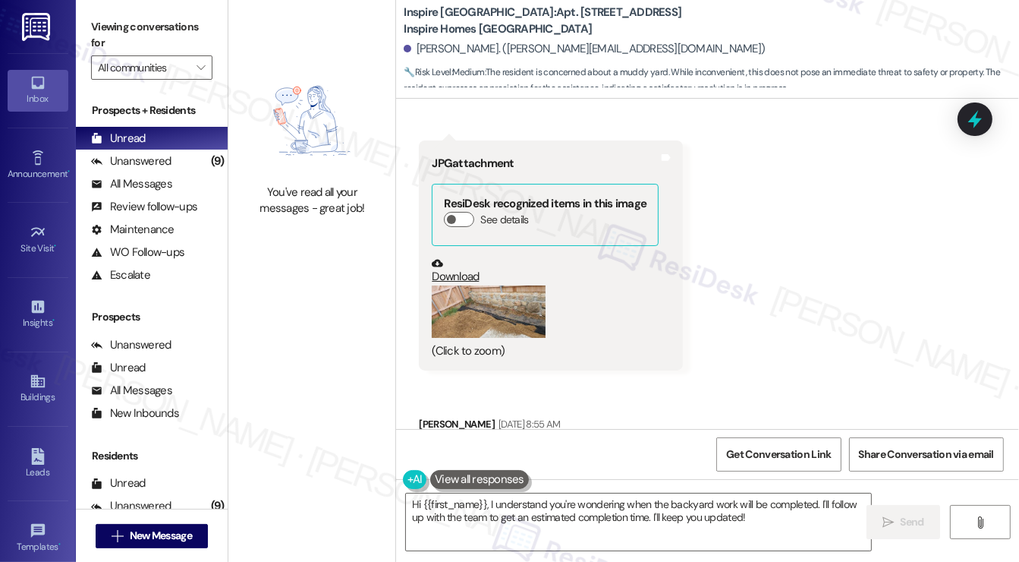
click at [453, 284] on link "Download" at bounding box center [545, 270] width 227 height 27
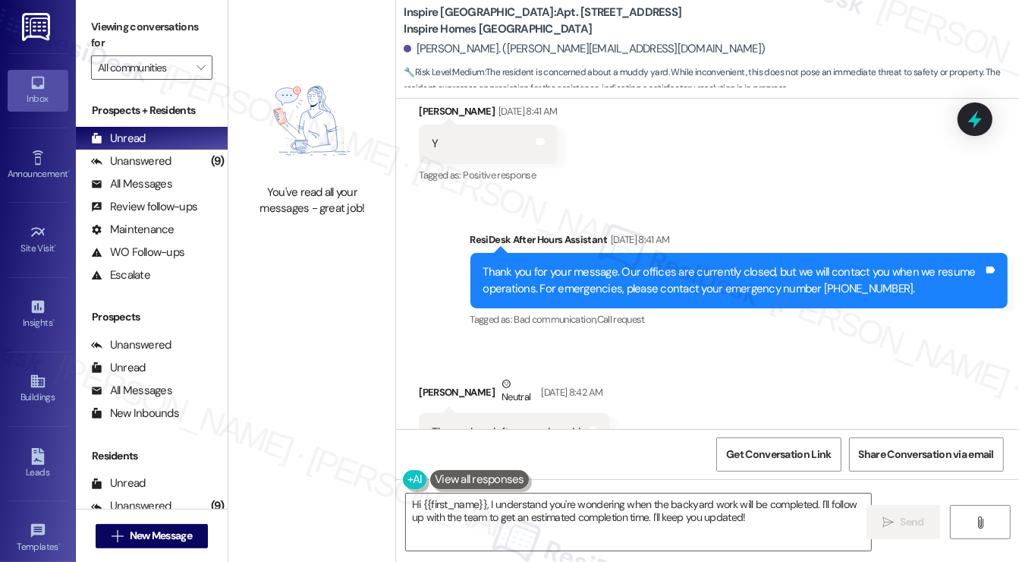
scroll to position [3512, 0]
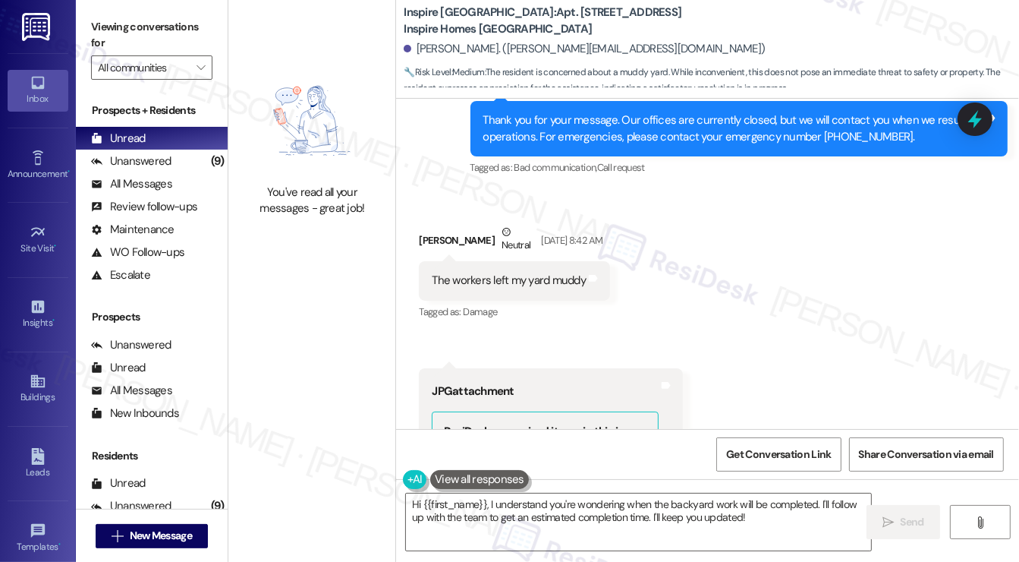
click at [509, 288] on div "The workers left my yard muddy" at bounding box center [509, 280] width 154 height 16
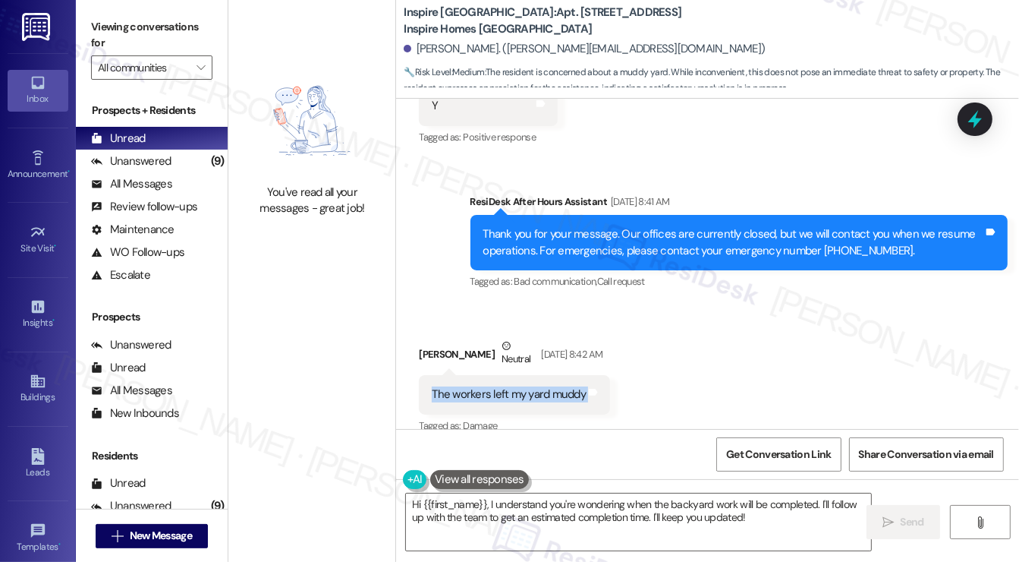
scroll to position [3588, 0]
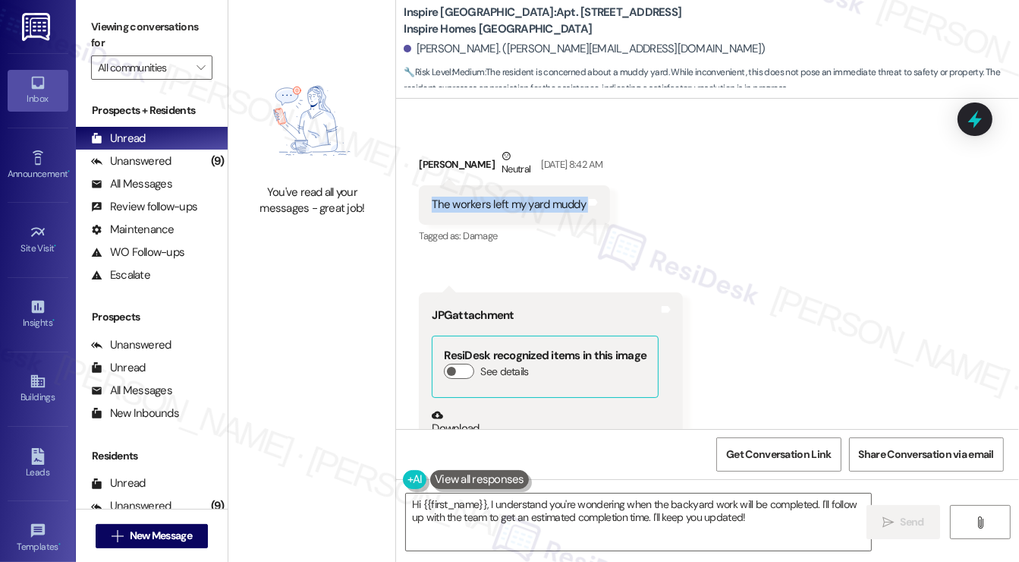
copy div "The workers left my yard muddy Tags and notes"
drag, startPoint x: 108, startPoint y: 17, endPoint x: 187, endPoint y: 47, distance: 85.0
click at [108, 17] on label "Viewing conversations for" at bounding box center [151, 35] width 121 height 40
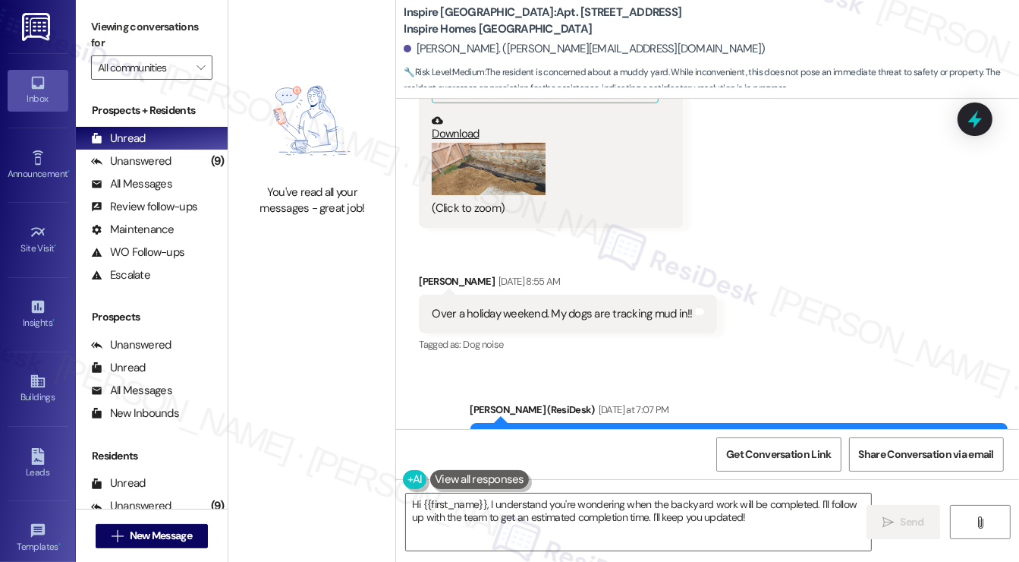
scroll to position [4043, 0]
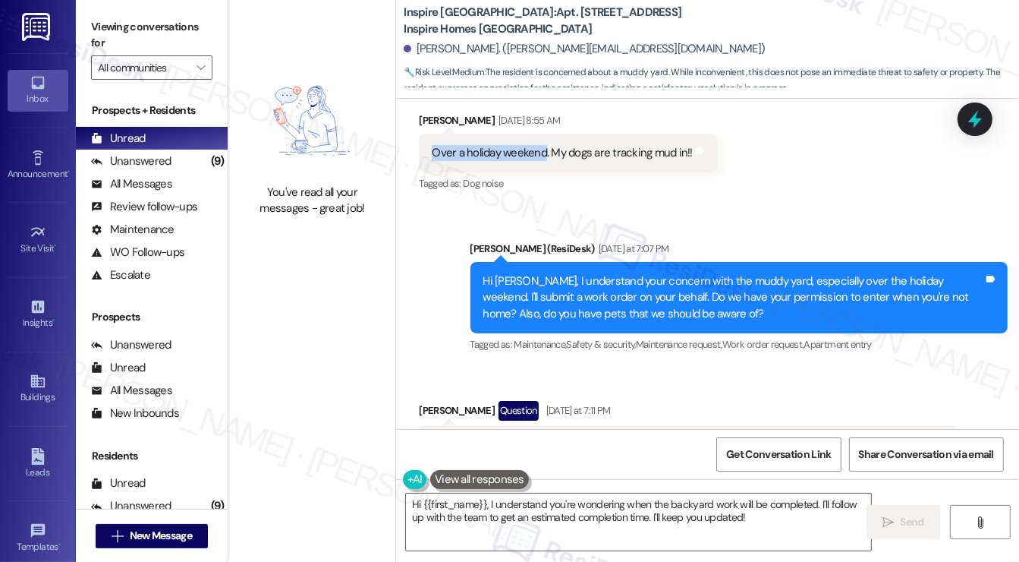
drag, startPoint x: 425, startPoint y: 178, endPoint x: 543, endPoint y: 164, distance: 118.4
click at [543, 164] on div "Over a holiday weekend. My dogs are tracking mud in!! Tags and notes" at bounding box center [568, 153] width 298 height 39
copy div "Over a holiday weekend"
click at [90, 48] on div "Viewing conversations for All communities " at bounding box center [152, 47] width 152 height 95
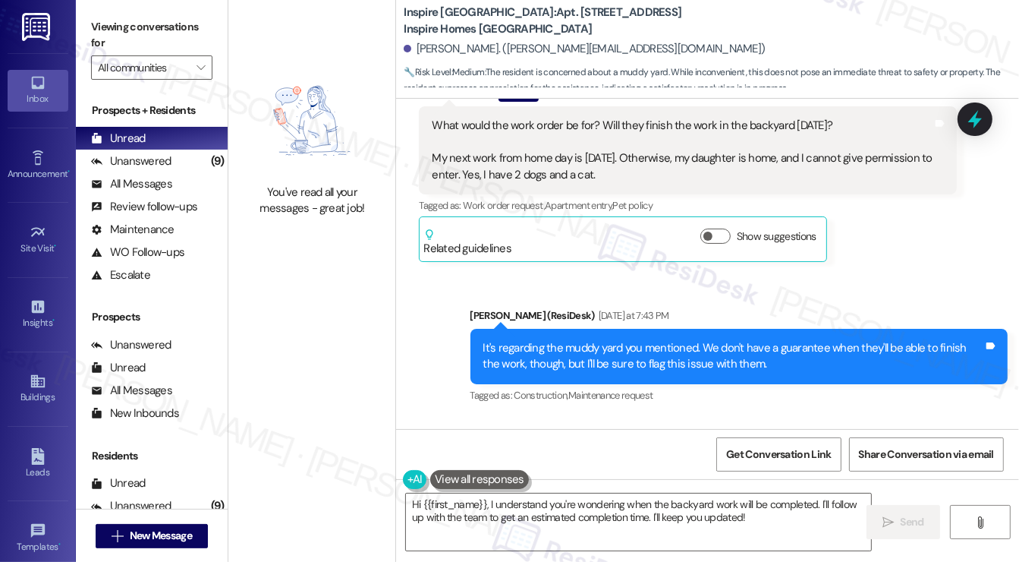
scroll to position [4271, 0]
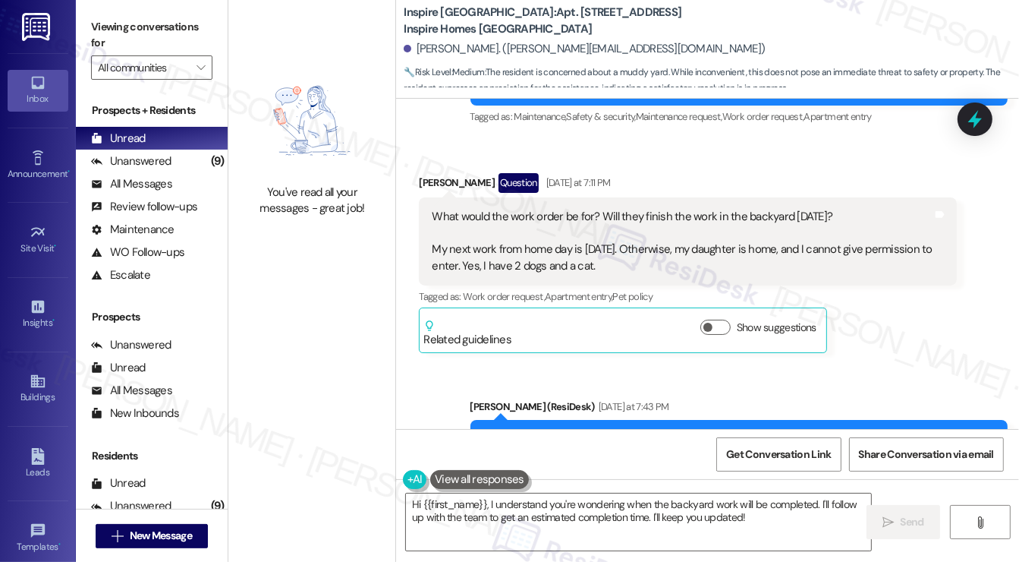
click at [550, 254] on div "What would the work order be for? Will they finish the work in the backyard [DA…" at bounding box center [682, 241] width 501 height 65
click at [548, 256] on div "What would the work order be for? Will they finish the work in the backyard [DA…" at bounding box center [682, 241] width 501 height 65
click at [616, 235] on div "What would the work order be for? Will they finish the work in the backyard [DA…" at bounding box center [682, 241] width 501 height 65
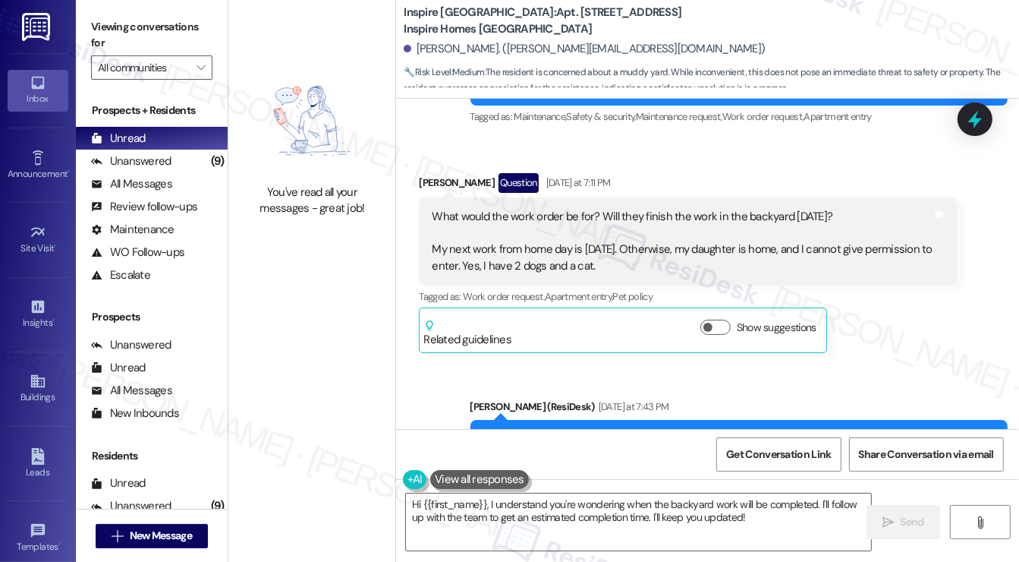
click at [619, 274] on div "What would the work order be for? Will they finish the work in the backyard [DA…" at bounding box center [682, 241] width 501 height 65
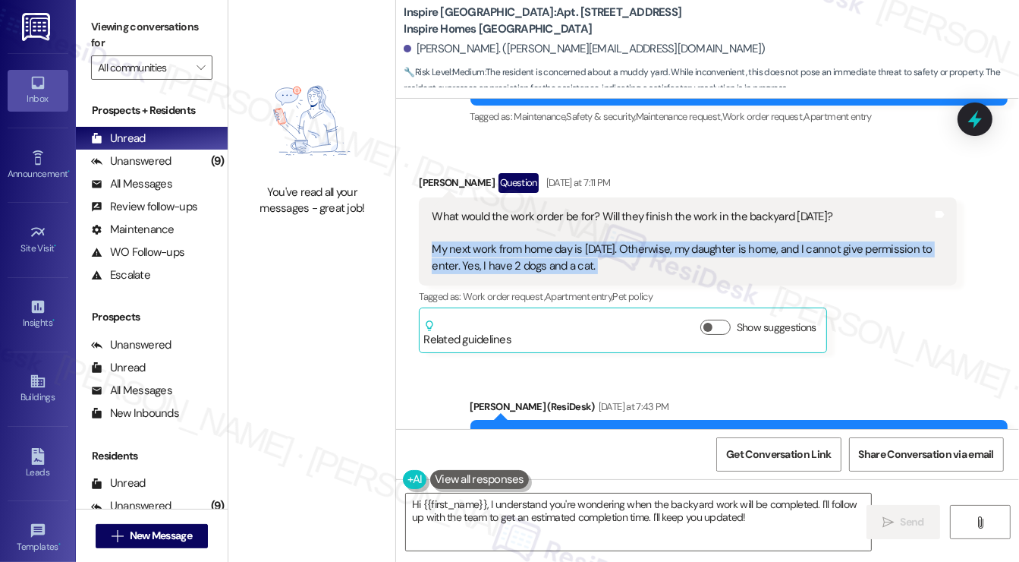
click at [619, 274] on div "What would the work order be for? Will they finish the work in the backyard [DA…" at bounding box center [682, 241] width 501 height 65
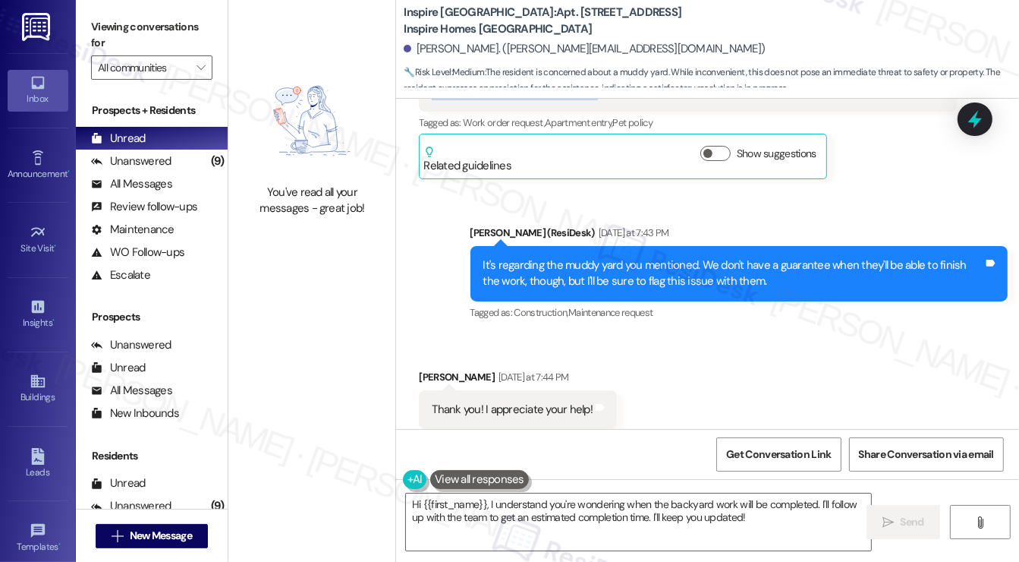
scroll to position [4423, 0]
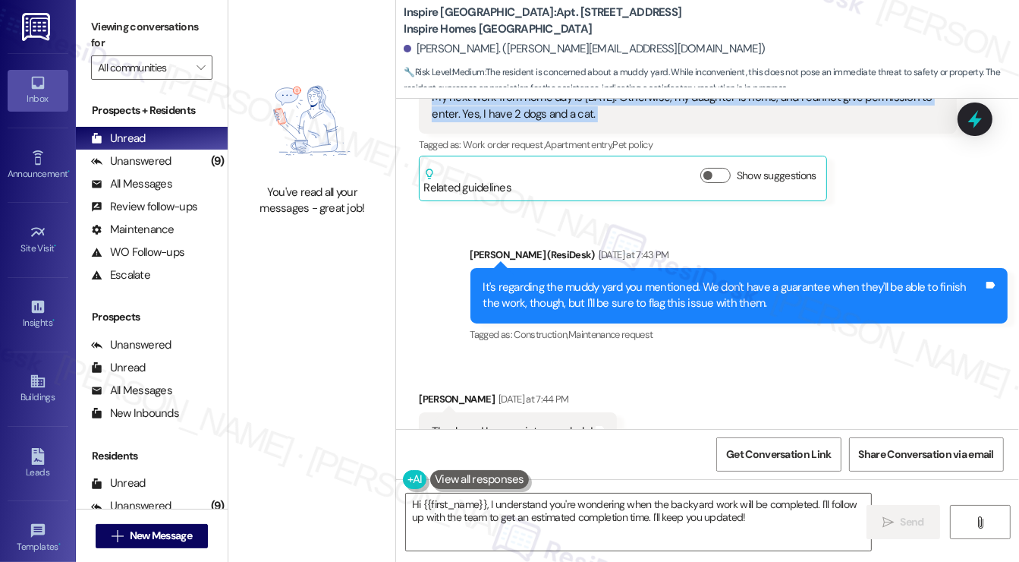
click at [558, 117] on div "What would the work order be for? Will they finish the work in the backyard [DA…" at bounding box center [682, 89] width 501 height 65
click at [574, 122] on div "What would the work order be for? Will they finish the work in the backyard [DA…" at bounding box center [682, 89] width 501 height 65
drag, startPoint x: 553, startPoint y: 129, endPoint x: 654, endPoint y: 127, distance: 101.7
click at [654, 122] on div "What would the work order be for? Will they finish the work in the backyard [DA…" at bounding box center [682, 89] width 501 height 65
copy div "have 2 dogs and a cat"
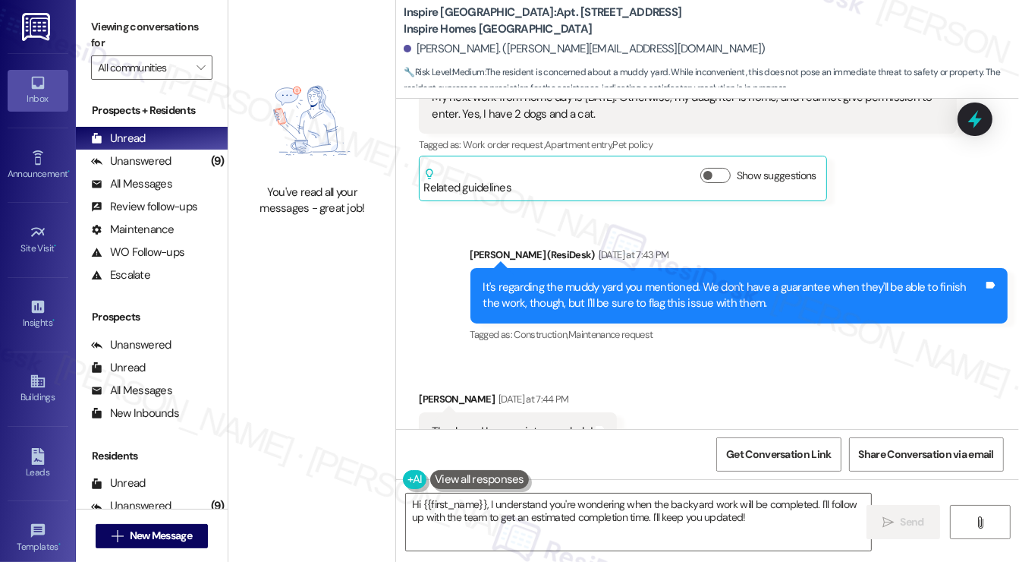
drag, startPoint x: 114, startPoint y: 11, endPoint x: 143, endPoint y: 22, distance: 31.7
click at [114, 11] on div "Viewing conversations for All communities " at bounding box center [152, 47] width 152 height 95
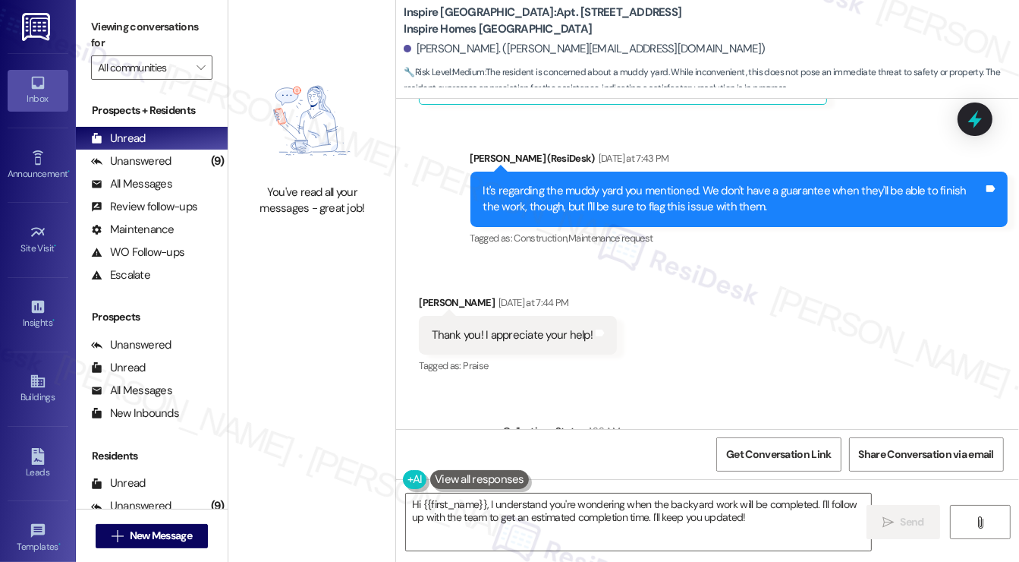
scroll to position [4651, 0]
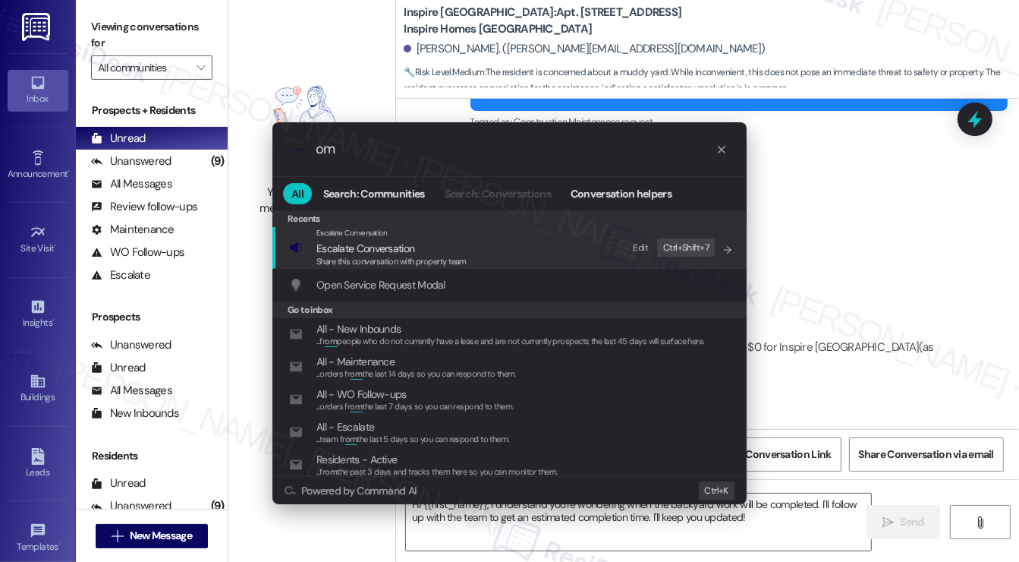
type input "o"
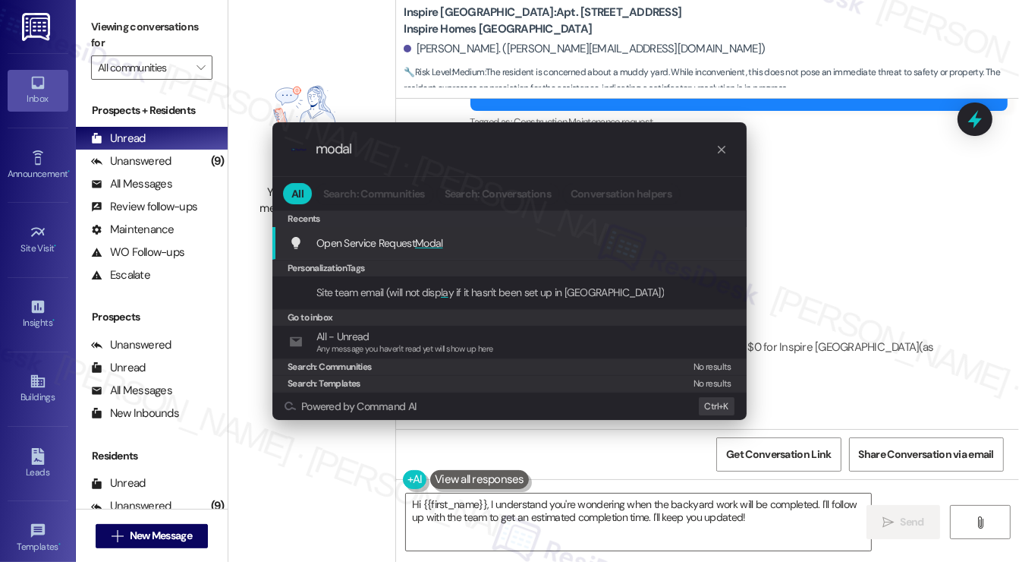
type input "modal"
click at [437, 241] on span "Modal" at bounding box center [429, 243] width 28 height 14
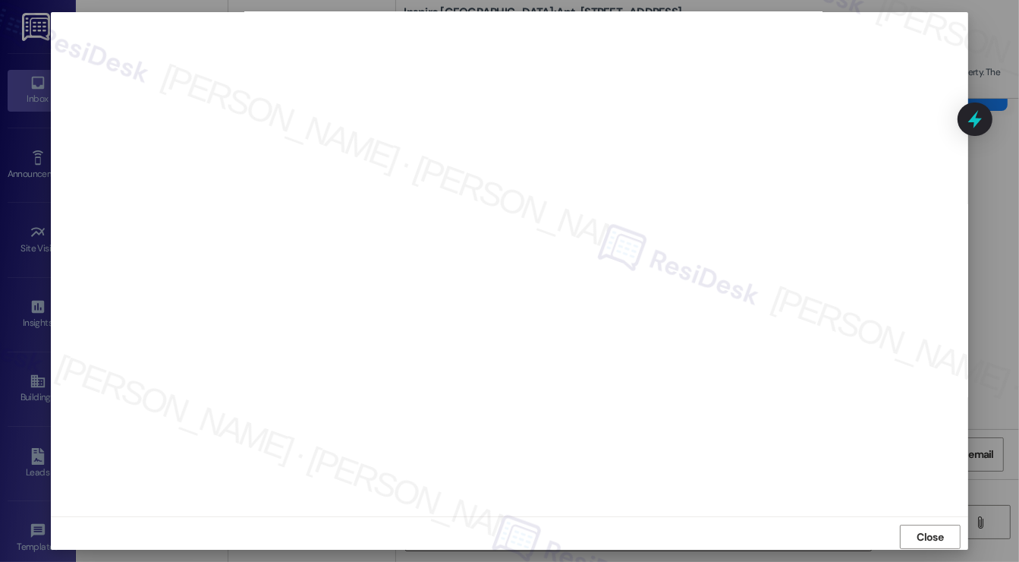
scroll to position [0, 0]
click at [926, 546] on span "Close" at bounding box center [931, 538] width 33 height 23
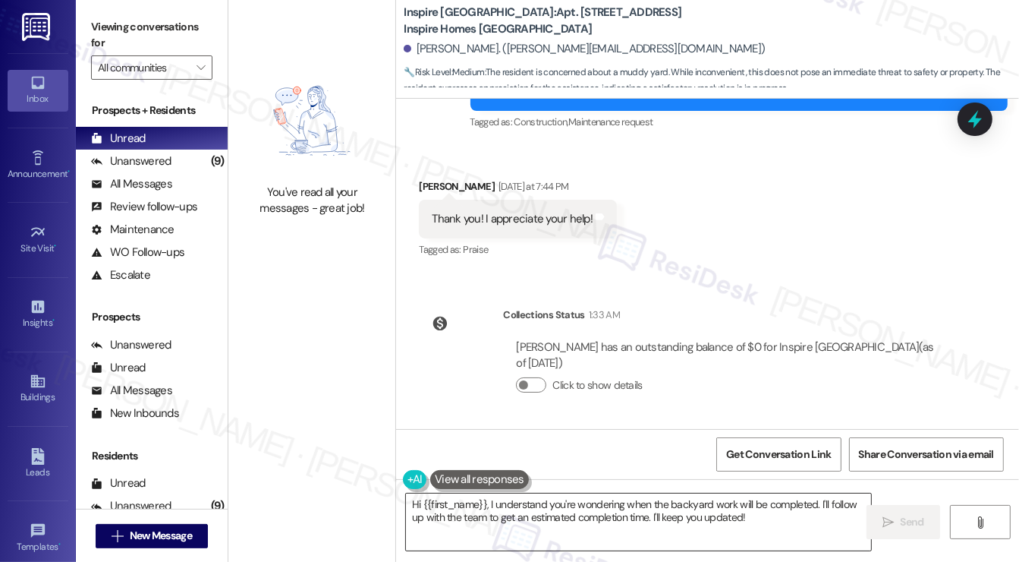
click at [598, 512] on textarea "Hi {{first_name}}, I understand you're wondering when the backyard work will be…" at bounding box center [638, 521] width 465 height 57
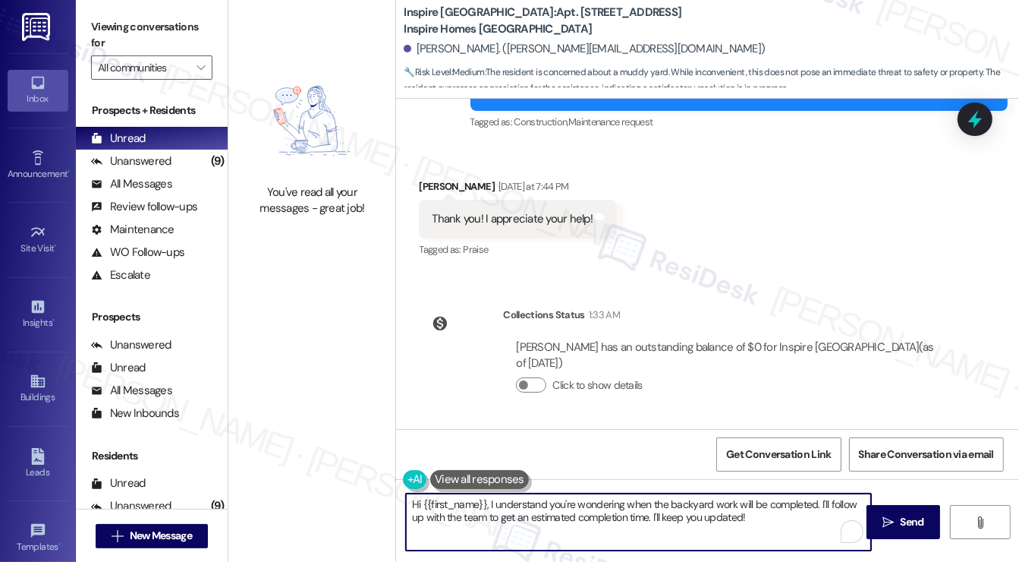
click at [559, 509] on textarea "Hi {{first_name}}, I understand you're wondering when the backyard work will be…" at bounding box center [638, 521] width 465 height 57
click at [560, 509] on textarea "Hi {{first_name}}, I understand you're wondering when the backyard work will be…" at bounding box center [638, 521] width 465 height 57
type textarea "You're welcome, [PERSON_NAME]! Should you have any other questions or concerns,…"
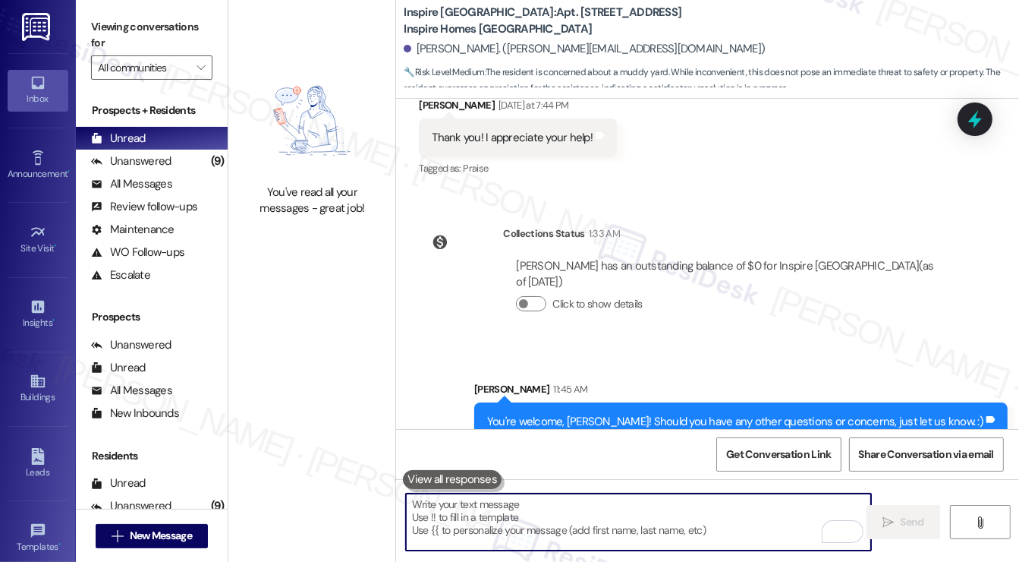
scroll to position [4756, 0]
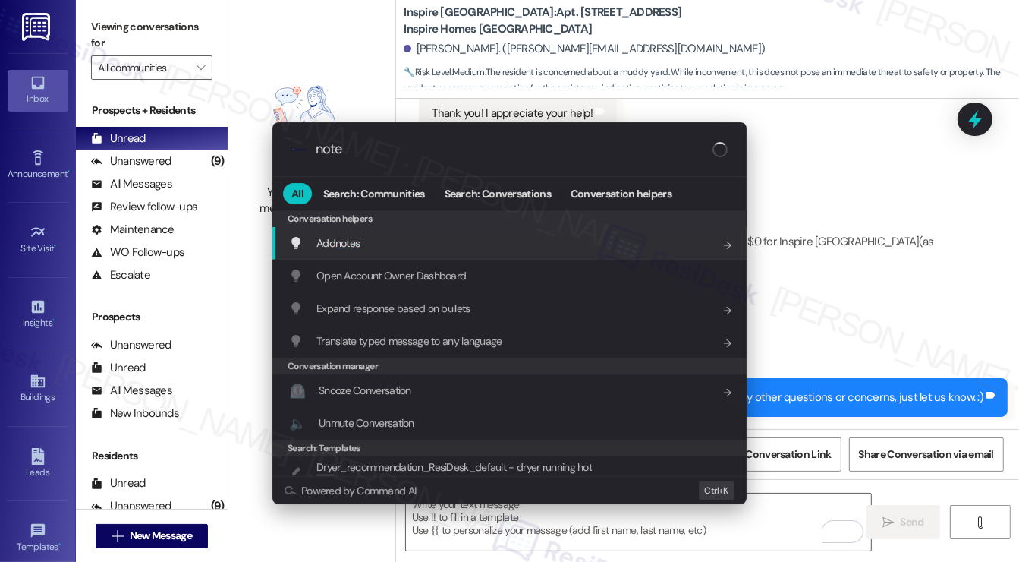
type input "notes"
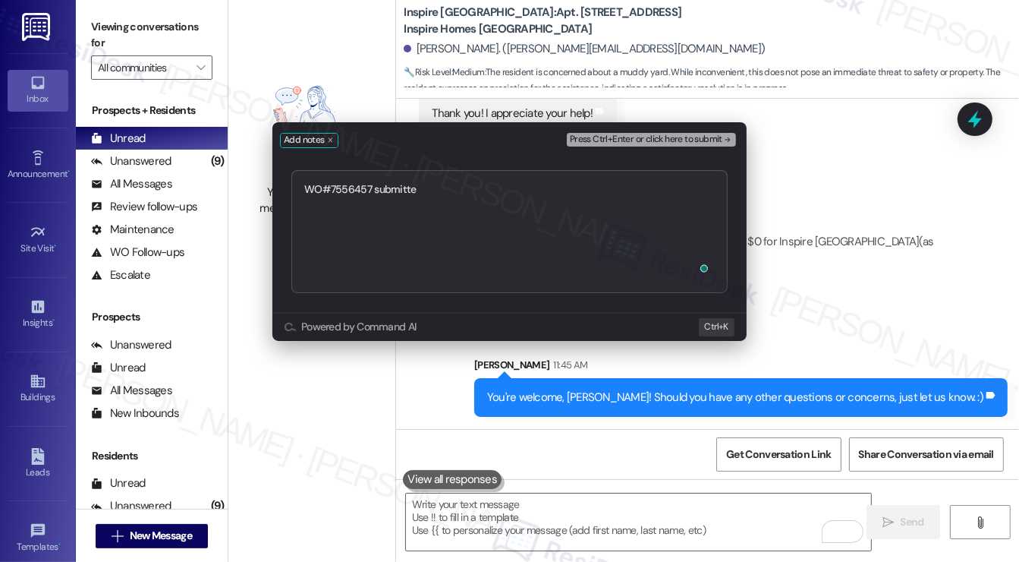
type textarea "WO#7556457 submitted"
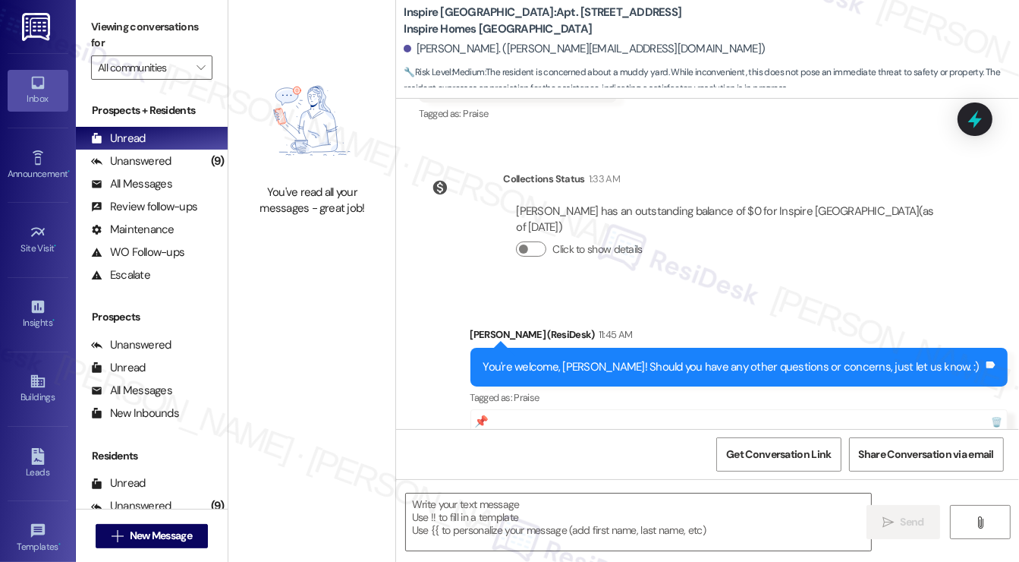
type textarea "Fetching suggested responses. Please feel free to read through the conversation…"
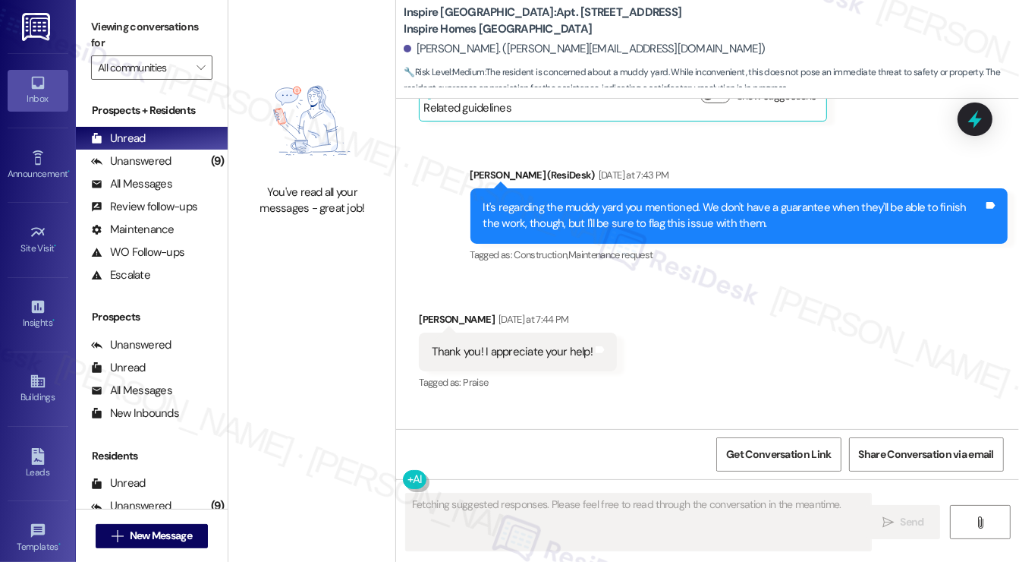
scroll to position [4494, 0]
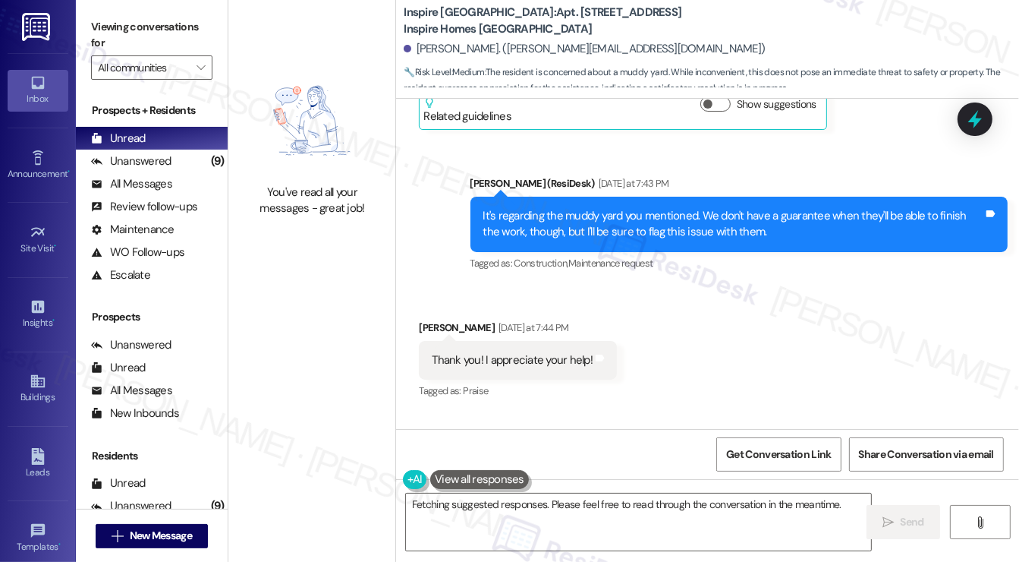
scroll to position [4923, 0]
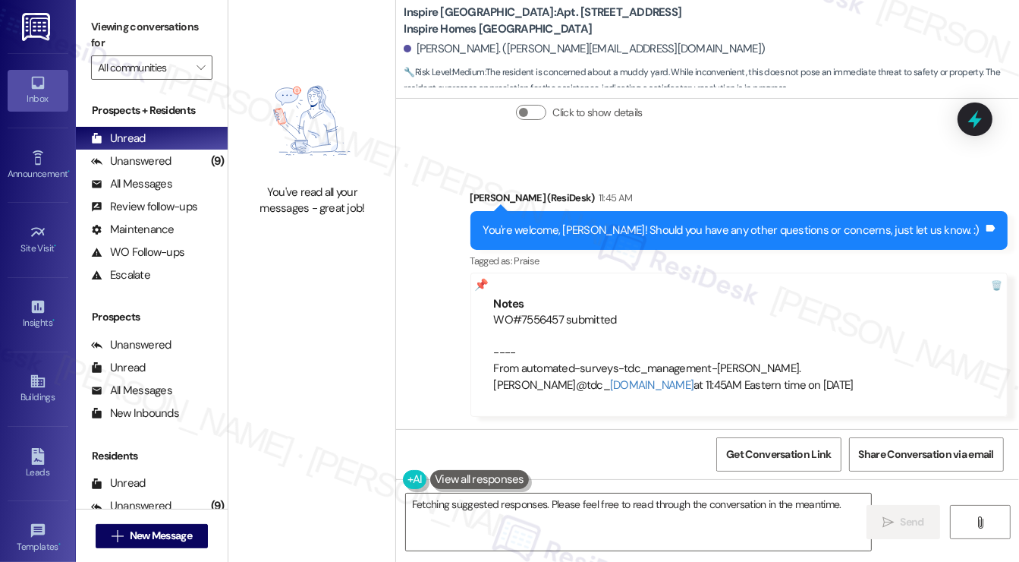
click at [128, 24] on label "Viewing conversations for" at bounding box center [151, 35] width 121 height 40
click at [88, 36] on div "Viewing conversations for All communities " at bounding box center [152, 47] width 152 height 95
click at [610, 234] on div "You're welcome, [PERSON_NAME]! Should you have any other questions or concerns,…" at bounding box center [732, 230] width 496 height 16
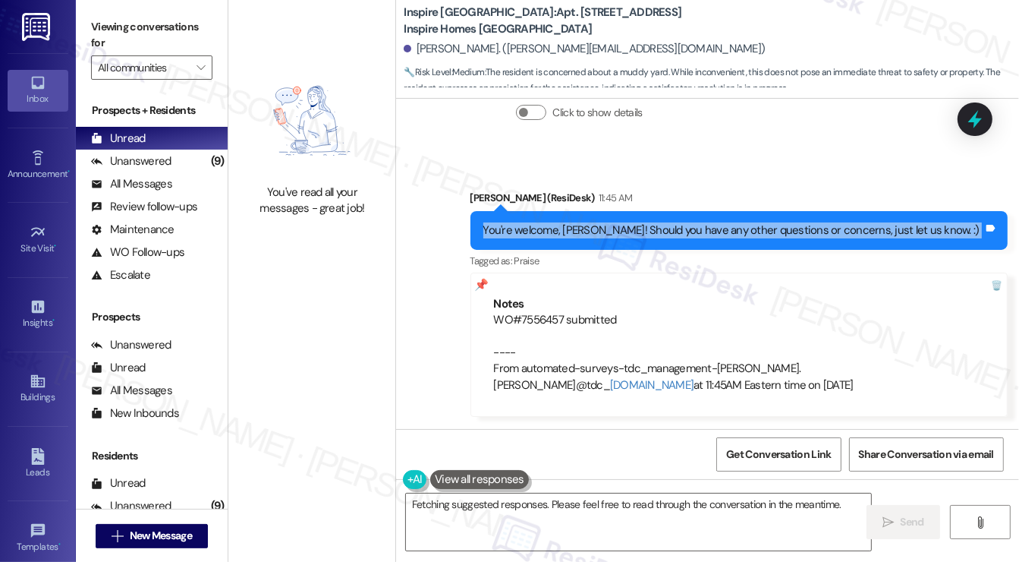
click at [610, 234] on div "You're welcome, [PERSON_NAME]! Should you have any other questions or concerns,…" at bounding box center [732, 230] width 496 height 16
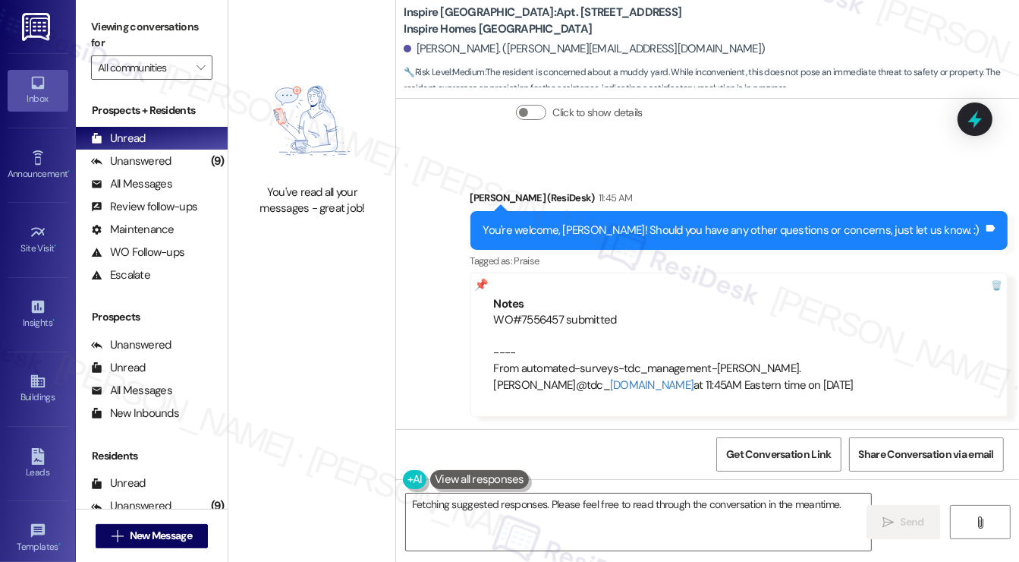
click at [97, 5] on div "Viewing conversations for All communities " at bounding box center [152, 47] width 152 height 95
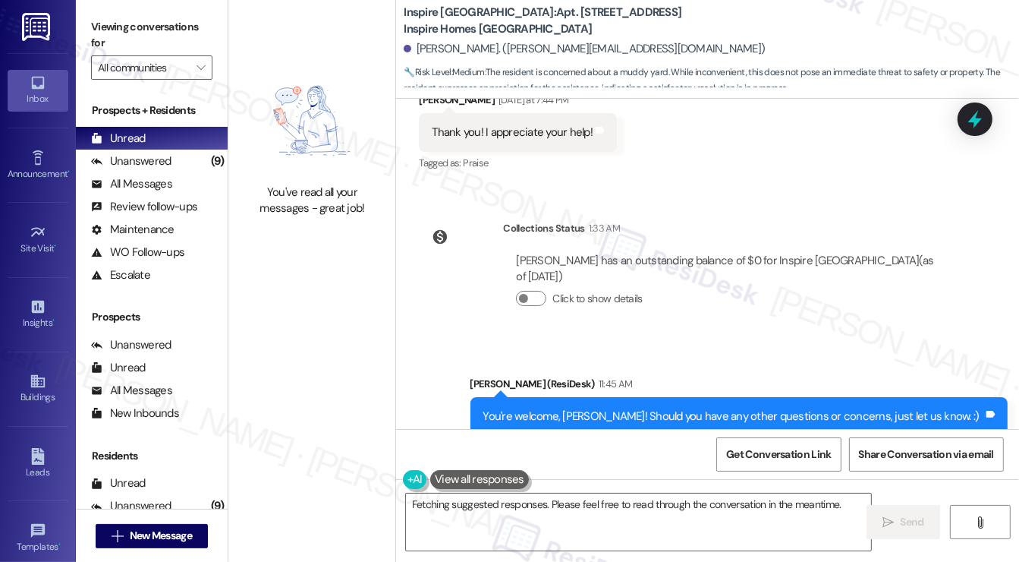
scroll to position [4695, 0]
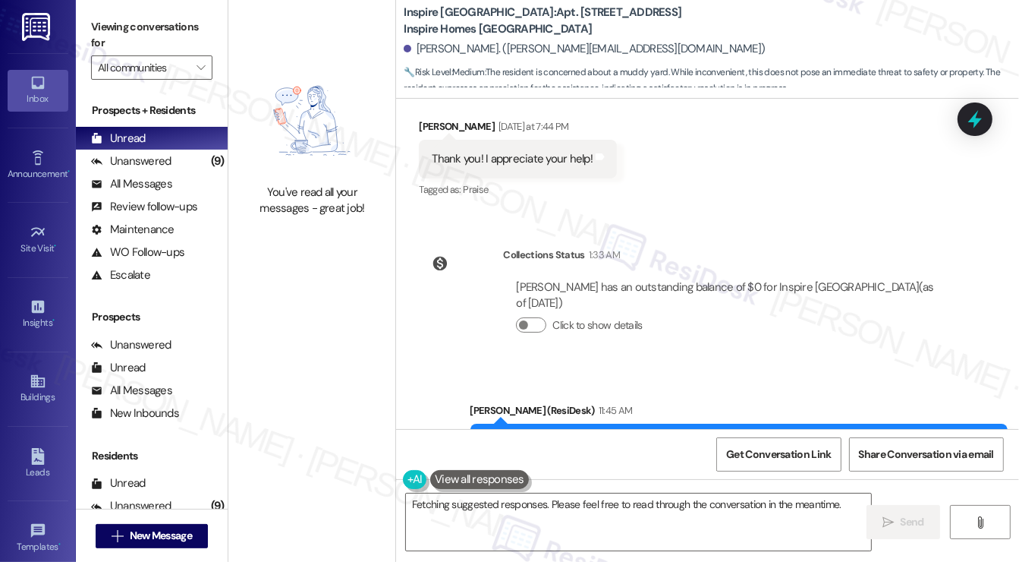
click at [443, 140] on div "Denise Smith Yesterday at 7:44 PM" at bounding box center [518, 128] width 198 height 21
copy div "[PERSON_NAME]"
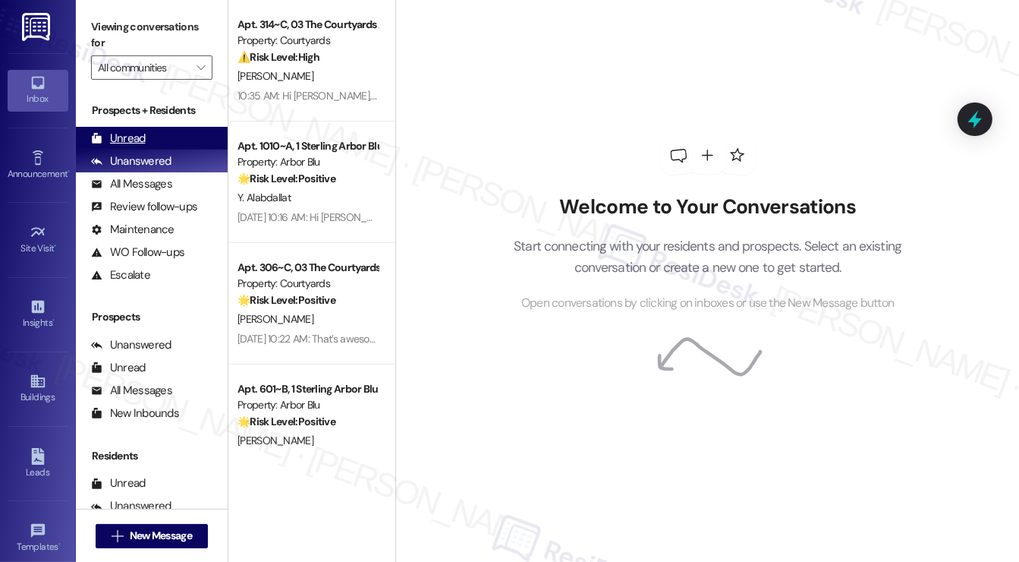
click at [126, 138] on div "Unread" at bounding box center [118, 139] width 55 height 16
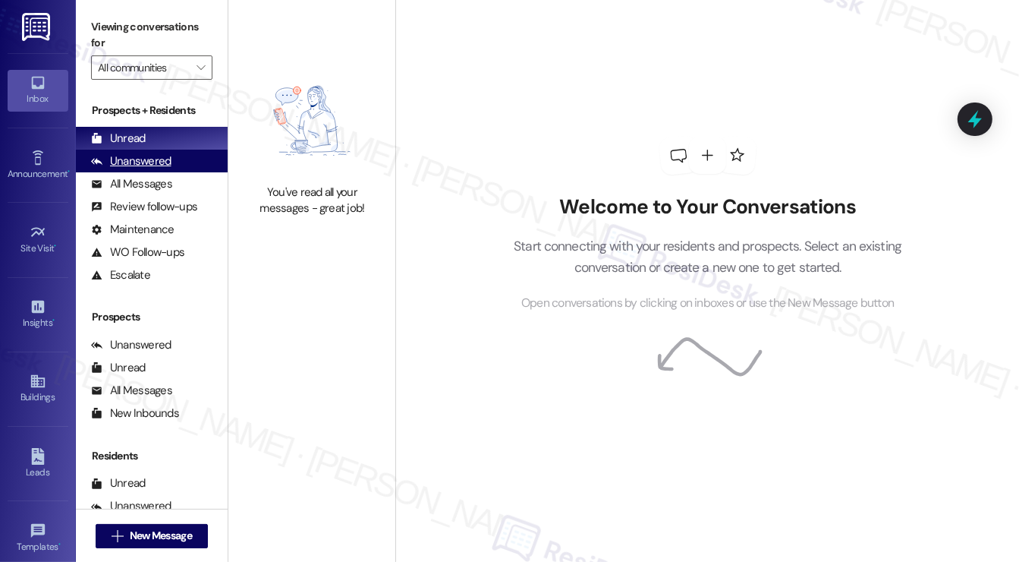
click at [182, 169] on div "Unanswered (0)" at bounding box center [152, 161] width 152 height 23
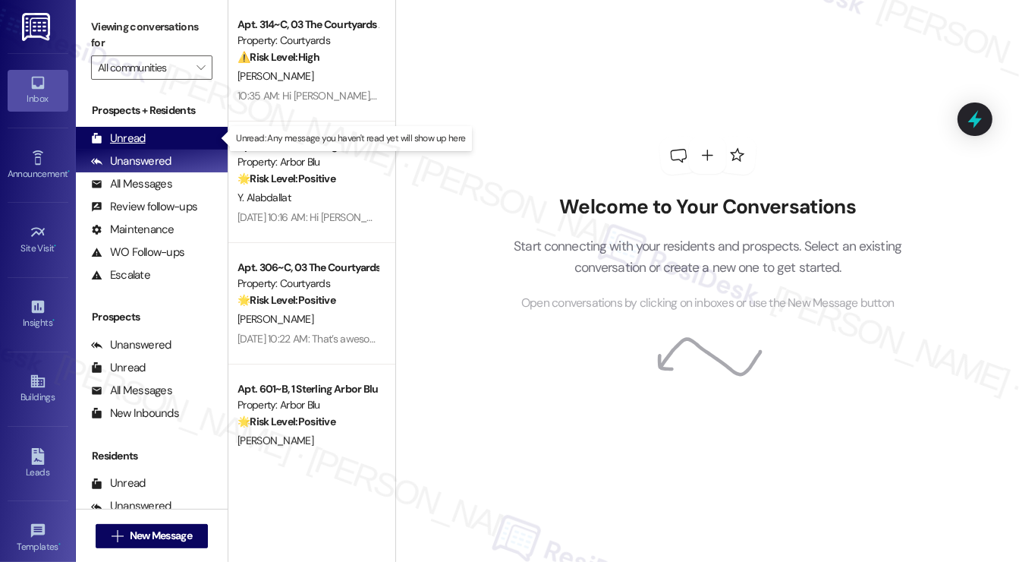
click at [124, 143] on div "Unread" at bounding box center [118, 139] width 55 height 16
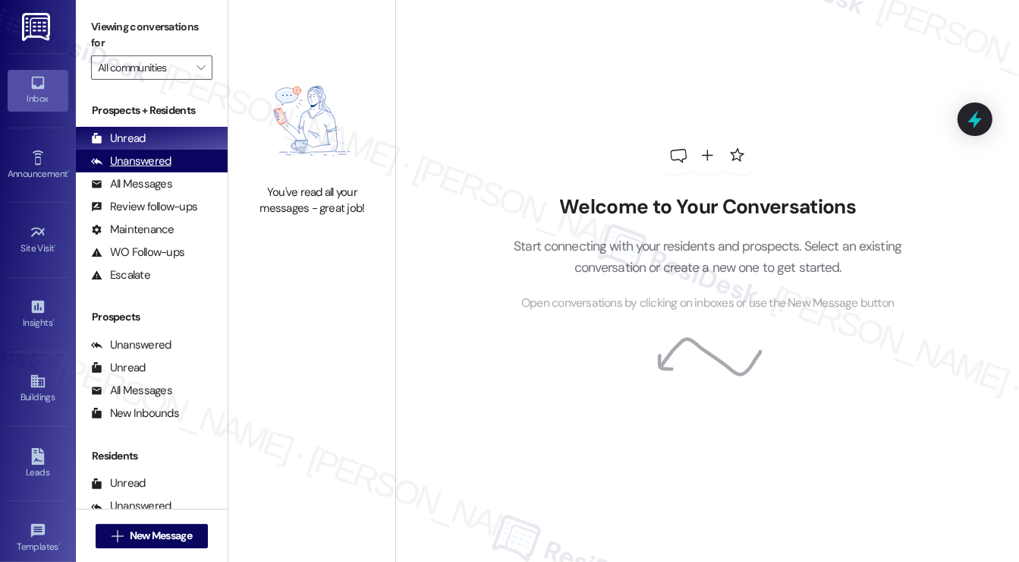
click at [133, 154] on div "Unanswered" at bounding box center [131, 161] width 80 height 16
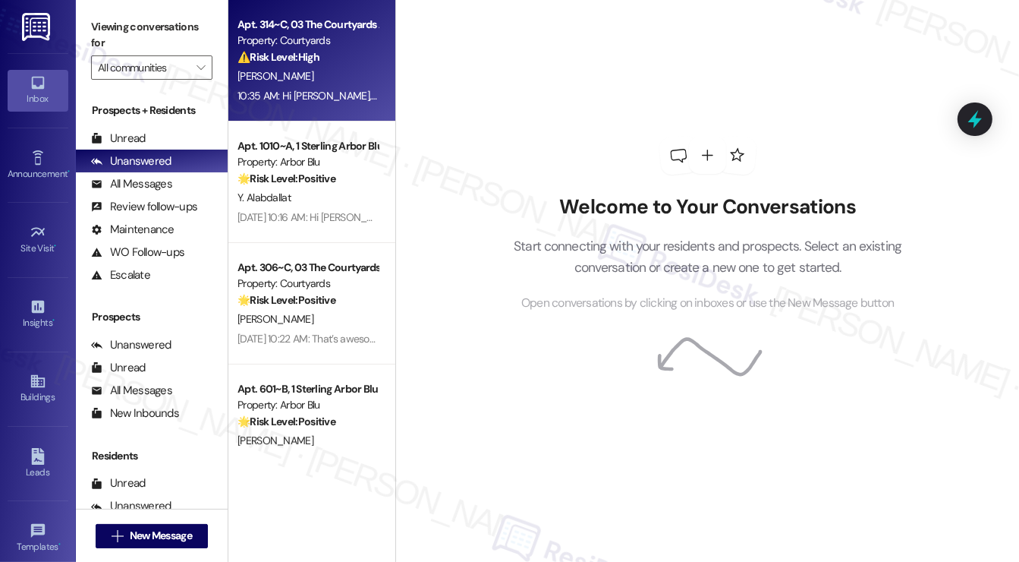
click at [291, 81] on span "D. Anapolsky" at bounding box center [276, 76] width 76 height 14
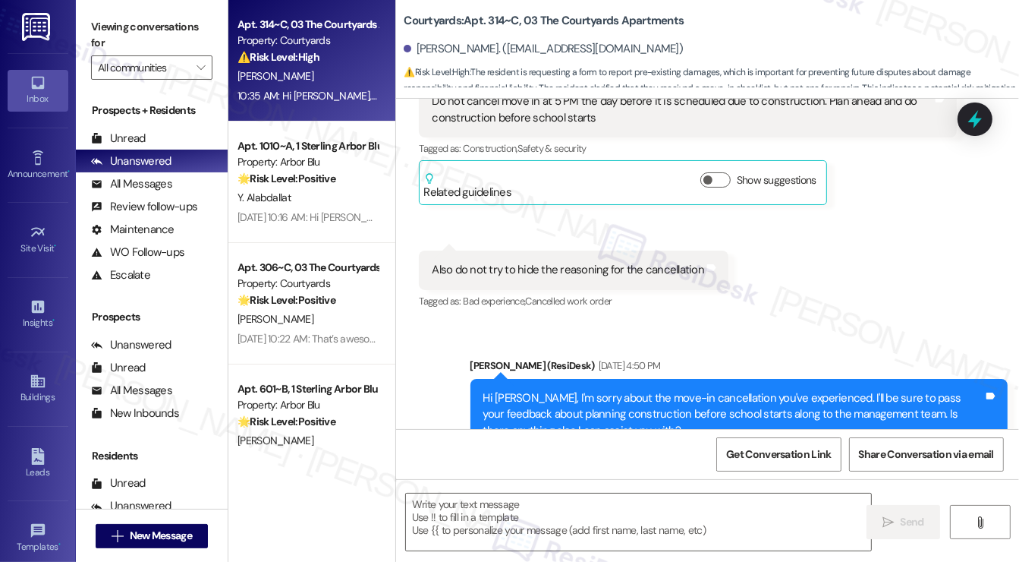
type textarea "Fetching suggested responses. Please feel free to read through the conversation…"
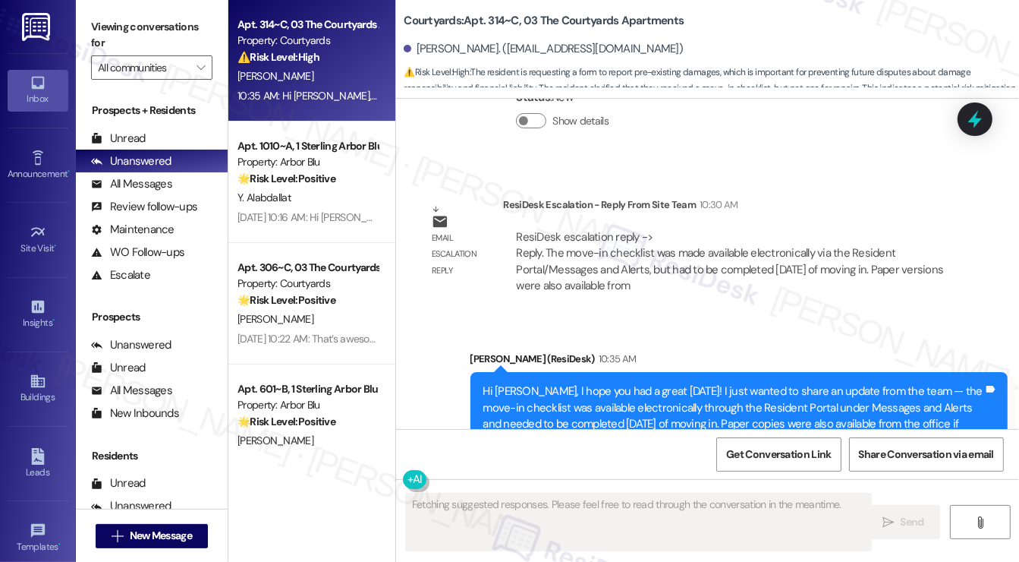
scroll to position [1952, 0]
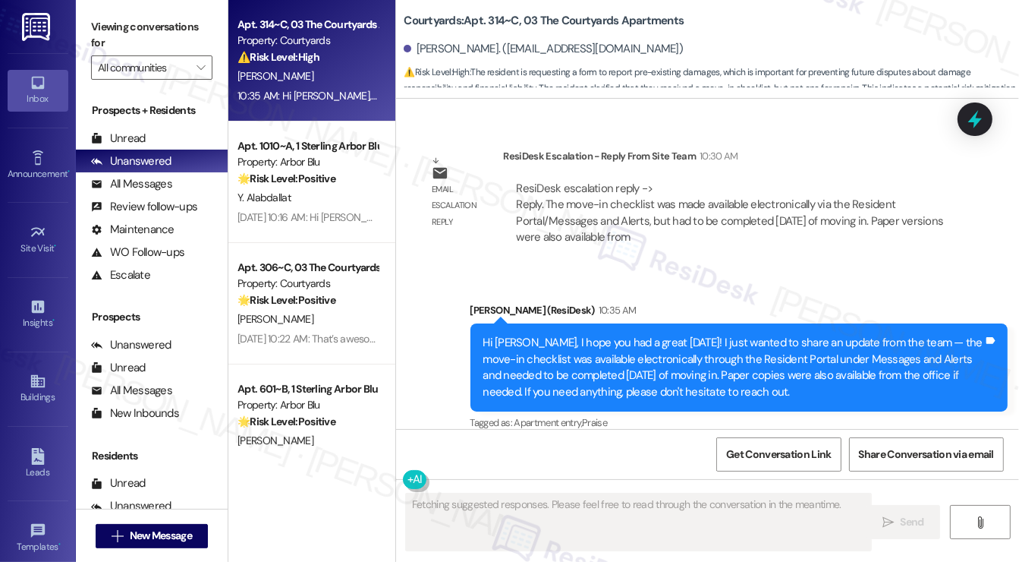
click at [575, 335] on div "Hi David, I hope you had a great Labor Day! I just wanted to share an update fr…" at bounding box center [734, 367] width 501 height 65
click at [574, 335] on div "Hi David, I hope you had a great Labor Day! I just wanted to share an update fr…" at bounding box center [734, 367] width 501 height 65
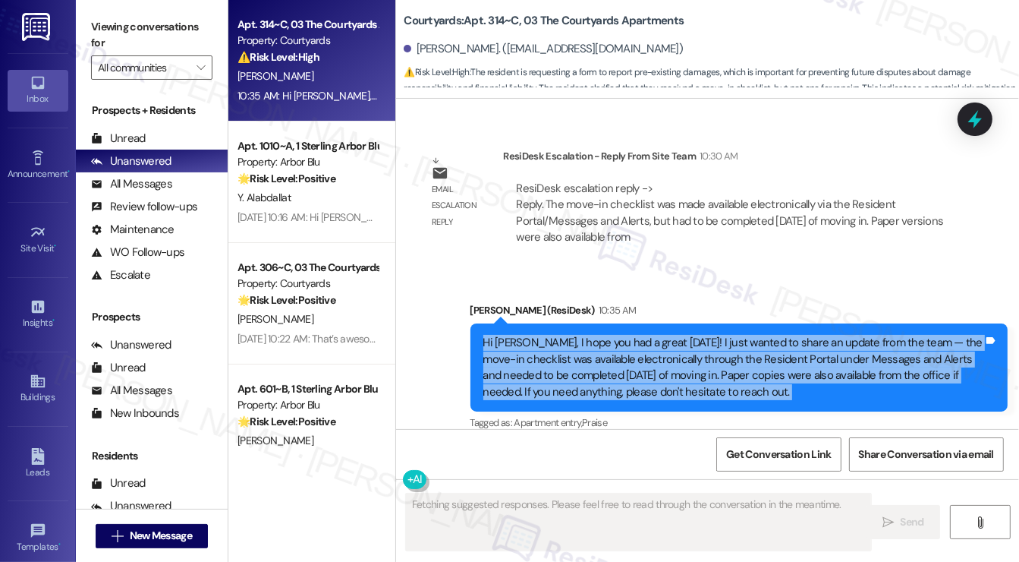
click at [574, 335] on div "Hi David, I hope you had a great Labor Day! I just wanted to share an update fr…" at bounding box center [734, 367] width 501 height 65
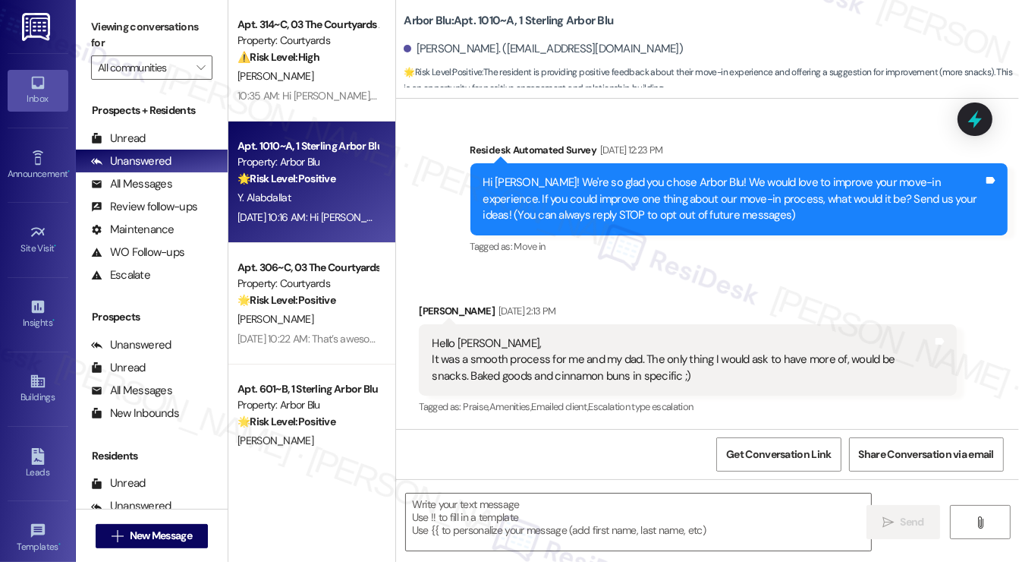
type textarea "Fetching suggested responses. Please feel free to read through the conversation…"
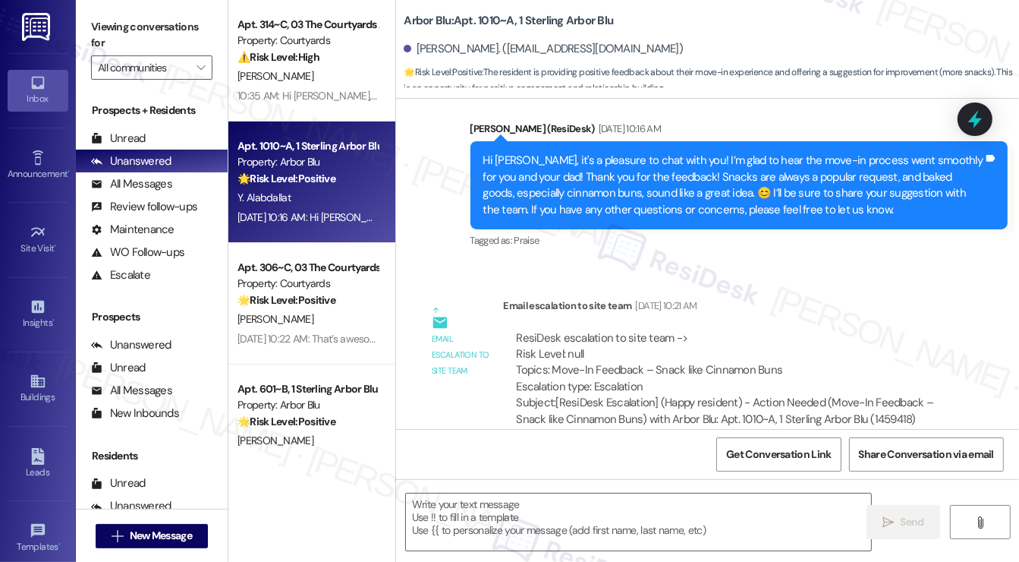
scroll to position [487, 0]
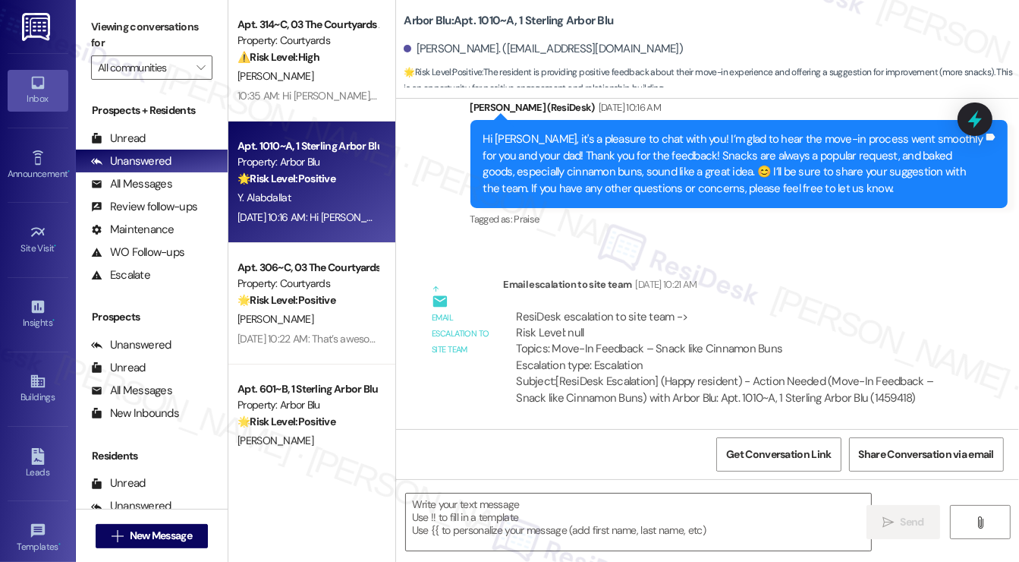
click at [618, 165] on div "Hi Yousef, it's a pleasure to chat with you! I’m glad to hear the move-in proce…" at bounding box center [734, 163] width 501 height 65
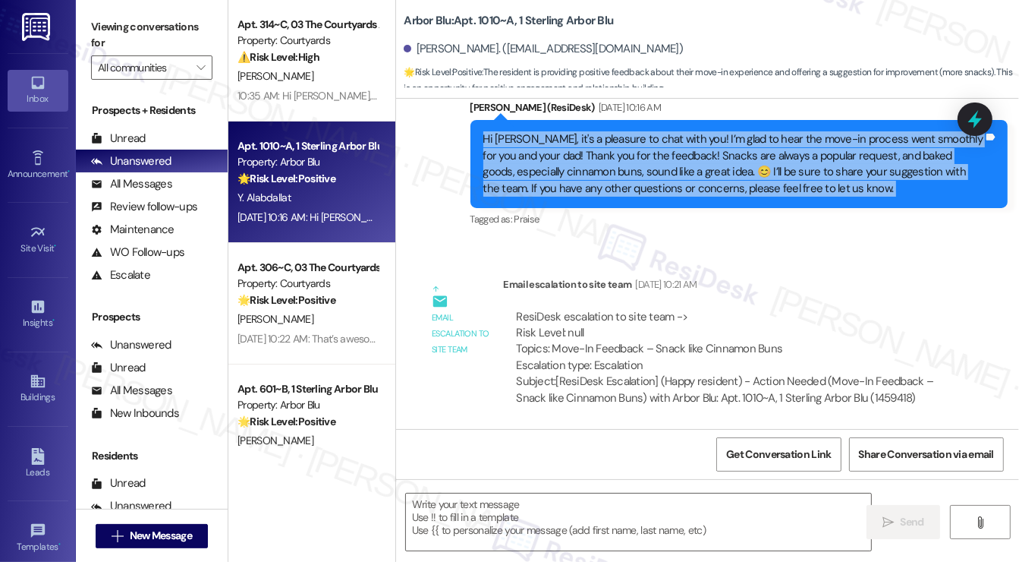
click at [618, 165] on div "Hi Yousef, it's a pleasure to chat with you! I’m glad to hear the move-in proce…" at bounding box center [734, 163] width 501 height 65
click at [568, 179] on div "Hi Yousef, it's a pleasure to chat with you! I’m glad to hear the move-in proce…" at bounding box center [734, 163] width 501 height 65
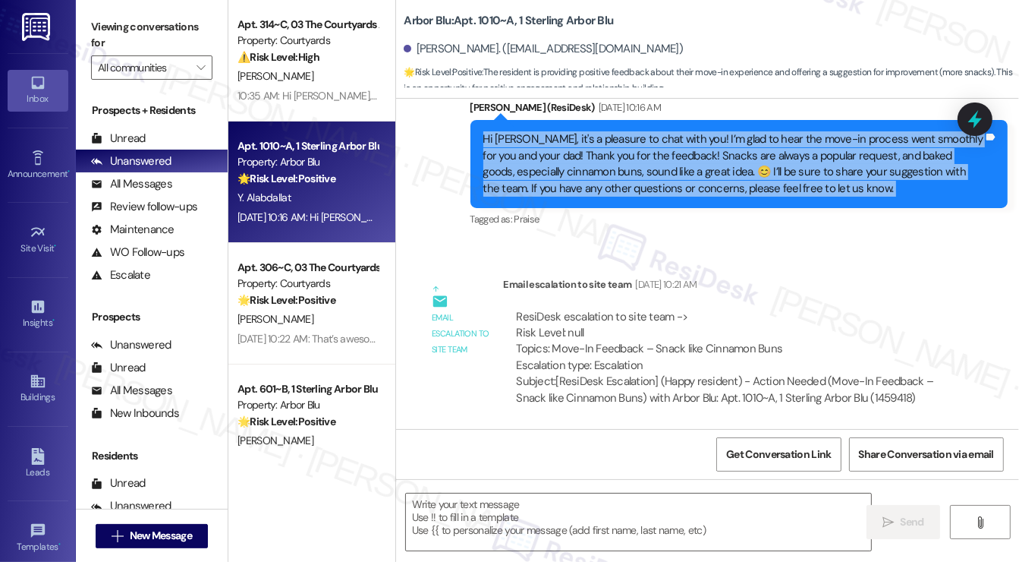
click at [568, 179] on div "Hi Yousef, it's a pleasure to chat with you! I’m glad to hear the move-in proce…" at bounding box center [734, 163] width 501 height 65
click at [668, 167] on div "Hi Yousef, it's a pleasure to chat with you! I’m glad to hear the move-in proce…" at bounding box center [734, 163] width 501 height 65
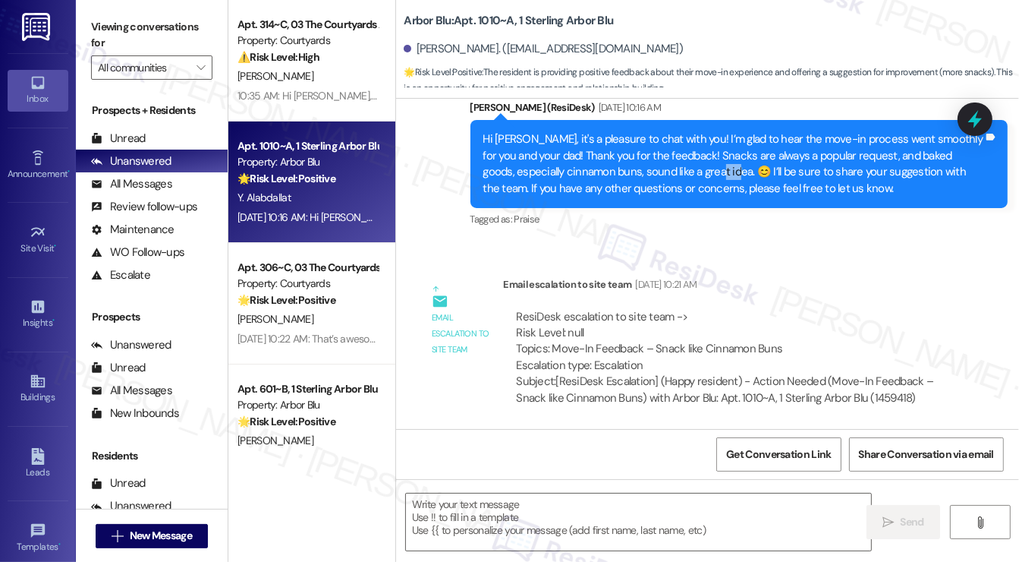
click at [668, 167] on div "Hi Yousef, it's a pleasure to chat with you! I’m glad to hear the move-in proce…" at bounding box center [734, 163] width 501 height 65
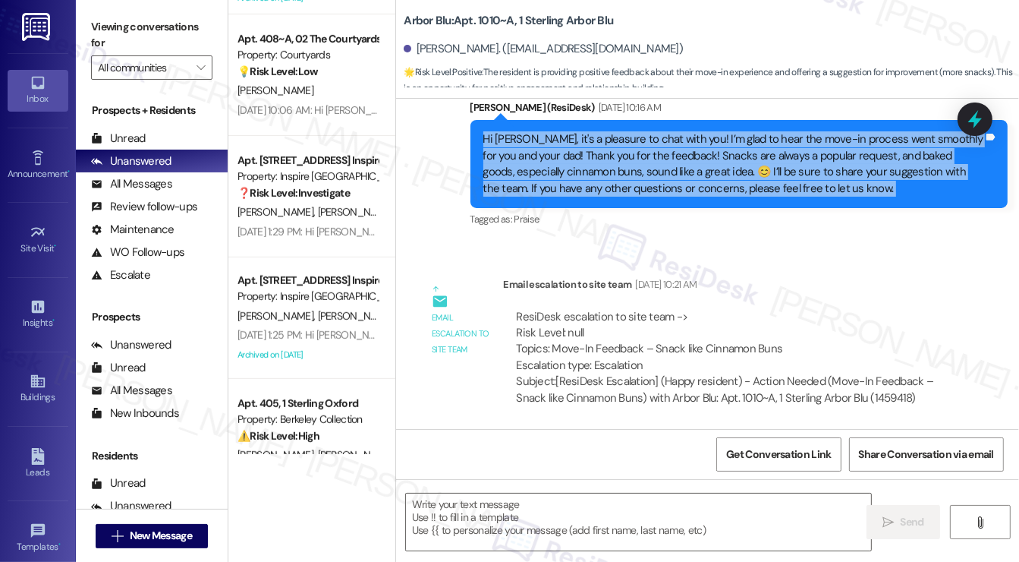
scroll to position [760, 0]
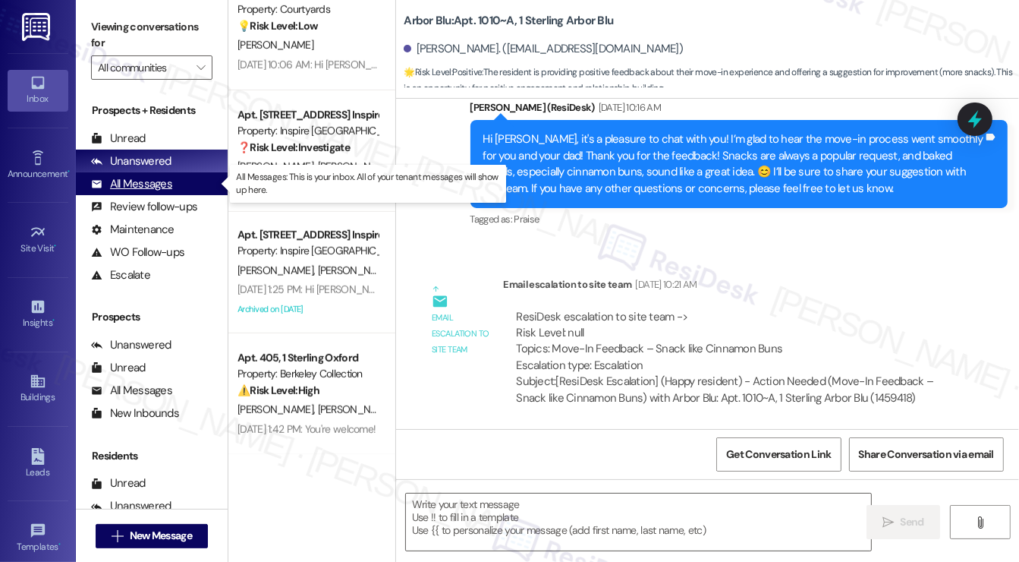
click at [152, 177] on div "All Messages" at bounding box center [131, 184] width 81 height 16
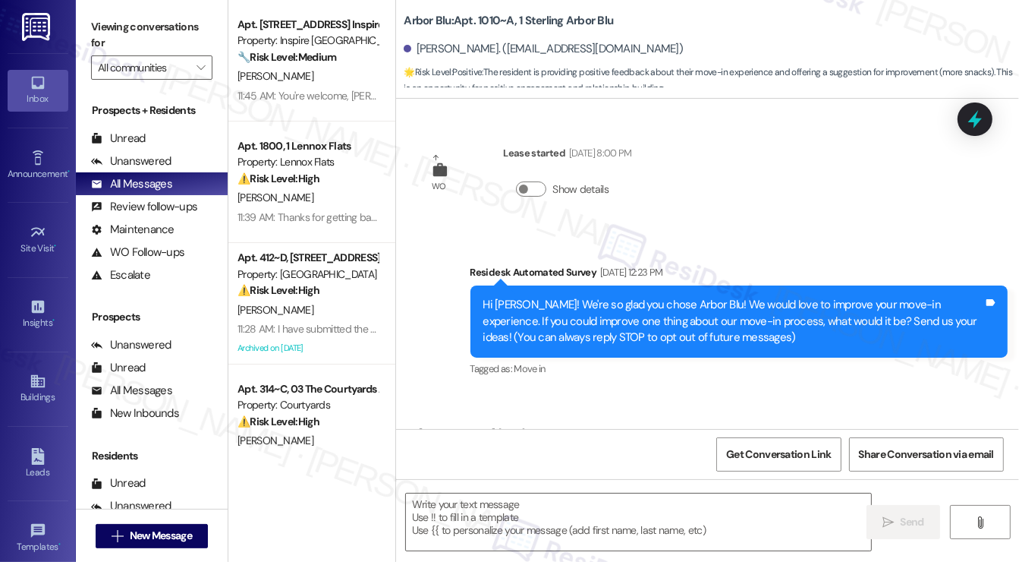
scroll to position [122, 0]
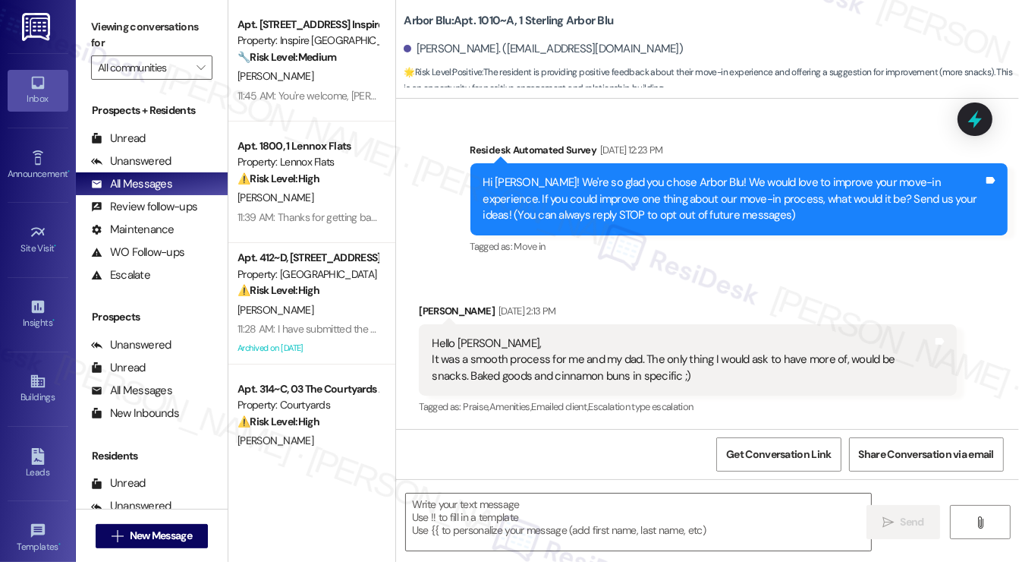
type textarea "Fetching suggested responses. Please feel free to read through the conversation…"
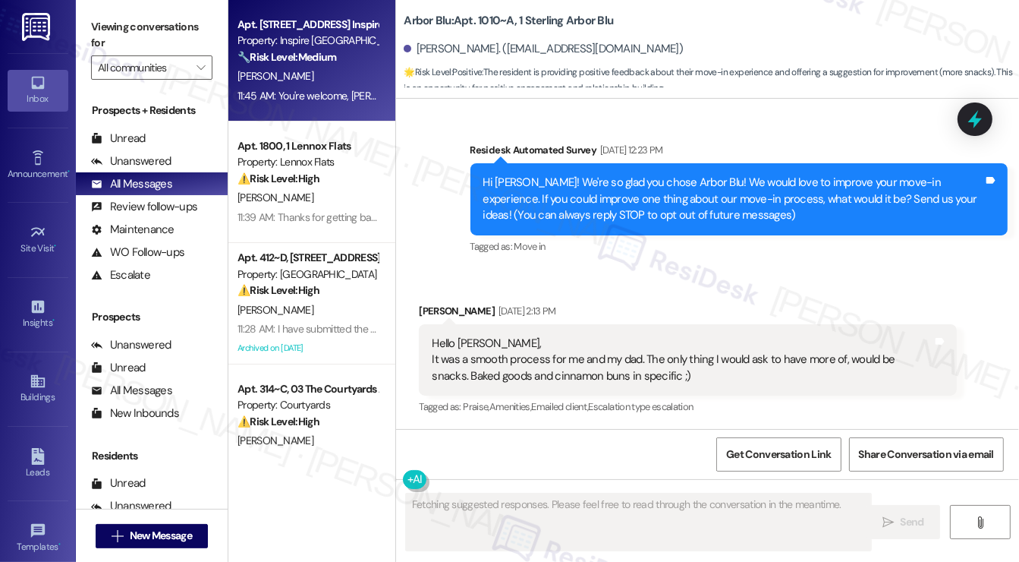
click at [316, 102] on div "11:45 AM: You're welcome, Denise! Should you have any other questions or concer…" at bounding box center [484, 96] width 493 height 14
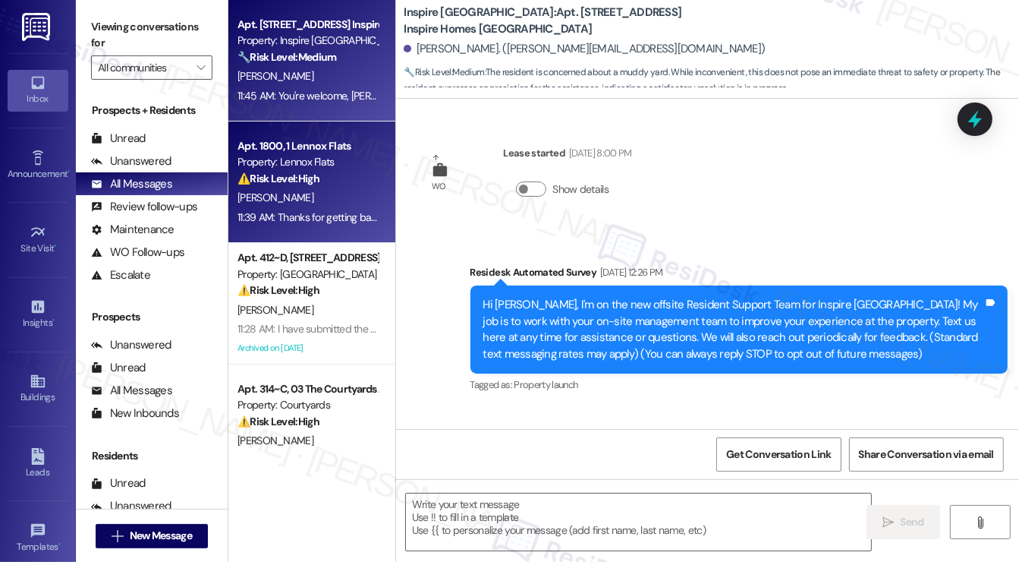
scroll to position [4923, 0]
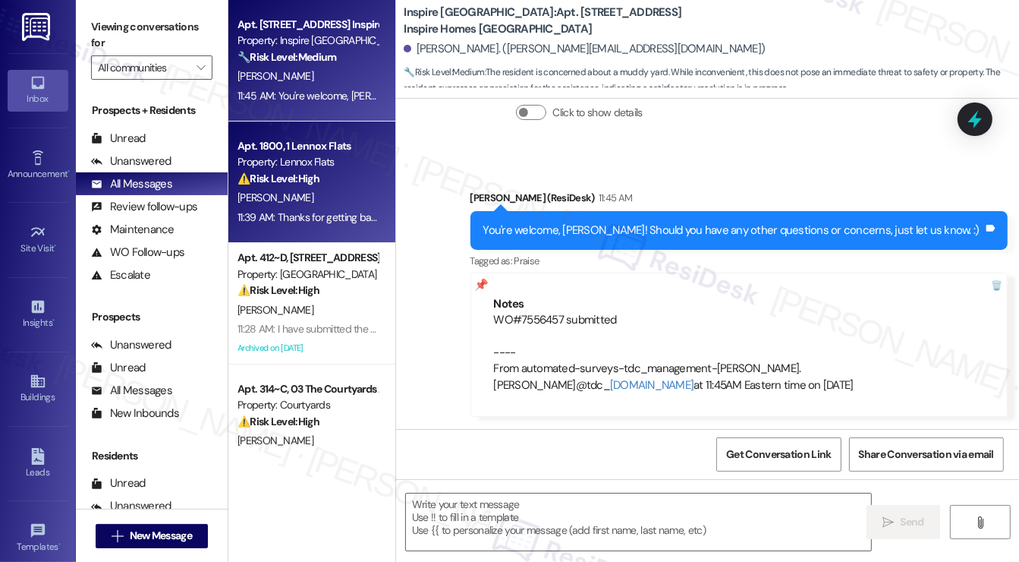
type textarea "Fetching suggested responses. Please feel free to read through the conversation…"
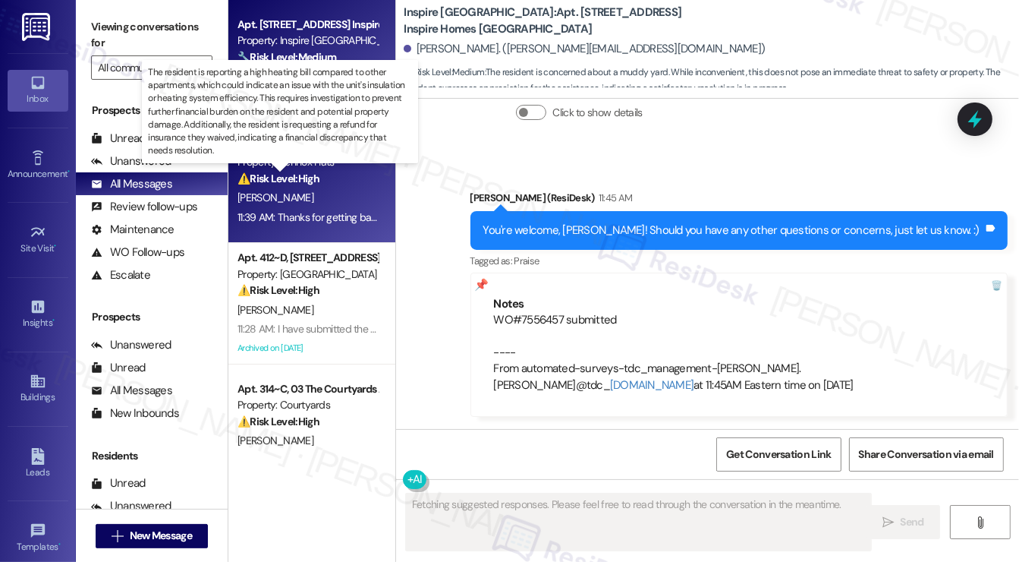
click at [291, 177] on strong "⚠️ Risk Level: High" at bounding box center [279, 179] width 82 height 14
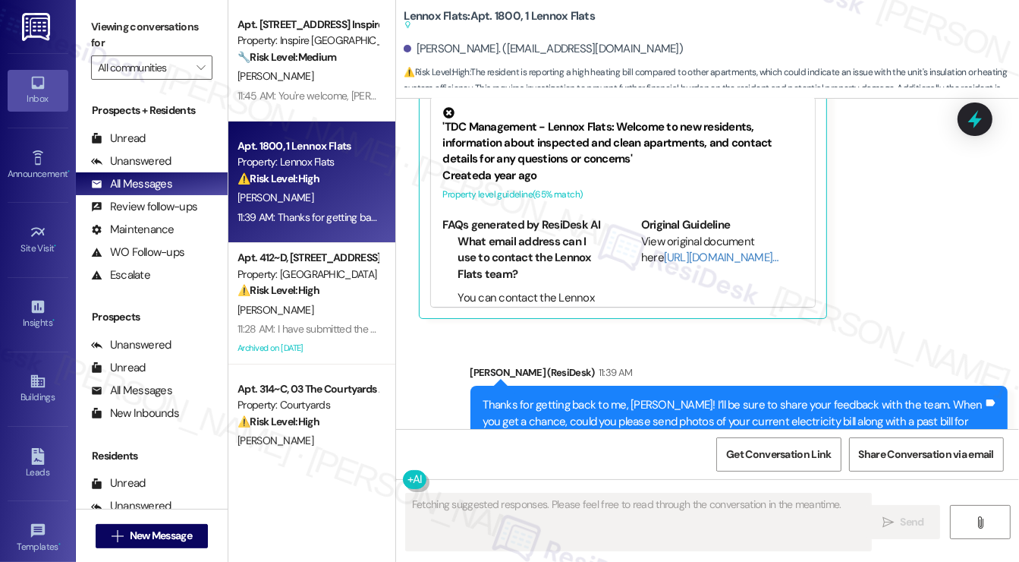
scroll to position [4638, 0]
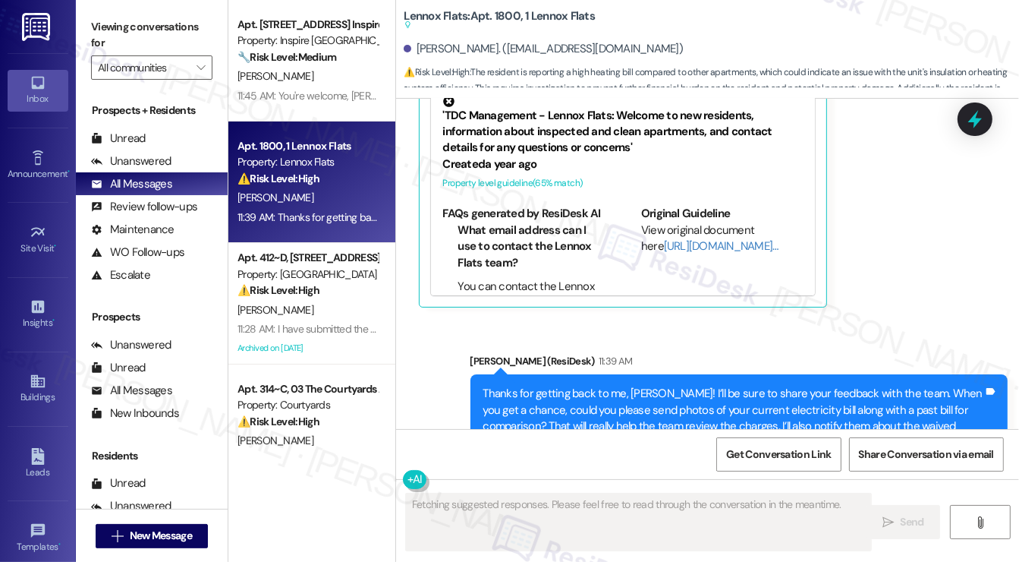
click at [625, 386] on div "Thanks for getting back to me, [PERSON_NAME]! I’ll be sure to share your feedba…" at bounding box center [734, 418] width 501 height 65
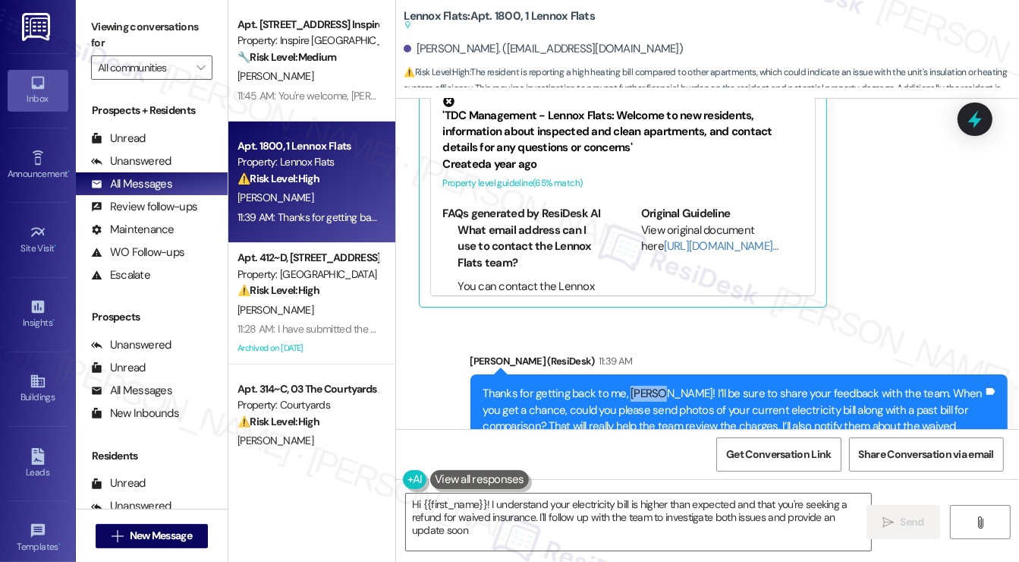
type textarea "Hi {{first_name}}! I understand your electricity bill is higher than expected a…"
click at [647, 386] on div "Thanks for getting back to me, [PERSON_NAME]! I’ll be sure to share your feedba…" at bounding box center [734, 418] width 501 height 65
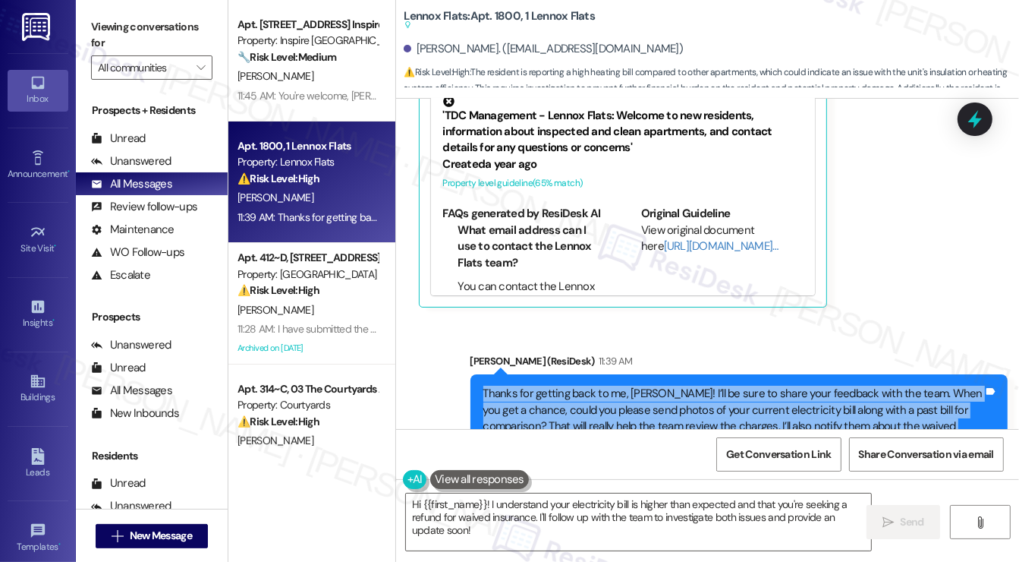
click at [647, 386] on div "Thanks for getting back to me, [PERSON_NAME]! I’ll be sure to share your feedba…" at bounding box center [734, 418] width 501 height 65
click at [786, 447] on span "Get Conversation Link" at bounding box center [778, 454] width 105 height 16
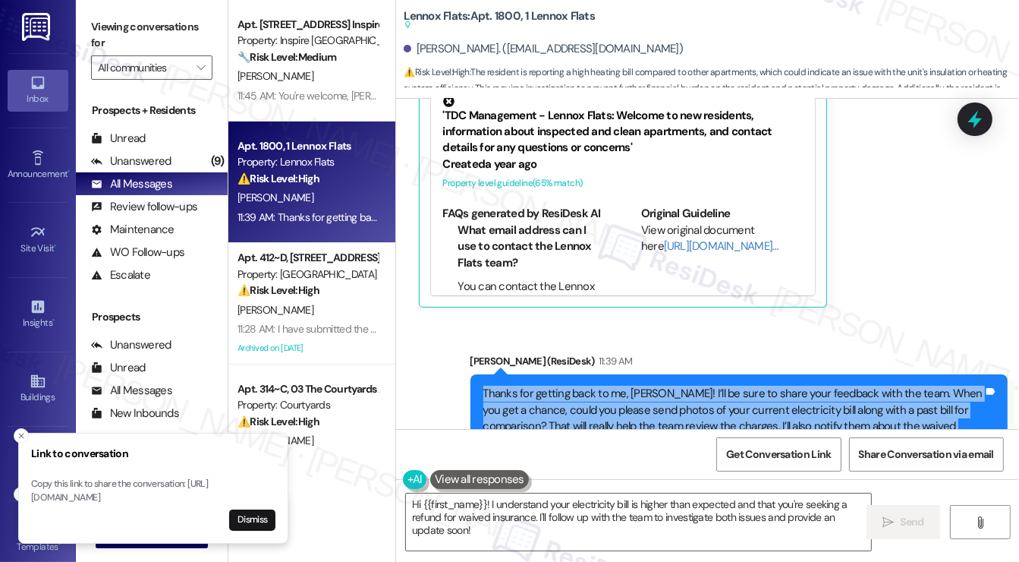
click at [577, 386] on div "Thanks for getting back to me, [PERSON_NAME]! I’ll be sure to share your feedba…" at bounding box center [734, 418] width 501 height 65
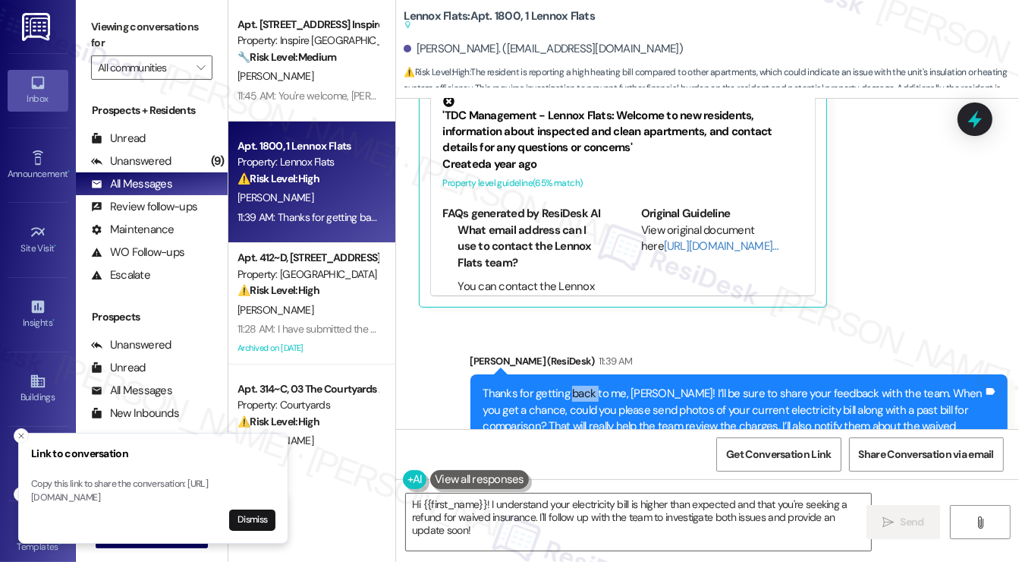
click at [577, 386] on div "Thanks for getting back to me, [PERSON_NAME]! I’ll be sure to share your feedba…" at bounding box center [734, 418] width 501 height 65
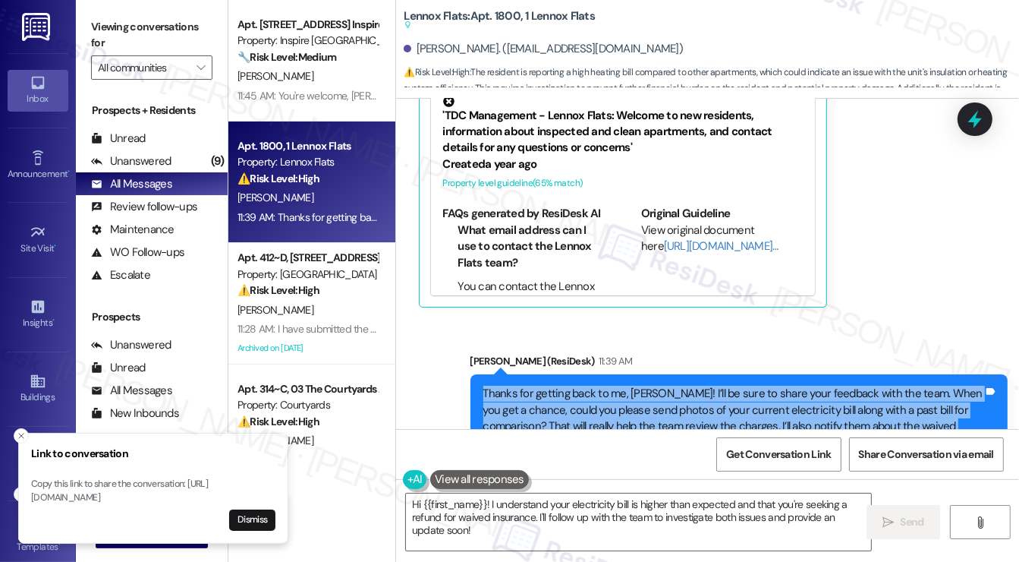
click at [577, 386] on div "Thanks for getting back to me, [PERSON_NAME]! I’ll be sure to share your feedba…" at bounding box center [734, 418] width 501 height 65
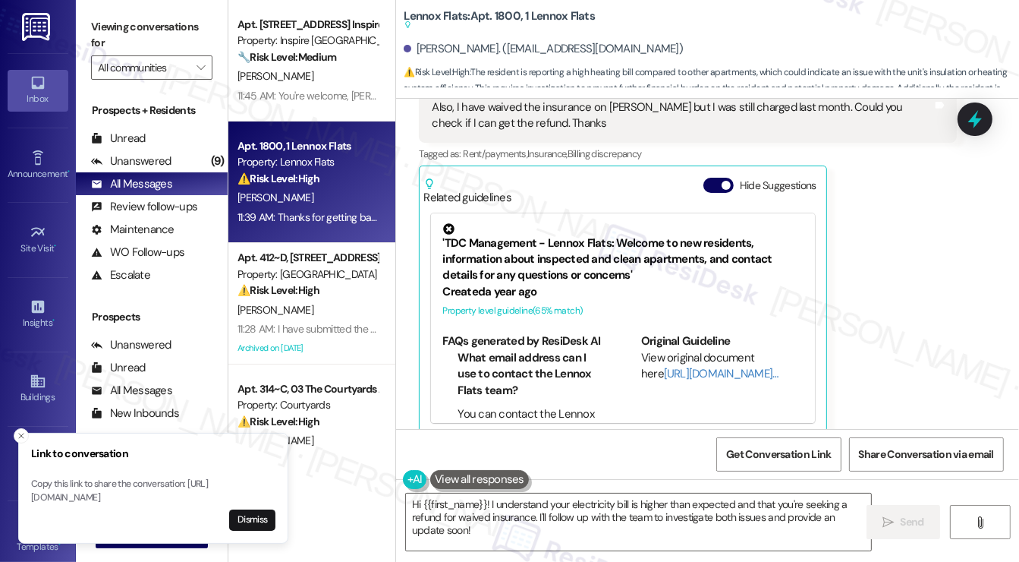
scroll to position [4410, 0]
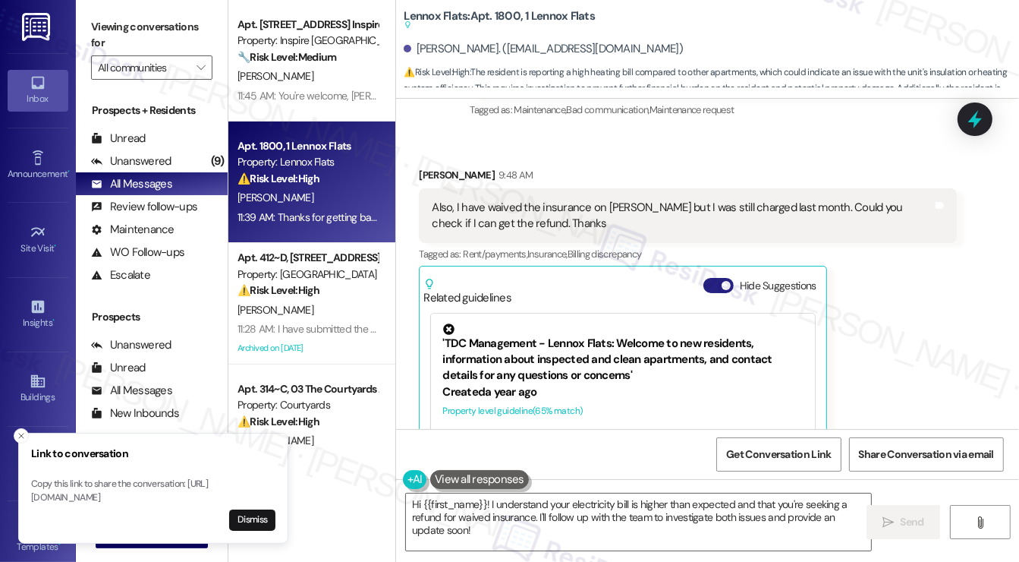
click at [722, 281] on span "button" at bounding box center [726, 285] width 9 height 9
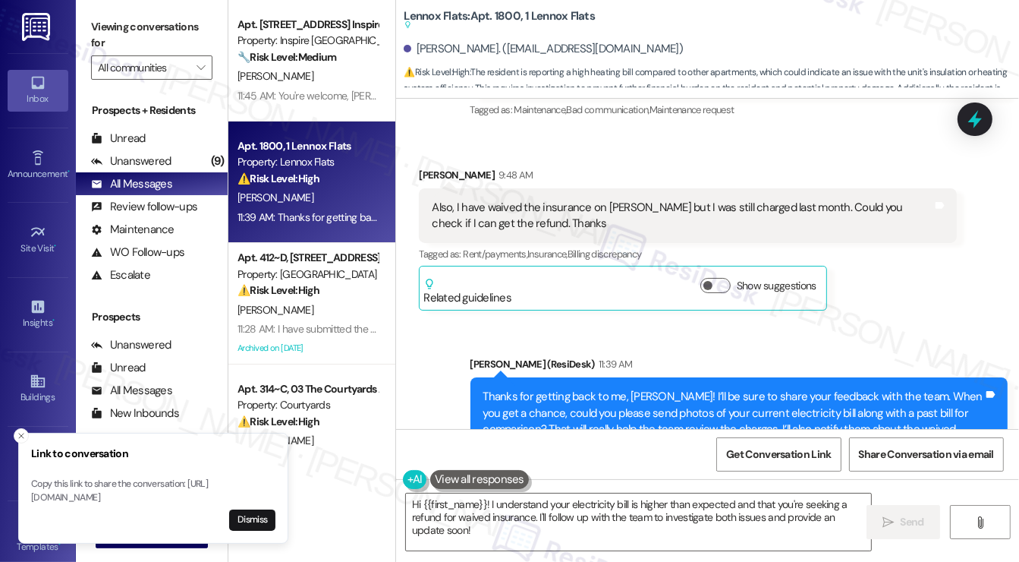
click at [569, 200] on div "Also, I have waived the insurance on [PERSON_NAME] but I was still charged last…" at bounding box center [682, 216] width 501 height 33
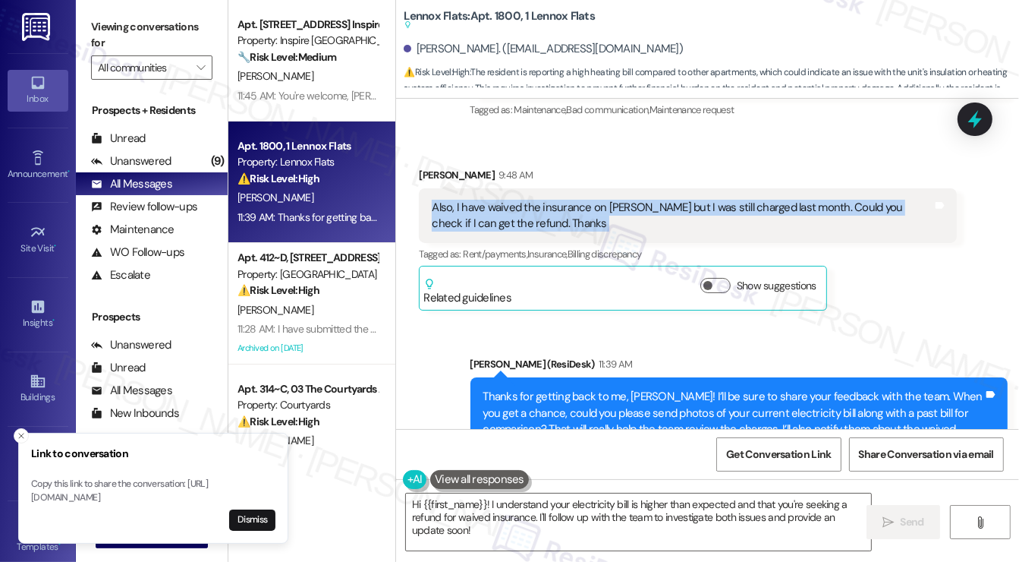
click at [569, 200] on div "Also, I have waived the insurance on [PERSON_NAME] but I was still charged last…" at bounding box center [682, 216] width 501 height 33
click at [261, 518] on button "Dismiss" at bounding box center [252, 519] width 46 height 21
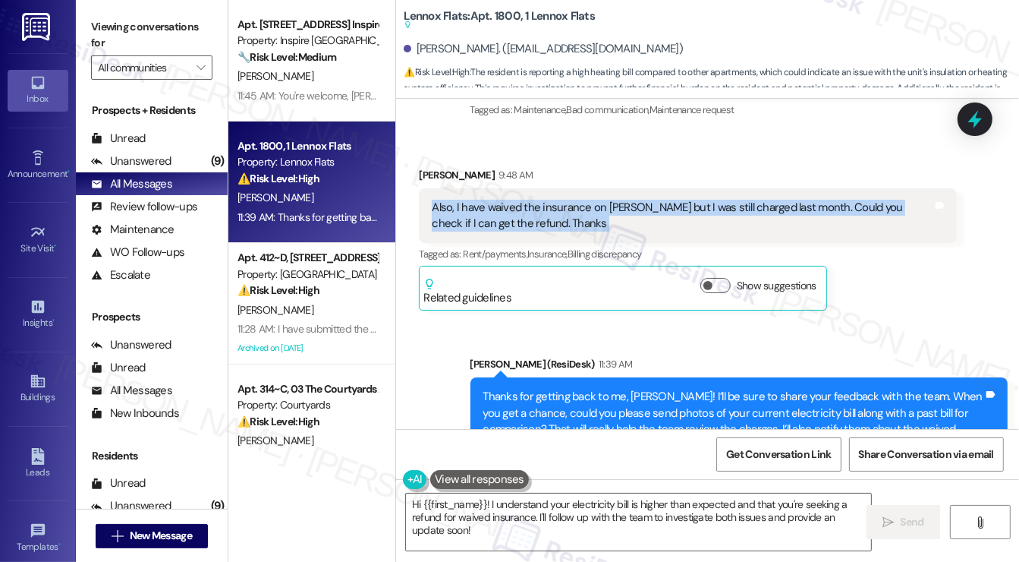
click at [534, 200] on div "Also, I have waived the insurance on [PERSON_NAME] but I was still charged last…" at bounding box center [682, 216] width 501 height 33
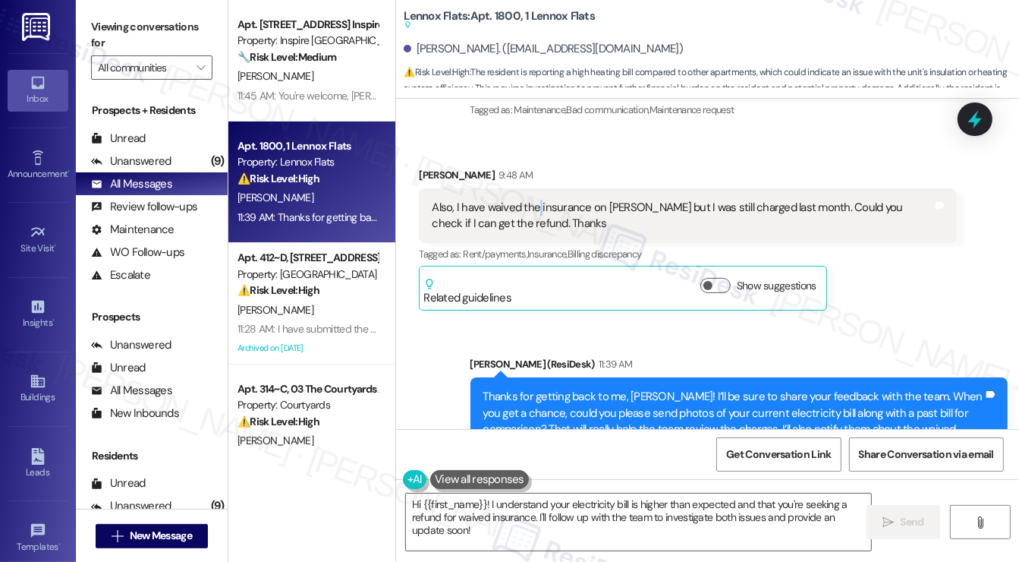
click at [534, 200] on div "Also, I have waived the insurance on [PERSON_NAME] but I was still charged last…" at bounding box center [682, 216] width 501 height 33
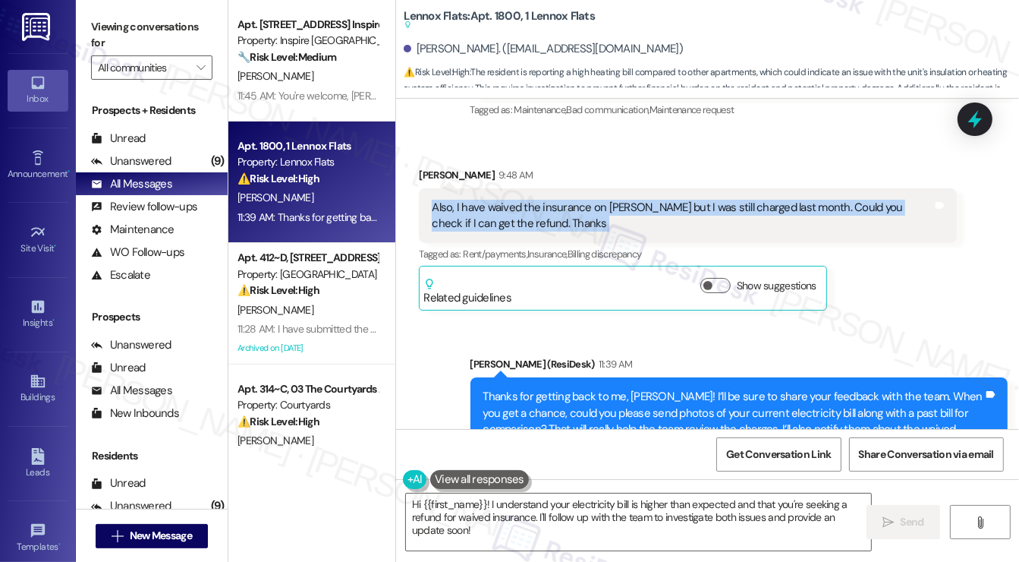
click at [534, 200] on div "Also, I have waived the insurance on [PERSON_NAME] but I was still charged last…" at bounding box center [682, 216] width 501 height 33
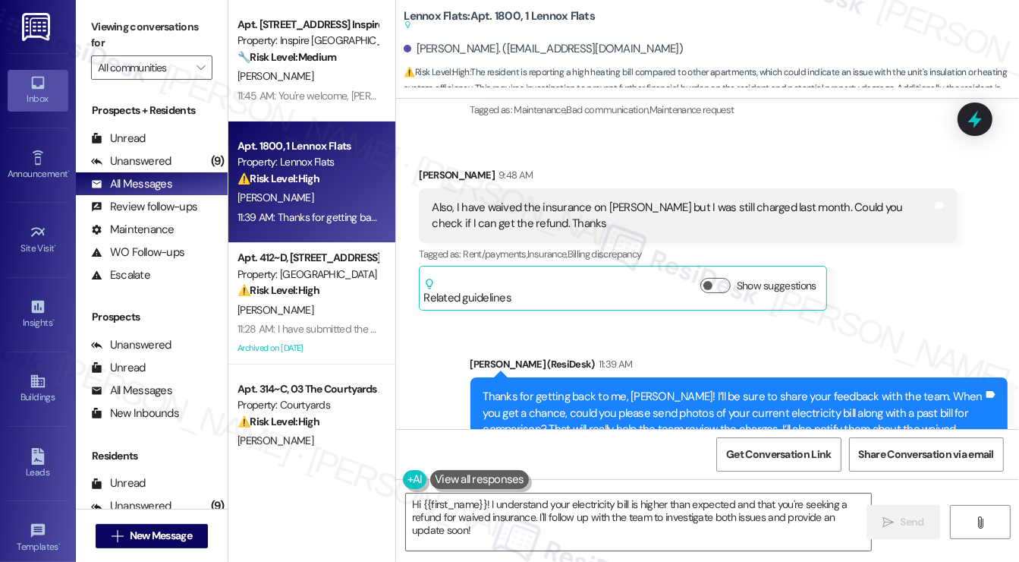
click at [590, 389] on div "Thanks for getting back to me, [PERSON_NAME]! I’ll be sure to share your feedba…" at bounding box center [734, 421] width 501 height 65
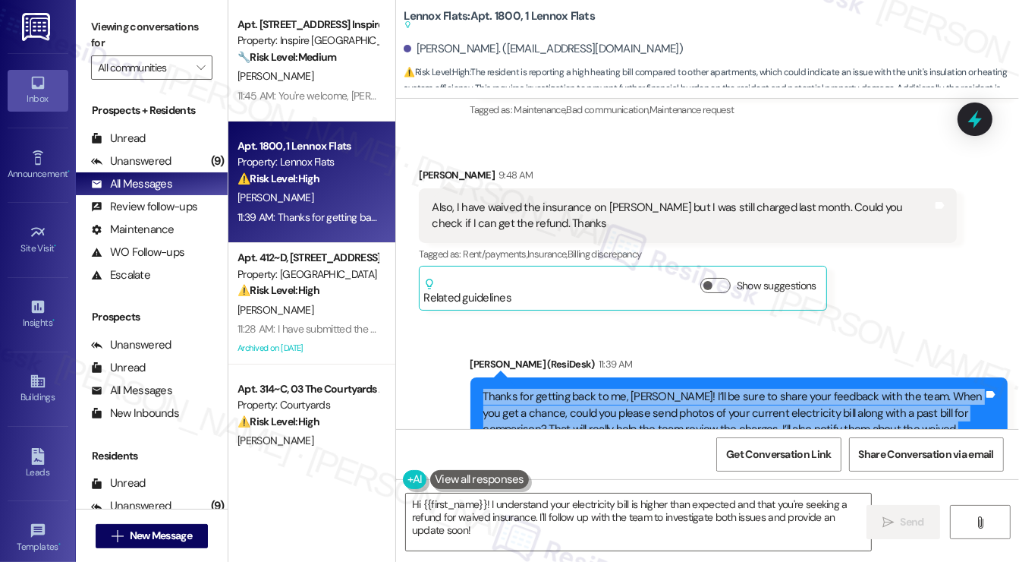
click at [590, 389] on div "Thanks for getting back to me, [PERSON_NAME]! I’ll be sure to share your feedba…" at bounding box center [734, 421] width 501 height 65
click at [574, 389] on div "Thanks for getting back to me, [PERSON_NAME]! I’ll be sure to share your feedba…" at bounding box center [734, 421] width 501 height 65
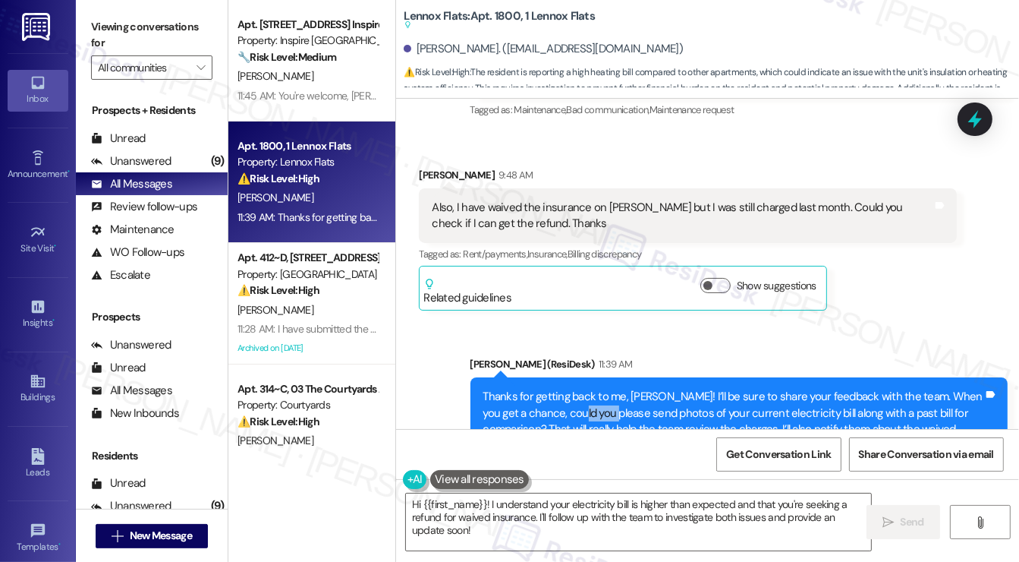
click at [574, 389] on div "Thanks for getting back to me, [PERSON_NAME]! I’ll be sure to share your feedba…" at bounding box center [734, 421] width 501 height 65
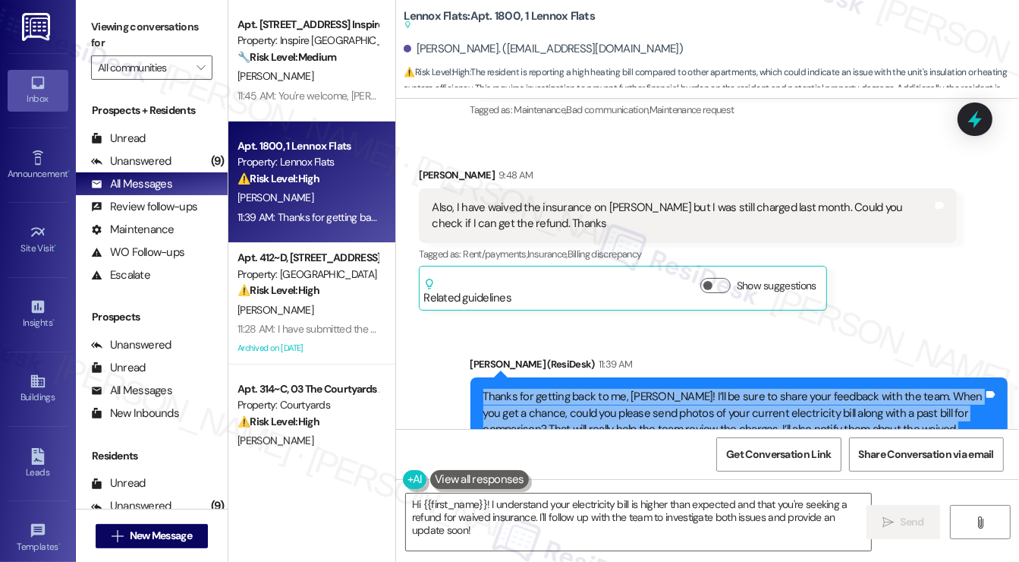
click at [574, 389] on div "Thanks for getting back to me, [PERSON_NAME]! I’ll be sure to share your feedba…" at bounding box center [734, 421] width 501 height 65
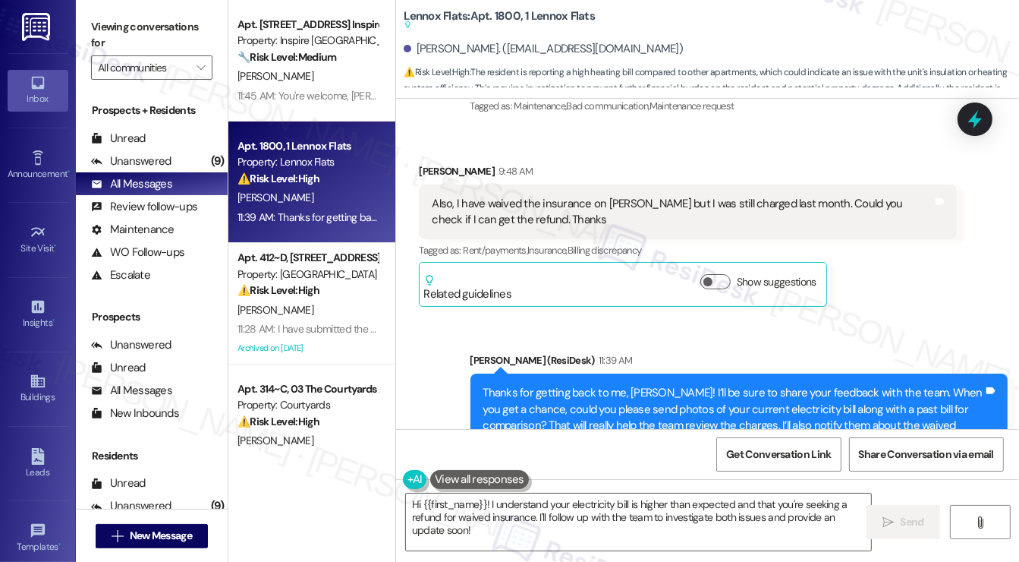
click at [684, 352] on div "Sarah (ResiDesk) 11:39 AM" at bounding box center [740, 362] width 538 height 21
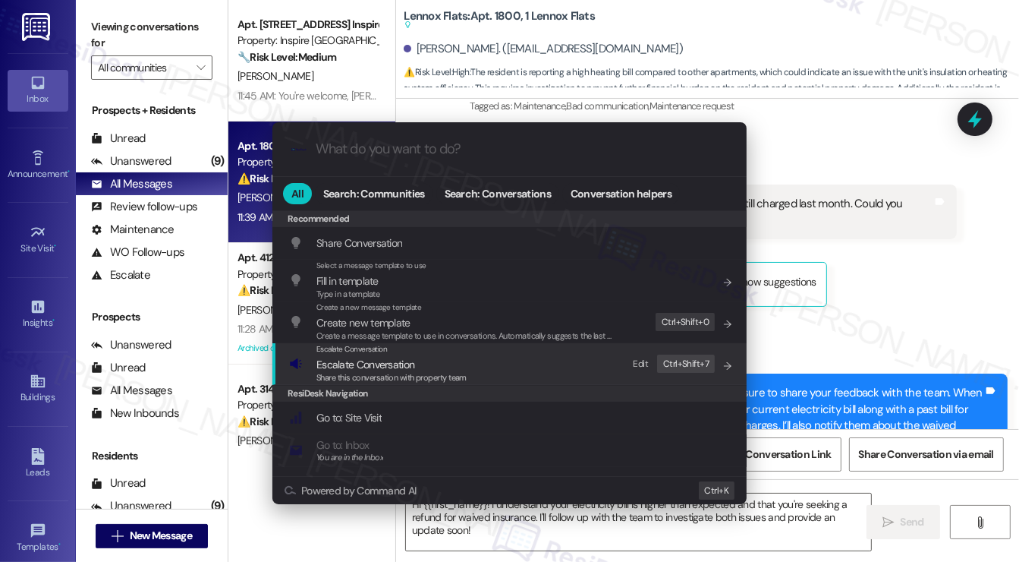
click at [477, 361] on div "Escalate Conversation Escalate Conversation Share this conversation with proper…" at bounding box center [511, 363] width 444 height 41
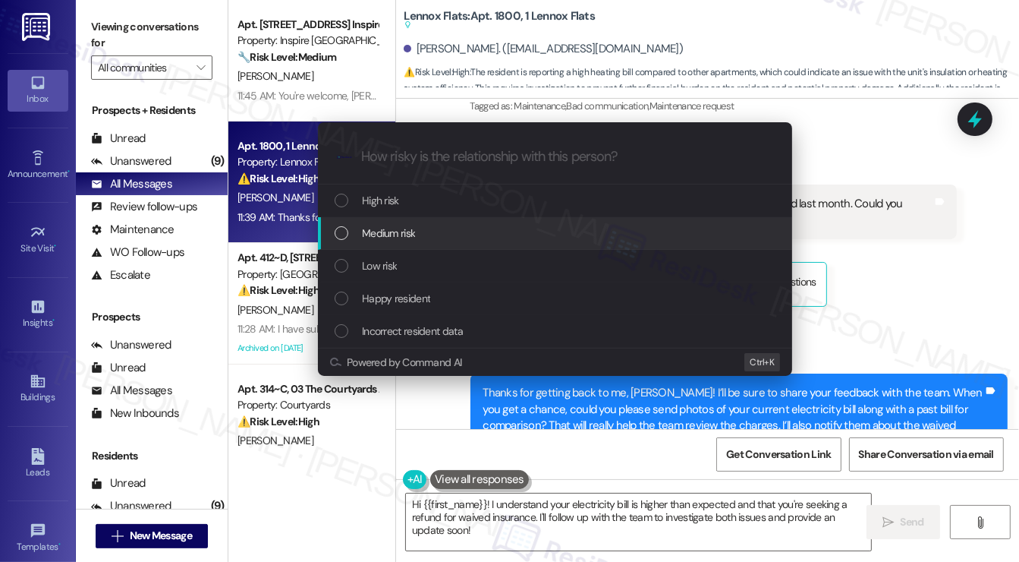
click at [474, 227] on div "Medium risk" at bounding box center [557, 233] width 444 height 17
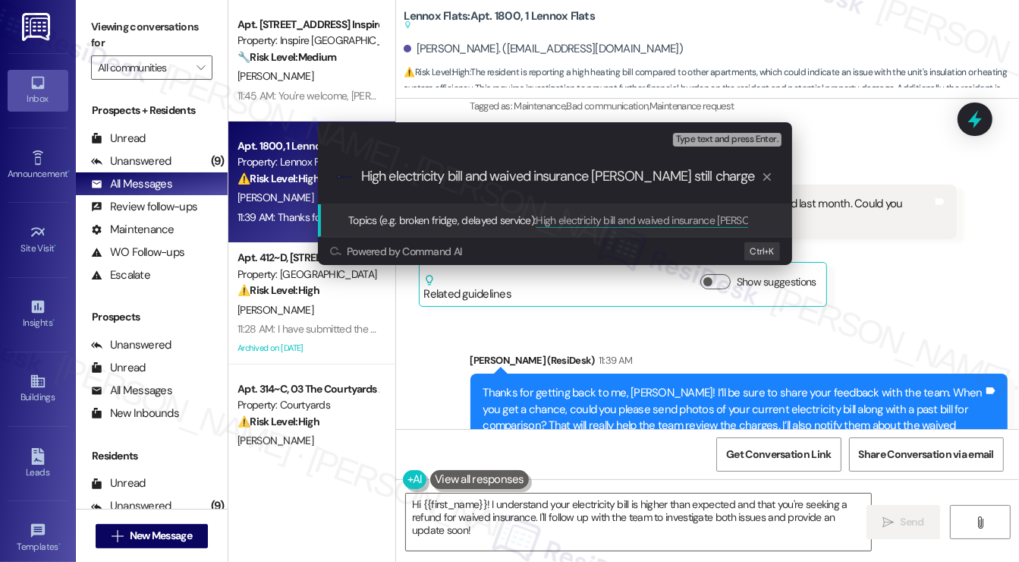
type input "High electricity bill and waived insurance Foxen still charged"
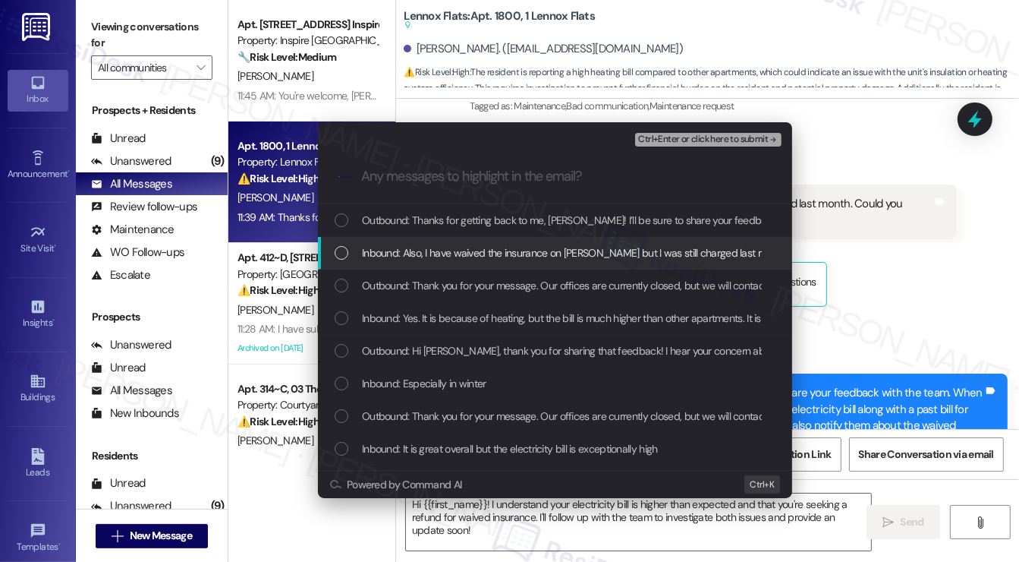
click at [518, 239] on div "Inbound: Also, I have waived the insurance on Foxen but I was still charged las…" at bounding box center [555, 253] width 474 height 33
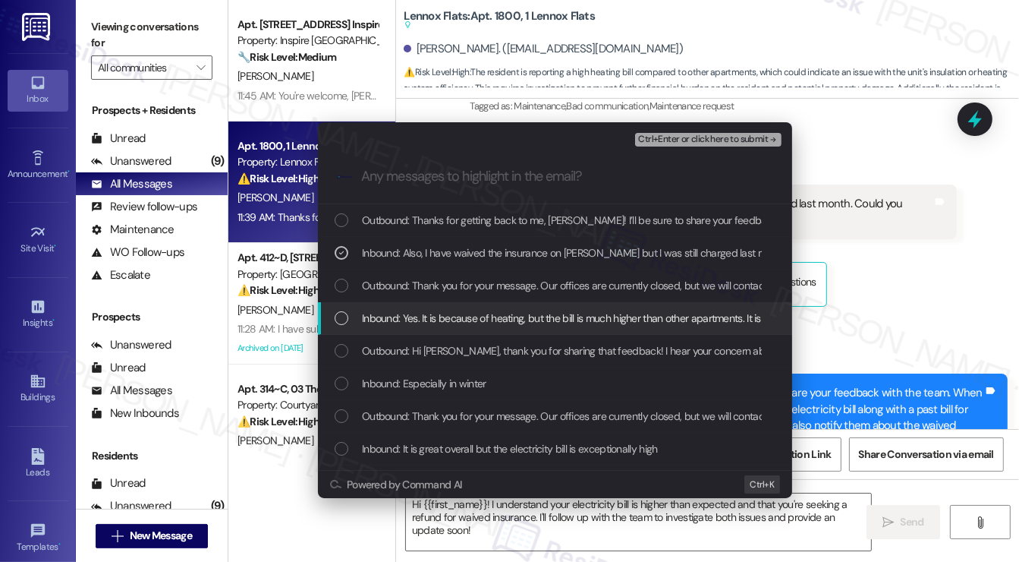
click at [511, 312] on span "Inbound: Yes. It is because of heating, but the bill is much higher than other …" at bounding box center [663, 318] width 603 height 17
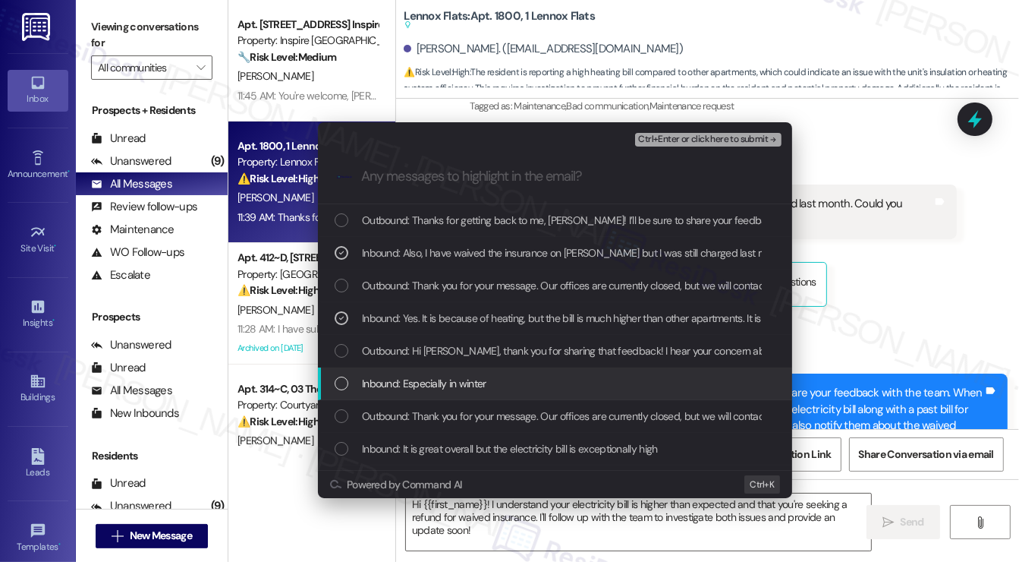
scroll to position [76, 0]
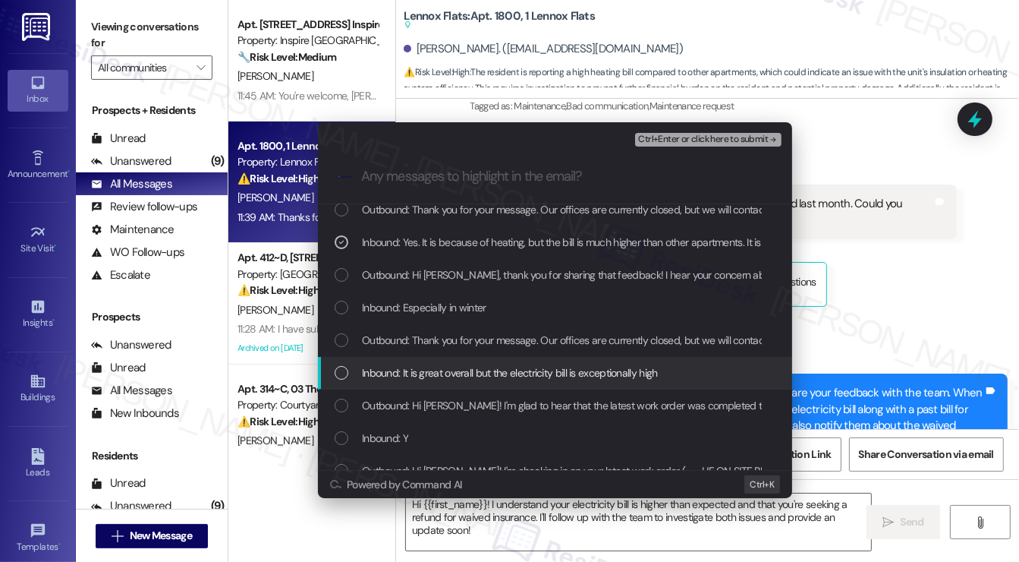
click at [452, 373] on span "Inbound: It is great overall but the electricity bill is exceptionally high" at bounding box center [510, 372] width 296 height 17
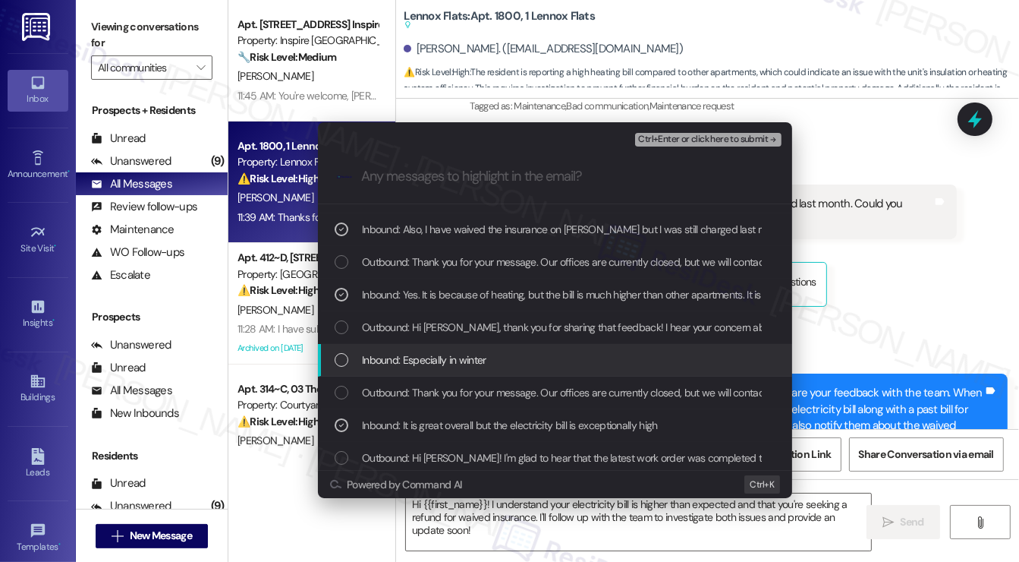
scroll to position [0, 0]
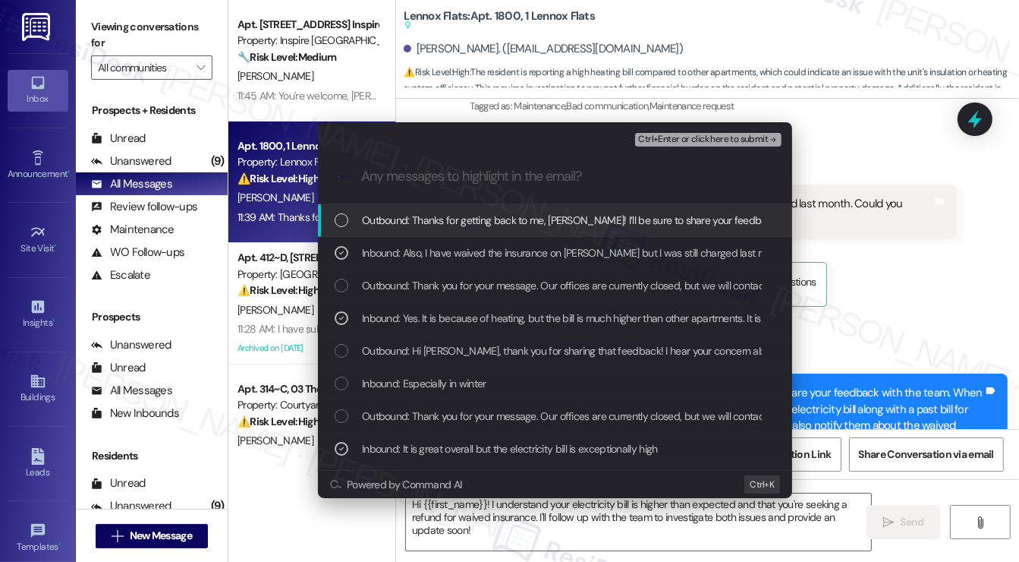
click at [679, 139] on span "Ctrl+Enter or click here to submit" at bounding box center [703, 139] width 130 height 11
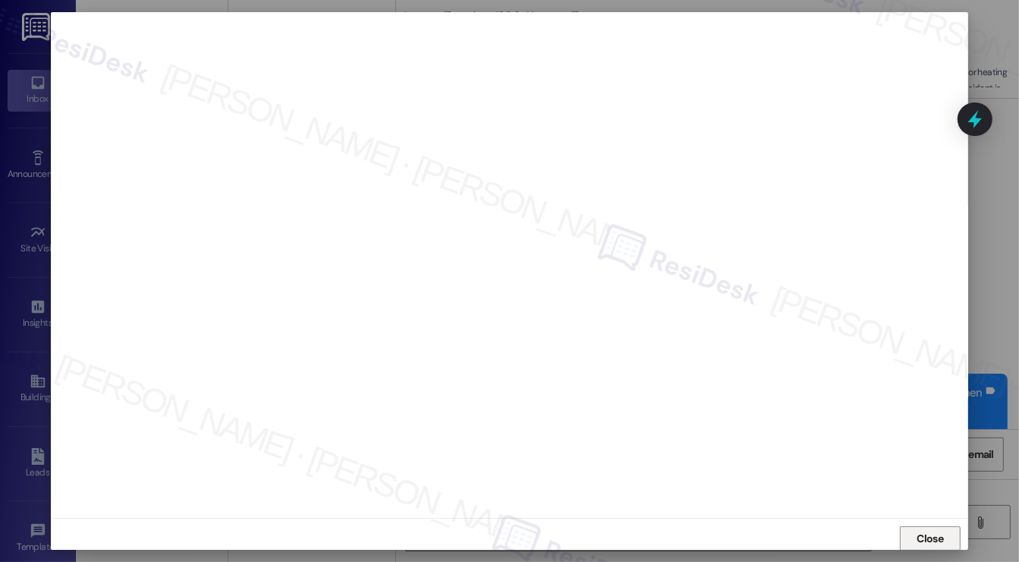
click at [919, 538] on span "Close" at bounding box center [931, 539] width 27 height 16
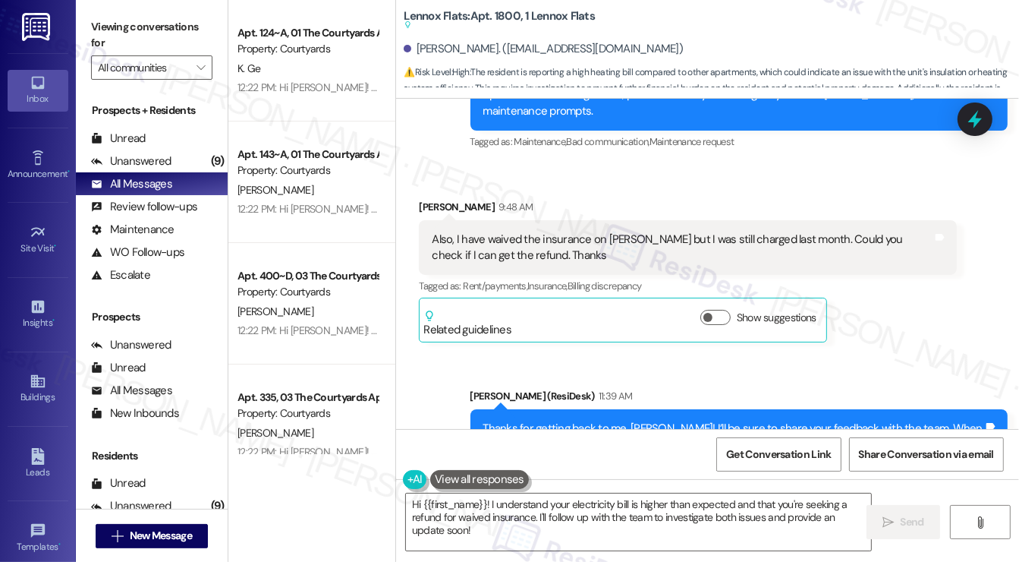
scroll to position [4414, 0]
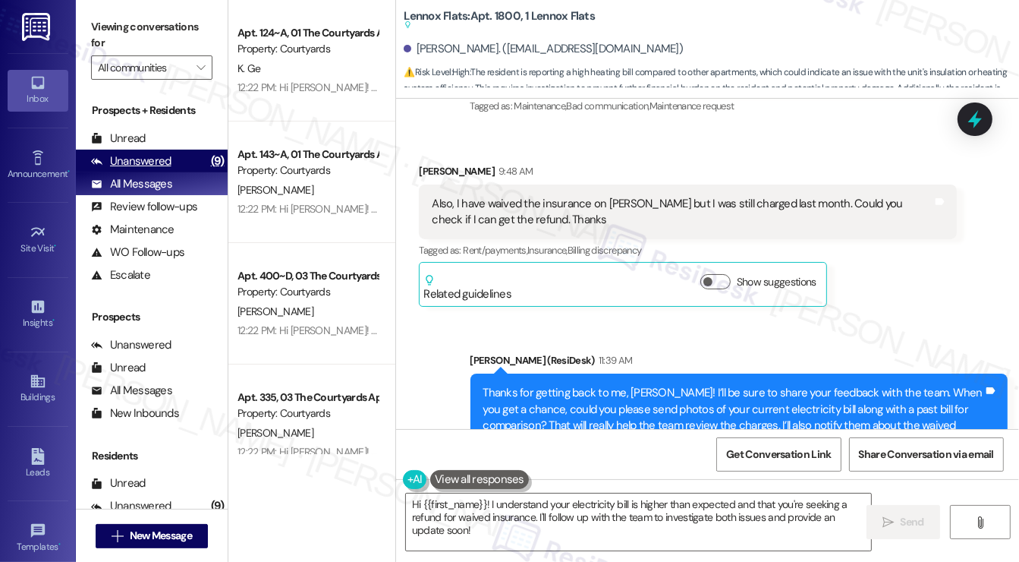
click at [163, 163] on div "Unanswered" at bounding box center [131, 161] width 80 height 16
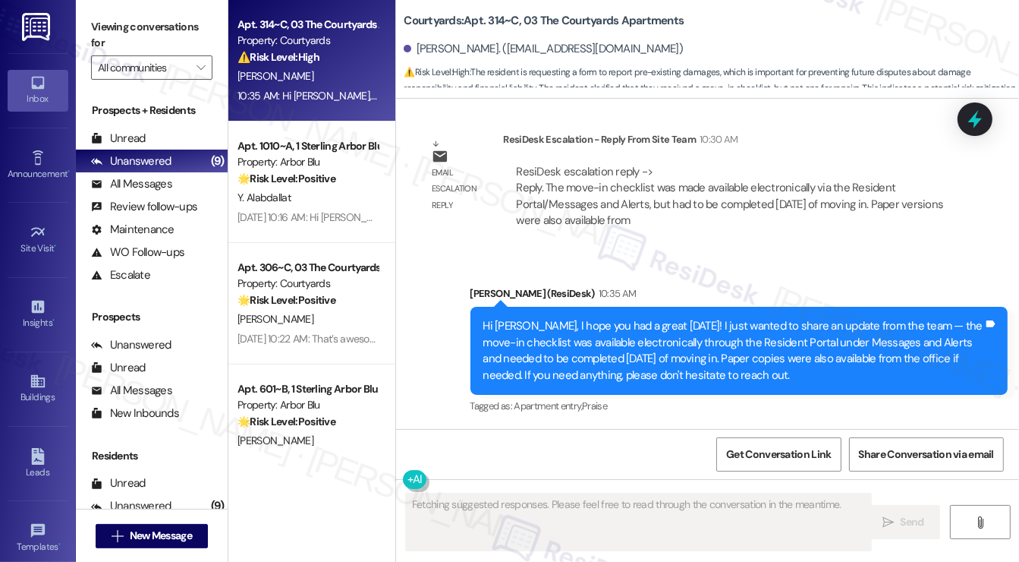
scroll to position [1952, 0]
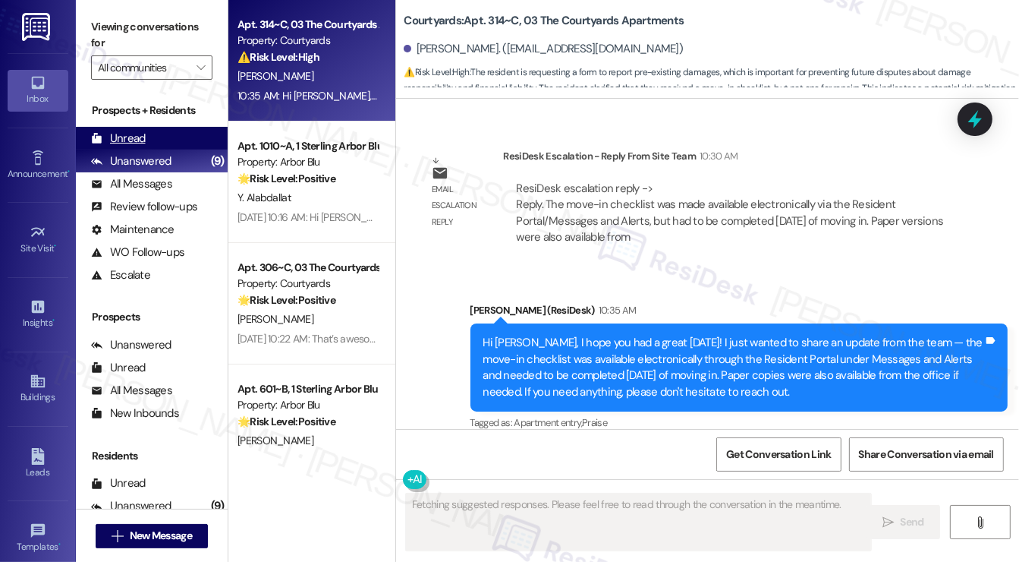
click at [162, 145] on div "Unread (0)" at bounding box center [152, 138] width 152 height 23
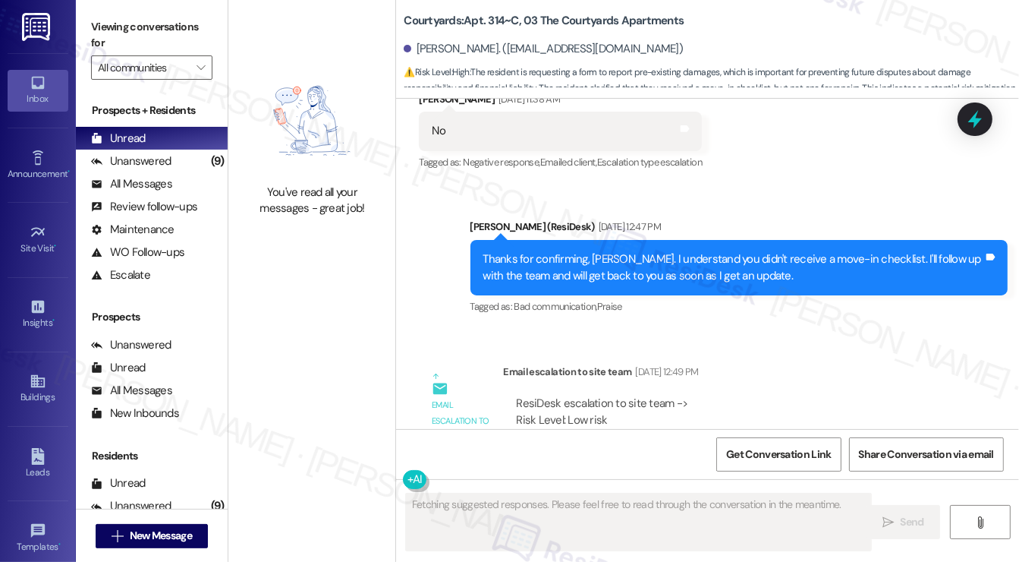
scroll to position [1268, 0]
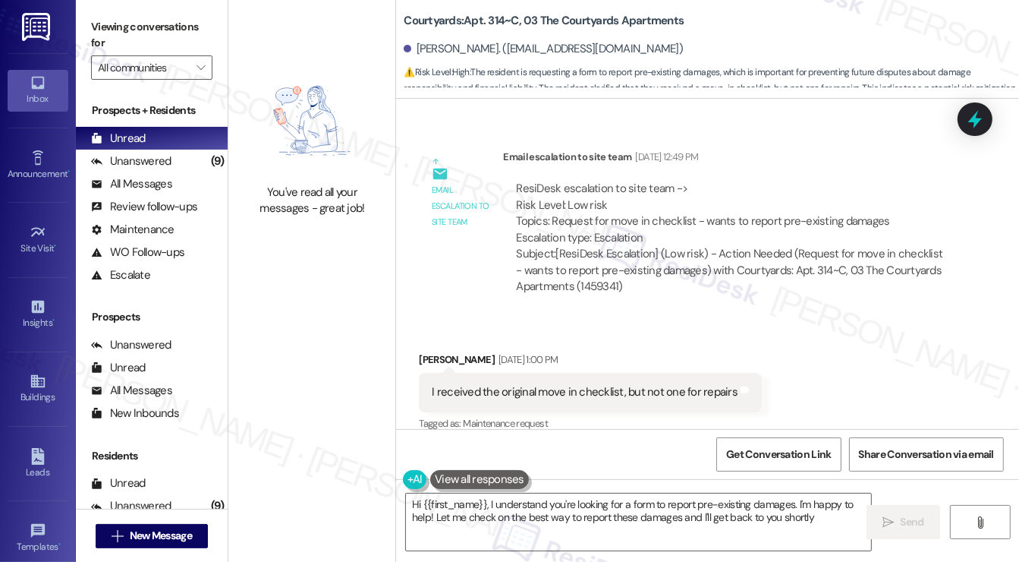
type textarea "Hi {{first_name}}, I understand you're looking for a form to report pre-existin…"
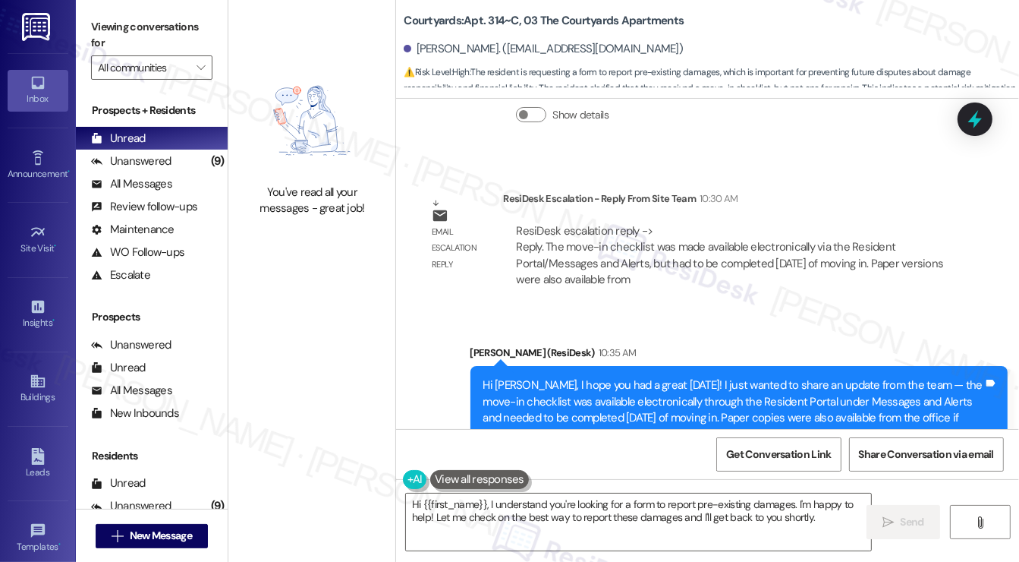
scroll to position [1952, 0]
